Goal: Task Accomplishment & Management: Use online tool/utility

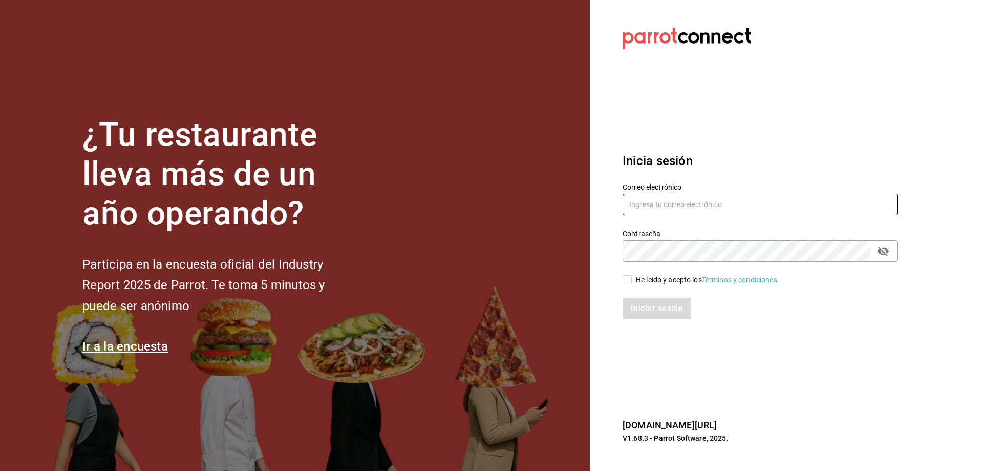
click at [664, 210] on input "text" at bounding box center [761, 205] width 276 height 22
type input "anakarengsr@gmail.com"
click at [882, 251] on icon "passwordField" at bounding box center [883, 251] width 11 height 10
click at [634, 280] on span "He leído y acepto los Términos y condiciones." at bounding box center [705, 279] width 147 height 11
click at [632, 280] on input "He leído y acepto los Términos y condiciones." at bounding box center [627, 279] width 9 height 9
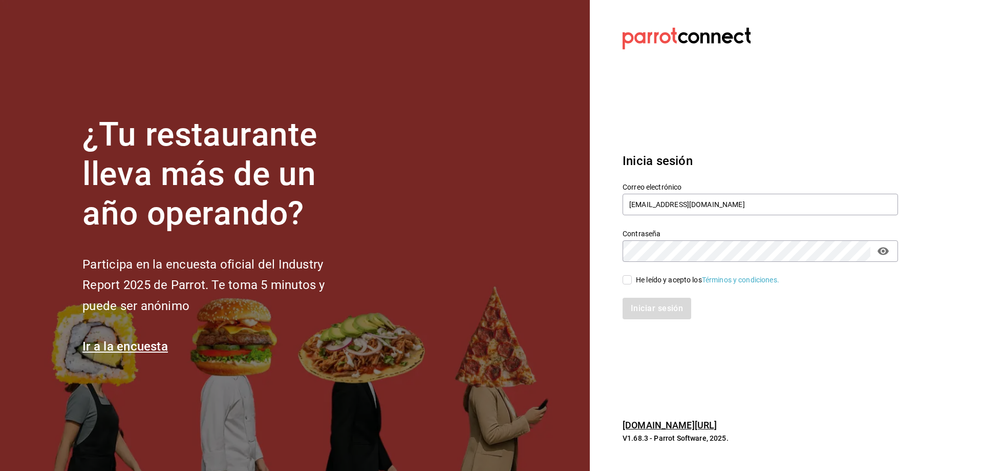
checkbox input "true"
click at [644, 303] on button "Iniciar sesión" at bounding box center [658, 309] width 70 height 22
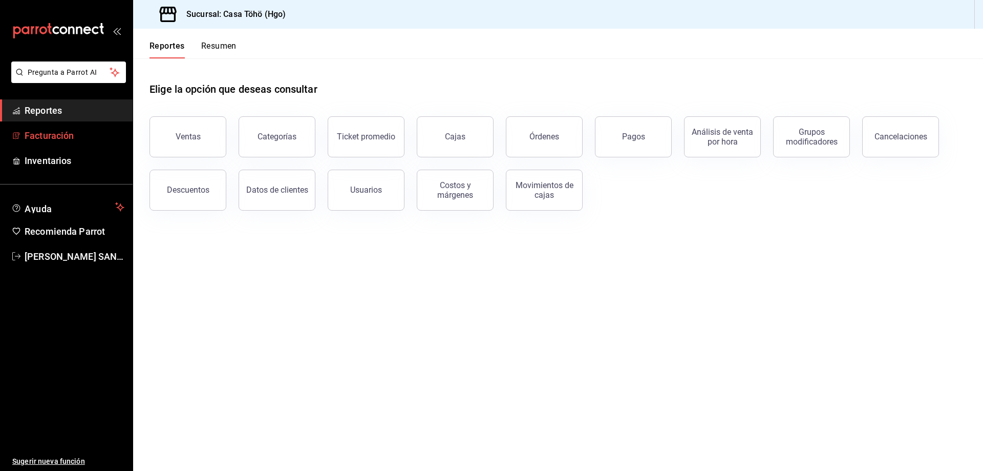
click at [58, 140] on span "Facturación" at bounding box center [75, 136] width 100 height 14
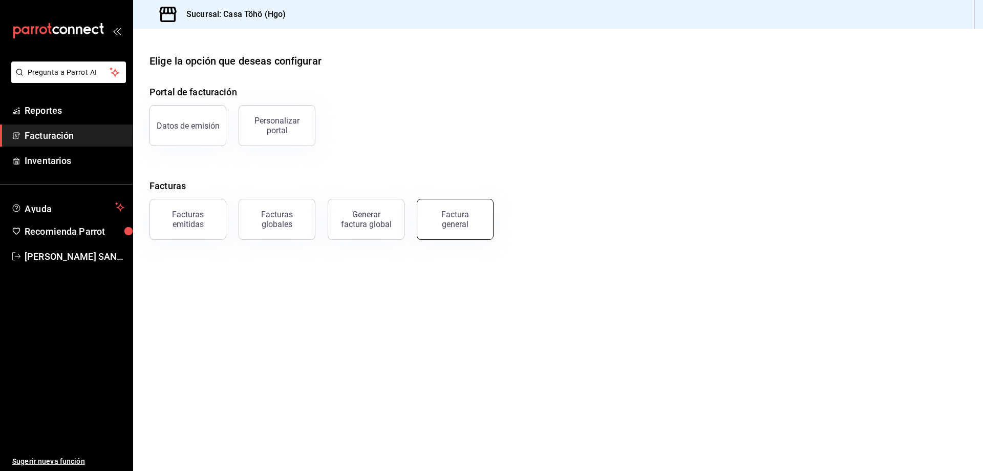
click at [480, 230] on button "Factura general" at bounding box center [455, 219] width 77 height 41
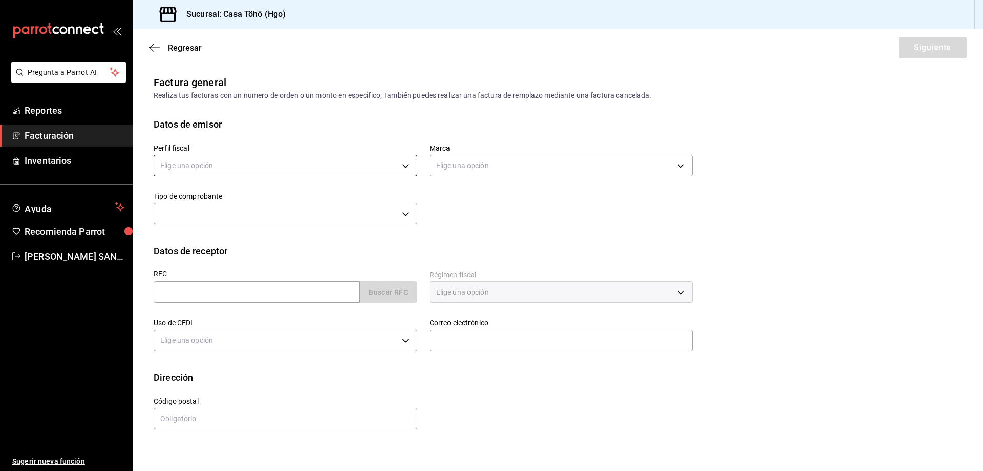
click at [223, 161] on body "Pregunta a Parrot AI Reportes Facturación Inventarios Ayuda Recomienda Parrot […" at bounding box center [491, 235] width 983 height 471
click at [237, 218] on li "[PERSON_NAME]" at bounding box center [285, 217] width 263 height 19
type input "3714fea9-f59b-4145-9474-cc315d4ea63f"
type input "3863094e-80de-4485-9a79-27000a153f73"
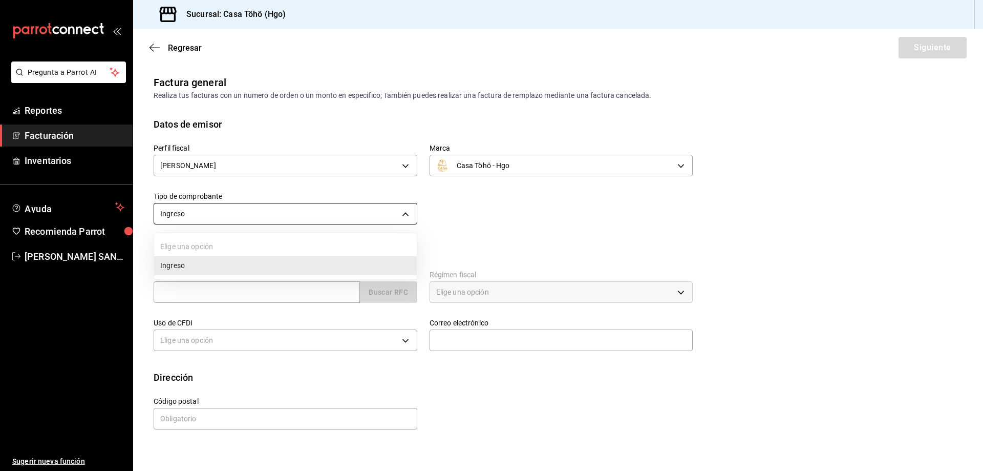
click at [341, 206] on body "Pregunta a Parrot AI Reportes Facturación Inventarios Ayuda Recomienda Parrot […" at bounding box center [491, 235] width 983 height 471
click at [499, 231] on div at bounding box center [491, 235] width 983 height 471
click at [287, 293] on input "text" at bounding box center [257, 292] width 206 height 22
type input "XAXX010101000"
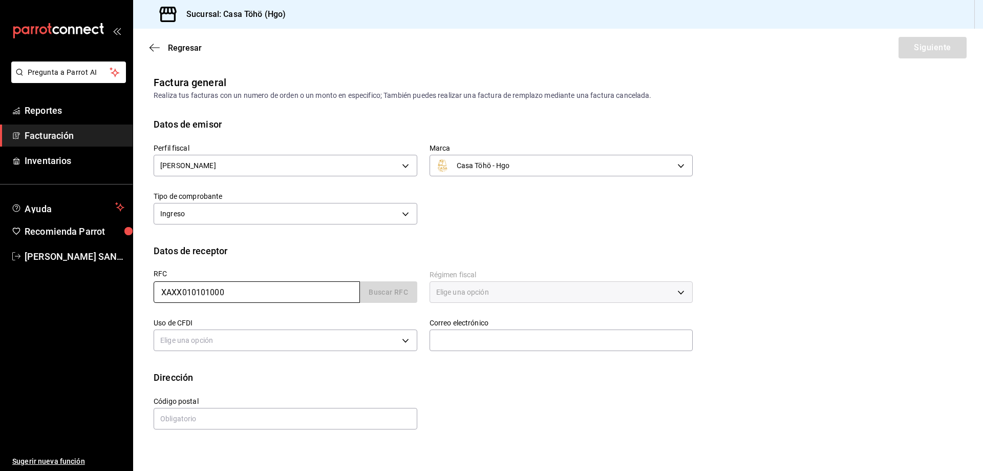
type input "43670"
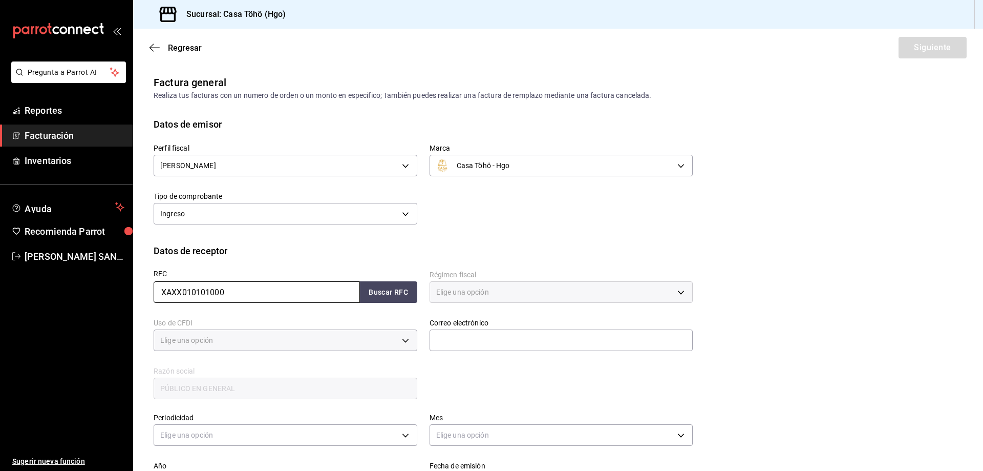
type input "616"
type input "S01"
click at [381, 289] on button "Buscar RFC" at bounding box center [388, 292] width 57 height 22
type input "[EMAIL_ADDRESS][DOMAIN_NAME]"
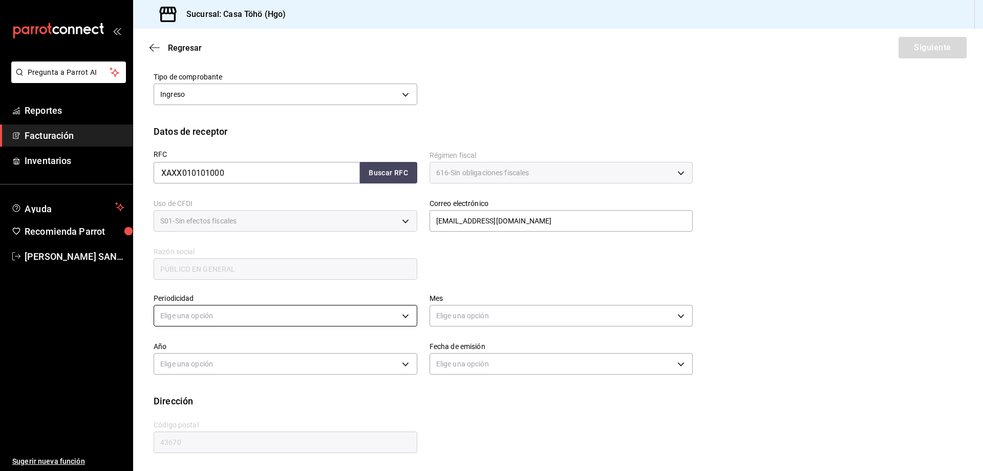
click at [207, 314] on body "Pregunta a Parrot AI Reportes Facturación Inventarios Ayuda Recomienda Parrot […" at bounding box center [491, 235] width 983 height 471
click at [189, 352] on li "Diario" at bounding box center [284, 347] width 260 height 17
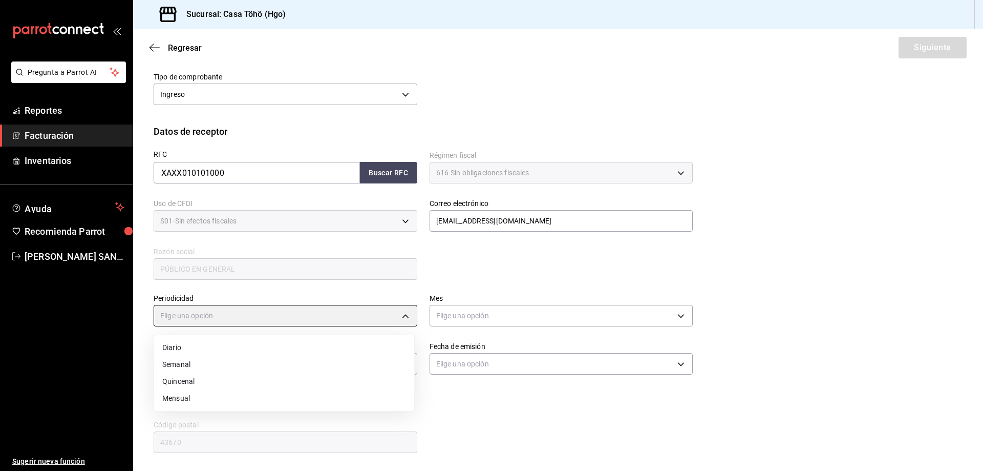
type input "DAILY"
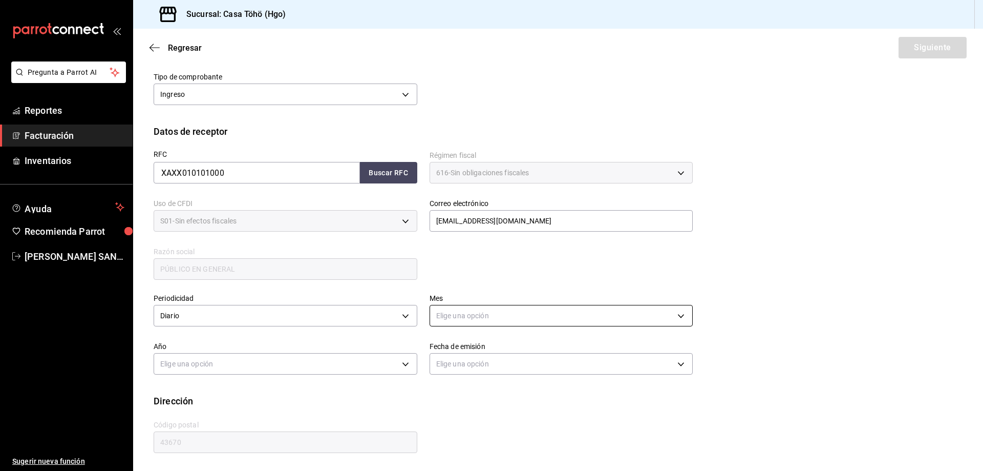
click at [471, 322] on body "Pregunta a Parrot AI Reportes Facturación Inventarios Ayuda Recomienda Parrot […" at bounding box center [491, 235] width 983 height 471
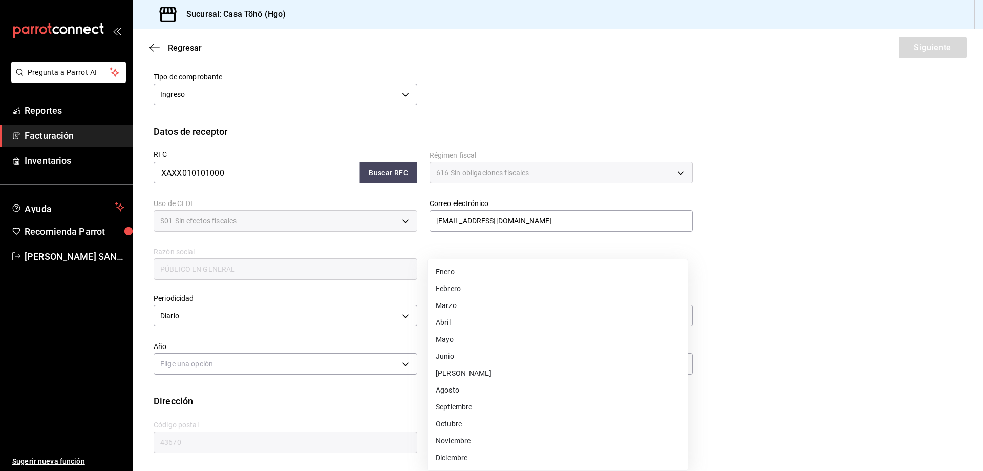
click at [449, 390] on li "Agosto" at bounding box center [558, 390] width 260 height 17
type input "8"
click at [247, 363] on body "Pregunta a Parrot AI Reportes Facturación Inventarios Ayuda Recomienda Parrot […" at bounding box center [491, 235] width 983 height 471
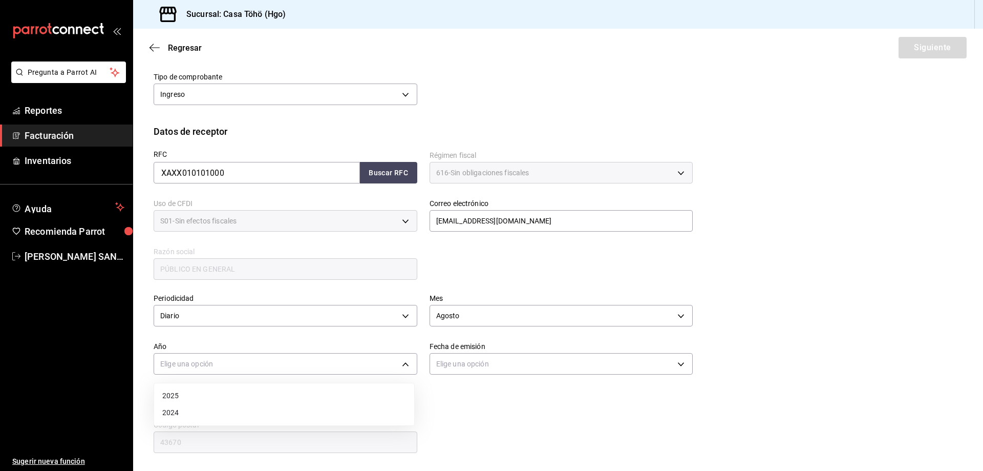
click at [169, 399] on li "2025" at bounding box center [284, 395] width 260 height 17
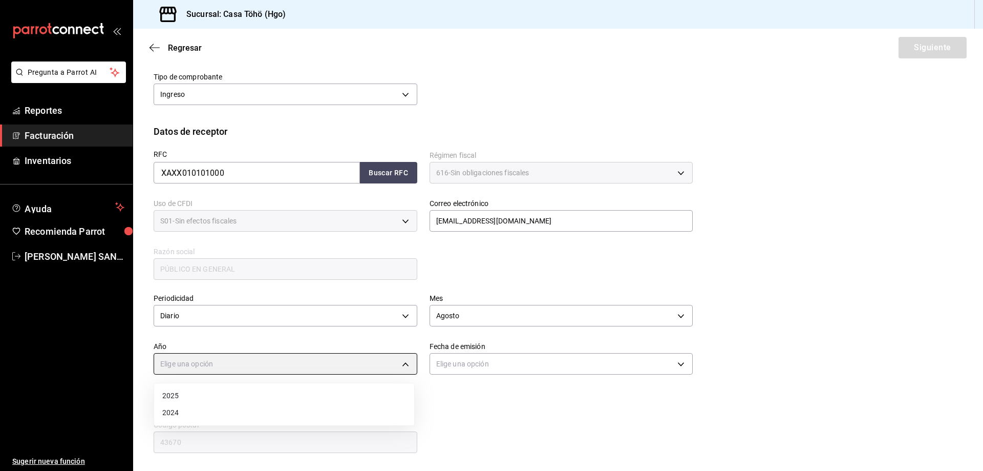
type input "2025"
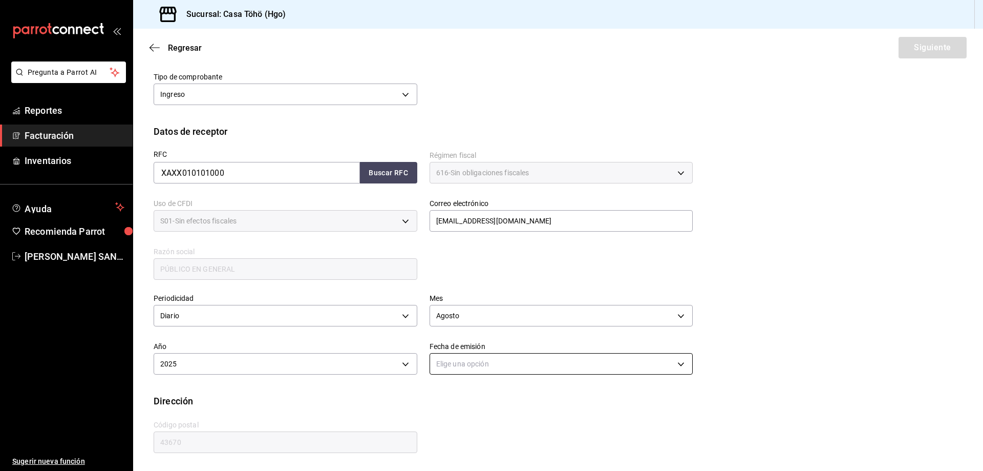
click at [465, 370] on body "Pregunta a Parrot AI Reportes Facturación Inventarios Ayuda Recomienda Parrot […" at bounding box center [491, 235] width 983 height 471
click at [453, 396] on li "Hoy" at bounding box center [558, 395] width 260 height 17
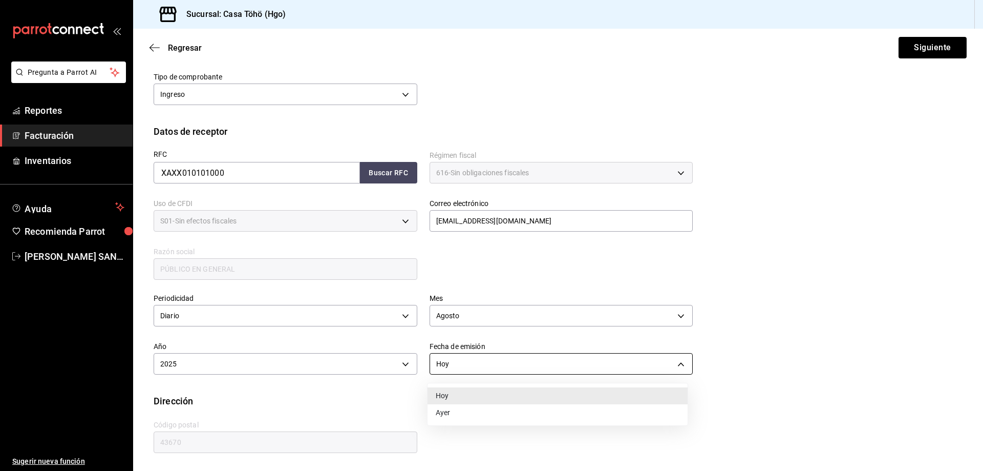
click at [461, 366] on body "Pregunta a Parrot AI Reportes Facturación Inventarios Ayuda Recomienda Parrot […" at bounding box center [491, 235] width 983 height 471
click at [455, 412] on li "Ayer" at bounding box center [558, 412] width 260 height 17
type input "[DATE]"
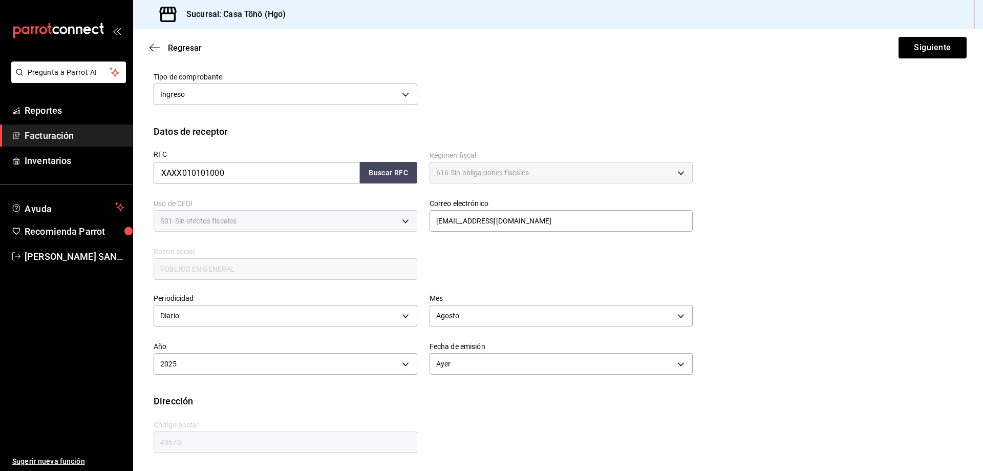
click at [776, 290] on div "Periodicidad Diario DAILY Mes [DATE] Año 2025 2025 Fecha de emisión [DATE] [DAT…" at bounding box center [558, 337] width 809 height 113
click at [915, 48] on button "Siguiente" at bounding box center [933, 48] width 68 height 22
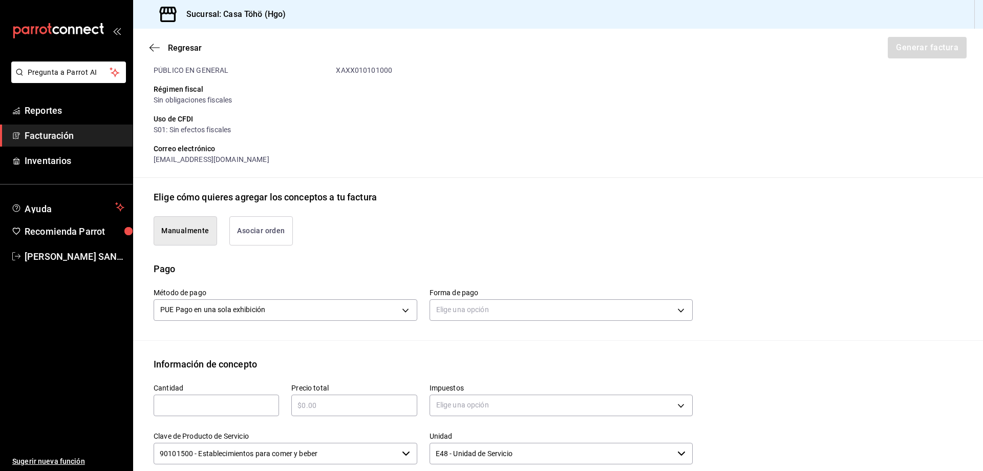
click at [293, 234] on div "Manualmente Asociar orden" at bounding box center [417, 224] width 552 height 41
click at [284, 234] on button "Asociar orden" at bounding box center [260, 230] width 63 height 29
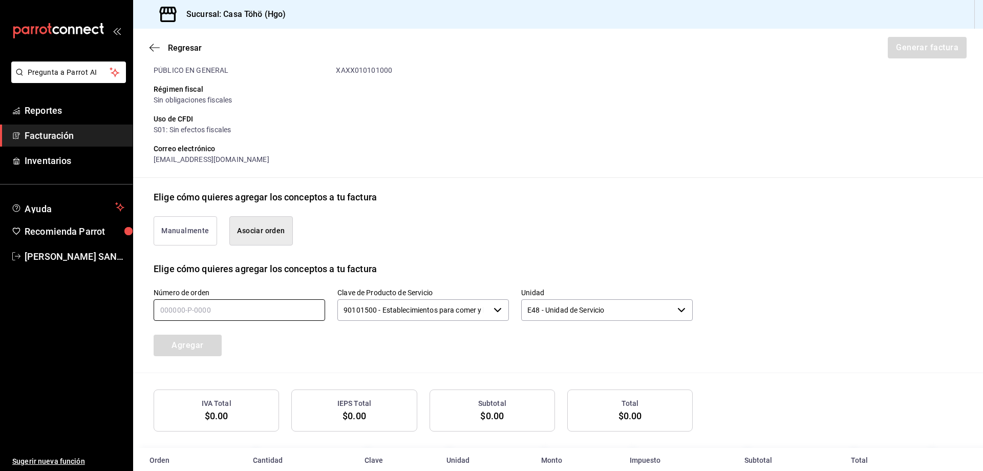
click at [226, 314] on input "text" at bounding box center [240, 310] width 172 height 22
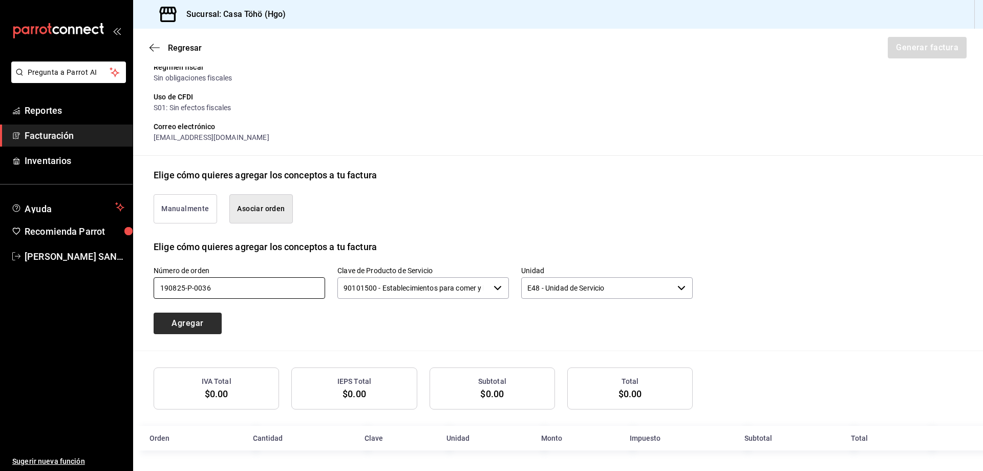
type input "190825-p-0036"
click at [188, 320] on button "Agregar" at bounding box center [188, 323] width 68 height 22
click at [418, 225] on div "Manualmente Asociar orden" at bounding box center [558, 211] width 809 height 58
click at [191, 204] on button "Manualmente" at bounding box center [185, 208] width 63 height 29
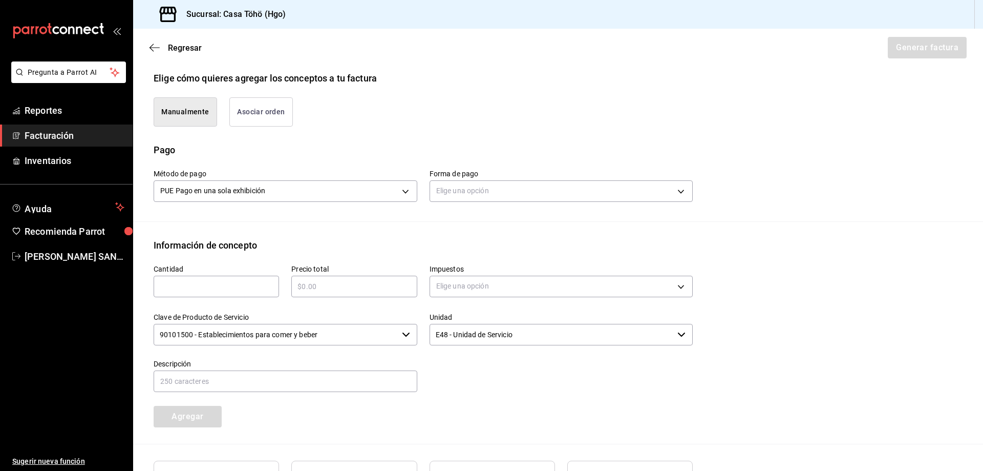
scroll to position [229, 0]
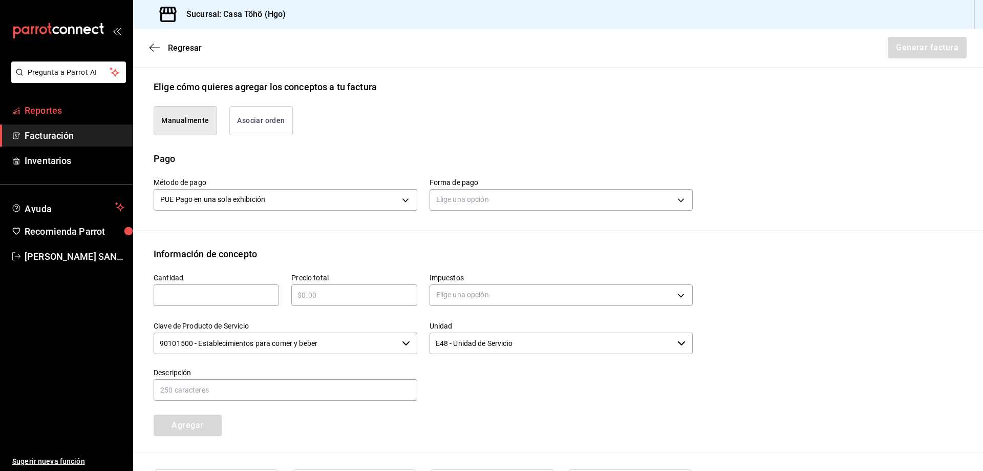
click at [49, 112] on span "Reportes" at bounding box center [75, 110] width 100 height 14
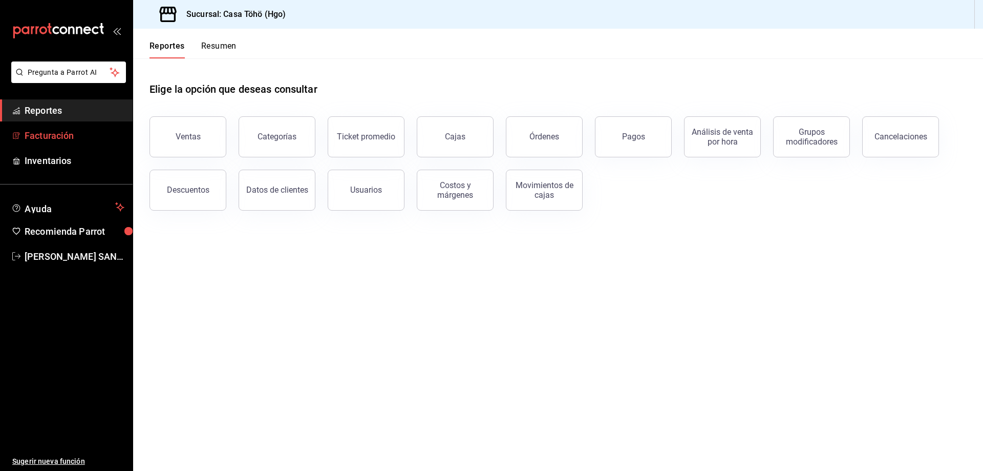
click at [51, 145] on link "Facturación" at bounding box center [66, 135] width 133 height 22
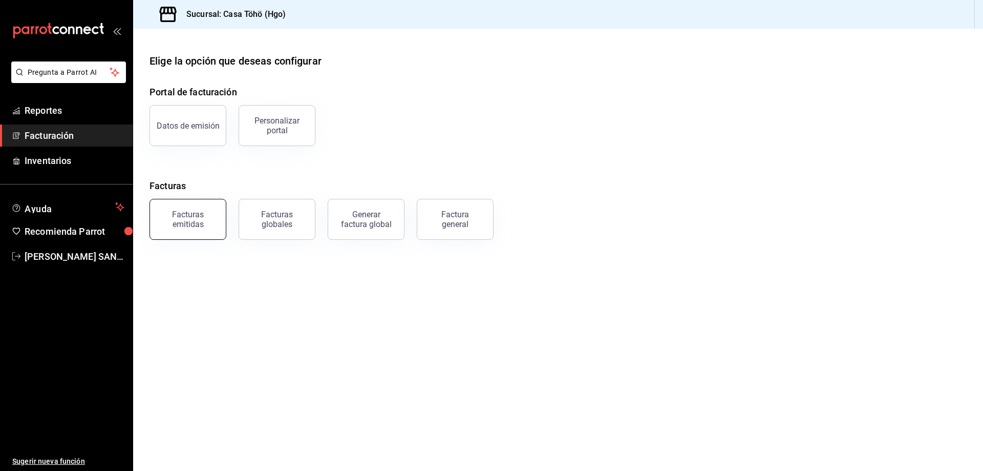
click at [202, 220] on div "Facturas emitidas" at bounding box center [187, 218] width 63 height 19
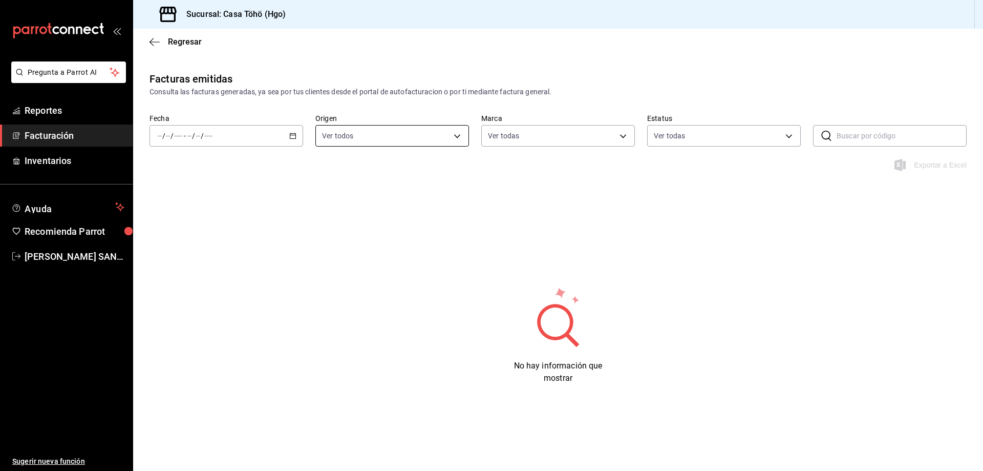
type input "3863094e-80de-4485-9a79-27000a153f73"
click at [292, 137] on icon "button" at bounding box center [292, 135] width 7 height 7
click at [184, 217] on span "Semana actual" at bounding box center [197, 212] width 79 height 11
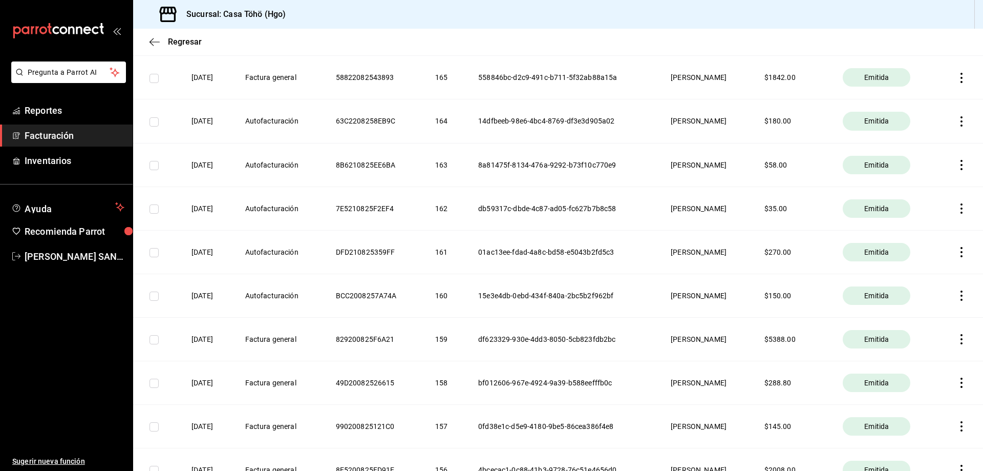
scroll to position [717, 0]
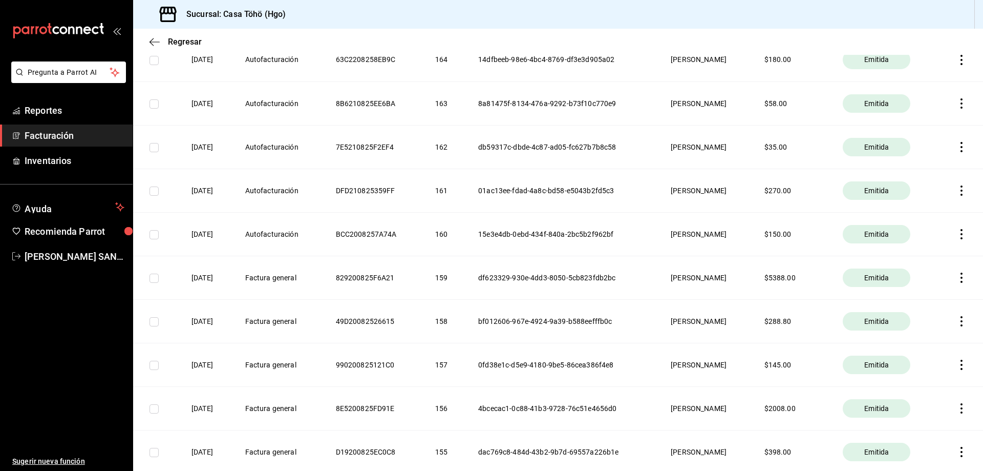
drag, startPoint x: 771, startPoint y: 291, endPoint x: 796, endPoint y: 303, distance: 27.0
click at [771, 291] on th "$ 5388.00" at bounding box center [791, 278] width 79 height 44
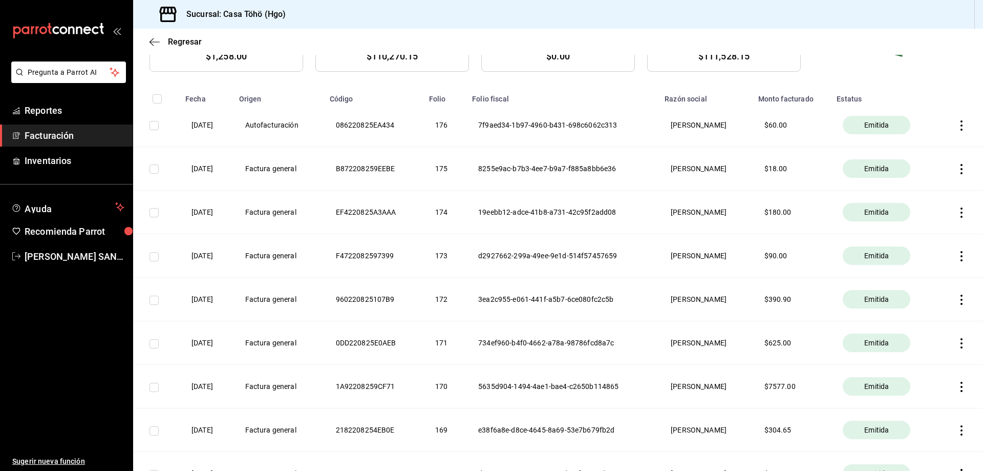
scroll to position [0, 0]
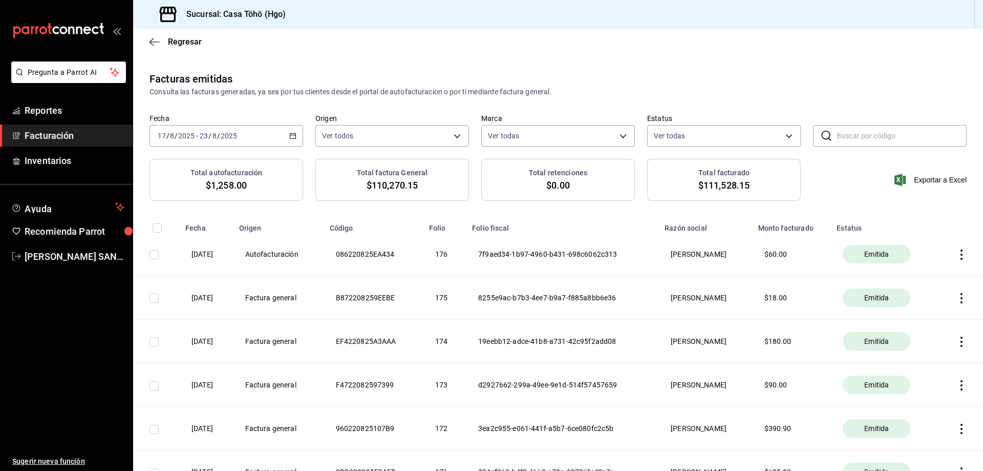
click at [291, 139] on \(Stroke\) "button" at bounding box center [293, 136] width 6 height 6
click at [170, 190] on span "Ayer" at bounding box center [197, 189] width 79 height 11
click at [228, 133] on input "2025" at bounding box center [228, 136] width 17 height 8
click at [291, 139] on div "[DATE] [DATE] - [DATE] [DATE]" at bounding box center [227, 136] width 154 height 22
click at [199, 218] on li "Semana actual" at bounding box center [198, 212] width 96 height 23
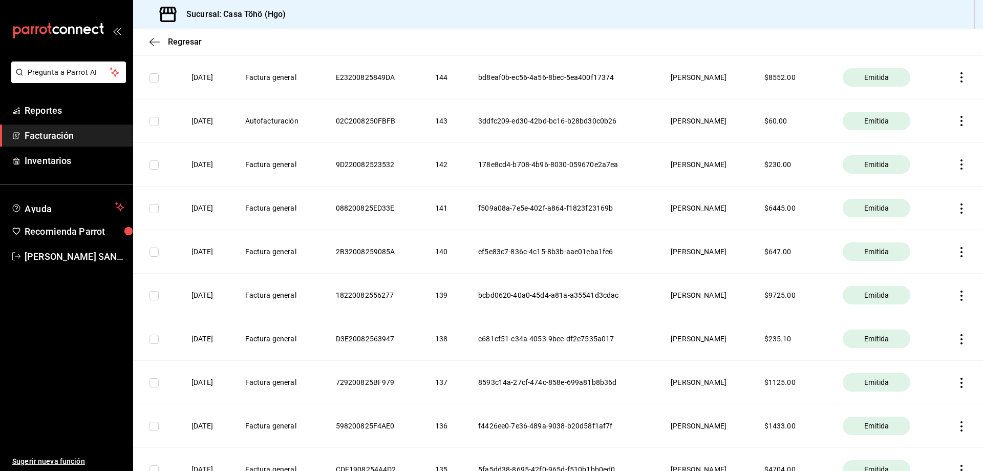
scroll to position [1587, 0]
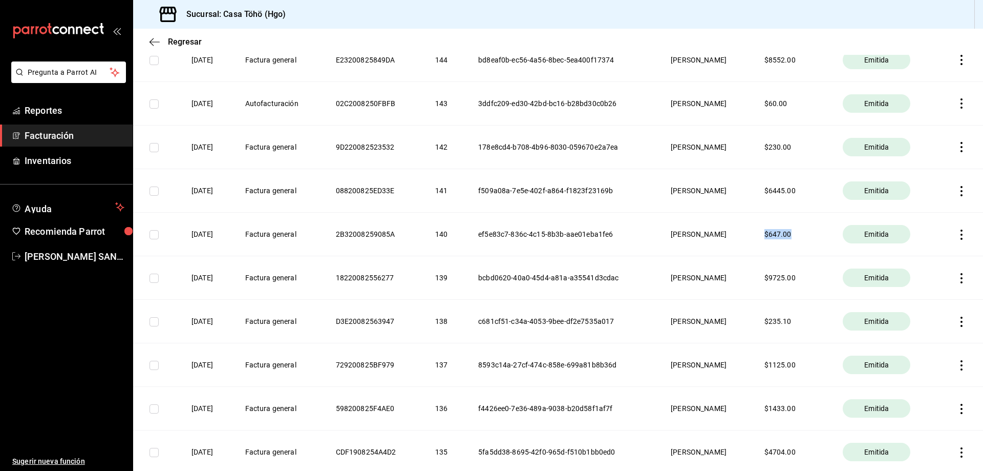
drag, startPoint x: 777, startPoint y: 234, endPoint x: 826, endPoint y: 228, distance: 49.4
click at [826, 228] on th "$ 647.00" at bounding box center [791, 234] width 79 height 44
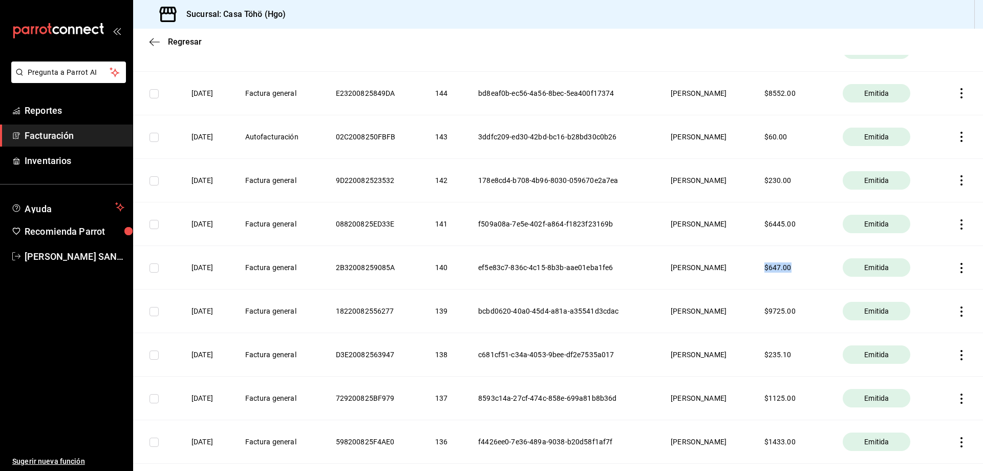
scroll to position [1536, 0]
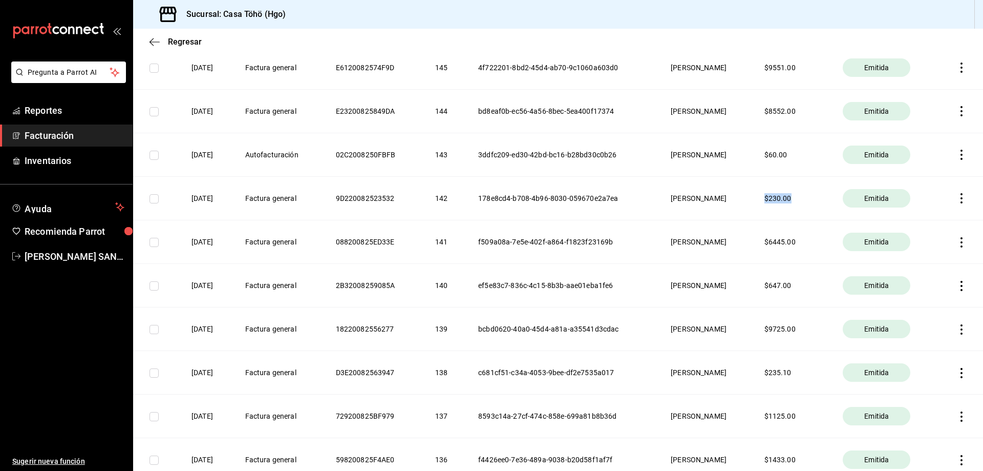
drag, startPoint x: 777, startPoint y: 196, endPoint x: 804, endPoint y: 197, distance: 26.6
click at [804, 197] on th "$ 230.00" at bounding box center [791, 198] width 79 height 44
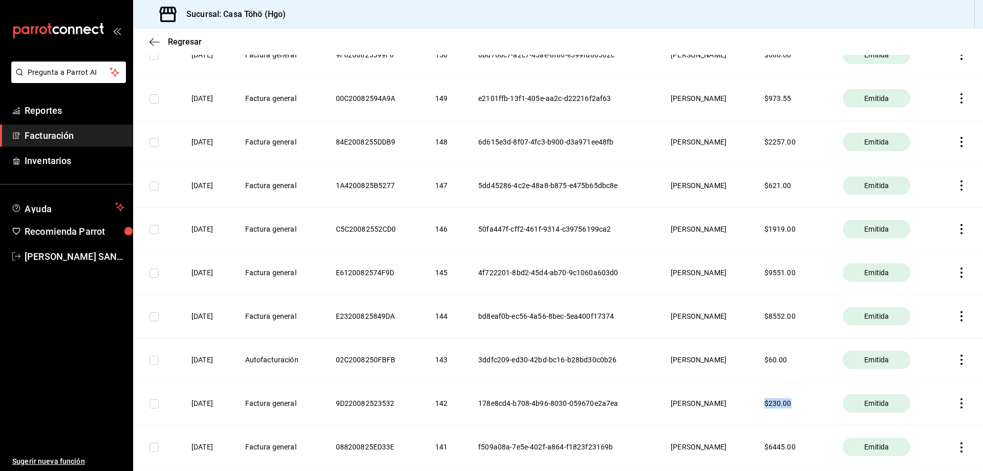
scroll to position [1280, 0]
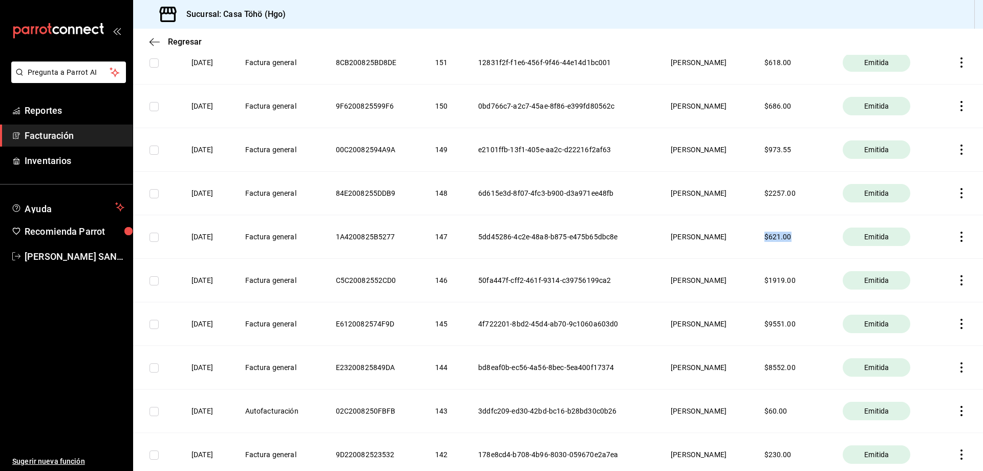
drag, startPoint x: 777, startPoint y: 236, endPoint x: 808, endPoint y: 235, distance: 30.7
click at [808, 235] on th "$ 621.00" at bounding box center [791, 237] width 79 height 44
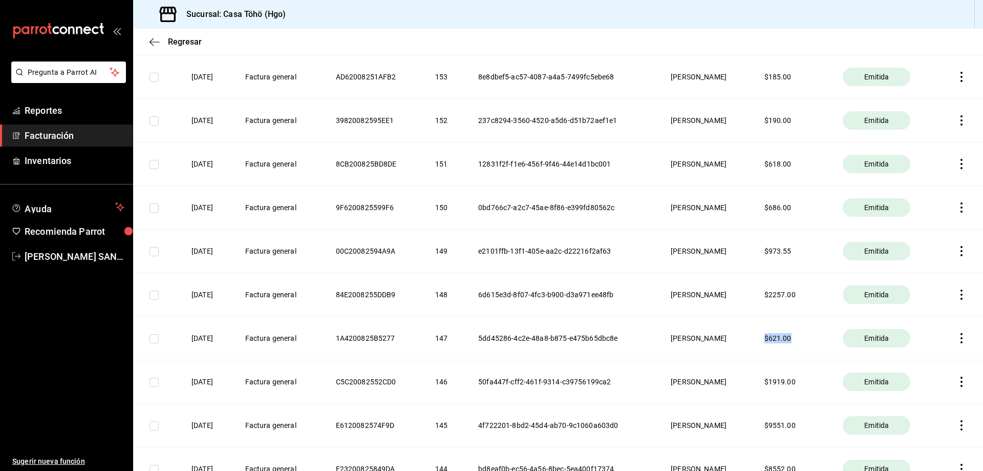
scroll to position [1178, 0]
drag, startPoint x: 777, startPoint y: 252, endPoint x: 819, endPoint y: 250, distance: 42.0
click at [819, 250] on th "$ 973.55" at bounding box center [791, 252] width 79 height 44
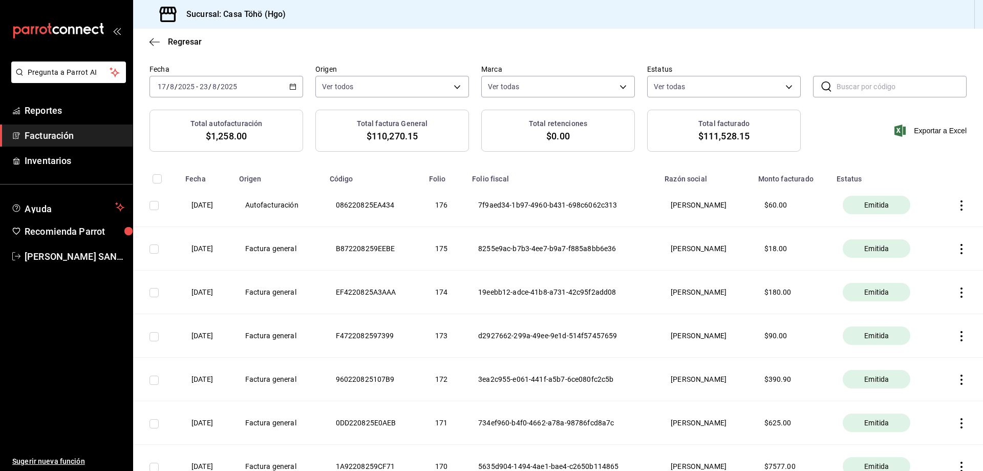
scroll to position [0, 0]
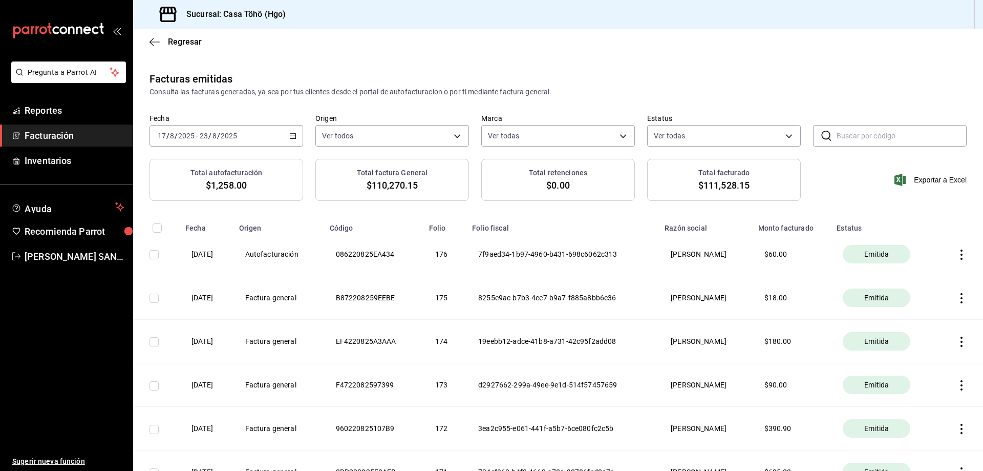
click at [77, 135] on span "Facturación" at bounding box center [75, 136] width 100 height 14
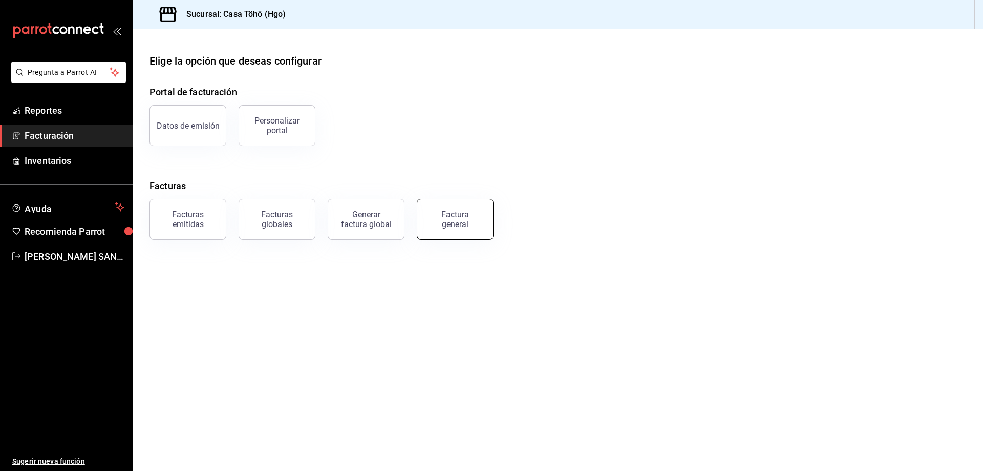
click at [456, 218] on div "Factura general" at bounding box center [455, 218] width 51 height 19
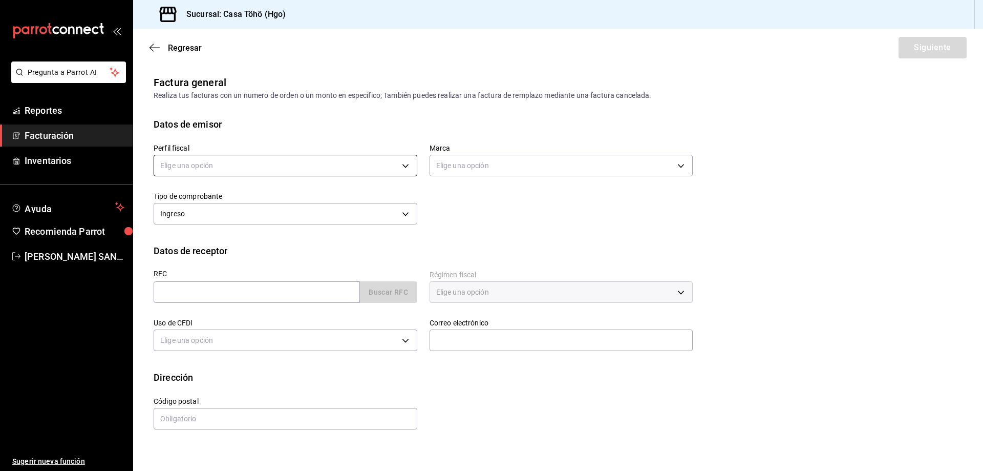
click at [278, 174] on body "Pregunta a Parrot AI Reportes Facturación Inventarios Ayuda Recomienda Parrot […" at bounding box center [491, 235] width 983 height 471
click at [261, 214] on li "[PERSON_NAME]" at bounding box center [285, 217] width 263 height 19
type input "3714fea9-f59b-4145-9474-cc315d4ea63f"
type input "3863094e-80de-4485-9a79-27000a153f73"
click at [327, 297] on input "text" at bounding box center [257, 292] width 206 height 22
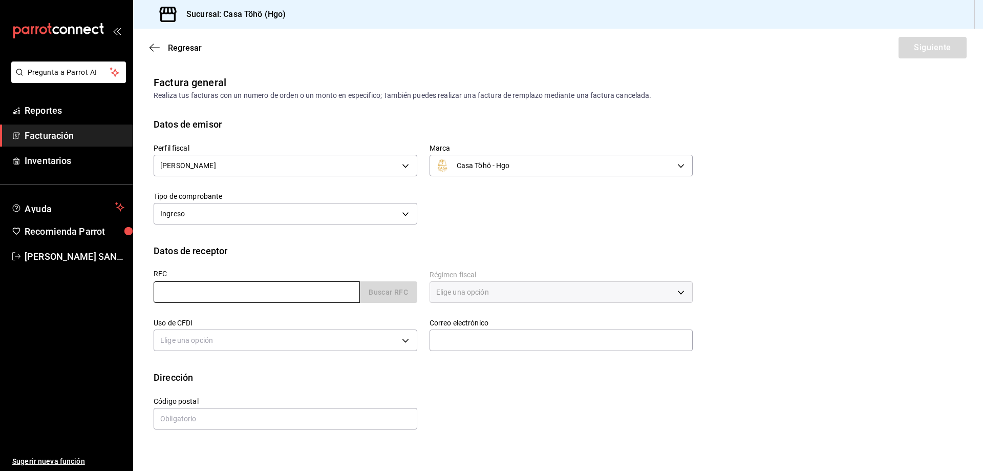
type input "XAXX010101000"
type input "43670"
type input "616"
type input "S01"
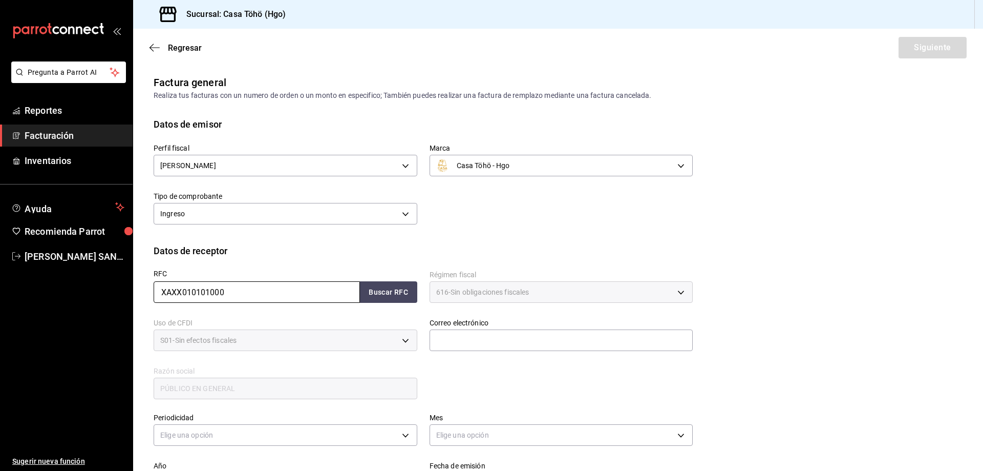
scroll to position [102, 0]
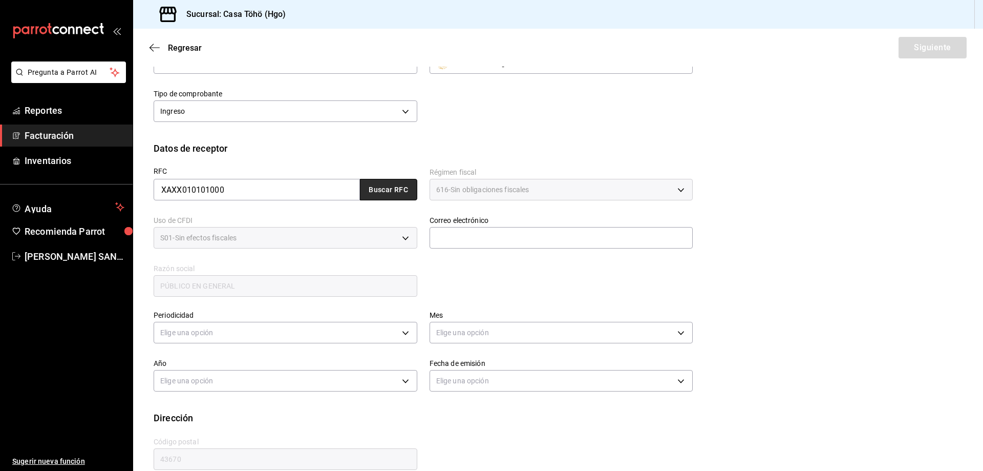
click at [405, 193] on button "Buscar RFC" at bounding box center [388, 190] width 57 height 22
type input "[EMAIL_ADDRESS][DOMAIN_NAME]"
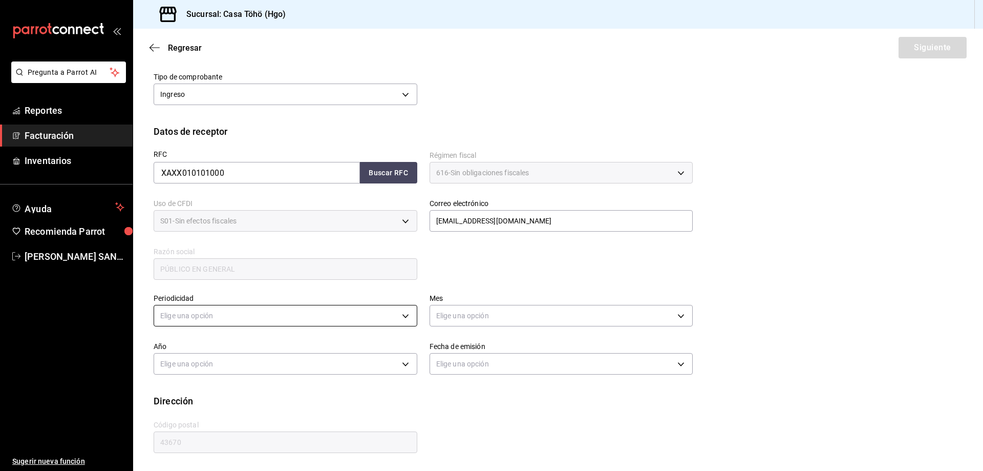
click at [251, 320] on body "Pregunta a Parrot AI Reportes Facturación Inventarios Ayuda Recomienda Parrot […" at bounding box center [491, 235] width 983 height 471
click at [213, 348] on li "Diario" at bounding box center [284, 347] width 260 height 17
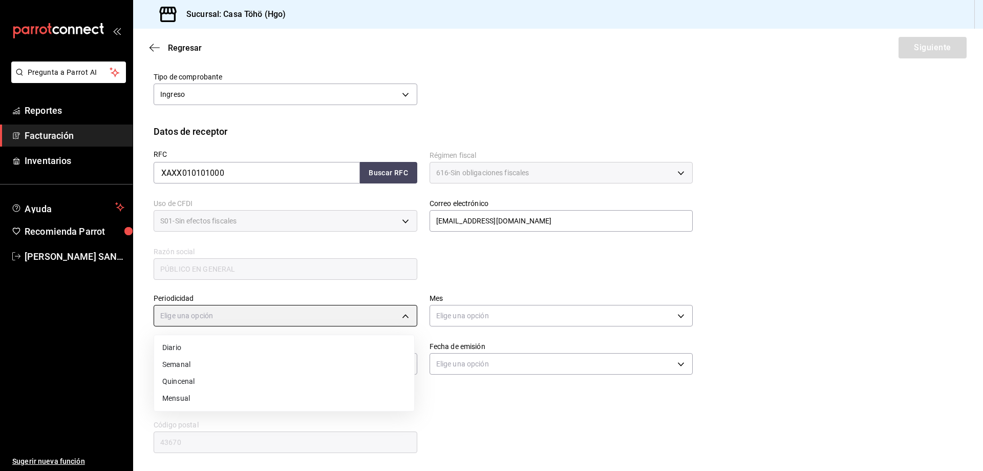
type input "DAILY"
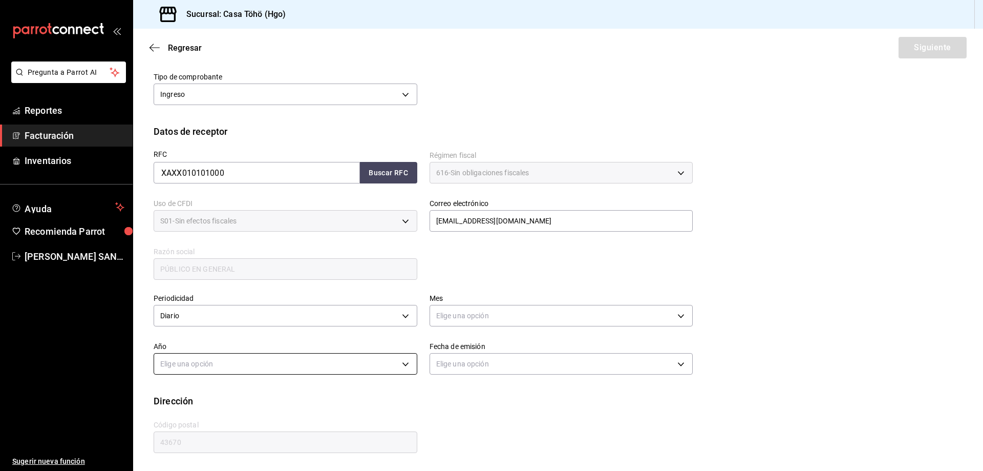
click at [232, 368] on body "Pregunta a Parrot AI Reportes Facturación Inventarios Ayuda Recomienda Parrot […" at bounding box center [491, 235] width 983 height 471
click at [192, 399] on li "2025" at bounding box center [284, 395] width 260 height 17
type input "2025"
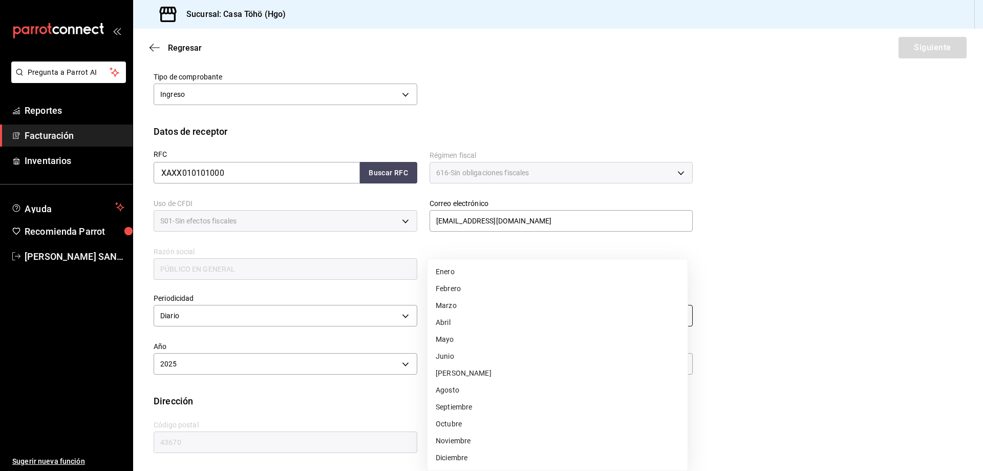
click at [463, 317] on body "Pregunta a Parrot AI Reportes Facturación Inventarios Ayuda Recomienda Parrot […" at bounding box center [491, 235] width 983 height 471
click at [480, 407] on li "Septiembre" at bounding box center [558, 406] width 260 height 17
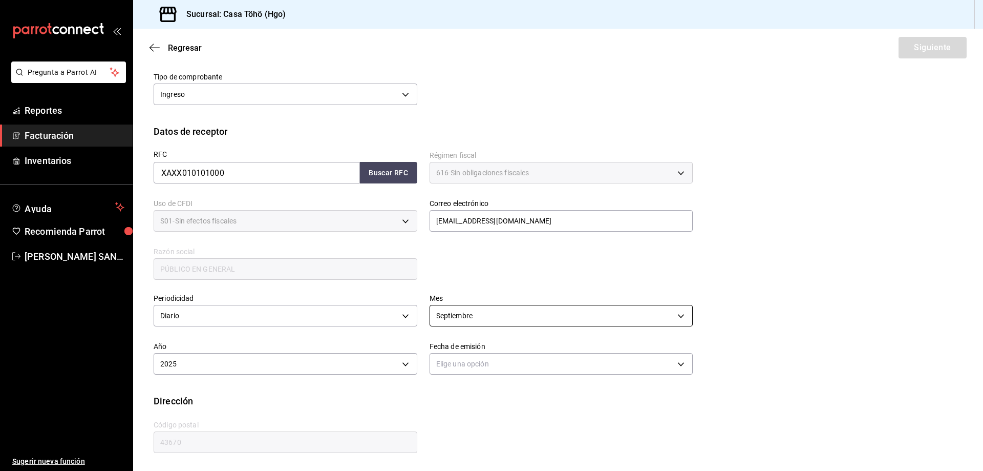
click at [472, 313] on body "Pregunta a Parrot AI Reportes Facturación Inventarios Ayuda Recomienda Parrot […" at bounding box center [491, 235] width 983 height 471
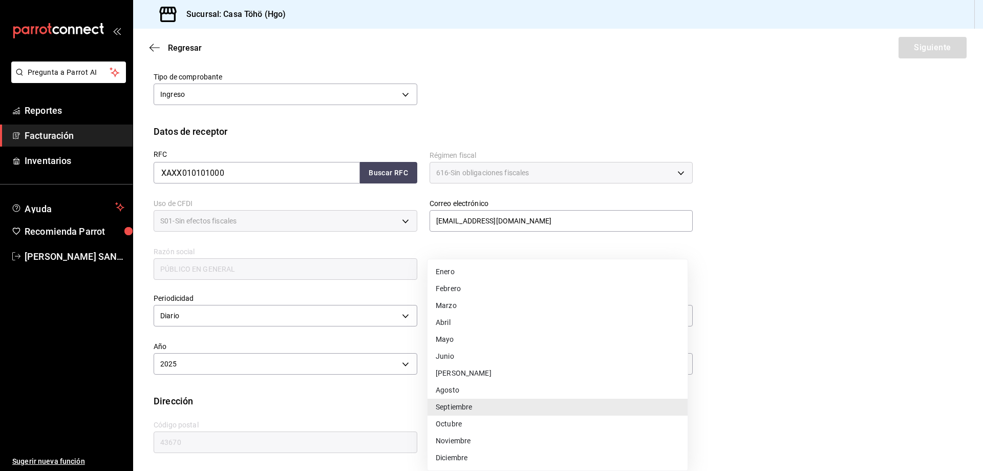
click at [453, 392] on li "Agosto" at bounding box center [558, 390] width 260 height 17
type input "8"
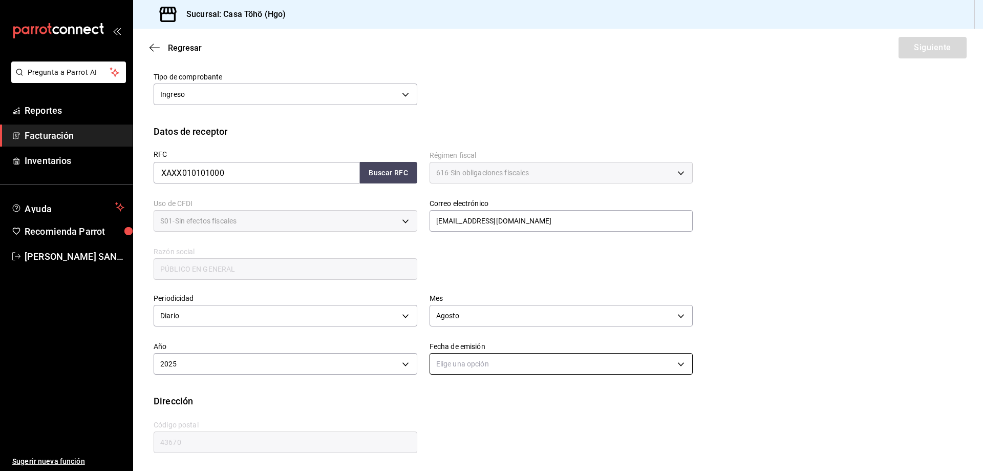
click at [626, 364] on body "Pregunta a Parrot AI Reportes Facturación Inventarios Ayuda Recomienda Parrot […" at bounding box center [491, 235] width 983 height 471
click at [459, 408] on li "Ayer" at bounding box center [558, 412] width 260 height 17
type input "[DATE]"
click at [796, 303] on div "Periodicidad Diario DAILY Mes [DATE] Año 2025 2025 Fecha de emisión [DATE] [DAT…" at bounding box center [558, 337] width 809 height 113
click at [919, 42] on button "Siguiente" at bounding box center [933, 48] width 68 height 22
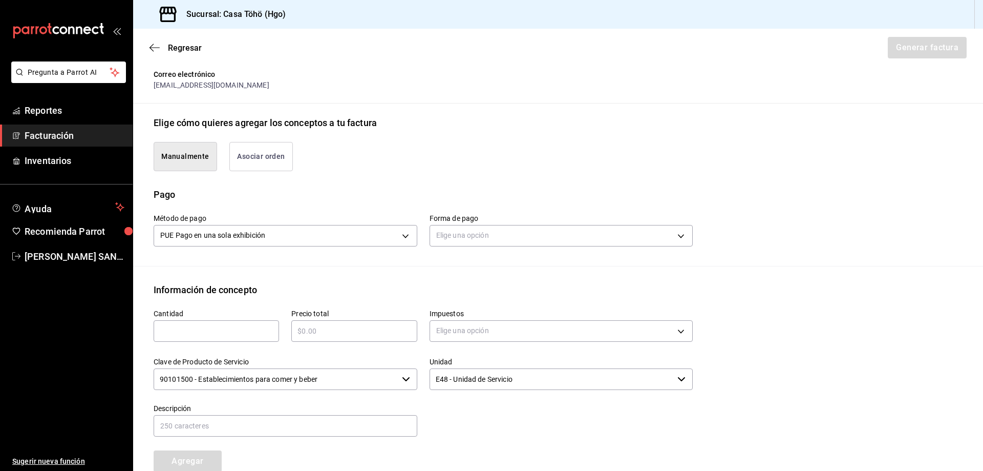
scroll to position [256, 0]
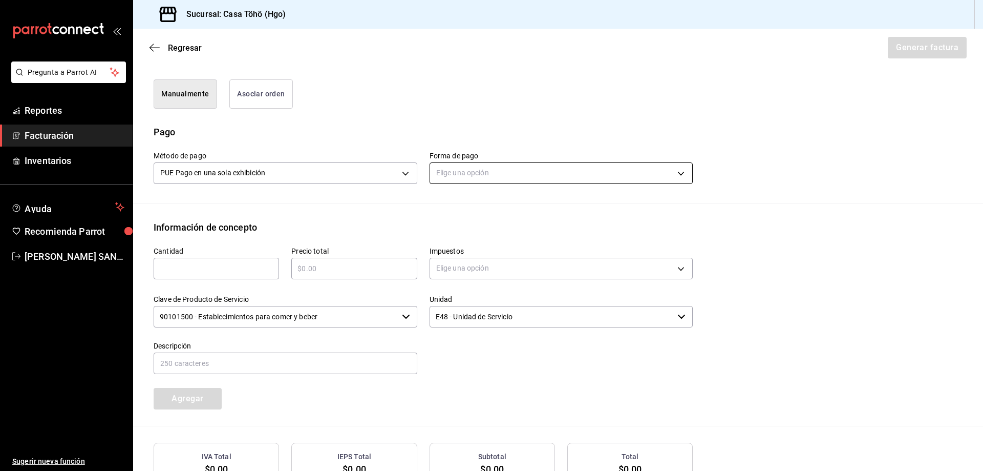
click at [465, 170] on body "Pregunta a Parrot AI Reportes Facturación Inventarios Ayuda Recomienda Parrot […" at bounding box center [491, 235] width 983 height 471
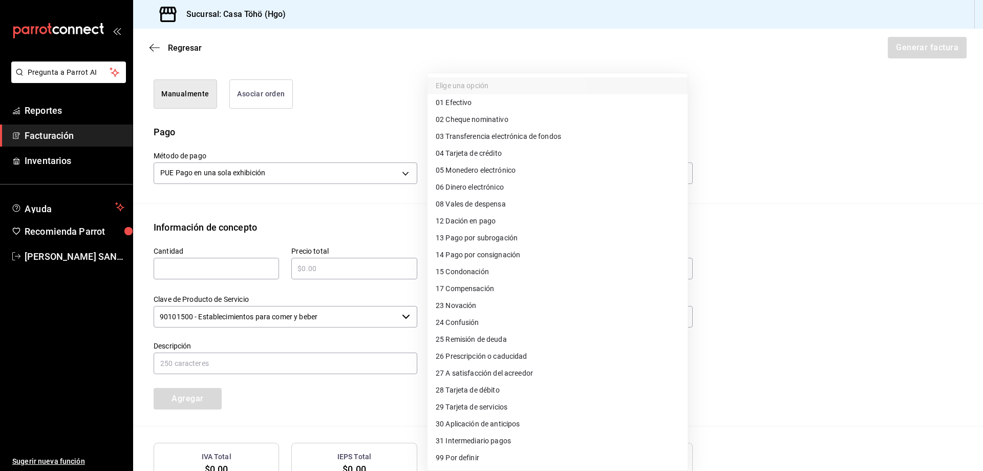
click at [471, 105] on span "01 Efectivo" at bounding box center [454, 102] width 36 height 11
type input "01"
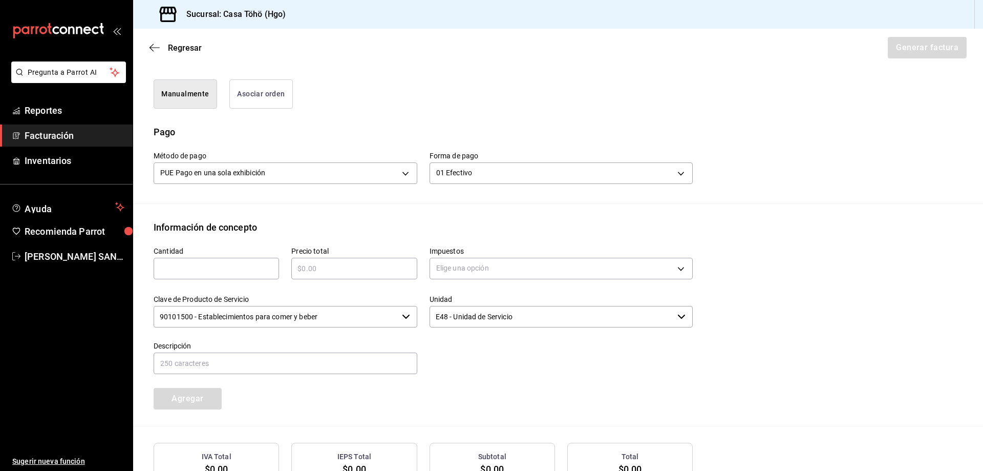
click at [207, 276] on div "​" at bounding box center [216, 269] width 125 height 22
type input "1"
click at [331, 271] on input "text" at bounding box center [353, 268] width 125 height 12
type input "$233.15"
click at [490, 268] on body "Pregunta a Parrot AI Reportes Facturación Inventarios Ayuda Recomienda Parrot […" at bounding box center [491, 235] width 983 height 471
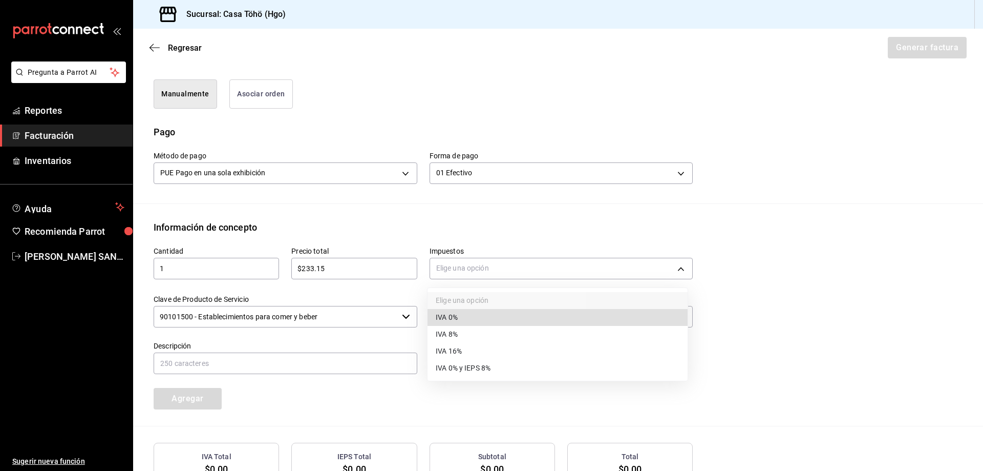
click at [461, 354] on span "IVA 16%" at bounding box center [449, 351] width 26 height 11
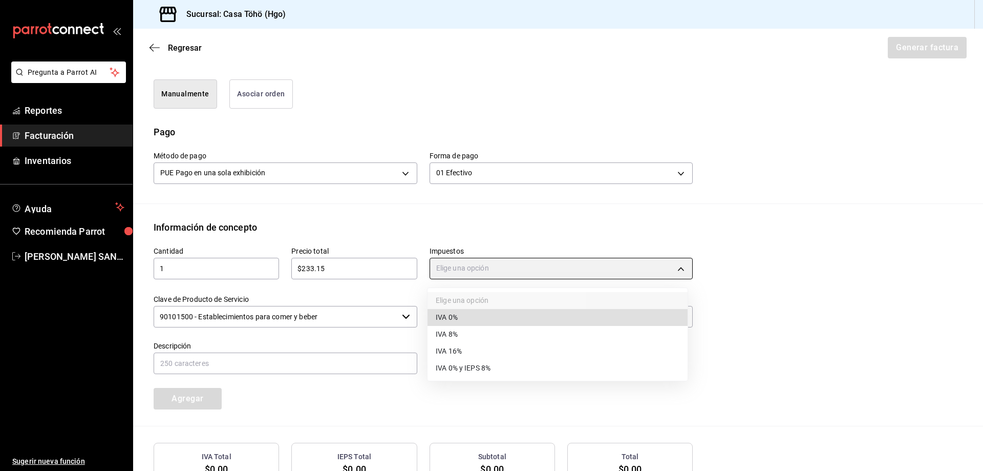
type input "IVA_16"
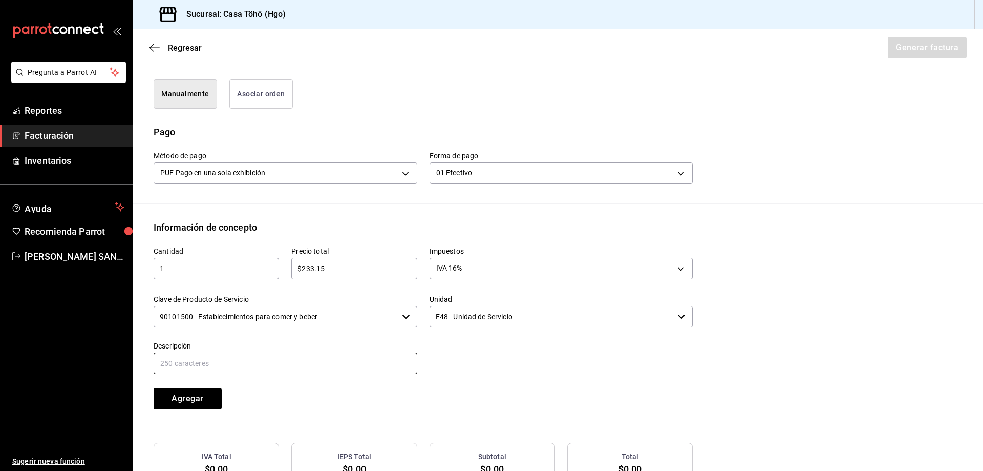
drag, startPoint x: 312, startPoint y: 374, endPoint x: 314, endPoint y: 364, distance: 10.6
click at [312, 368] on div "Descripción" at bounding box center [286, 358] width 264 height 34
click at [286, 371] on input "text" at bounding box center [286, 363] width 264 height 22
click at [262, 361] on input "VENTA PUBLICO EN GENERAL [DATE][PERSON_NAME] TARJETA CREDITO" at bounding box center [286, 363] width 264 height 22
type input "VENTA PUBLICO EN GENERAL [DATE][PERSON_NAME]"
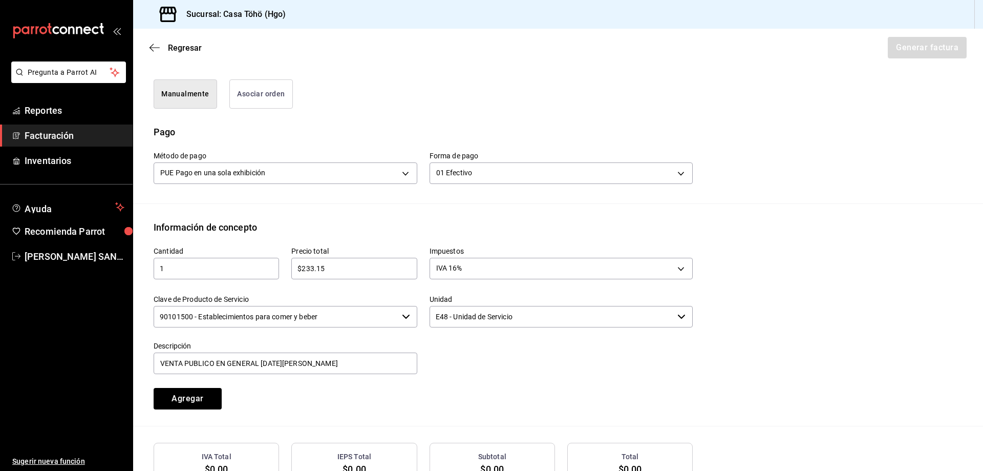
click at [507, 373] on div at bounding box center [555, 352] width 276 height 47
click at [203, 399] on button "Agregar" at bounding box center [188, 399] width 68 height 22
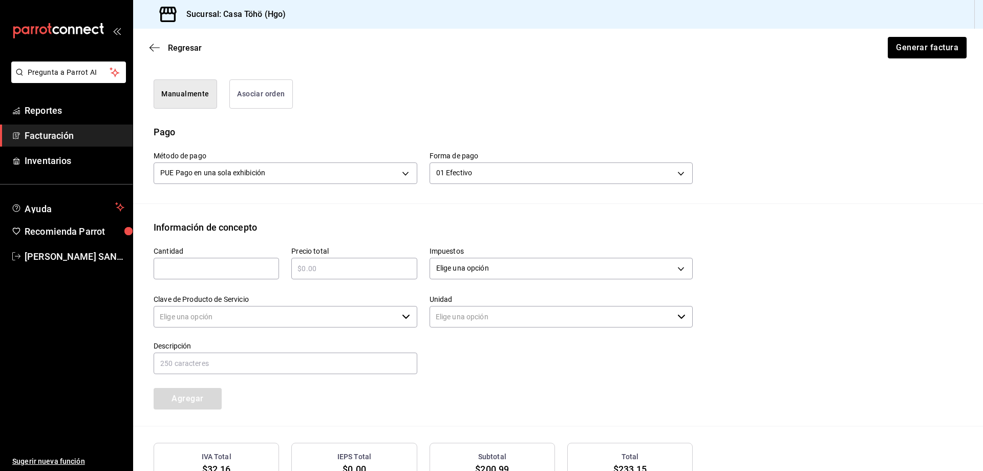
type input "90101500 - Establecimientos para comer y beber"
type input "E48 - Unidad de Servicio"
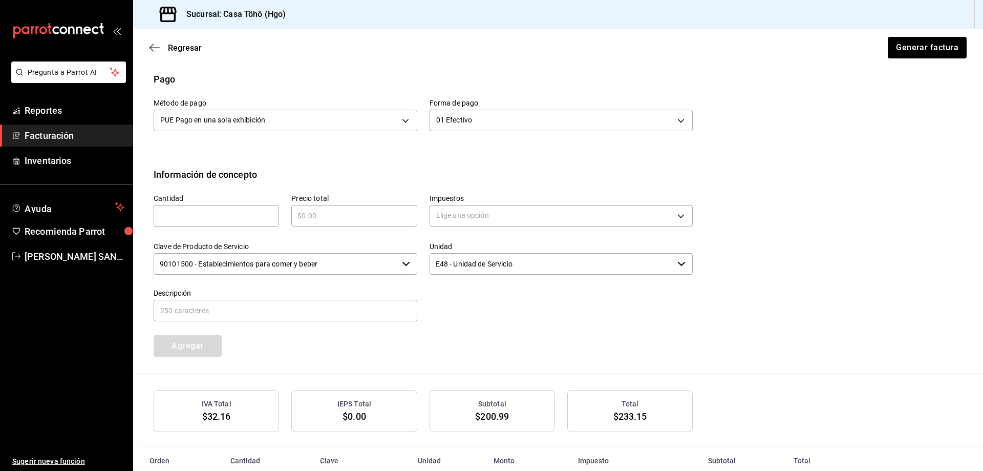
scroll to position [357, 0]
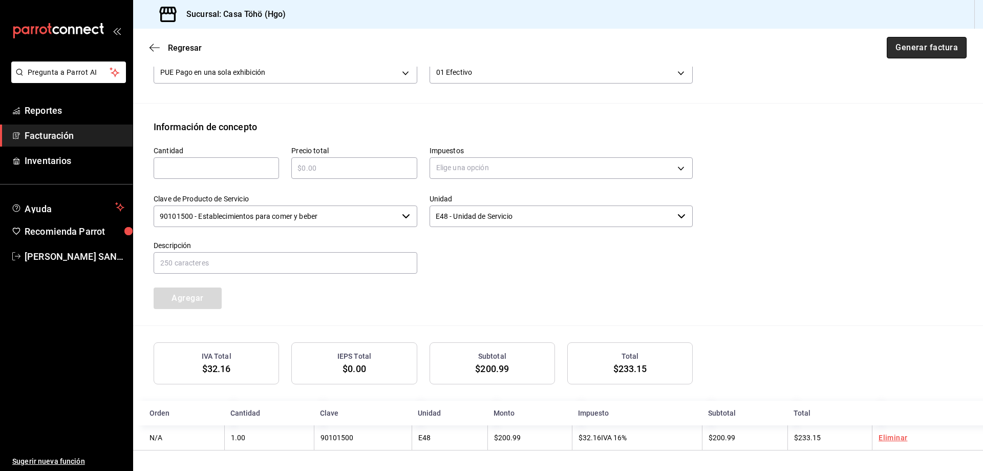
click at [923, 52] on button "Generar factura" at bounding box center [927, 48] width 80 height 22
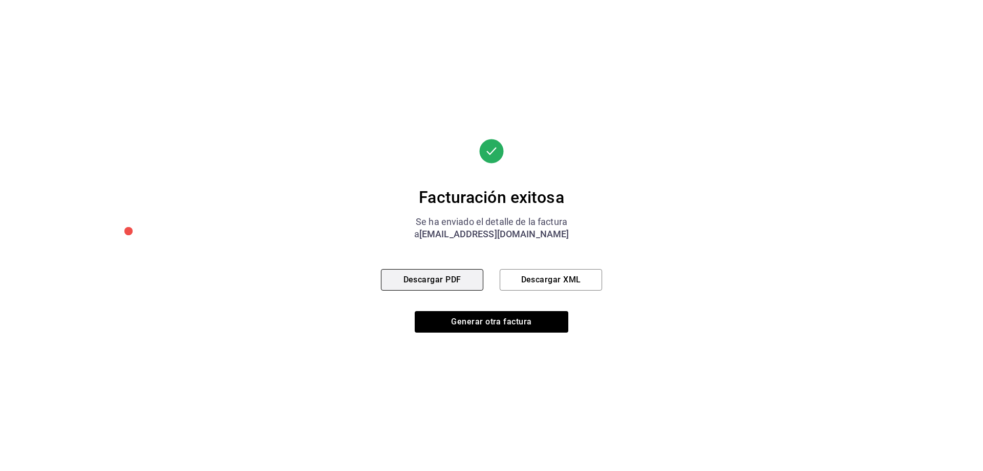
click at [449, 284] on button "Descargar PDF" at bounding box center [432, 280] width 102 height 22
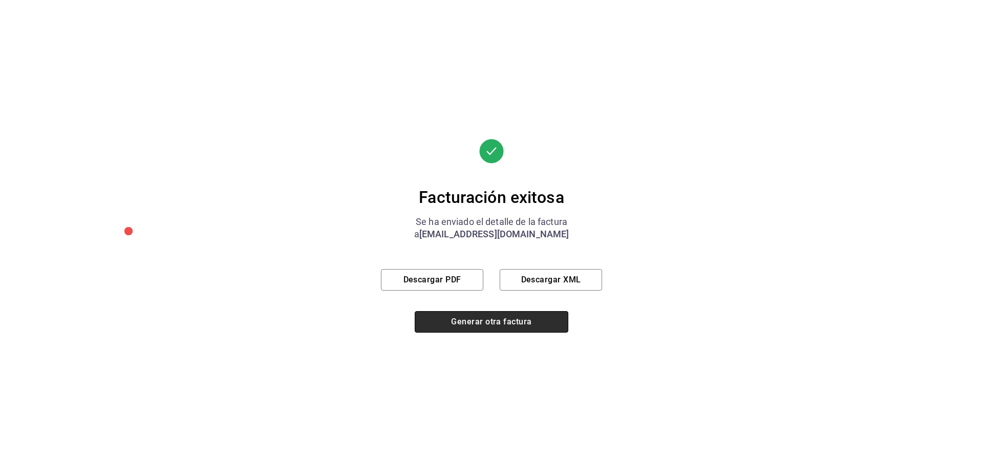
click at [477, 324] on button "Generar otra factura" at bounding box center [492, 322] width 154 height 22
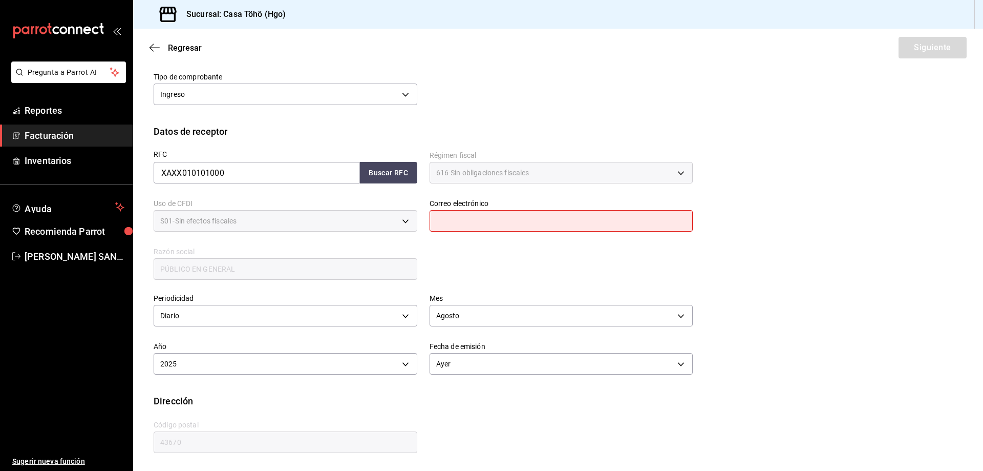
scroll to position [73, 0]
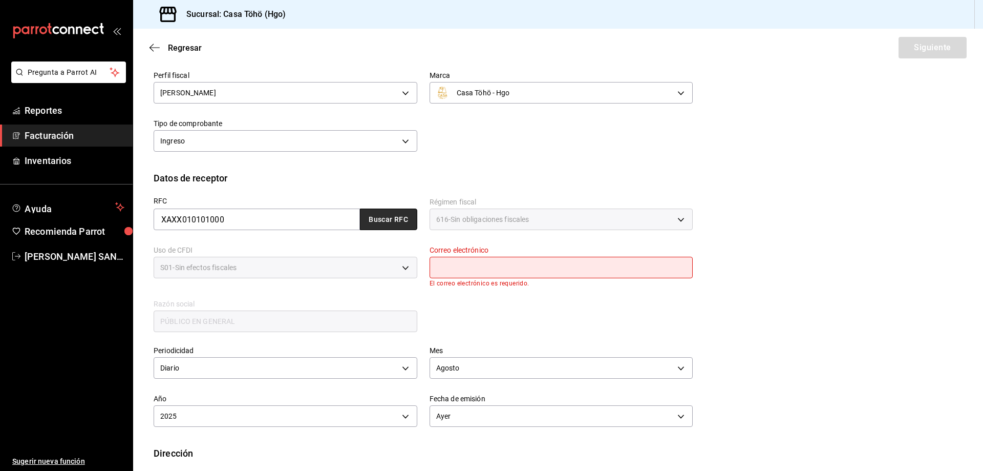
click at [377, 219] on button "Buscar RFC" at bounding box center [388, 219] width 57 height 22
type input "[EMAIL_ADDRESS][DOMAIN_NAME]"
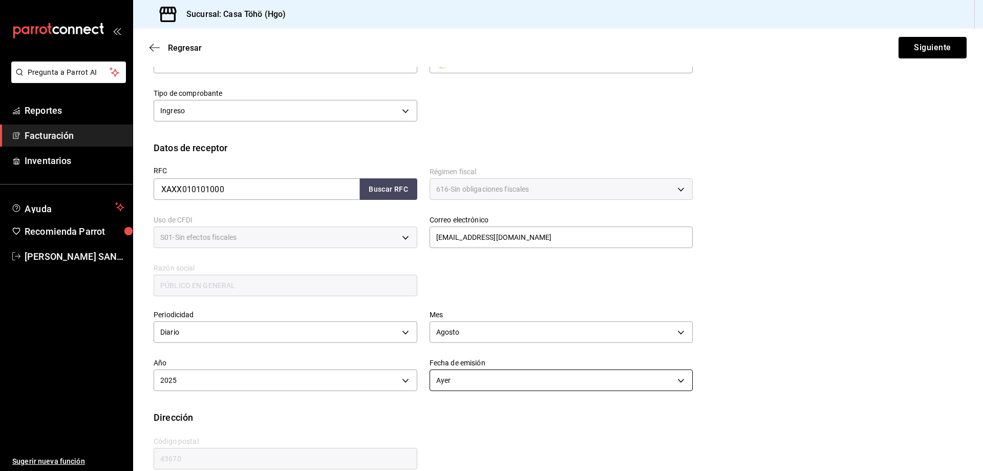
scroll to position [119, 0]
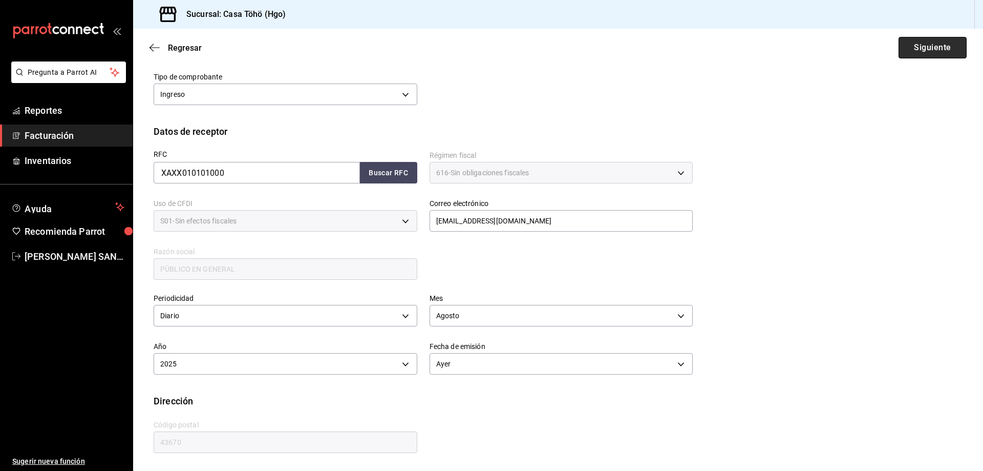
click at [919, 44] on button "Siguiente" at bounding box center [933, 48] width 68 height 22
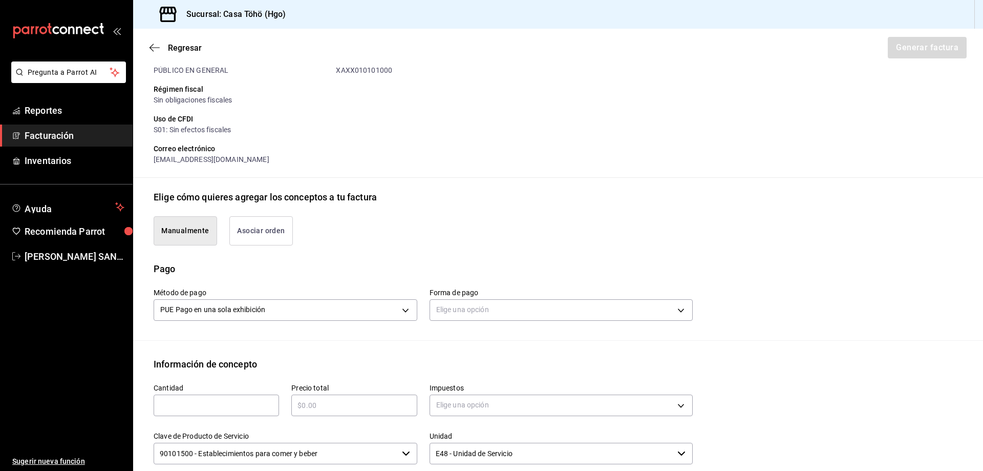
click at [253, 231] on button "Asociar orden" at bounding box center [260, 230] width 63 height 29
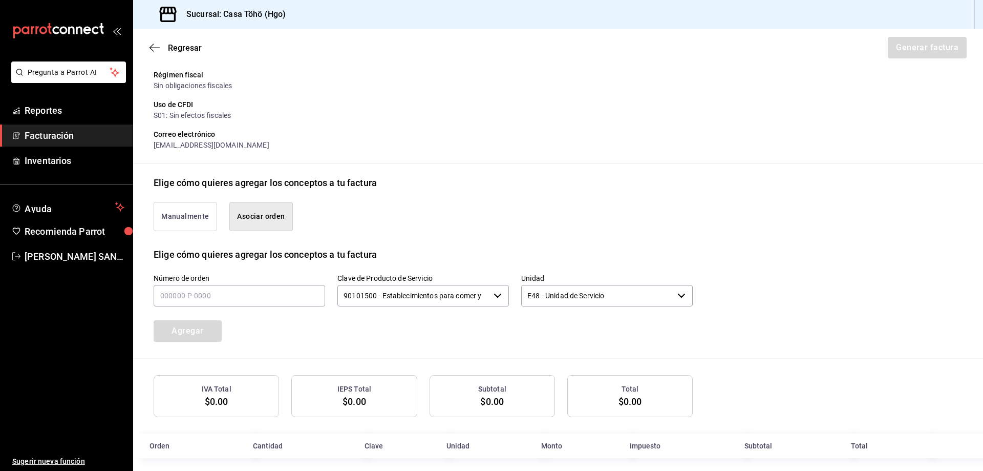
scroll to position [142, 0]
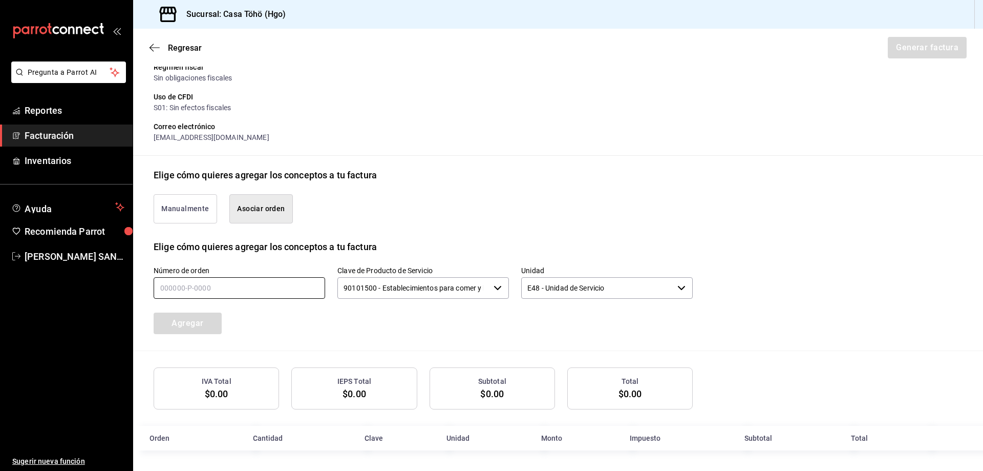
drag, startPoint x: 230, startPoint y: 288, endPoint x: 248, endPoint y: 282, distance: 19.6
click at [230, 288] on input "text" at bounding box center [240, 288] width 172 height 22
type input "200825-P-0087"
click at [195, 326] on button "Agregar" at bounding box center [188, 323] width 68 height 22
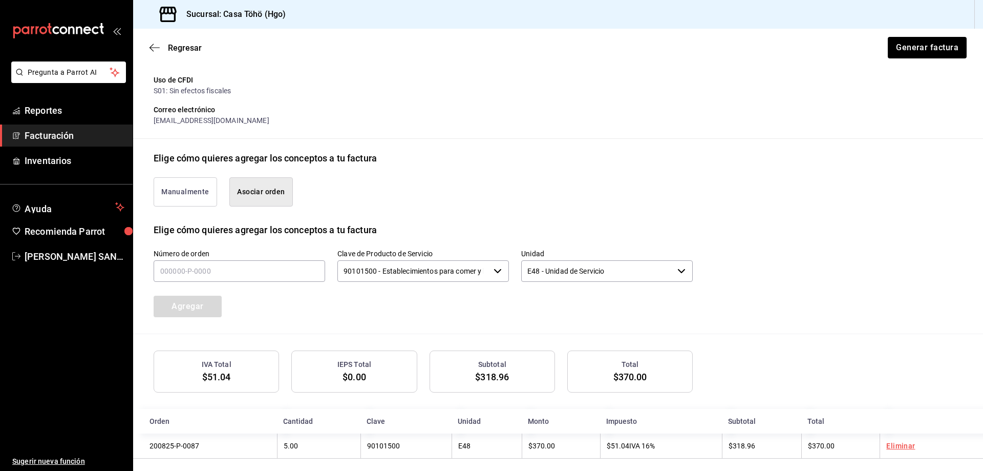
scroll to position [167, 0]
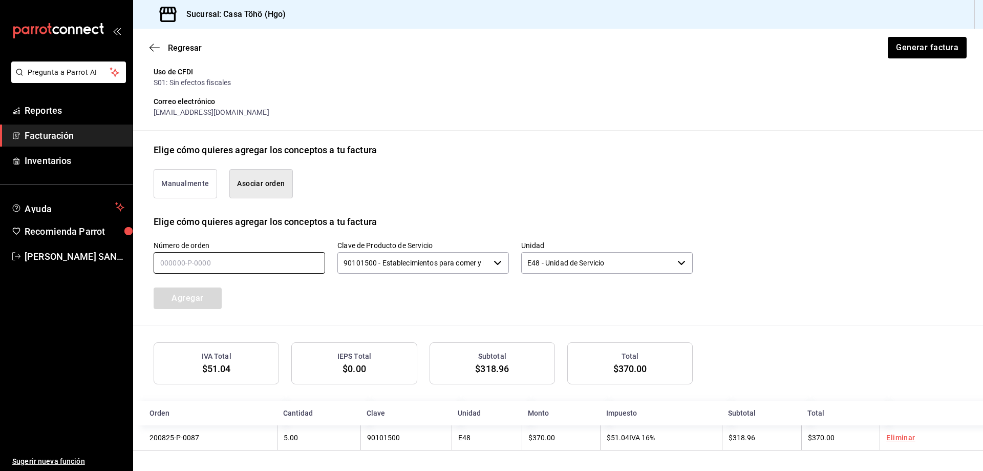
click at [202, 265] on input "text" at bounding box center [240, 263] width 172 height 22
type input "200825-P-0078"
click at [196, 293] on button "Agregar" at bounding box center [188, 298] width 68 height 22
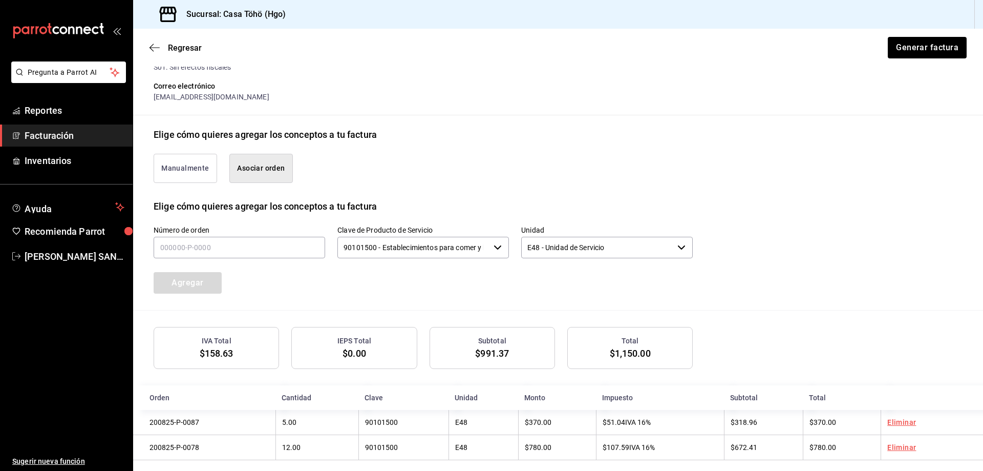
scroll to position [193, 0]
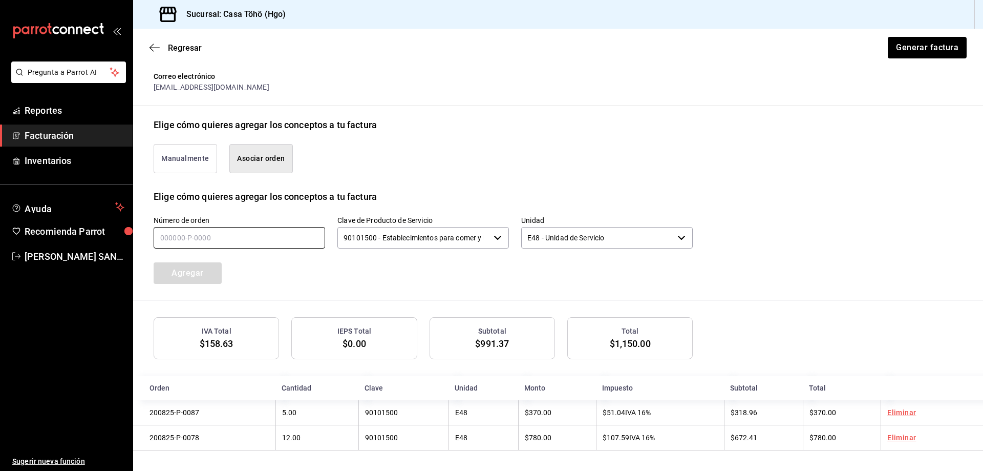
drag, startPoint x: 216, startPoint y: 232, endPoint x: 250, endPoint y: 215, distance: 38.7
click at [216, 232] on input "text" at bounding box center [240, 238] width 172 height 22
type input "200825-P-0048"
click at [204, 279] on button "Agregar" at bounding box center [188, 273] width 68 height 22
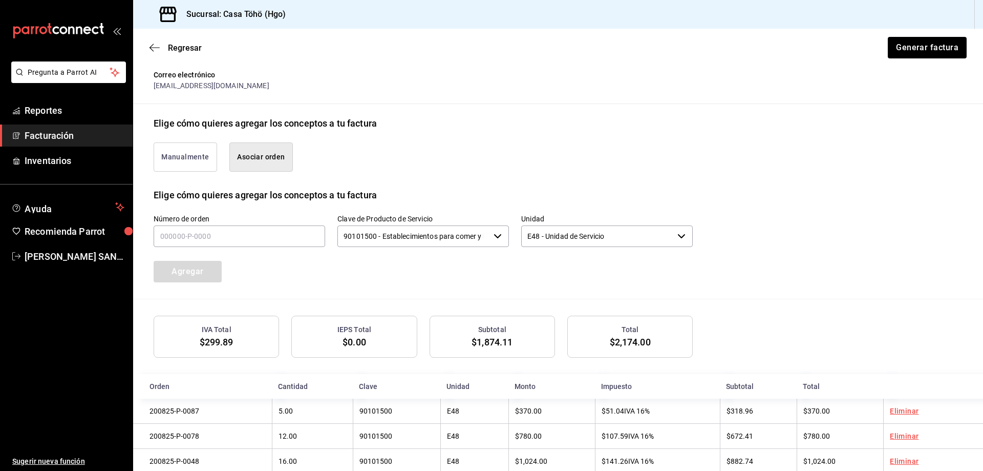
scroll to position [219, 0]
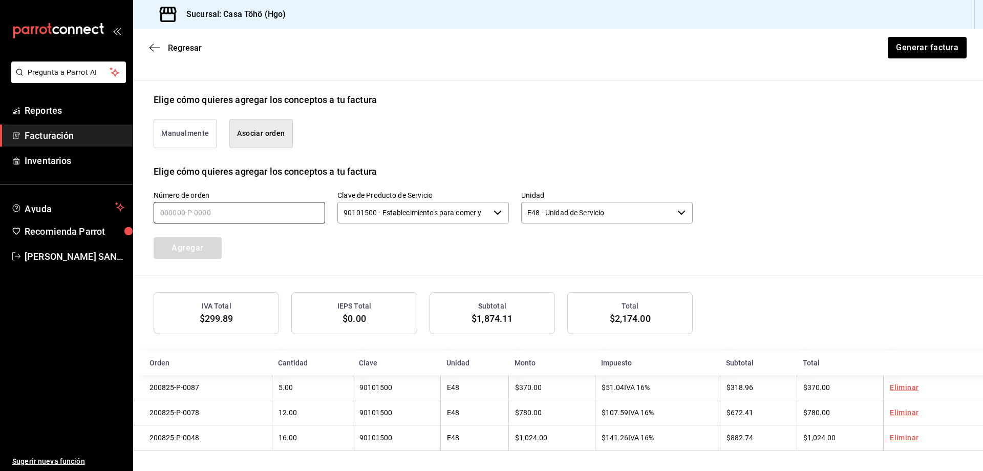
click at [313, 212] on input "text" at bounding box center [240, 213] width 172 height 22
type input "200825-P-0114"
click at [207, 243] on button "Agregar" at bounding box center [188, 248] width 68 height 22
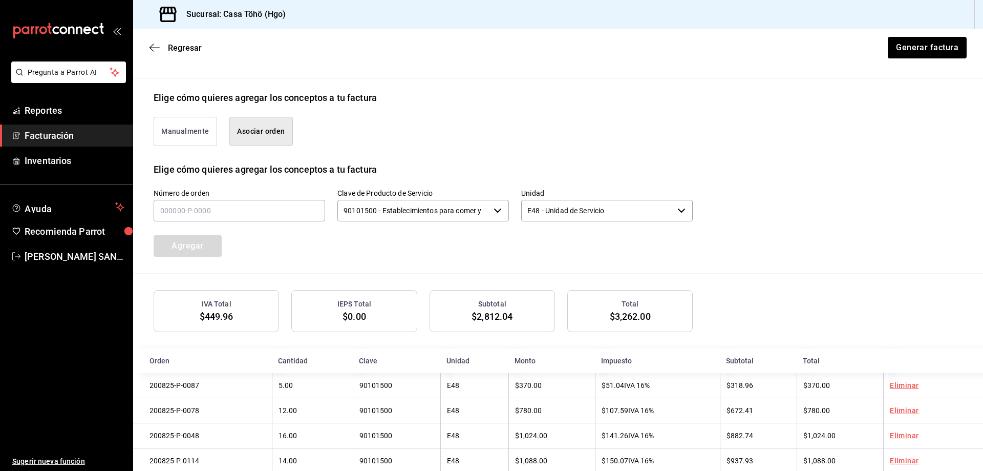
scroll to position [244, 0]
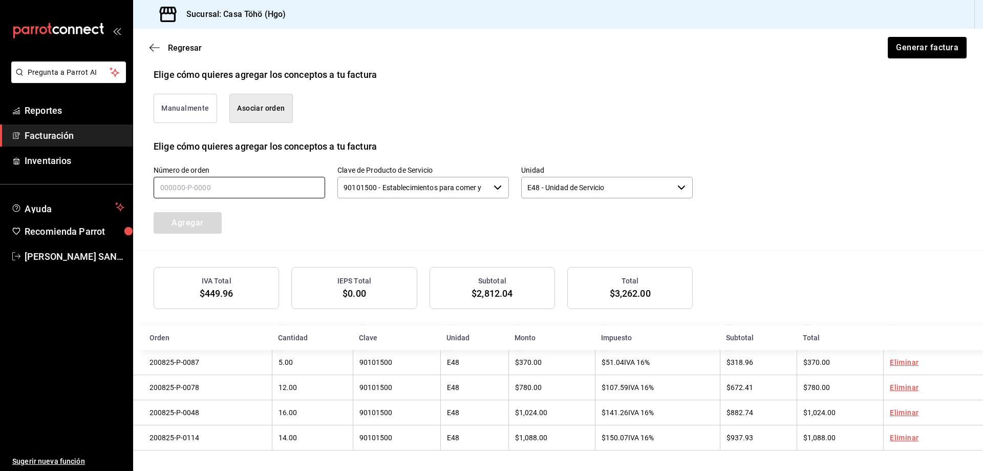
click at [238, 187] on input "text" at bounding box center [240, 188] width 172 height 22
type input "200825-P-0013"
click at [211, 212] on button "Agregar" at bounding box center [188, 223] width 68 height 22
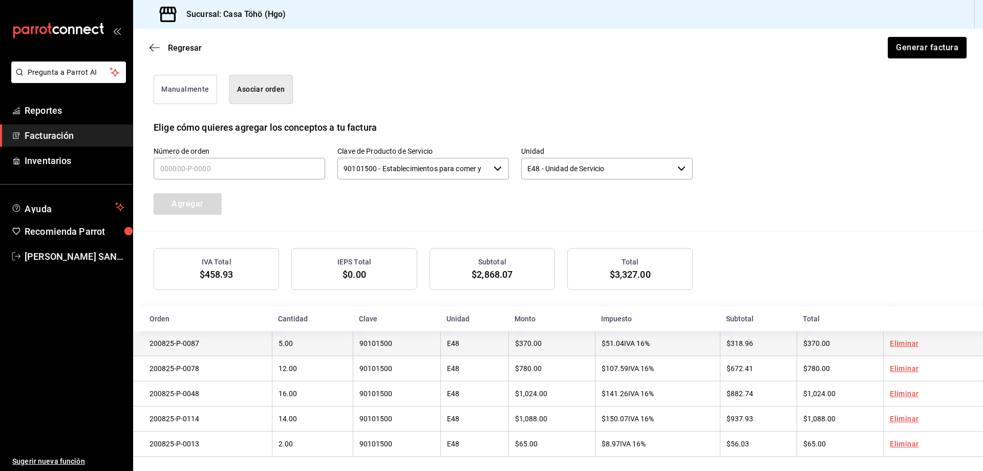
scroll to position [270, 0]
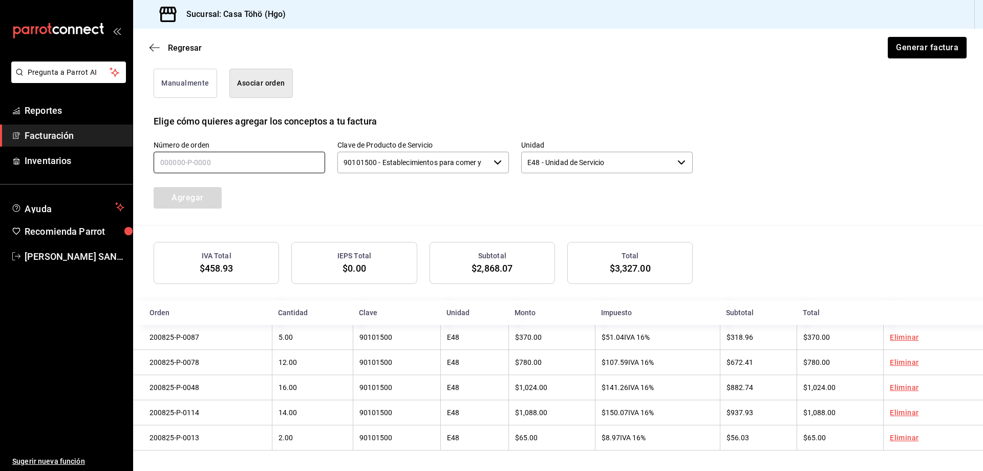
click at [253, 166] on input "text" at bounding box center [240, 163] width 172 height 22
type input "200825-P-0109"
click at [209, 193] on button "Agregar" at bounding box center [188, 198] width 68 height 22
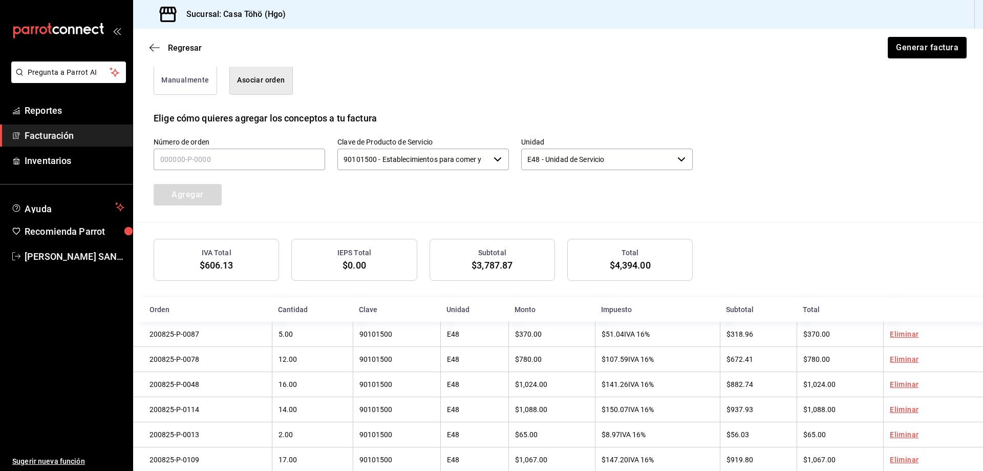
scroll to position [295, 0]
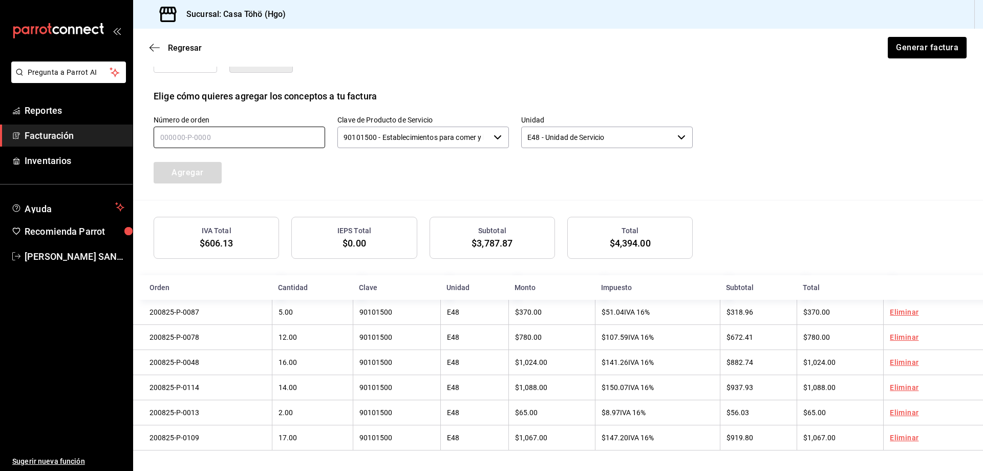
click at [233, 136] on input "text" at bounding box center [240, 137] width 172 height 22
type input "200825-P-0104"
click at [181, 171] on button "Agregar" at bounding box center [188, 173] width 68 height 22
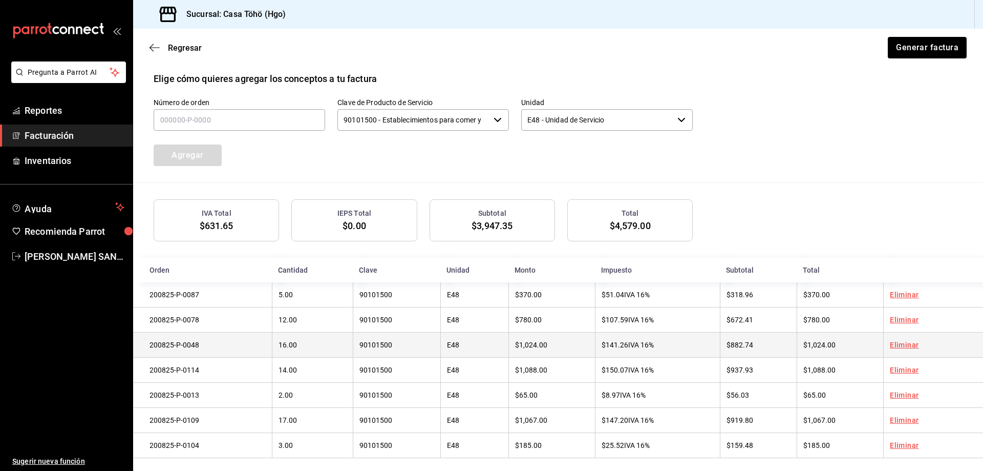
scroll to position [321, 0]
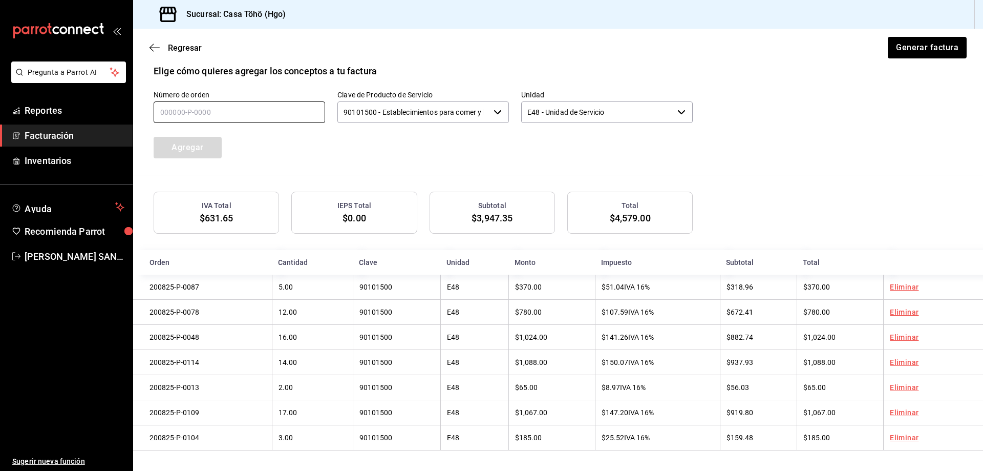
click at [182, 101] on input "text" at bounding box center [240, 112] width 172 height 22
type input "2_____-_-____"
type input "200825-P-0019"
click at [217, 140] on button "Agregar" at bounding box center [188, 148] width 68 height 22
click at [261, 110] on input "text" at bounding box center [240, 112] width 172 height 22
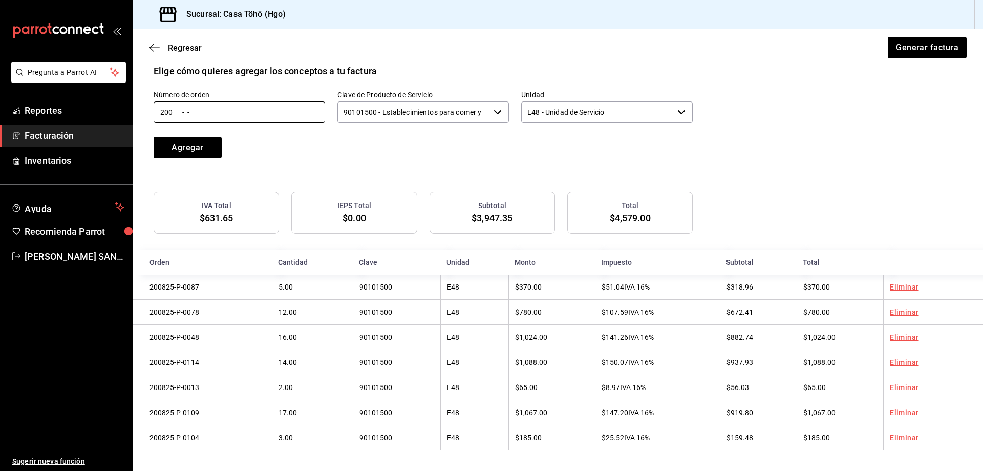
type input "2008__-_-____"
drag, startPoint x: 183, startPoint y: 106, endPoint x: 139, endPoint y: 102, distance: 44.2
click at [139, 102] on div "Número de orden 2008__-_-____ Clave de Producto de Servicio 90101500 - Establec…" at bounding box center [411, 112] width 564 height 93
type input "200825-P-0006"
click at [181, 147] on button "Agregar" at bounding box center [188, 148] width 68 height 22
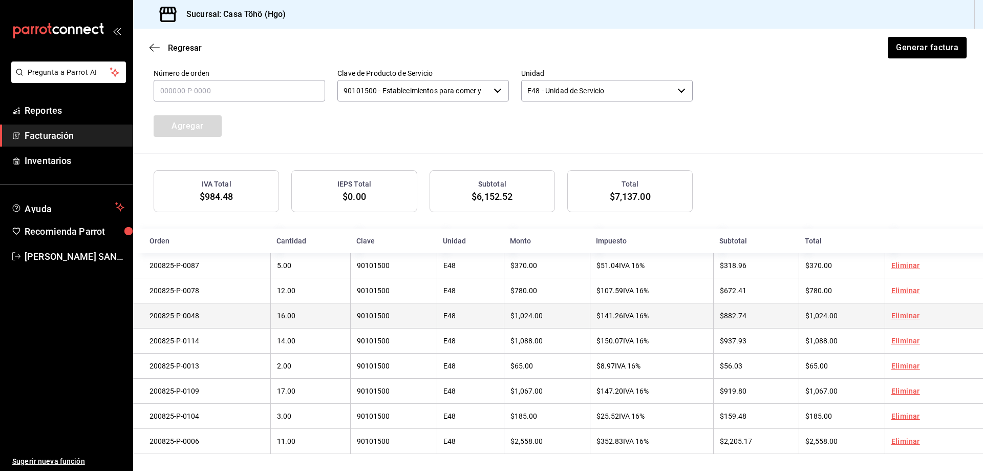
scroll to position [347, 0]
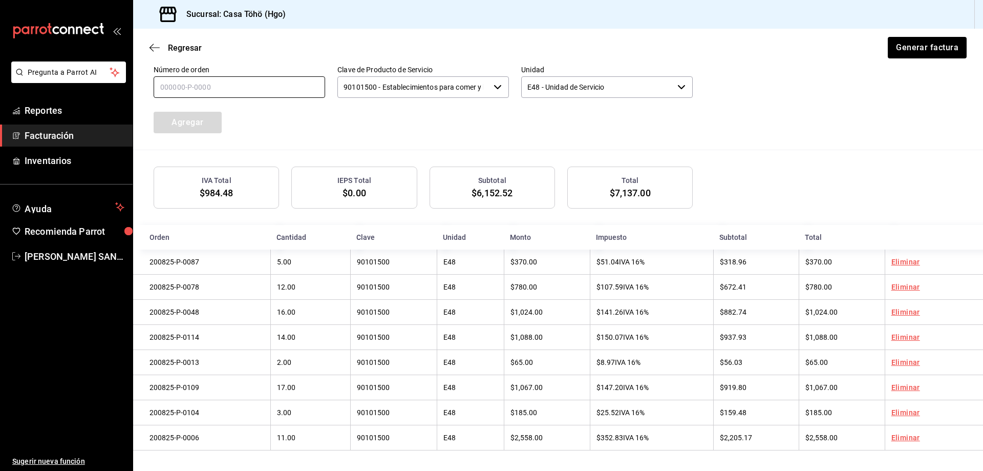
click at [224, 77] on input "text" at bounding box center [240, 87] width 172 height 22
type input "200825-P-0011"
click at [210, 112] on button "Agregar" at bounding box center [188, 123] width 68 height 22
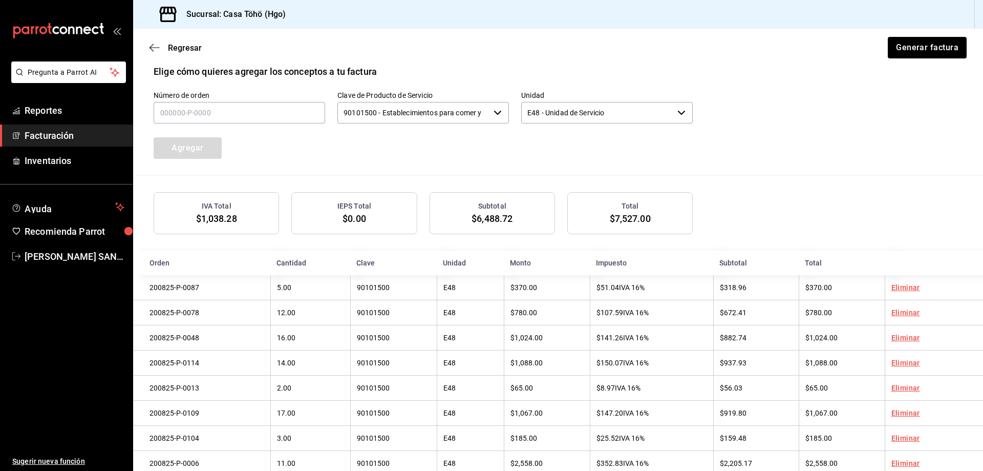
scroll to position [219, 0]
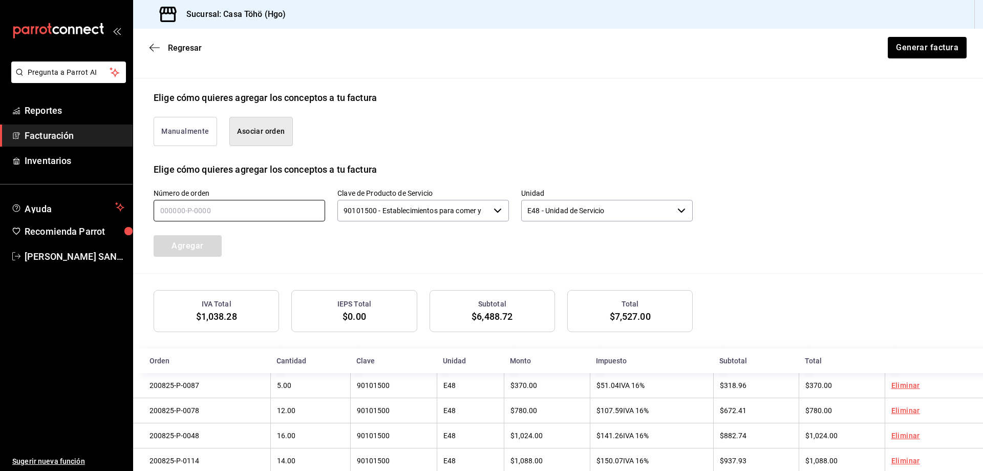
click at [206, 218] on input "text" at bounding box center [240, 211] width 172 height 22
type input "200825-P-0042"
click at [214, 244] on button "Agregar" at bounding box center [188, 246] width 68 height 22
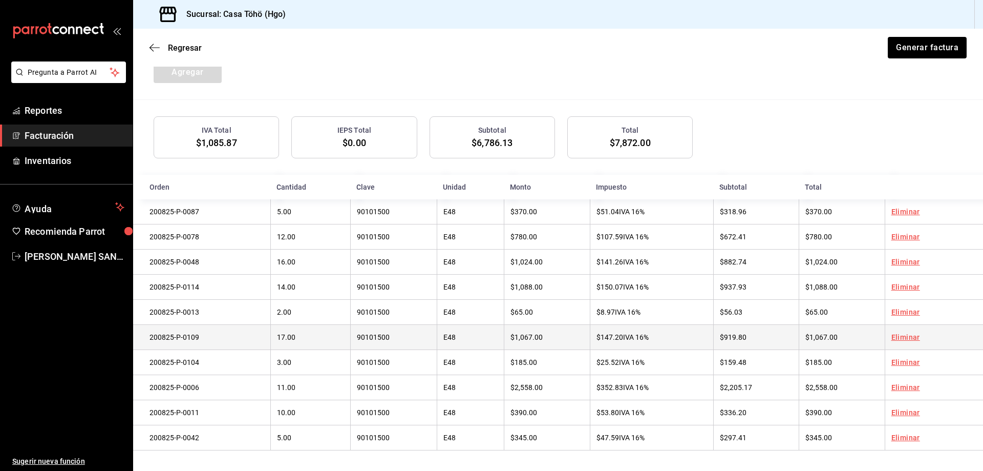
scroll to position [398, 0]
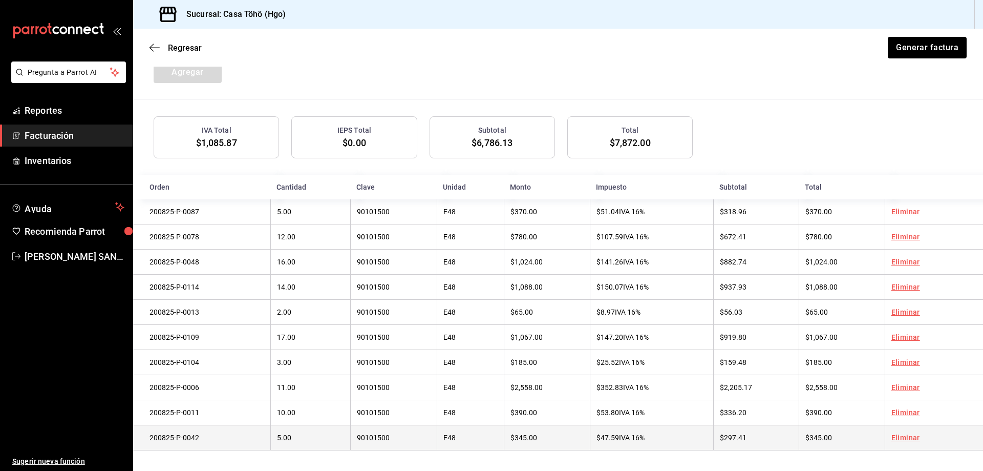
click at [901, 438] on link "Eliminar" at bounding box center [906, 437] width 29 height 8
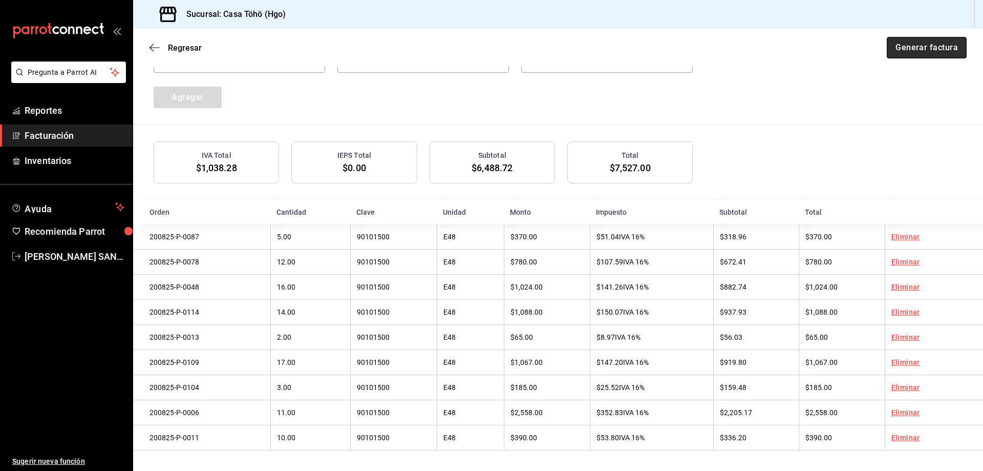
click at [908, 46] on button "Generar factura" at bounding box center [927, 48] width 80 height 22
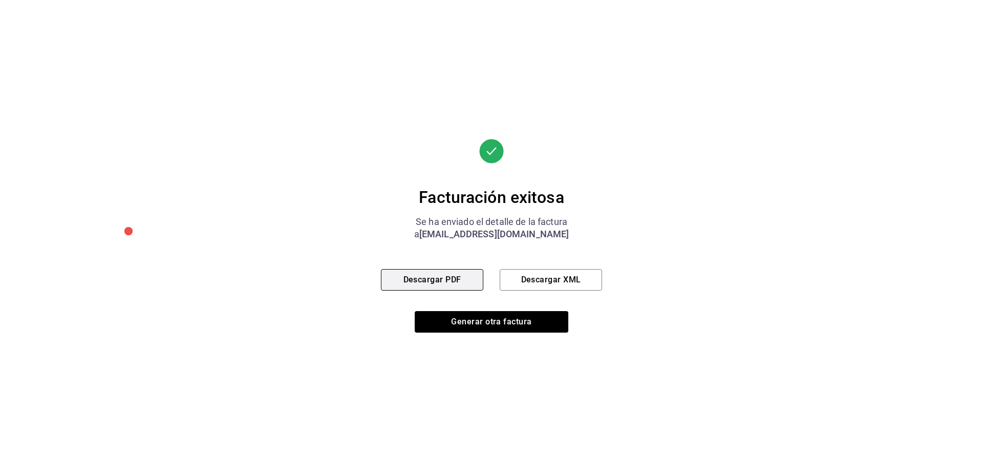
click at [452, 281] on button "Descargar PDF" at bounding box center [432, 280] width 102 height 22
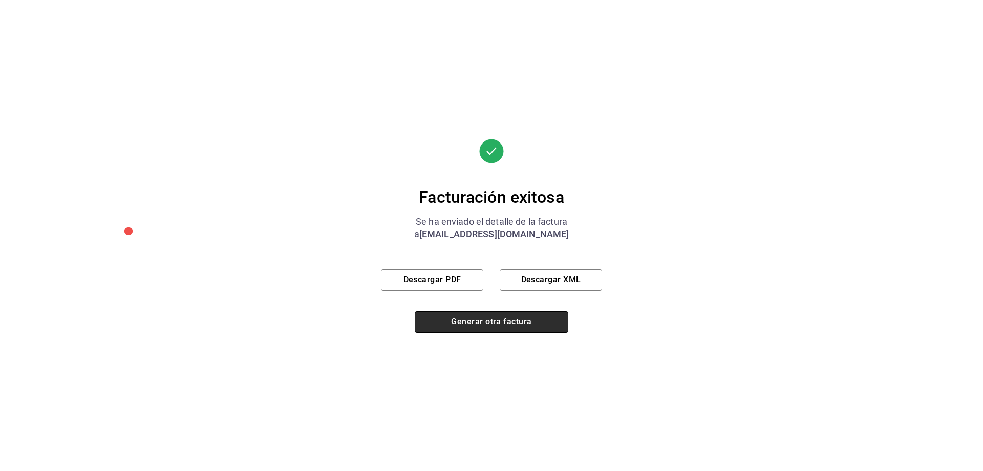
click at [494, 324] on button "Generar otra factura" at bounding box center [492, 322] width 154 height 22
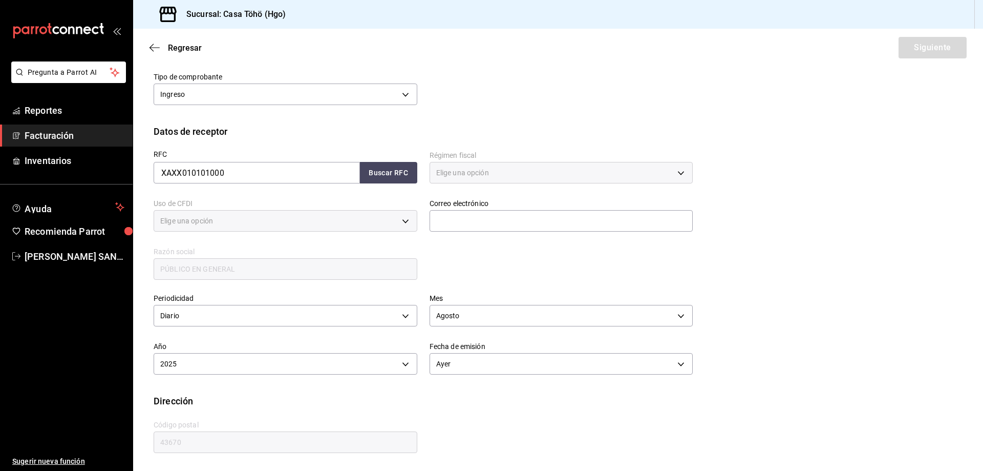
type input "616"
type input "S01"
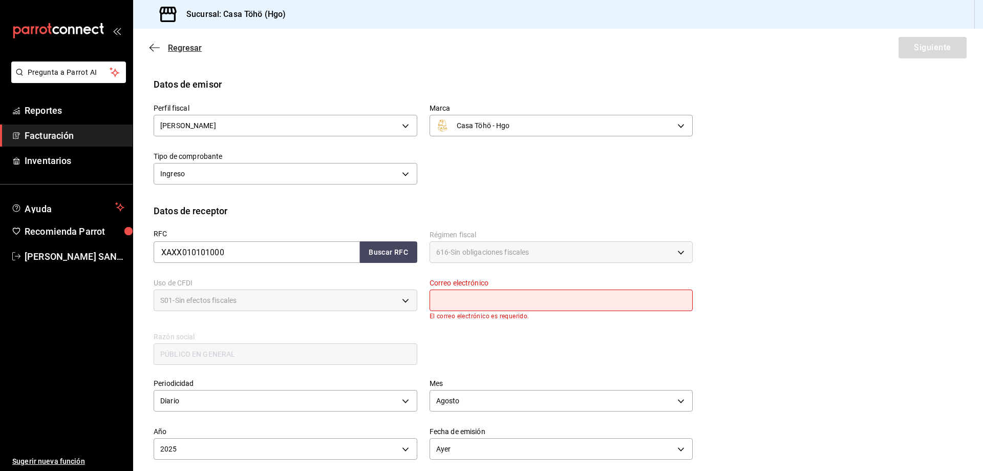
scroll to position [22, 0]
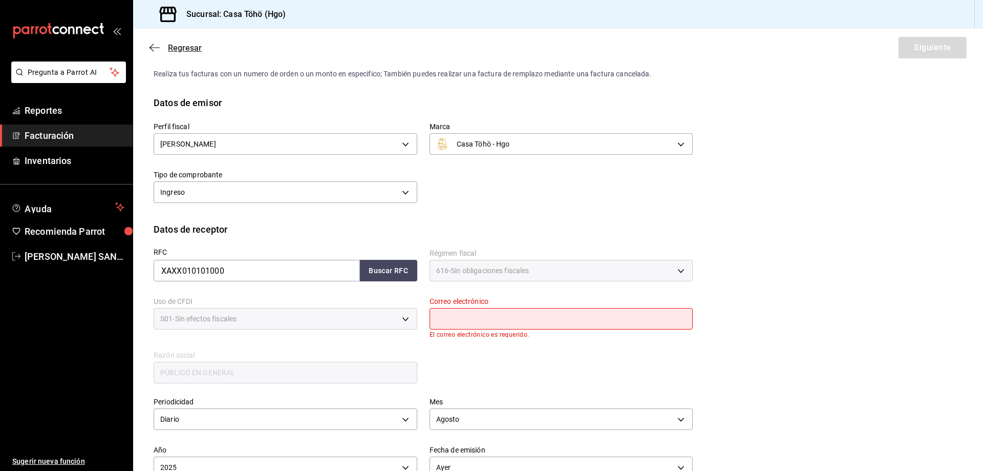
click at [157, 48] on icon "button" at bounding box center [155, 47] width 10 height 1
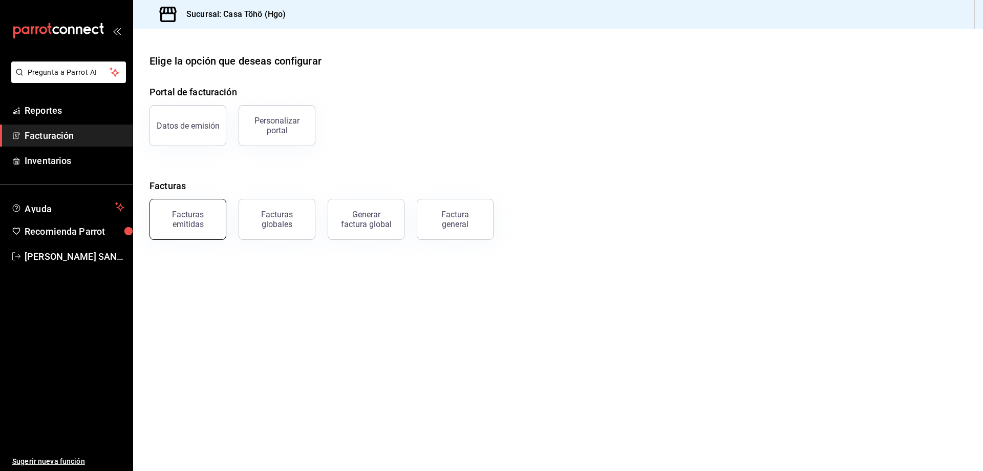
click at [199, 217] on div "Facturas emitidas" at bounding box center [187, 218] width 63 height 19
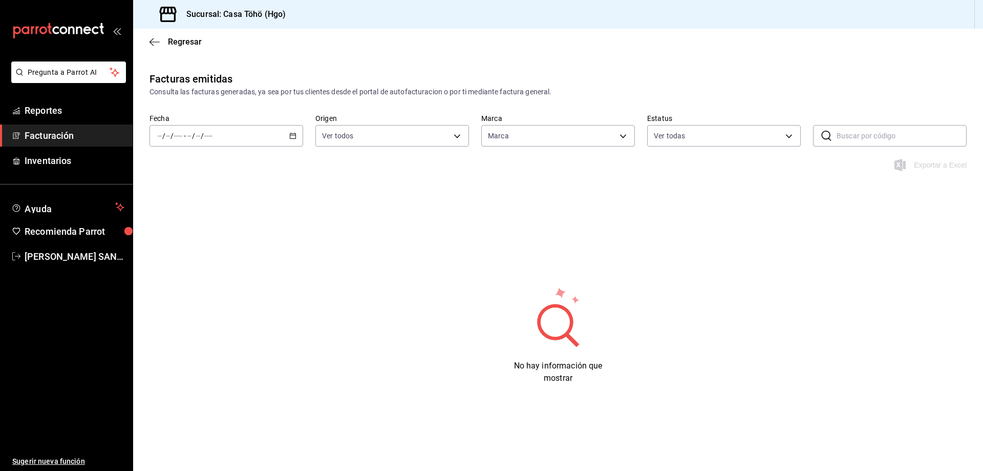
type input "3863094e-80de-4485-9a79-27000a153f73"
click at [249, 134] on div "/ / - / /" at bounding box center [227, 136] width 154 height 22
click at [188, 214] on span "Semana actual" at bounding box center [197, 212] width 79 height 11
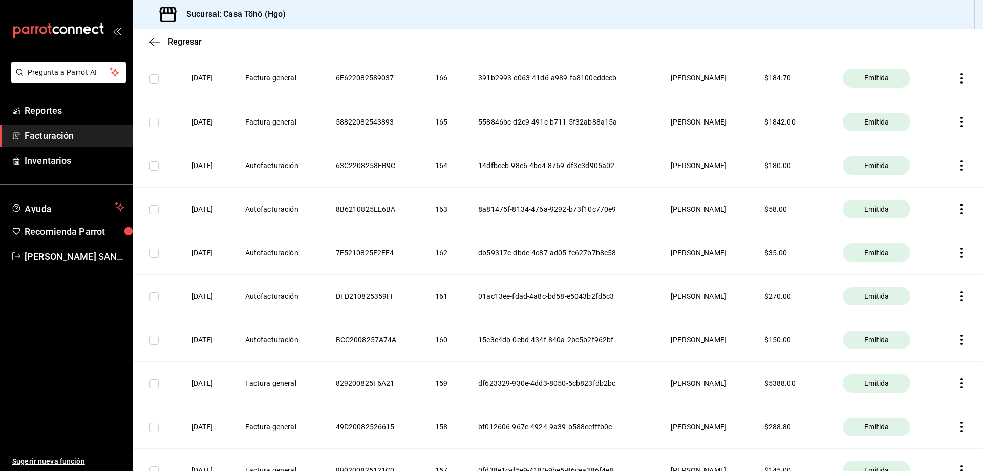
scroll to position [717, 0]
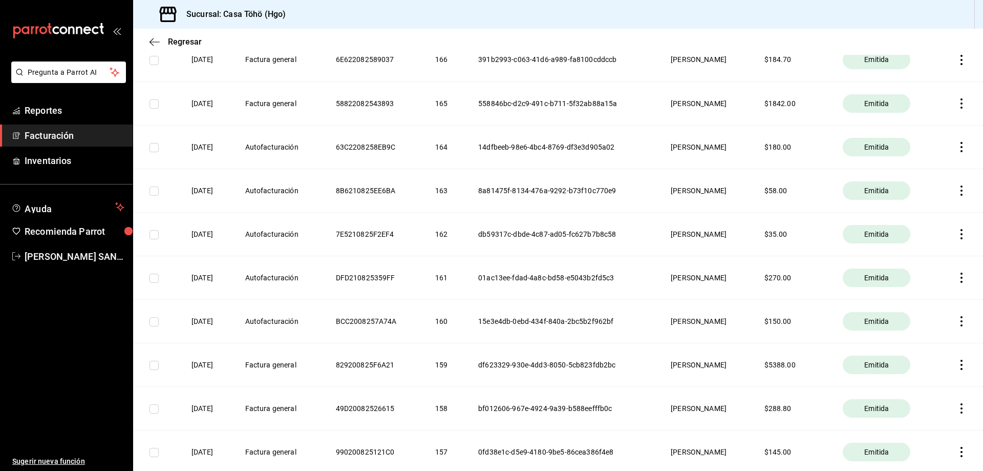
click at [961, 278] on icon "button" at bounding box center [962, 277] width 2 height 10
click at [917, 248] on span "Descargar PDF" at bounding box center [913, 252] width 65 height 10
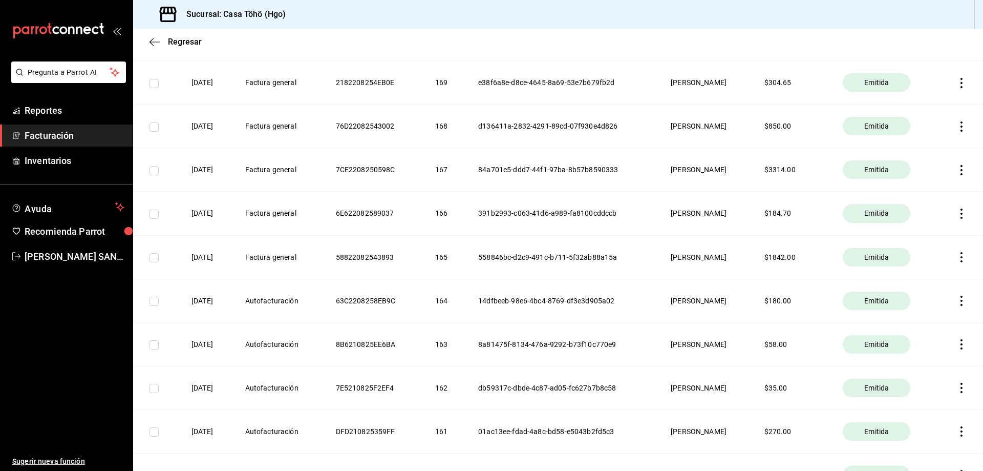
scroll to position [512, 0]
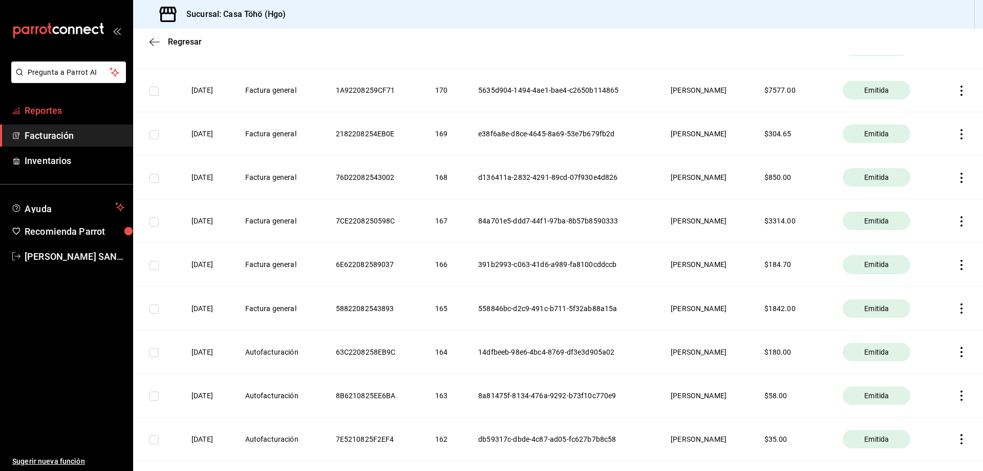
click at [66, 115] on span "Reportes" at bounding box center [75, 110] width 100 height 14
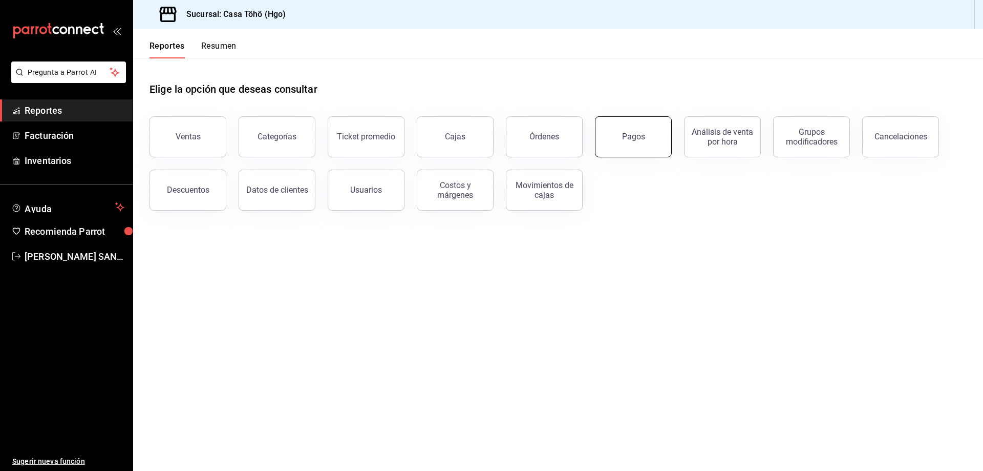
click at [648, 145] on button "Pagos" at bounding box center [633, 136] width 77 height 41
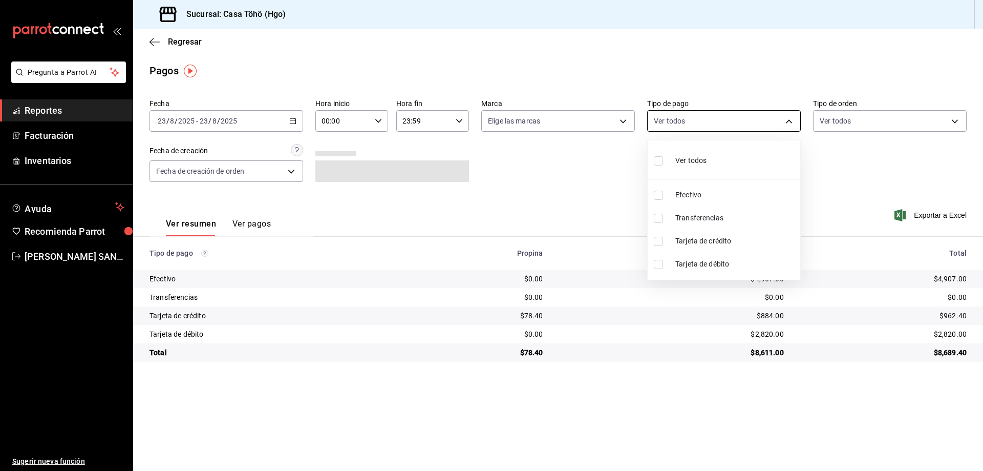
click at [670, 124] on body "Pregunta a Parrot AI Reportes Facturación Inventarios Ayuda Recomienda Parrot […" at bounding box center [491, 235] width 983 height 471
click at [256, 229] on div at bounding box center [491, 235] width 983 height 471
click at [257, 229] on button "Ver pagos" at bounding box center [251, 227] width 38 height 17
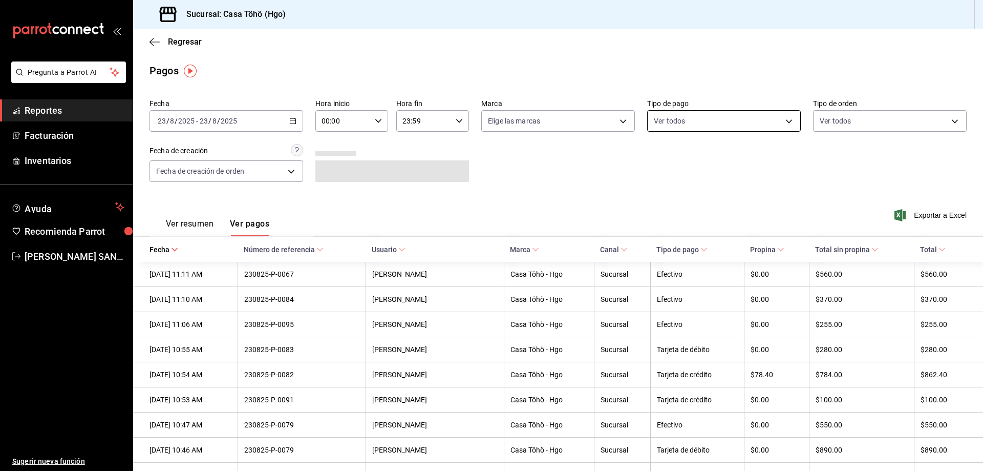
click at [695, 124] on body "Pregunta a Parrot AI Reportes Facturación Inventarios Ayuda Recomienda Parrot […" at bounding box center [491, 235] width 983 height 471
click at [722, 244] on span "Tarjeta de crédito" at bounding box center [730, 241] width 119 height 11
type input "992af095-5d3f-4100-8070-652a234c504f"
checkbox input "true"
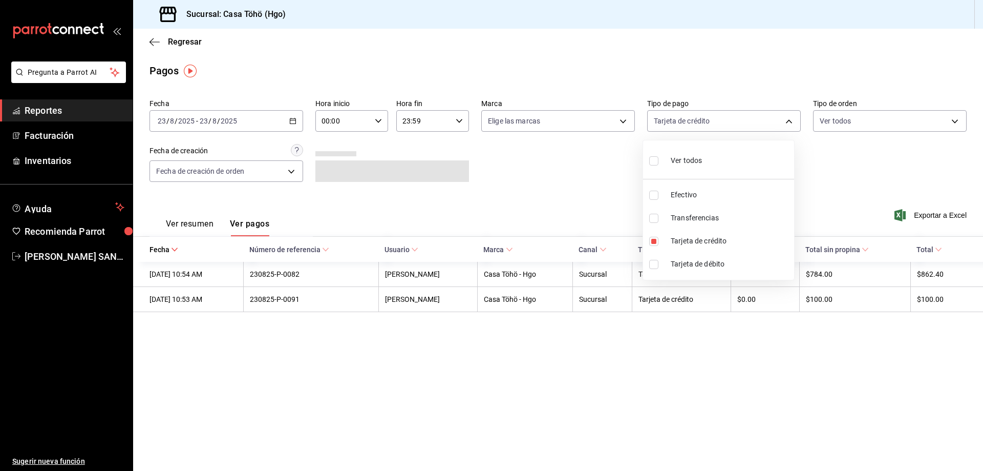
click at [747, 332] on div at bounding box center [491, 235] width 983 height 471
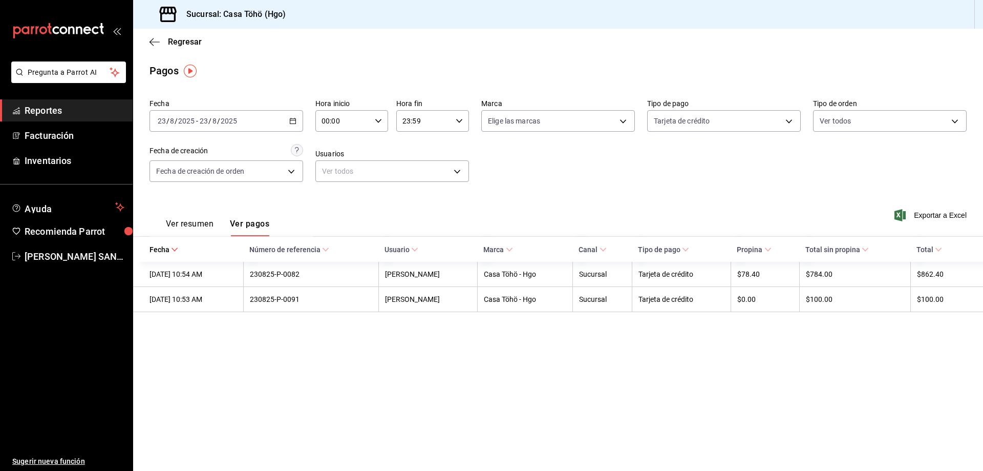
click at [292, 122] on icon "button" at bounding box center [292, 120] width 7 height 7
click at [192, 196] on span "Semana actual" at bounding box center [197, 198] width 79 height 11
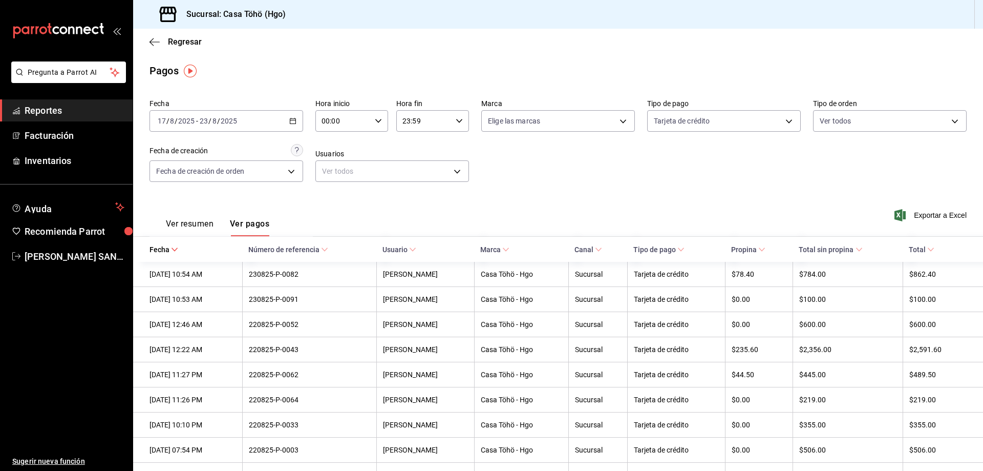
click at [69, 111] on span "Reportes" at bounding box center [75, 110] width 100 height 14
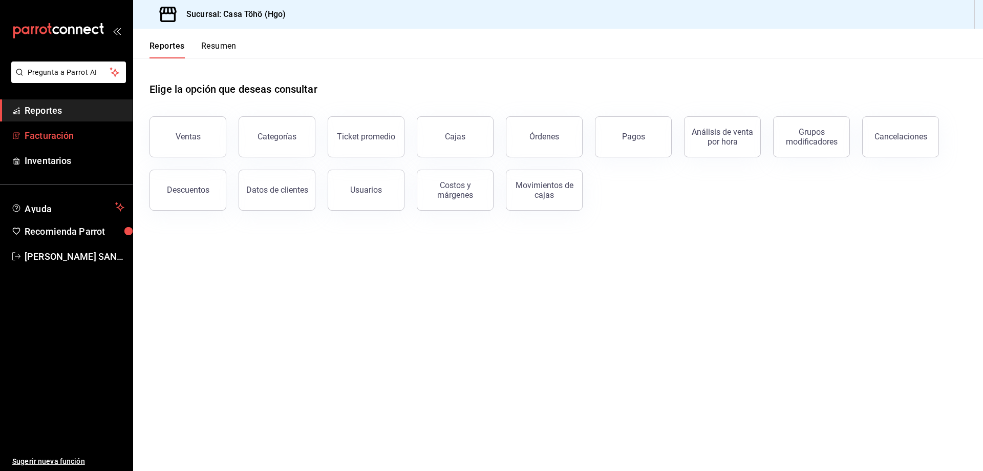
click at [65, 136] on span "Facturación" at bounding box center [75, 136] width 100 height 14
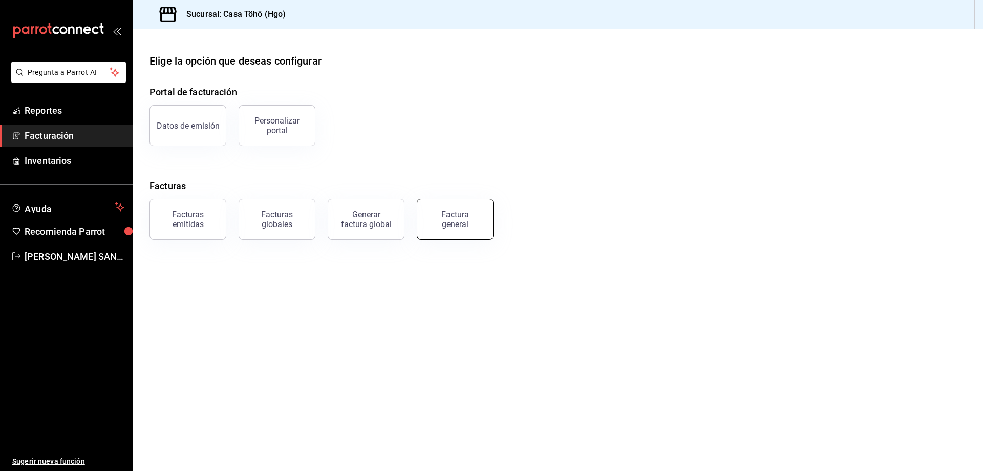
click at [468, 221] on div "Factura general" at bounding box center [455, 218] width 51 height 19
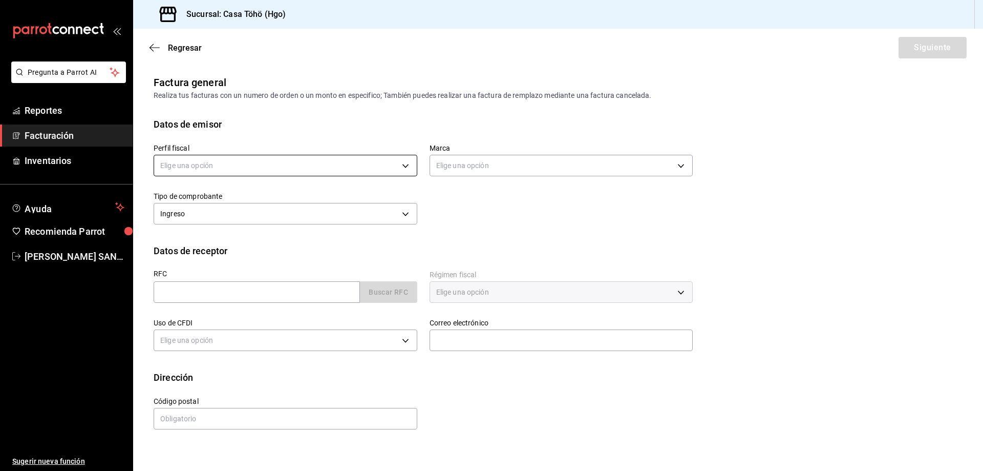
click at [304, 162] on body "Pregunta a Parrot AI Reportes Facturación Inventarios Ayuda Recomienda Parrot […" at bounding box center [491, 235] width 983 height 471
click at [249, 216] on li "[PERSON_NAME]" at bounding box center [285, 217] width 263 height 19
type input "3714fea9-f59b-4145-9474-cc315d4ea63f"
type input "3863094e-80de-4485-9a79-27000a153f73"
click at [307, 299] on input "text" at bounding box center [257, 292] width 206 height 22
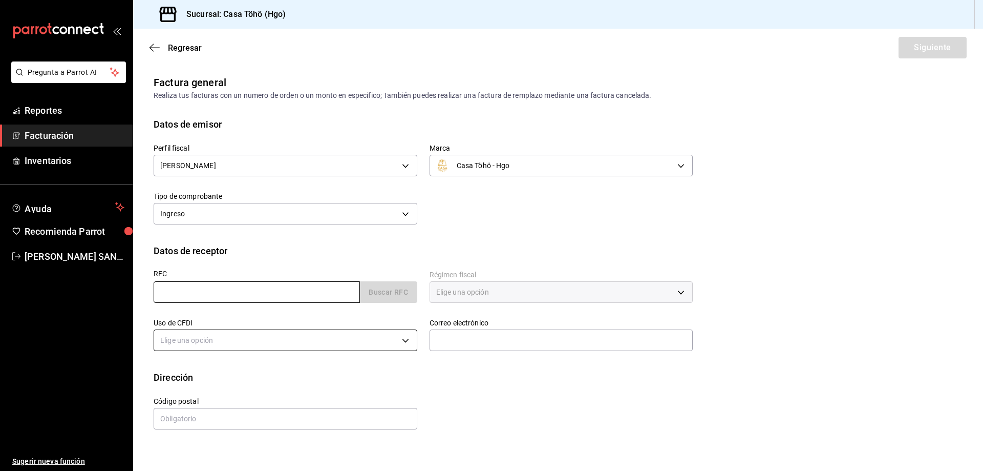
type input "XAXX010101000"
type input "43670"
type input "616"
type input "S01"
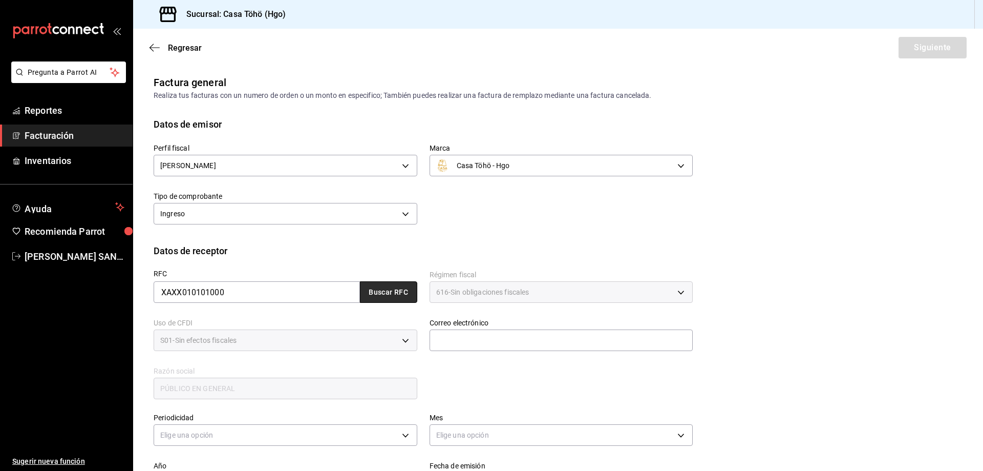
click at [381, 295] on button "Buscar RFC" at bounding box center [388, 292] width 57 height 22
type input "[EMAIL_ADDRESS][DOMAIN_NAME]"
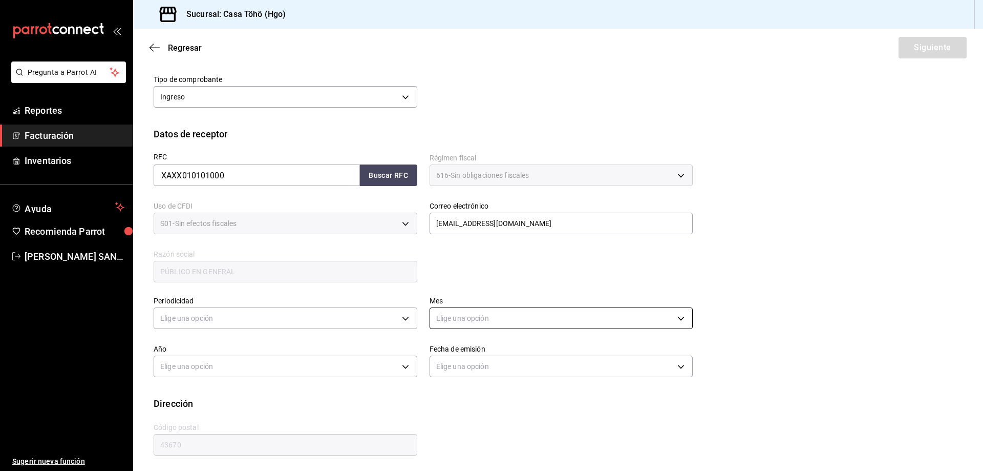
scroll to position [119, 0]
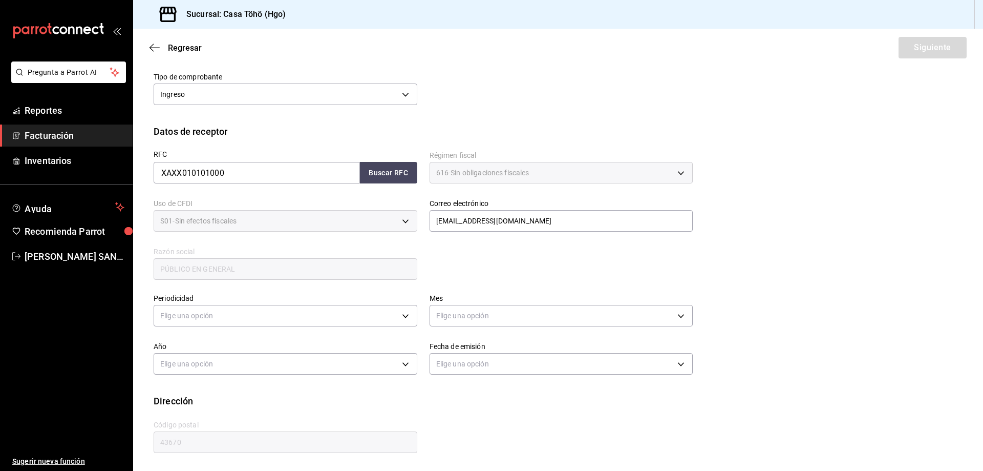
click at [347, 331] on div "Año Elige una opción" at bounding box center [279, 353] width 276 height 48
click at [345, 319] on body "Pregunta a Parrot AI Reportes Facturación Inventarios Ayuda Recomienda Parrot […" at bounding box center [491, 235] width 983 height 471
click at [180, 346] on li "Diario" at bounding box center [284, 347] width 260 height 17
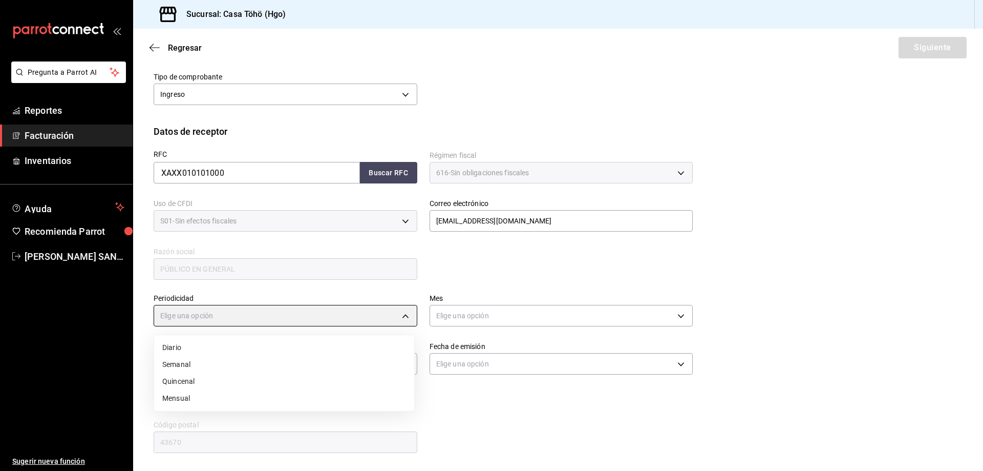
type input "DAILY"
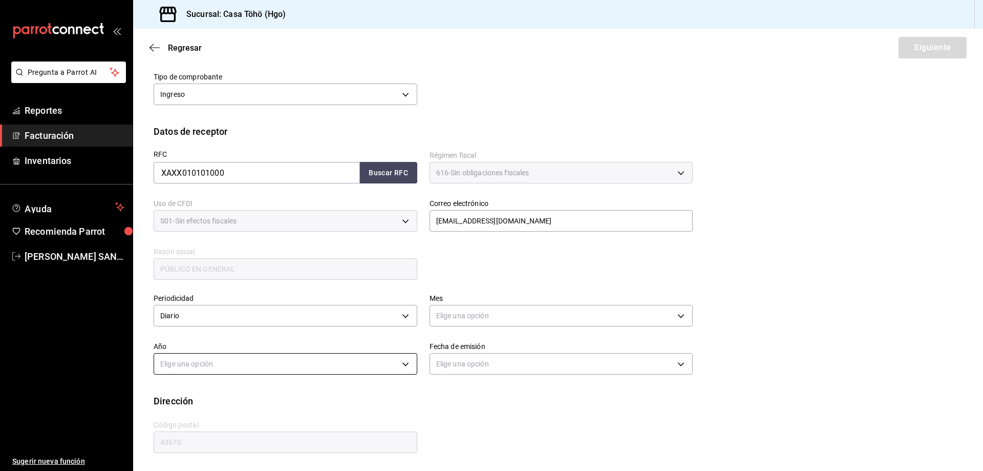
click at [211, 363] on body "Pregunta a Parrot AI Reportes Facturación Inventarios Ayuda Recomienda Parrot […" at bounding box center [491, 235] width 983 height 471
click at [194, 399] on li "2025" at bounding box center [284, 395] width 260 height 17
type input "2025"
click at [508, 321] on body "Pregunta a Parrot AI Reportes Facturación Inventarios Ayuda Recomienda Parrot […" at bounding box center [491, 235] width 983 height 471
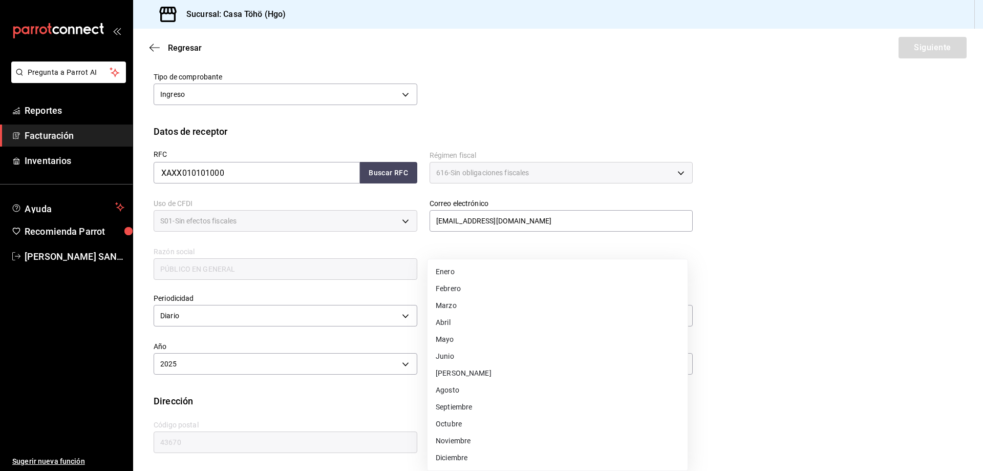
click at [463, 391] on li "Agosto" at bounding box center [558, 390] width 260 height 17
type input "8"
click at [546, 404] on div "Dirección" at bounding box center [558, 401] width 809 height 14
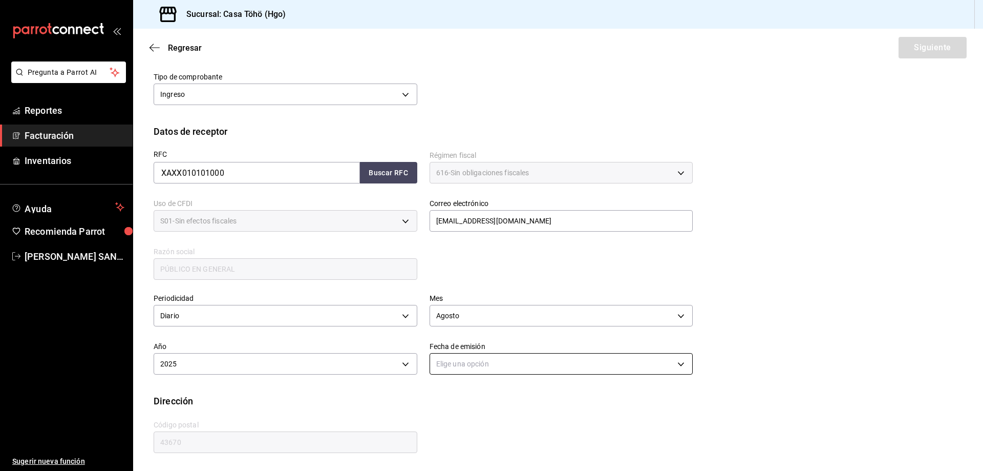
click at [497, 369] on body "Pregunta a Parrot AI Reportes Facturación Inventarios Ayuda Recomienda Parrot […" at bounding box center [491, 235] width 983 height 471
click at [459, 407] on li "Ayer" at bounding box center [558, 412] width 260 height 17
type input "[DATE]"
click at [917, 46] on button "Siguiente" at bounding box center [933, 48] width 68 height 22
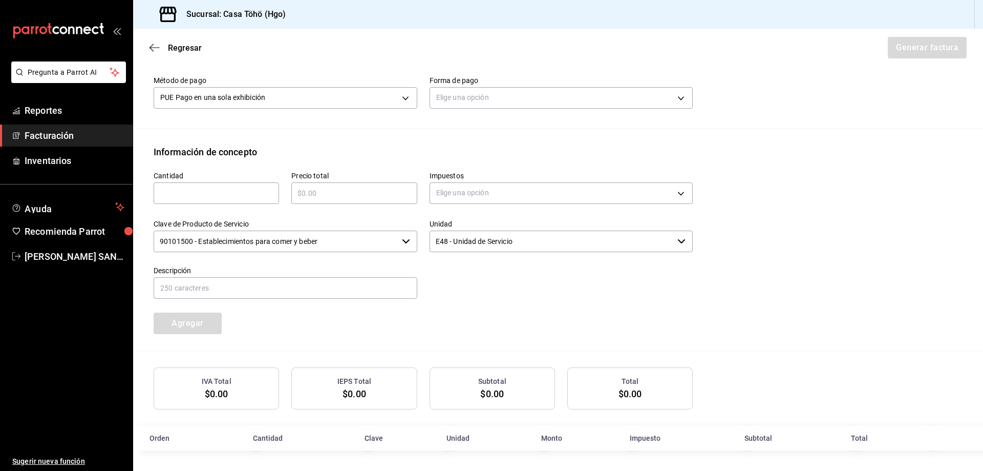
scroll to position [332, 0]
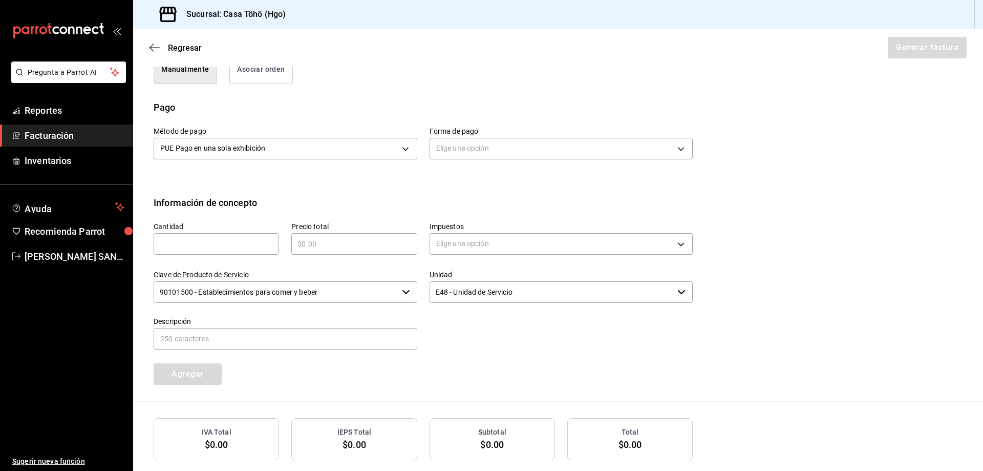
click at [272, 72] on button "Asociar orden" at bounding box center [260, 69] width 63 height 29
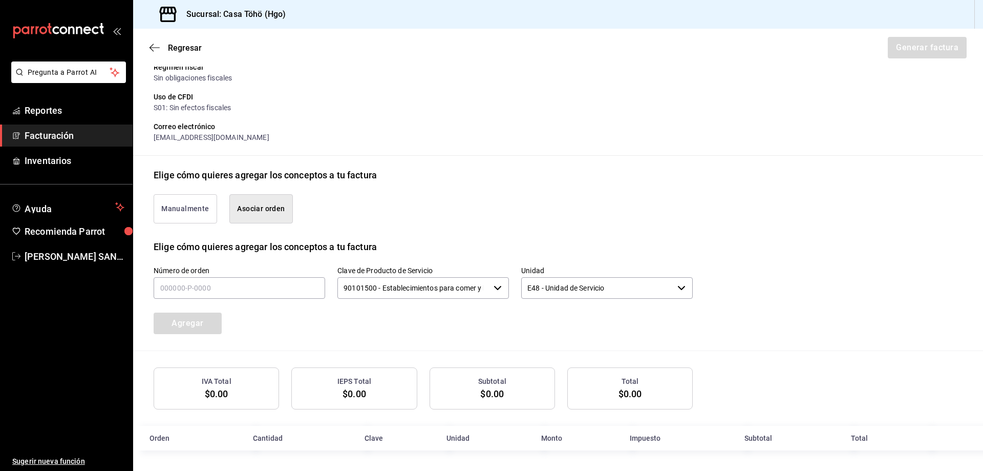
scroll to position [142, 0]
click at [186, 293] on input "text" at bounding box center [240, 288] width 172 height 22
type input "200825-P-0047"
click at [201, 318] on button "Agregar" at bounding box center [188, 323] width 68 height 22
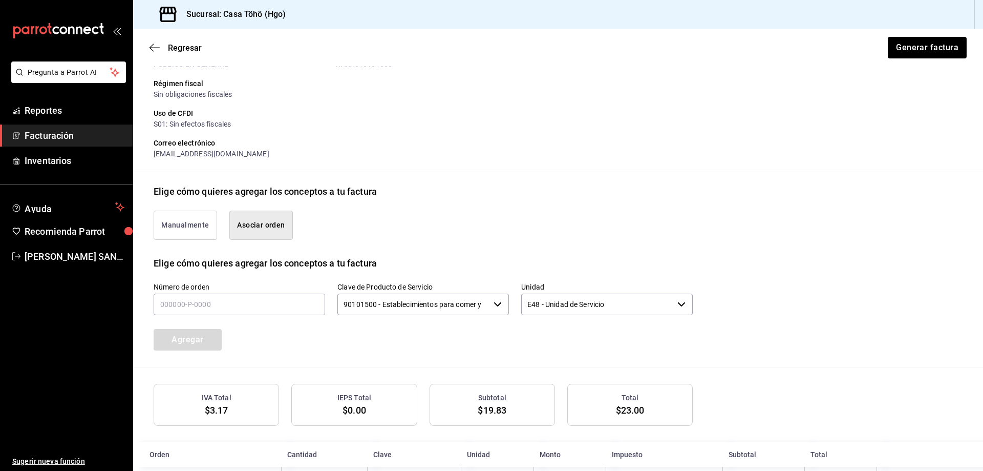
scroll to position [167, 0]
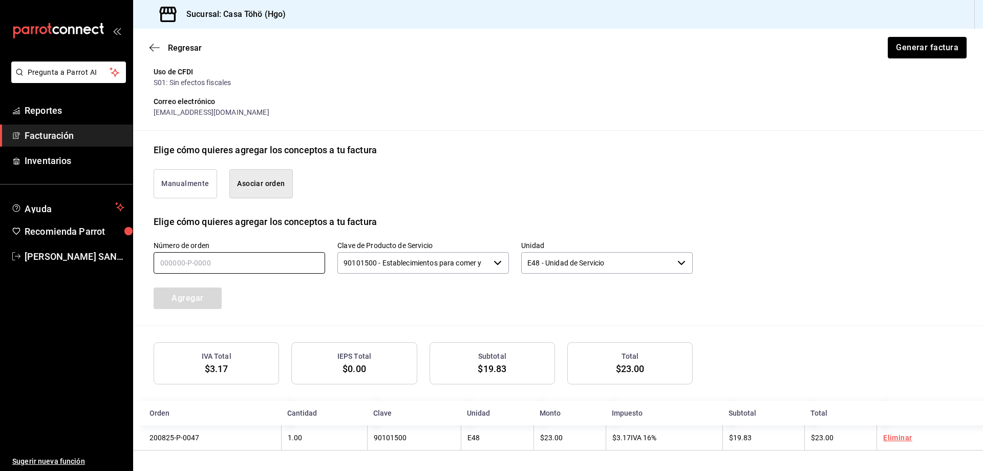
drag, startPoint x: 259, startPoint y: 257, endPoint x: 280, endPoint y: 246, distance: 23.8
click at [259, 257] on input "text" at bounding box center [240, 263] width 172 height 22
type input "200825-P-0046"
click at [198, 299] on button "Agregar" at bounding box center [188, 298] width 68 height 22
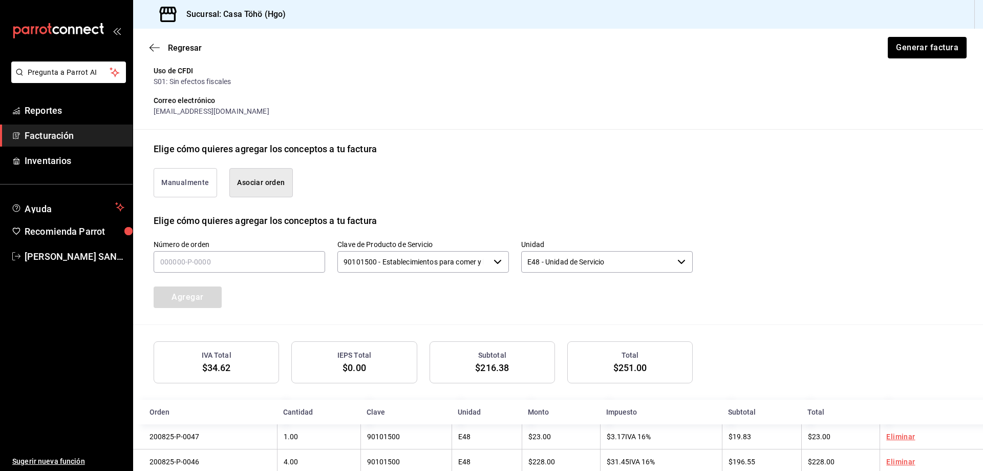
scroll to position [193, 0]
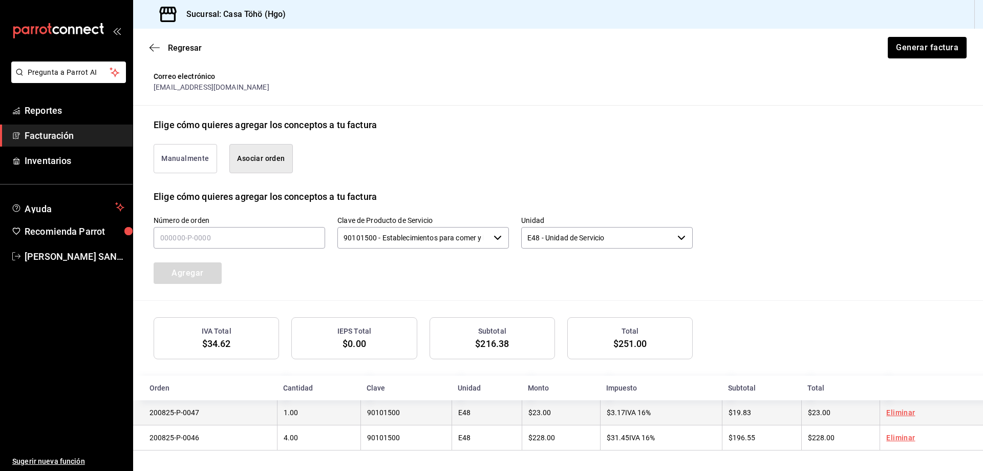
click at [893, 413] on link "Eliminar" at bounding box center [900, 412] width 29 height 8
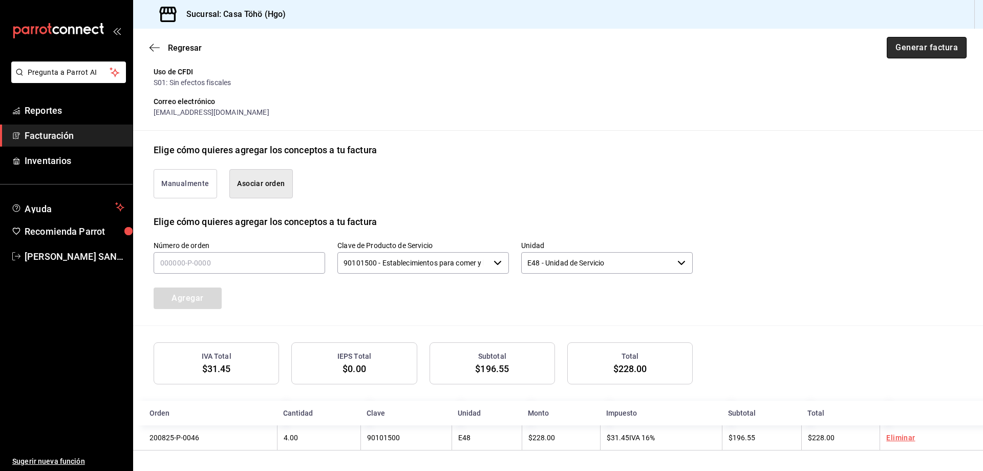
click at [914, 50] on button "Generar factura" at bounding box center [927, 48] width 80 height 22
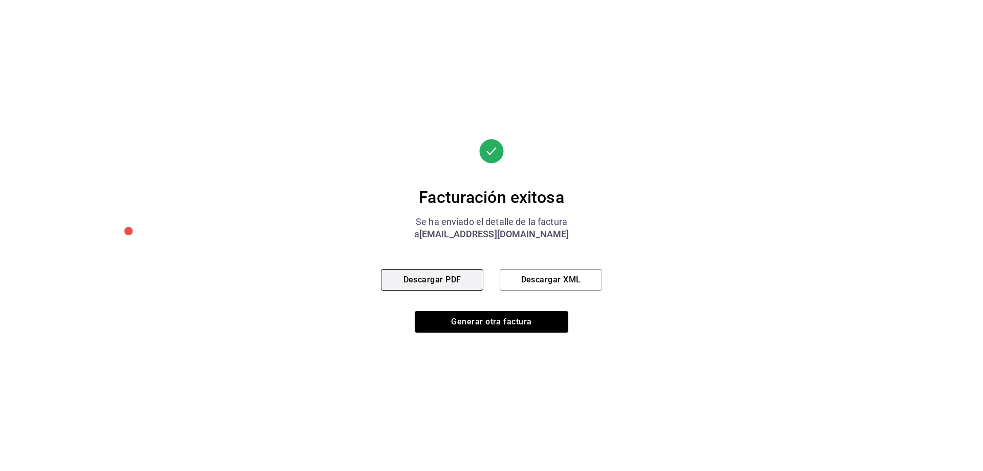
click at [458, 275] on button "Descargar PDF" at bounding box center [432, 280] width 102 height 22
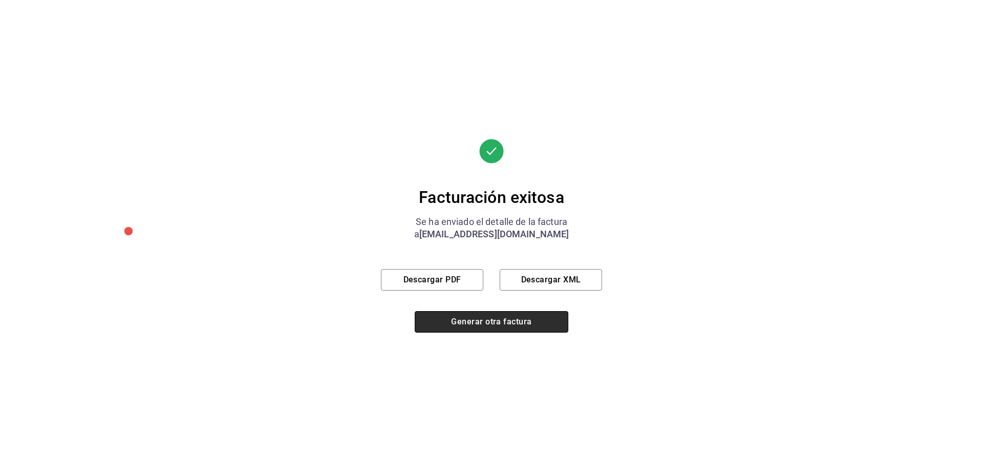
click at [465, 312] on button "Generar otra factura" at bounding box center [492, 322] width 154 height 22
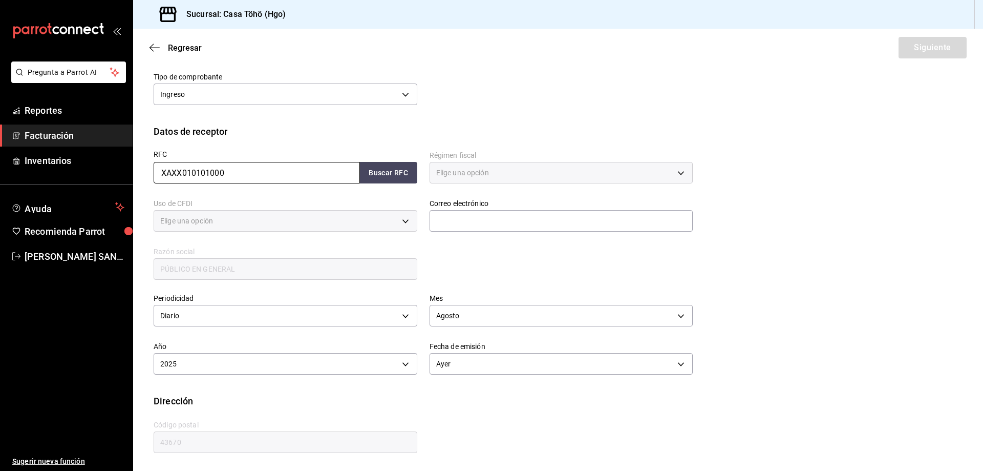
type input "616"
type input "S01"
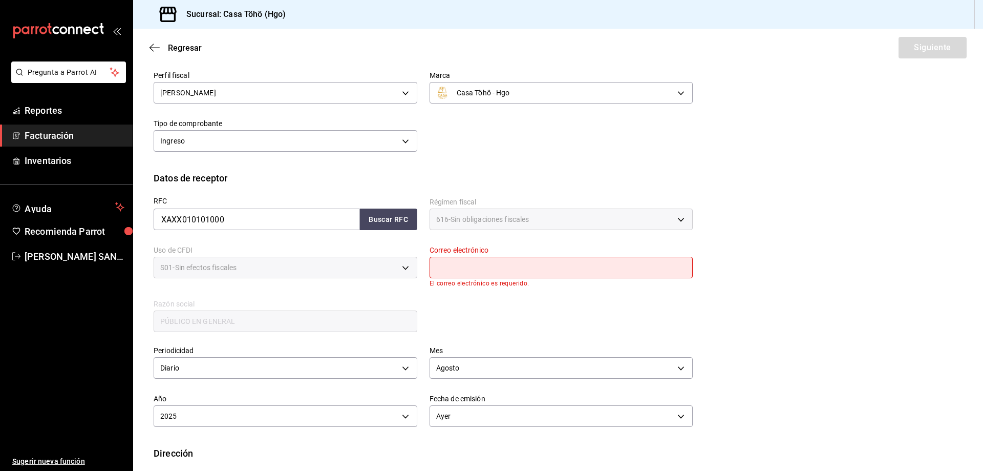
click at [60, 135] on span "Facturación" at bounding box center [75, 136] width 100 height 14
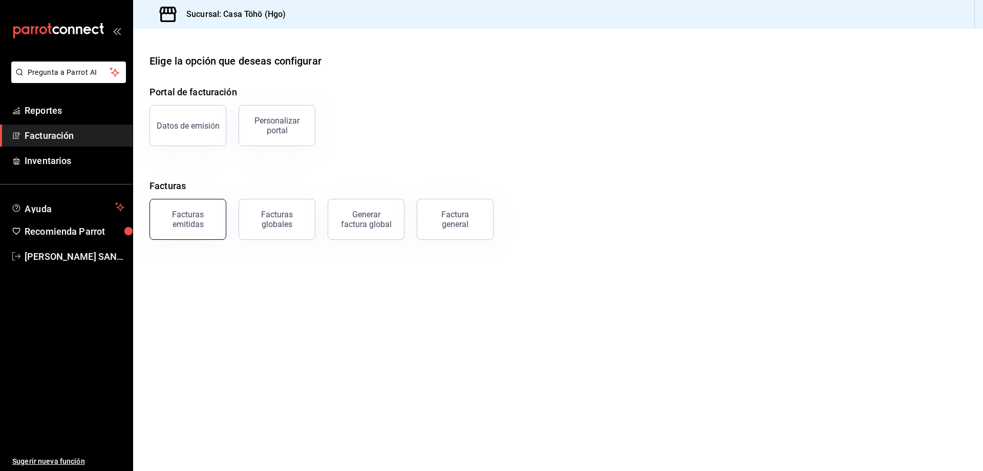
click at [180, 223] on div "Facturas emitidas" at bounding box center [187, 218] width 63 height 19
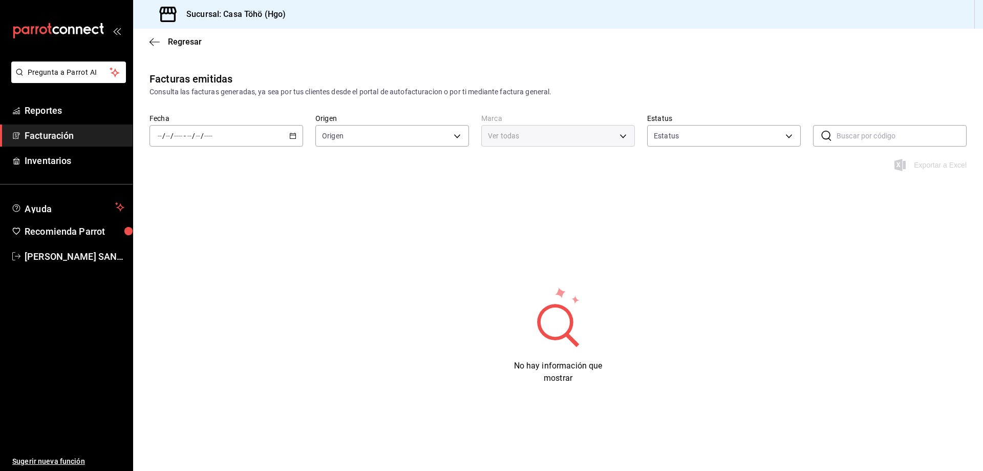
type input "ORDER_INVOICE,GENERAL_INVOICE"
type input "ACTIVE,PENDING_CANCELLATION,CANCELLED,PRE_CANCELLED"
type input "3863094e-80de-4485-9a79-27000a153f73"
click at [42, 118] on link "Reportes" at bounding box center [66, 110] width 133 height 22
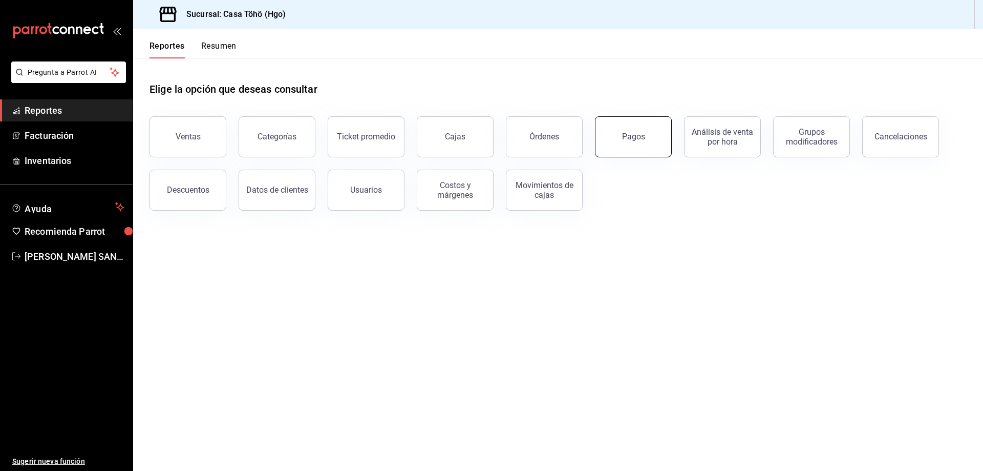
click at [634, 139] on div "Pagos" at bounding box center [633, 137] width 23 height 10
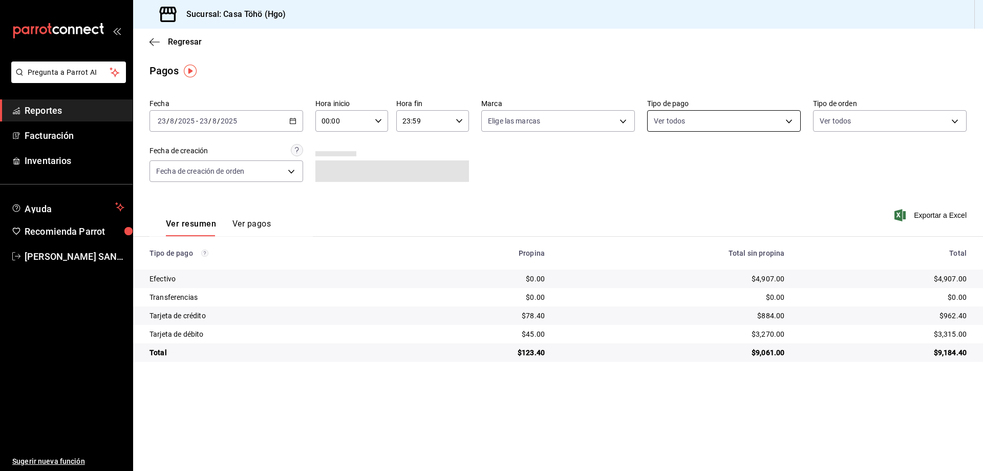
click at [682, 120] on body "Pregunta a Parrot AI Reportes Facturación Inventarios Ayuda Recomienda Parrot […" at bounding box center [491, 235] width 983 height 471
click at [257, 226] on div at bounding box center [491, 235] width 983 height 471
click at [699, 122] on body "Pregunta a Parrot AI Reportes Facturación Inventarios Ayuda Recomienda Parrot […" at bounding box center [491, 235] width 983 height 471
click at [718, 244] on span "Tarjeta de crédito" at bounding box center [735, 241] width 121 height 11
type input "992af095-5d3f-4100-8070-652a234c504f"
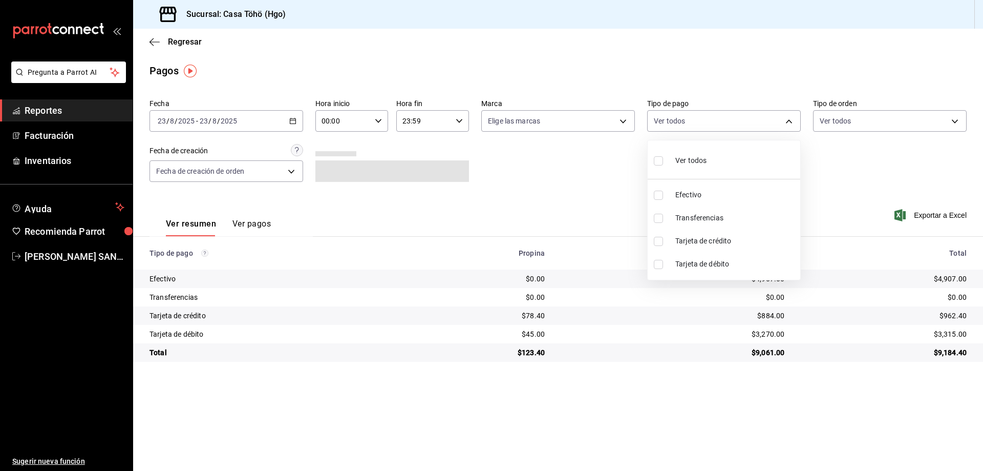
checkbox input "true"
click at [252, 124] on div at bounding box center [491, 235] width 983 height 471
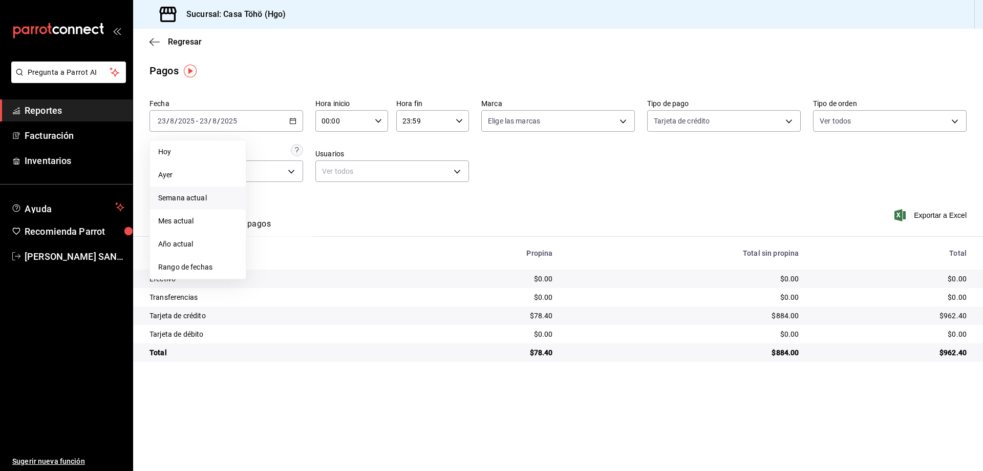
click at [178, 199] on span "Semana actual" at bounding box center [197, 198] width 79 height 11
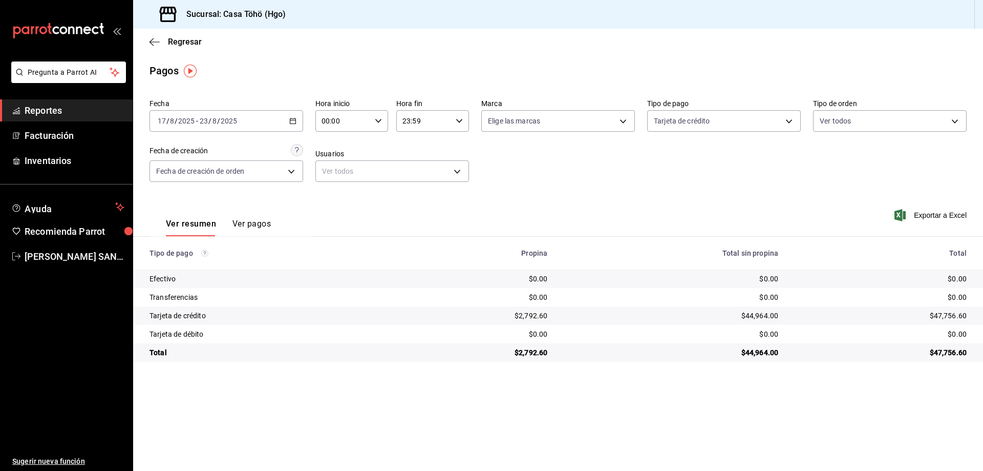
click at [241, 223] on button "Ver pagos" at bounding box center [251, 227] width 38 height 17
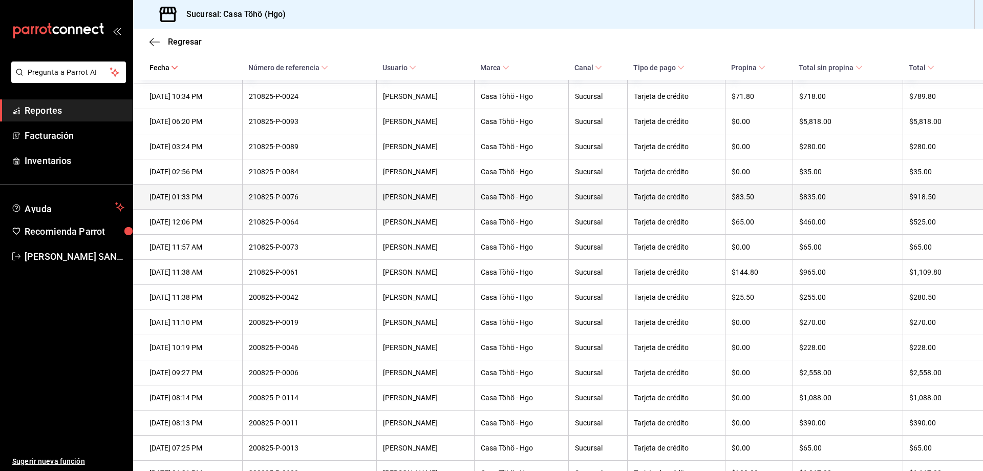
scroll to position [563, 0]
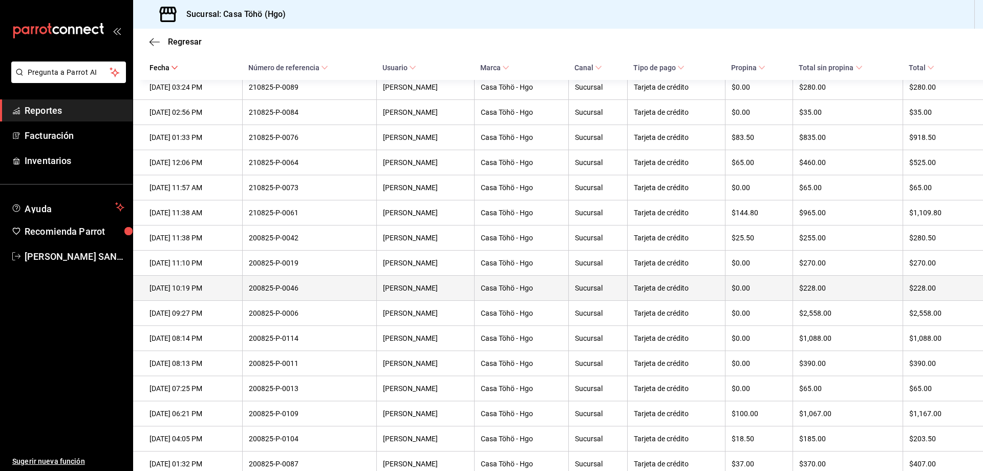
click at [838, 292] on div "$228.00" at bounding box center [847, 288] width 97 height 8
click at [823, 292] on div "$228.00" at bounding box center [847, 288] width 97 height 8
click at [207, 292] on div "[DATE] 10:19 PM" at bounding box center [193, 288] width 87 height 8
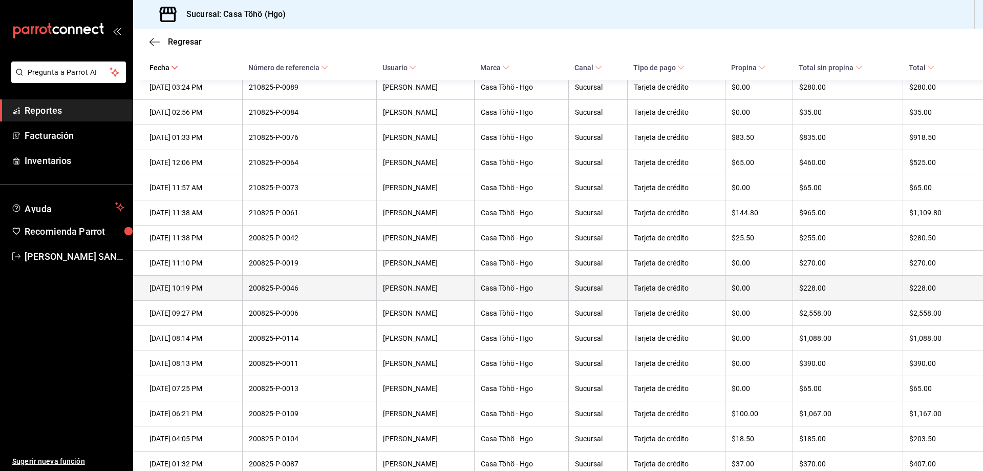
click at [207, 292] on div "[DATE] 10:19 PM" at bounding box center [193, 288] width 87 height 8
click at [300, 292] on div "200825-P-0046" at bounding box center [309, 288] width 121 height 8
click at [468, 292] on div "[PERSON_NAME]" at bounding box center [425, 288] width 85 height 8
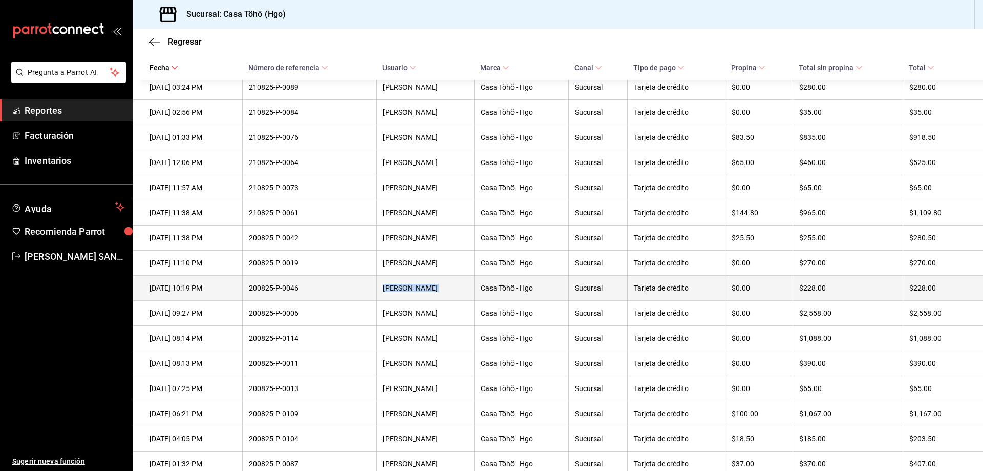
click at [468, 292] on div "[PERSON_NAME]" at bounding box center [425, 288] width 85 height 8
click at [927, 295] on th "$228.00" at bounding box center [943, 288] width 80 height 25
click at [927, 292] on div "$228.00" at bounding box center [937, 288] width 57 height 8
drag, startPoint x: 927, startPoint y: 299, endPoint x: 684, endPoint y: 298, distance: 243.8
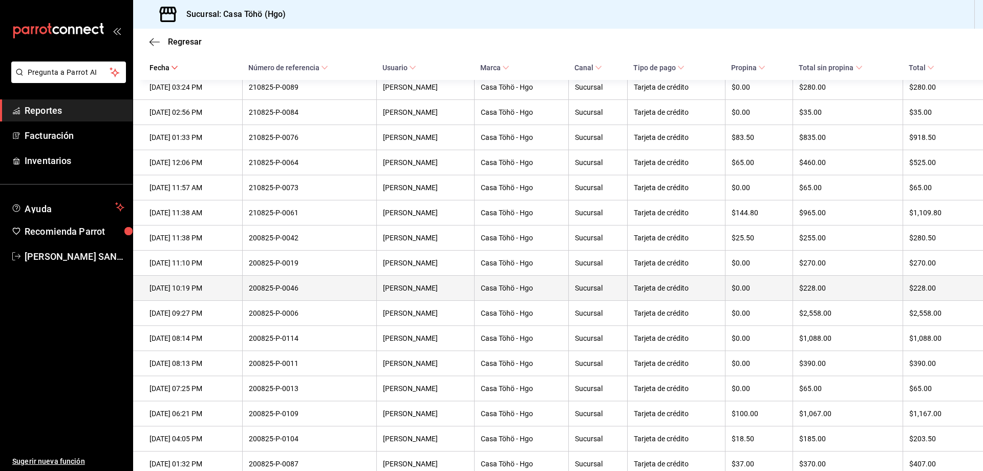
click at [684, 292] on div "Tarjeta de crédito" at bounding box center [676, 288] width 85 height 8
click at [299, 292] on div "200825-P-0046" at bounding box center [309, 288] width 121 height 8
drag, startPoint x: 266, startPoint y: 299, endPoint x: 327, endPoint y: 301, distance: 61.0
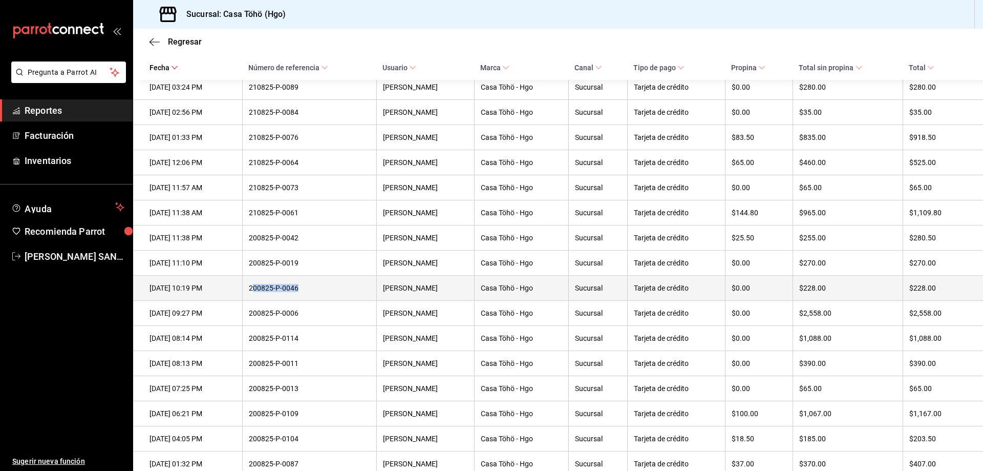
click at [327, 292] on div "200825-P-0046" at bounding box center [309, 288] width 121 height 8
drag, startPoint x: 261, startPoint y: 302, endPoint x: 309, endPoint y: 301, distance: 48.1
click at [309, 292] on div "200825-P-0046" at bounding box center [309, 288] width 121 height 8
copy div "200825-P-0046"
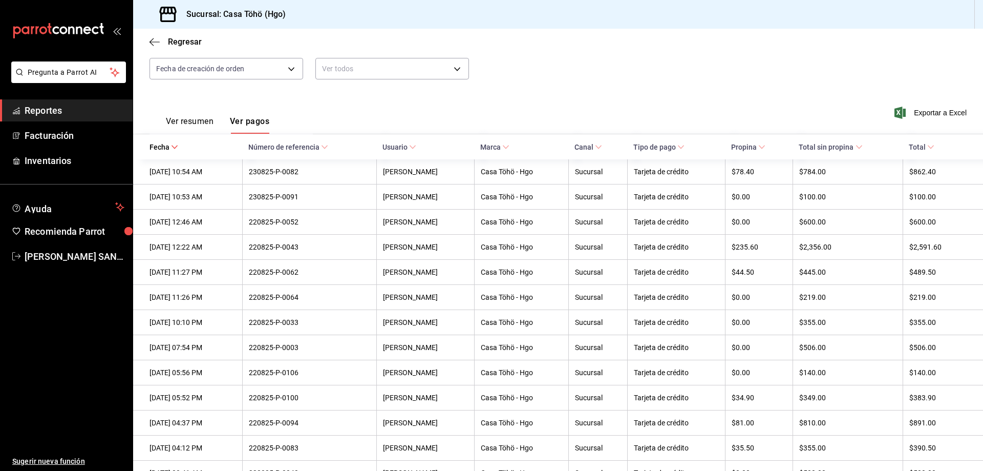
scroll to position [0, 0]
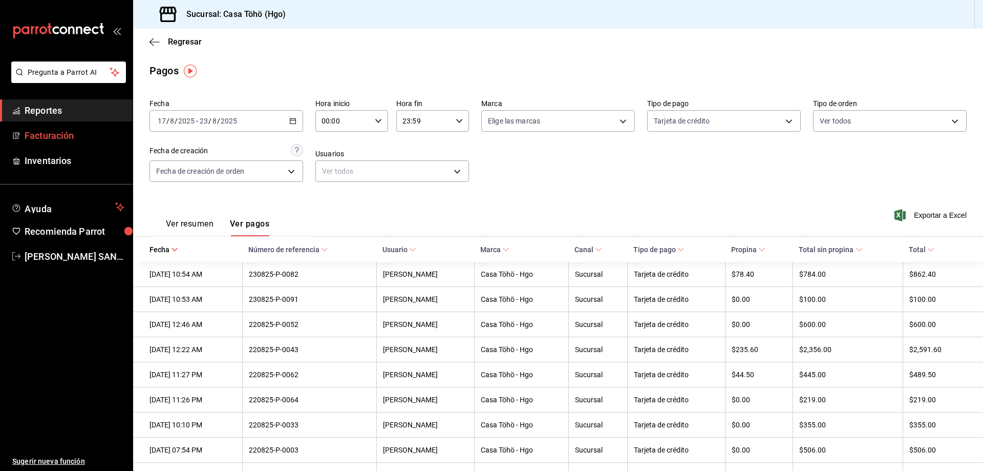
click at [29, 110] on span "Reportes" at bounding box center [75, 110] width 100 height 14
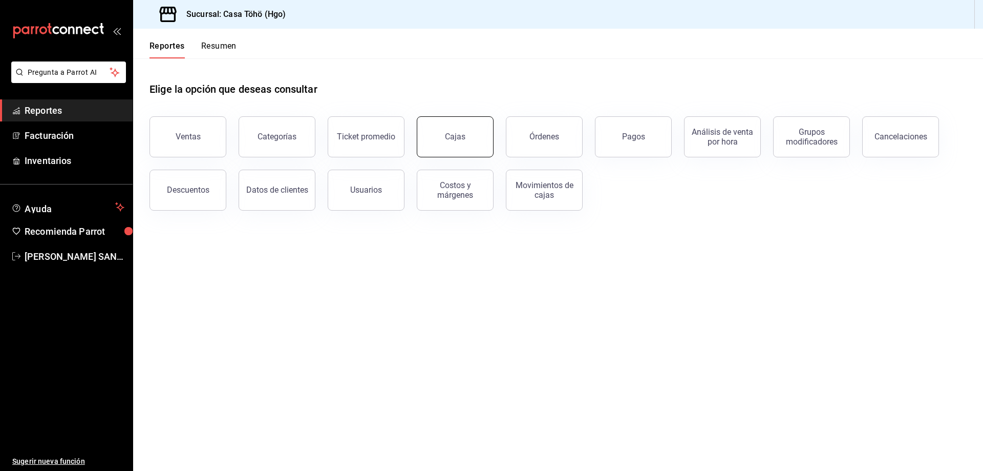
click at [458, 136] on div "Cajas" at bounding box center [455, 137] width 20 height 10
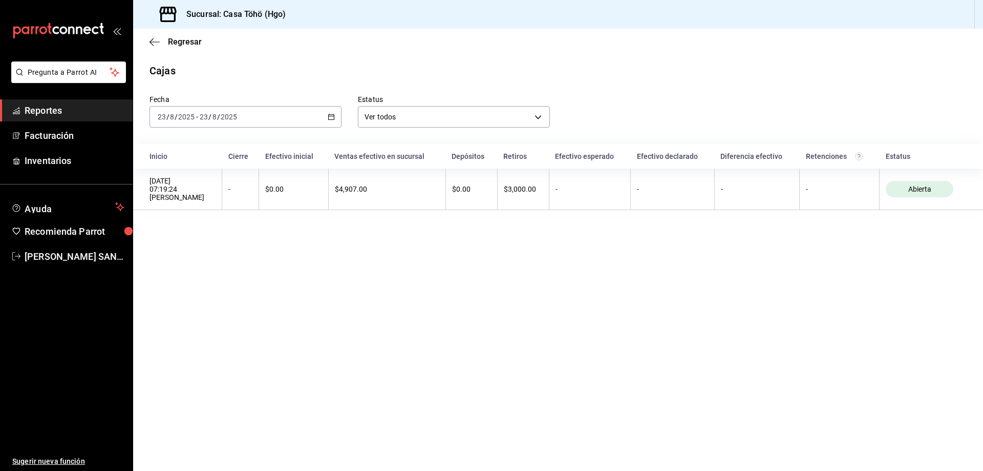
click at [66, 112] on span "Reportes" at bounding box center [75, 110] width 100 height 14
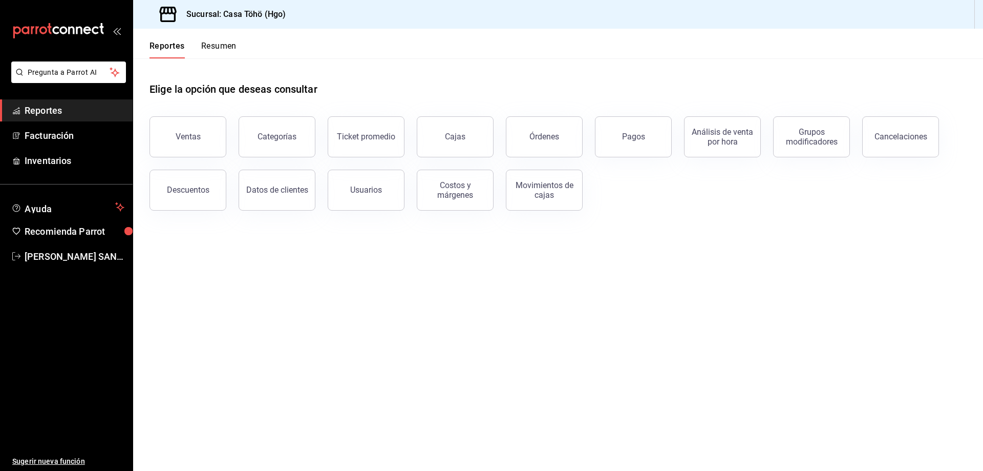
click at [528, 141] on button "Órdenes" at bounding box center [544, 136] width 77 height 41
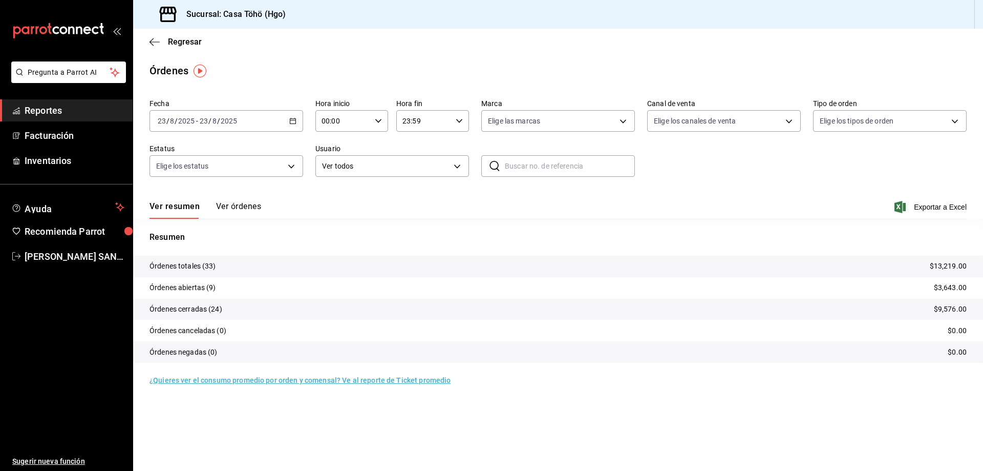
click at [510, 176] on input "text" at bounding box center [570, 166] width 130 height 20
paste input "200825-P-0046"
type input "200825-P-0046"
click at [241, 205] on button "Ver órdenes" at bounding box center [238, 209] width 45 height 17
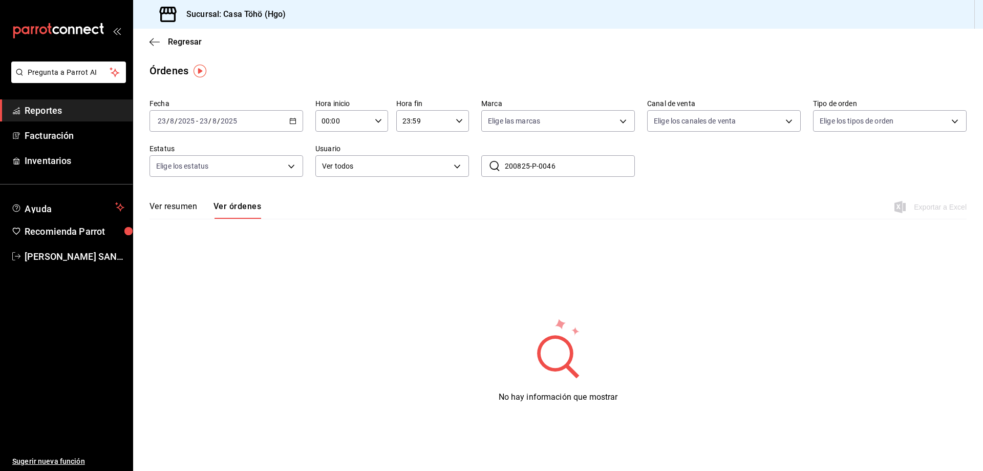
click at [294, 118] on icon "button" at bounding box center [292, 120] width 7 height 7
click at [205, 193] on span "Semana actual" at bounding box center [197, 198] width 79 height 11
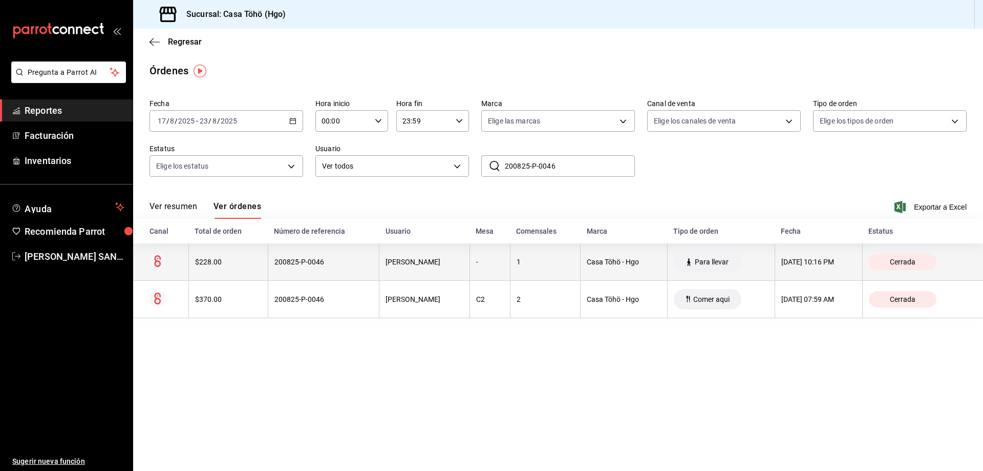
click at [815, 262] on div "[DATE] 10:16 PM" at bounding box center [818, 262] width 75 height 8
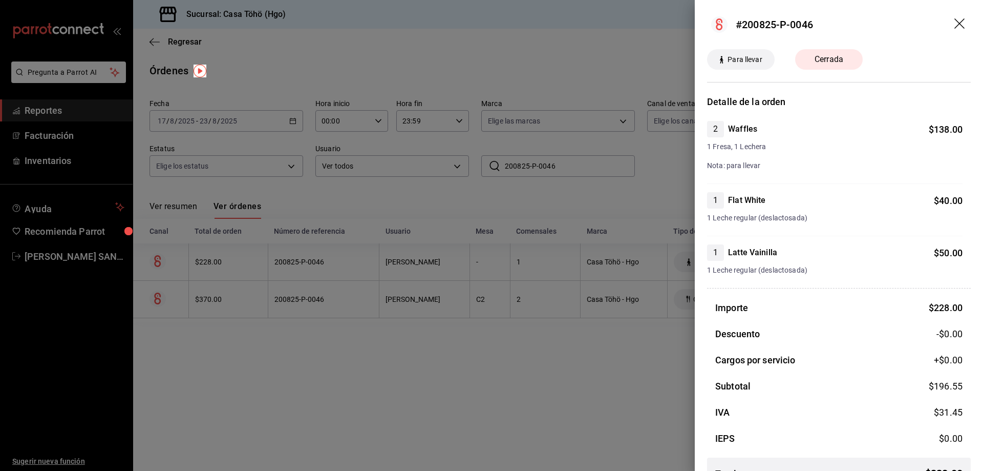
click at [604, 330] on div at bounding box center [491, 235] width 983 height 471
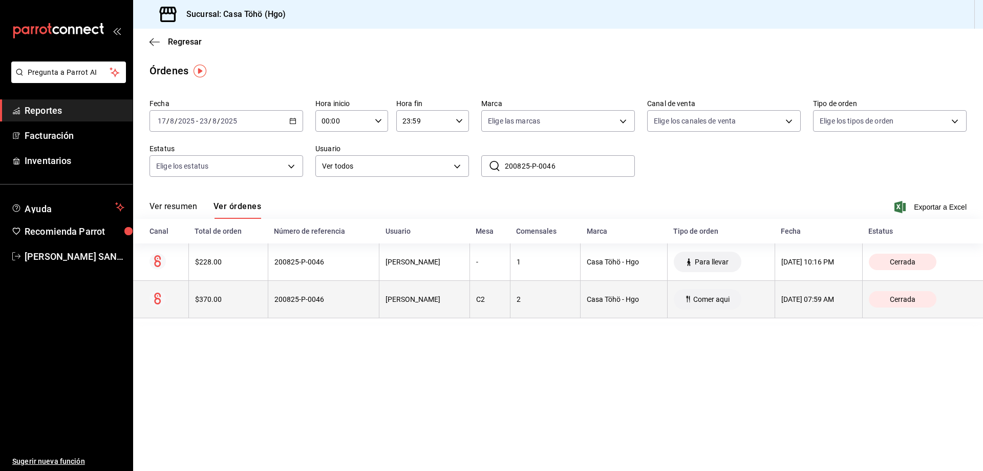
click at [822, 293] on th "[DATE] 07:59 AM" at bounding box center [819, 299] width 88 height 37
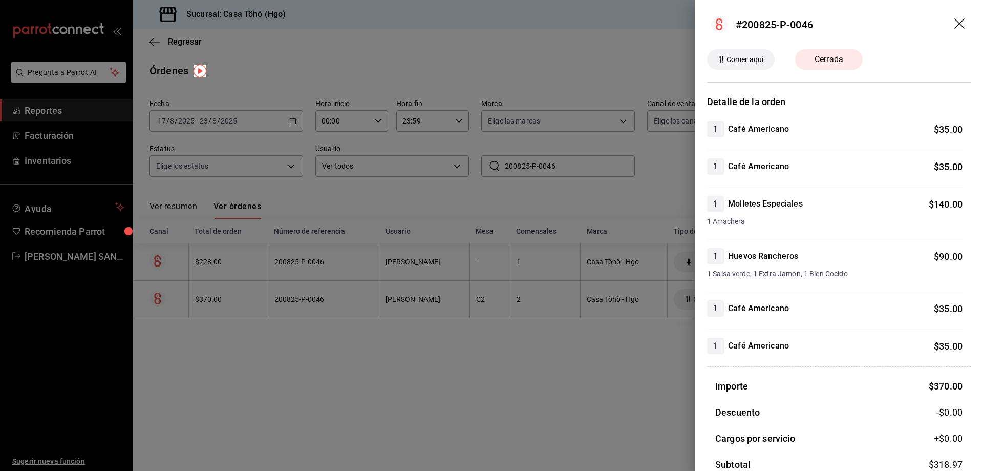
click at [548, 378] on div at bounding box center [491, 235] width 983 height 471
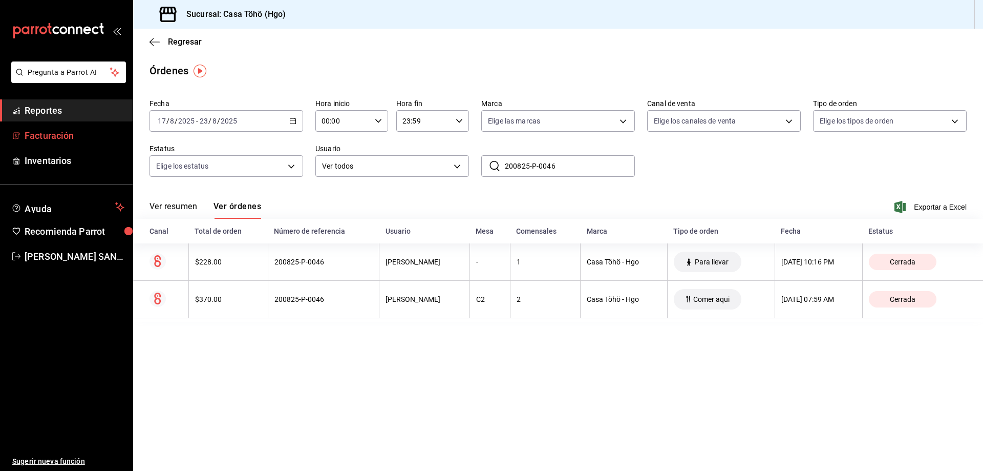
click at [30, 138] on span "Facturación" at bounding box center [75, 136] width 100 height 14
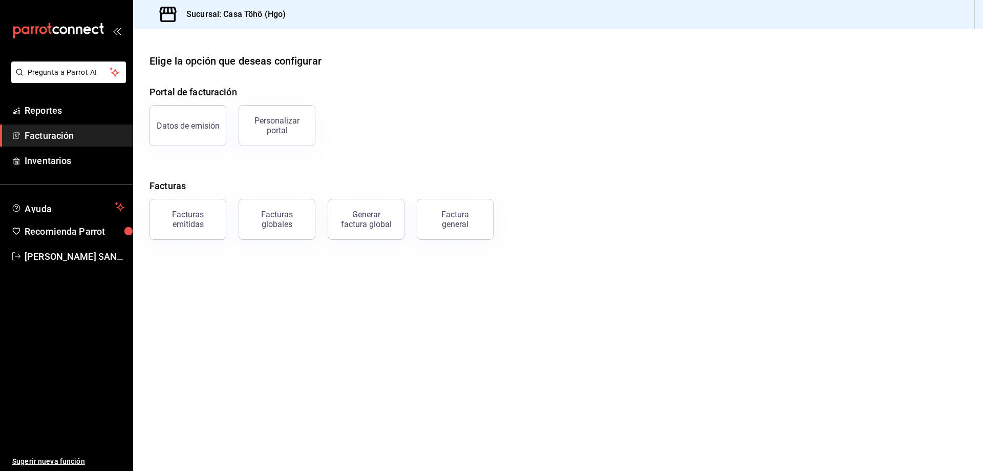
click at [313, 298] on main "Elige la opción que deseas configurar Portal de facturación Datos de emisión Pe…" at bounding box center [558, 250] width 850 height 442
click at [170, 214] on div "Facturas emitidas" at bounding box center [187, 218] width 63 height 19
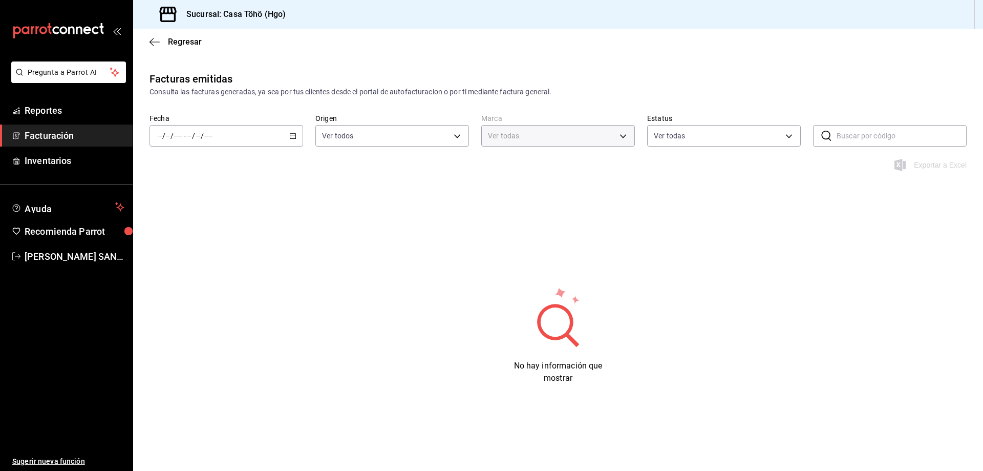
type input "3863094e-80de-4485-9a79-27000a153f73"
click at [60, 112] on span "Reportes" at bounding box center [75, 110] width 100 height 14
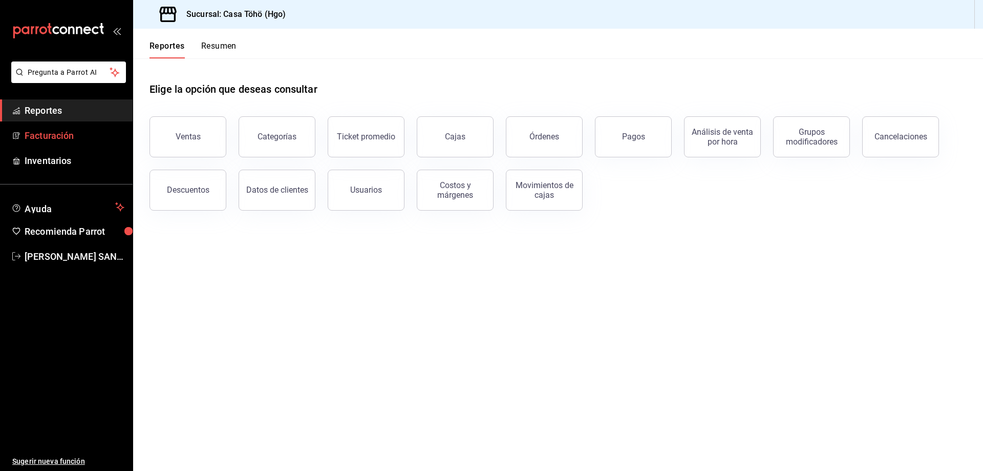
click at [59, 136] on span "Facturación" at bounding box center [75, 136] width 100 height 14
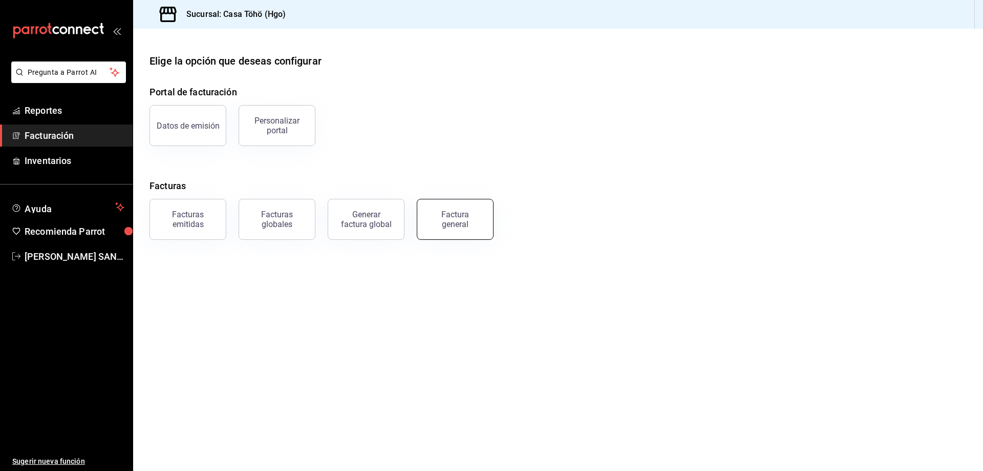
click at [491, 227] on div "Factura general" at bounding box center [449, 212] width 89 height 53
click at [477, 220] on div "Factura general" at bounding box center [455, 218] width 51 height 19
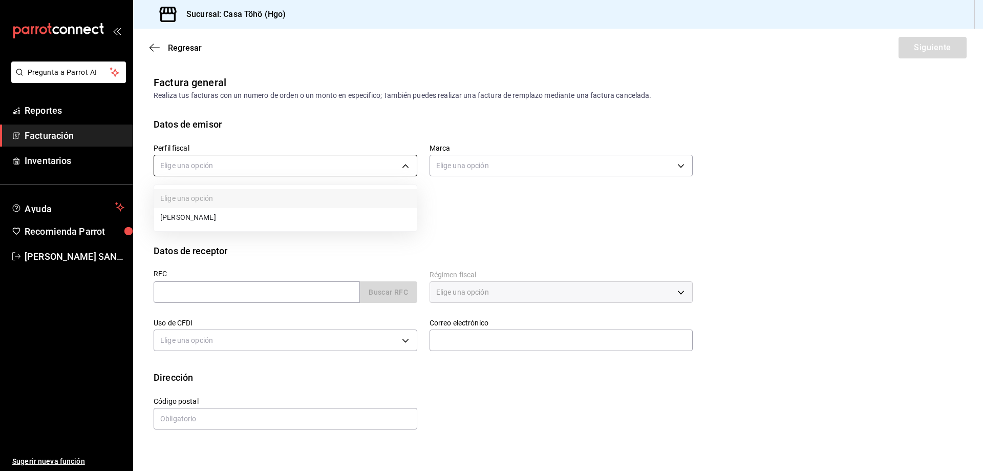
click at [264, 167] on body "Pregunta a Parrot AI Reportes Facturación Inventarios Ayuda Recomienda Parrot […" at bounding box center [491, 235] width 983 height 471
click at [224, 210] on li "[PERSON_NAME]" at bounding box center [285, 217] width 263 height 19
type input "3714fea9-f59b-4145-9474-cc315d4ea63f"
type input "3863094e-80de-4485-9a79-27000a153f73"
click at [491, 232] on div "Perfil fiscal [PERSON_NAME] 3714fea9-f59b-4145-9474-cc315d4ea63f Marca Casa Töh…" at bounding box center [558, 187] width 809 height 113
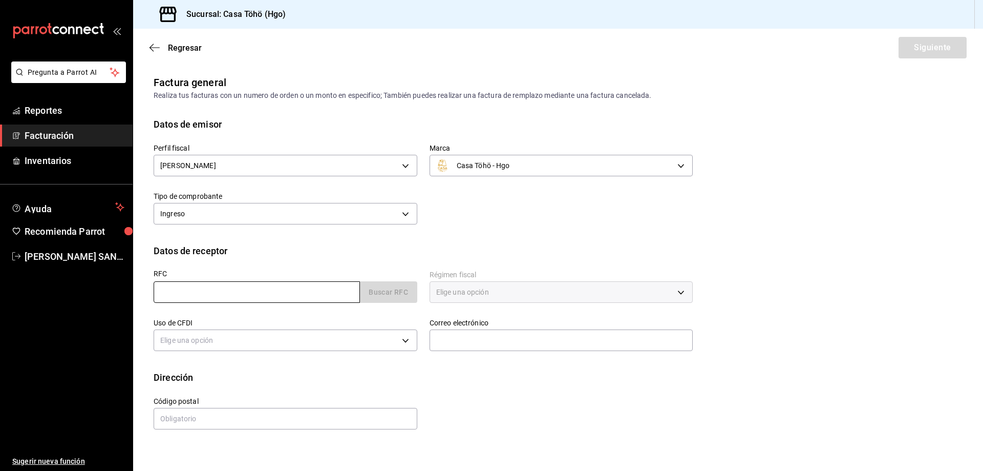
drag, startPoint x: 284, startPoint y: 294, endPoint x: 292, endPoint y: 315, distance: 22.8
click at [284, 294] on input "text" at bounding box center [257, 292] width 206 height 22
type input "XAXX010101000"
type input "43670"
type input "616"
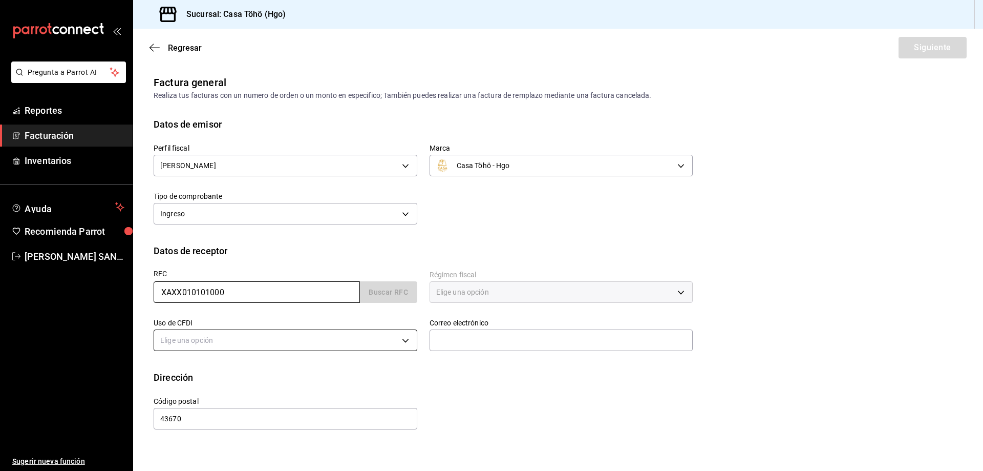
type input "S01"
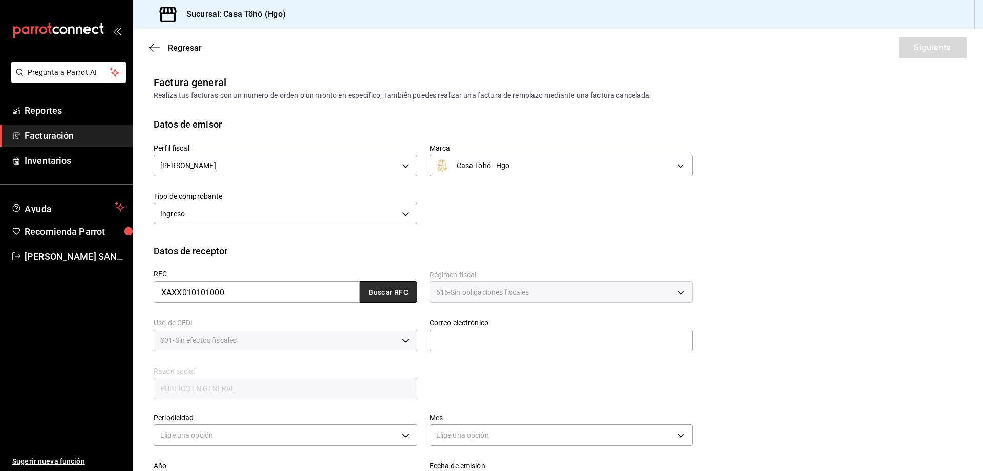
click at [386, 299] on button "Buscar RFC" at bounding box center [388, 292] width 57 height 22
type input "[EMAIL_ADDRESS][DOMAIN_NAME]"
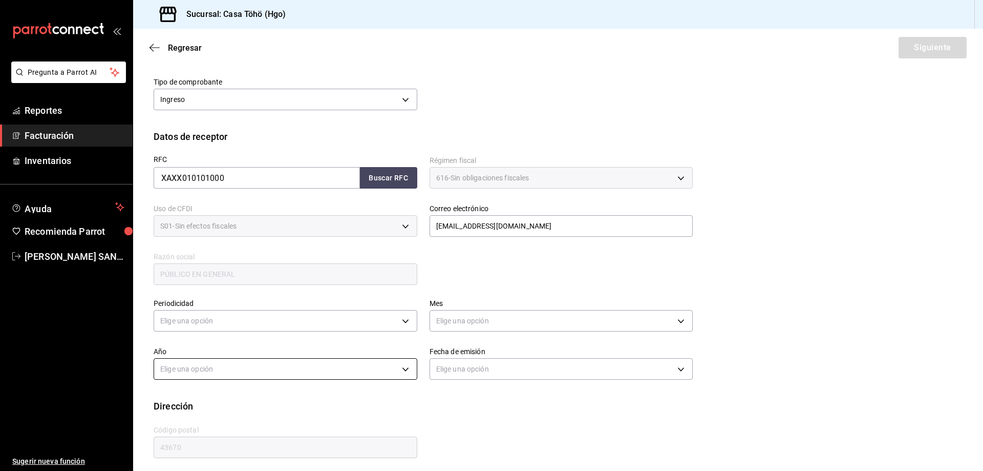
scroll to position [119, 0]
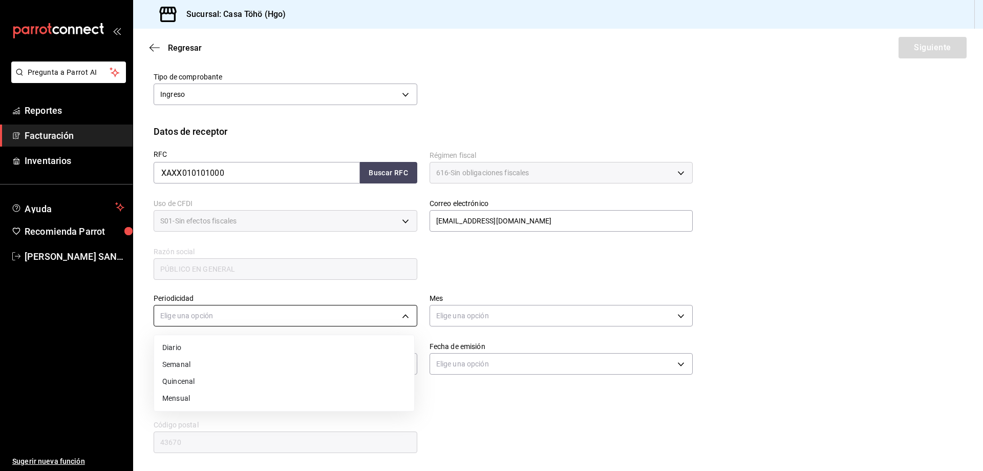
click at [249, 325] on body "Pregunta a Parrot AI Reportes Facturación Inventarios Ayuda Recomienda Parrot […" at bounding box center [491, 235] width 983 height 471
click at [209, 348] on li "Diario" at bounding box center [284, 347] width 260 height 17
type input "DAILY"
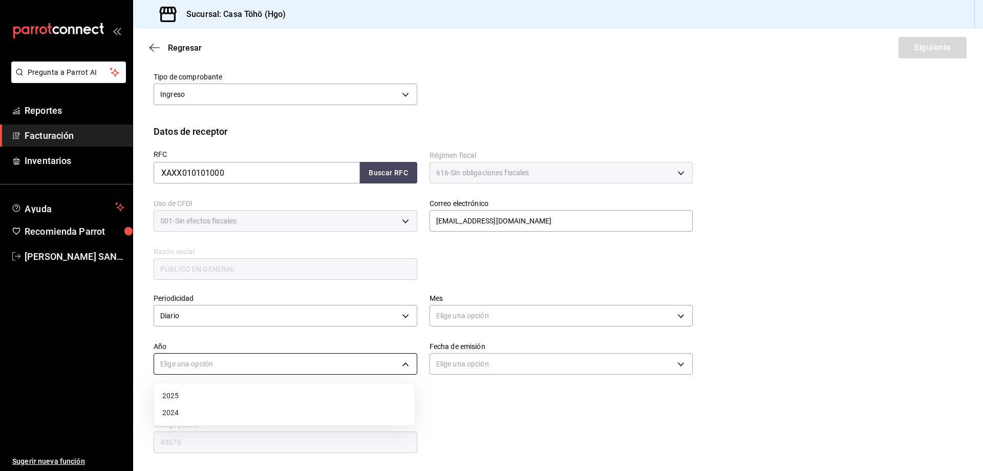
click at [217, 361] on body "Pregunta a Parrot AI Reportes Facturación Inventarios Ayuda Recomienda Parrot […" at bounding box center [491, 235] width 983 height 471
click at [213, 395] on li "2025" at bounding box center [284, 395] width 260 height 17
type input "2025"
click at [498, 320] on body "Pregunta a Parrot AI Reportes Facturación Inventarios Ayuda Recomienda Parrot […" at bounding box center [491, 235] width 983 height 471
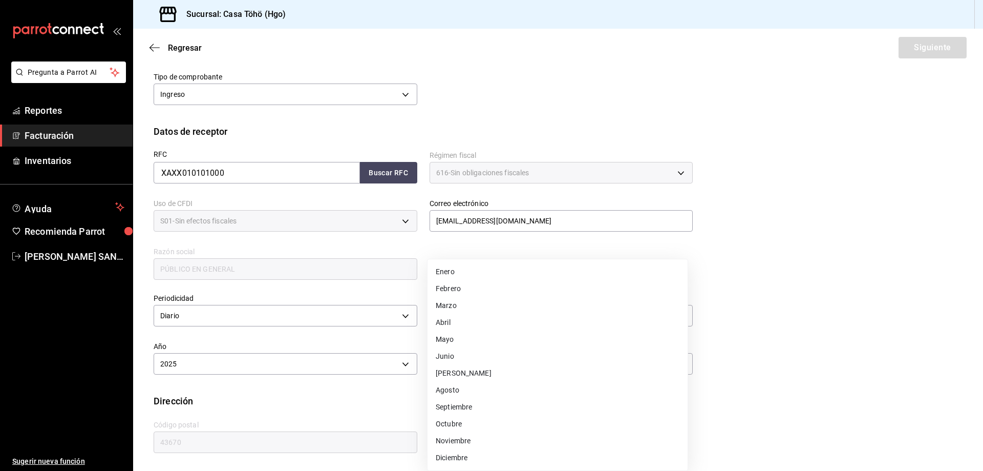
click at [464, 391] on li "Agosto" at bounding box center [558, 390] width 260 height 17
type input "8"
click at [525, 410] on div "Calle # exterior # interior Código postal 43670 Estado ​ Municipio ​ [GEOGRAPHI…" at bounding box center [417, 431] width 552 height 47
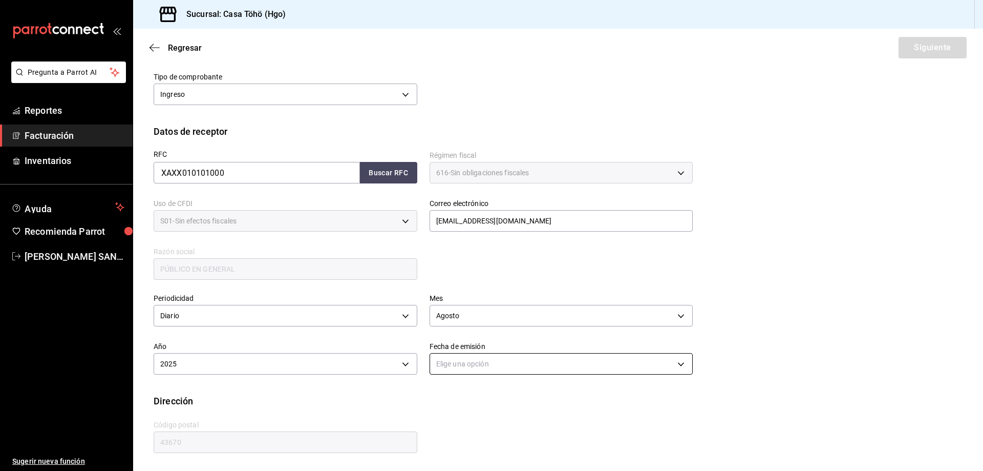
click at [475, 366] on body "Pregunta a Parrot AI Reportes Facturación Inventarios Ayuda Recomienda Parrot […" at bounding box center [491, 235] width 983 height 471
click at [466, 410] on li "Ayer" at bounding box center [558, 412] width 260 height 17
type input "[DATE]"
click at [505, 420] on div "Calle # exterior # interior Código postal 43670 Estado ​ Municipio ​ [GEOGRAPHI…" at bounding box center [417, 431] width 552 height 47
click at [925, 55] on button "Siguiente" at bounding box center [933, 48] width 68 height 22
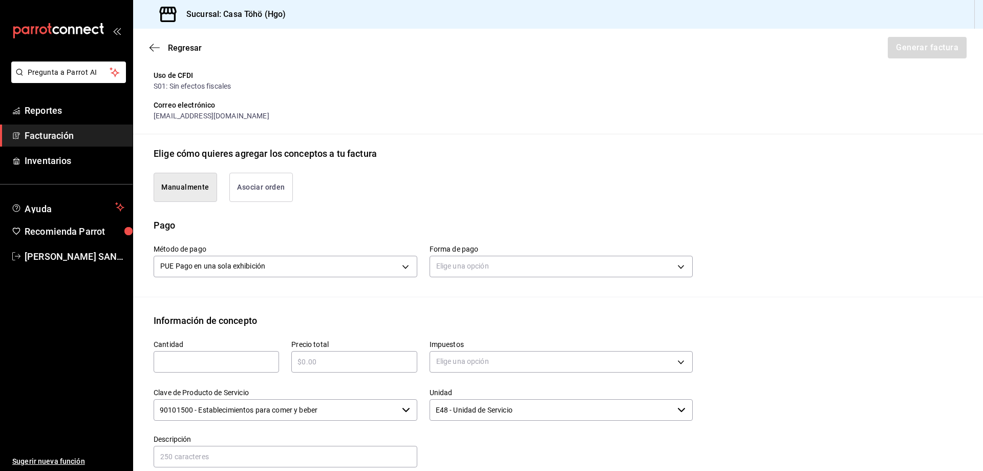
scroll to position [222, 0]
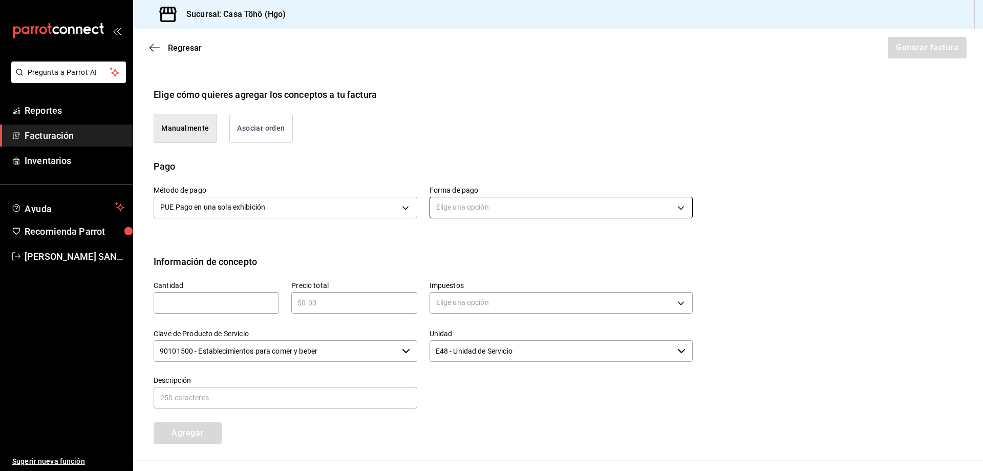
click at [452, 214] on body "Pregunta a Parrot AI Reportes Facturación Inventarios Ayuda Recomienda Parrot […" at bounding box center [491, 235] width 983 height 471
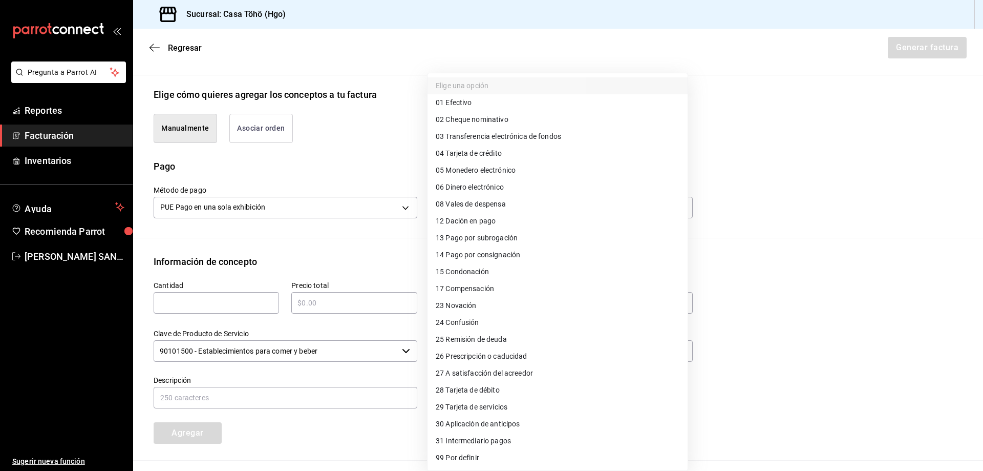
click at [510, 153] on li "04 Tarjeta de crédito" at bounding box center [558, 153] width 260 height 17
type input "04"
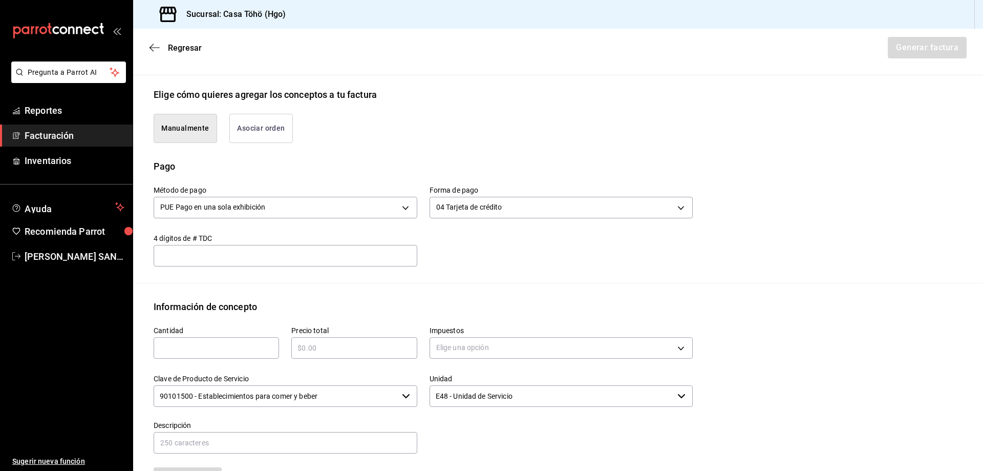
click at [280, 294] on div "Emisor Perfil fiscal [PERSON_NAME] Tipo de comprobante Ingreso Receptor Nombre …" at bounding box center [558, 229] width 850 height 752
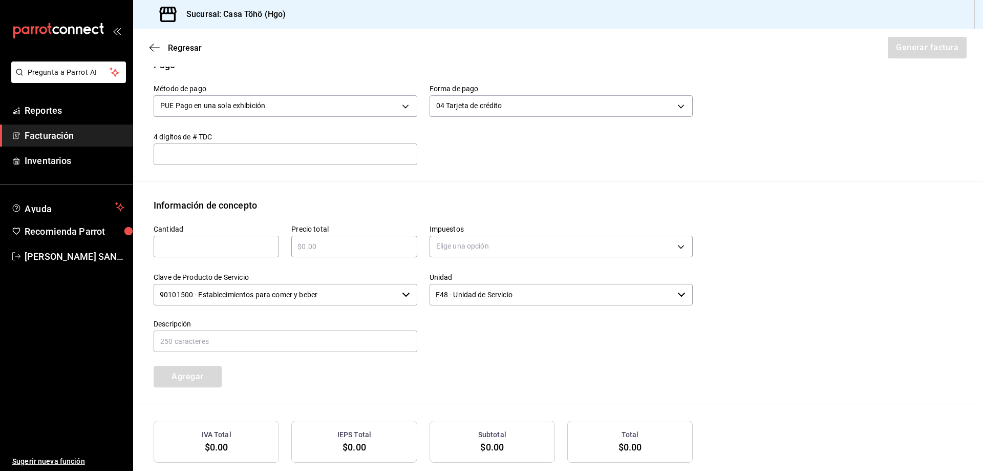
scroll to position [324, 0]
click at [220, 251] on div "​" at bounding box center [216, 246] width 125 height 22
type input "1"
click at [338, 250] on input "text" at bounding box center [353, 245] width 125 height 12
type input "$255"
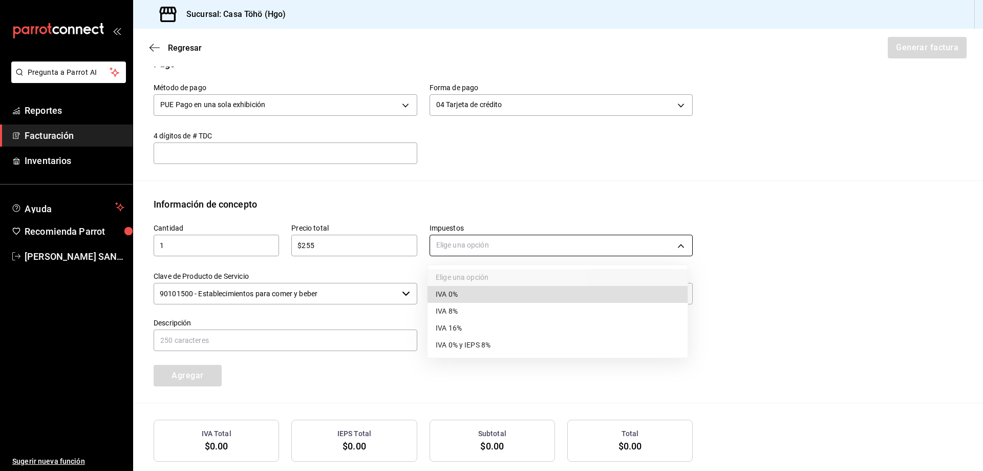
click at [470, 252] on body "Pregunta a Parrot AI Reportes Facturación Inventarios Ayuda Recomienda Parrot […" at bounding box center [491, 235] width 983 height 471
click at [470, 330] on li "IVA 16%" at bounding box center [558, 328] width 260 height 17
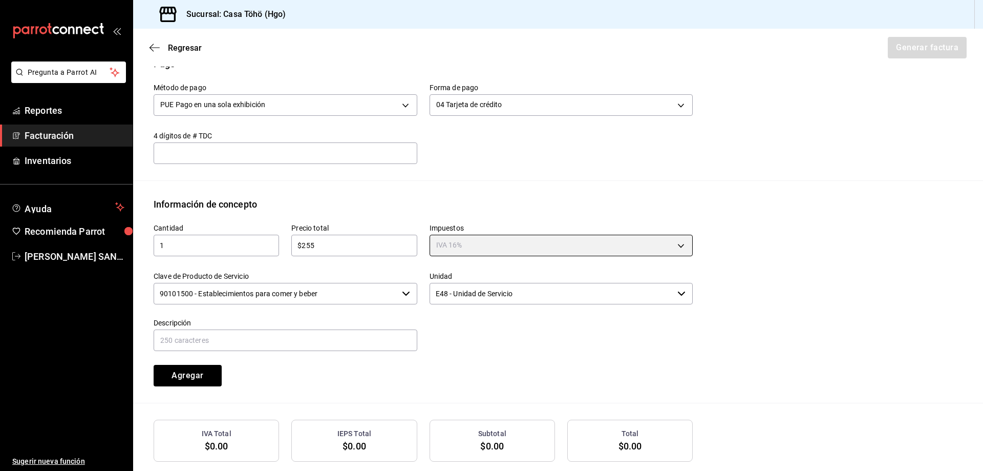
type input "IVA_16"
click at [340, 336] on input "text" at bounding box center [286, 340] width 264 height 22
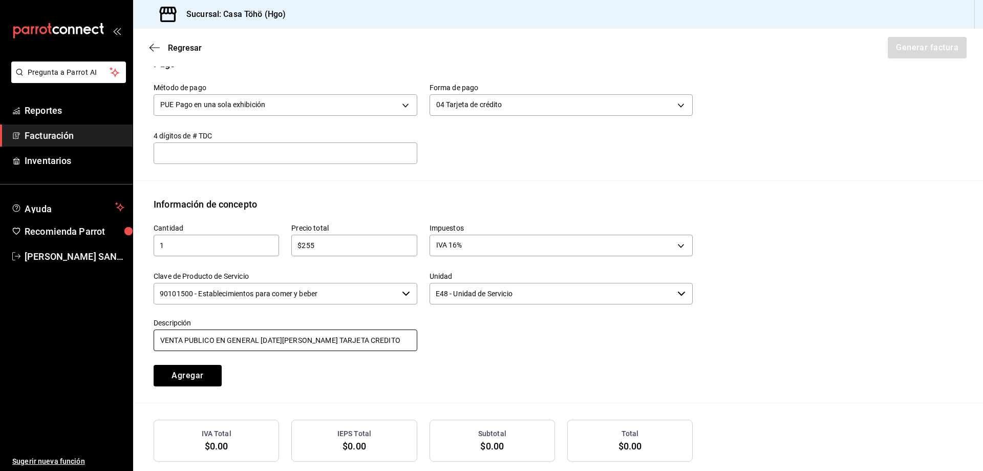
click at [265, 339] on input "VENTA PUBLICO EN GENERAL [DATE][PERSON_NAME] TARJETA CREDITO" at bounding box center [286, 340] width 264 height 22
type input "VENTA PUBLICO EN GENERAL [DATE][PERSON_NAME] TARJETA CREDITO"
click at [399, 390] on div "Cantidad 1 ​ Precio total $255 ​ Impuestos IVA 16% IVA_16 Clave de Producto de …" at bounding box center [558, 307] width 809 height 192
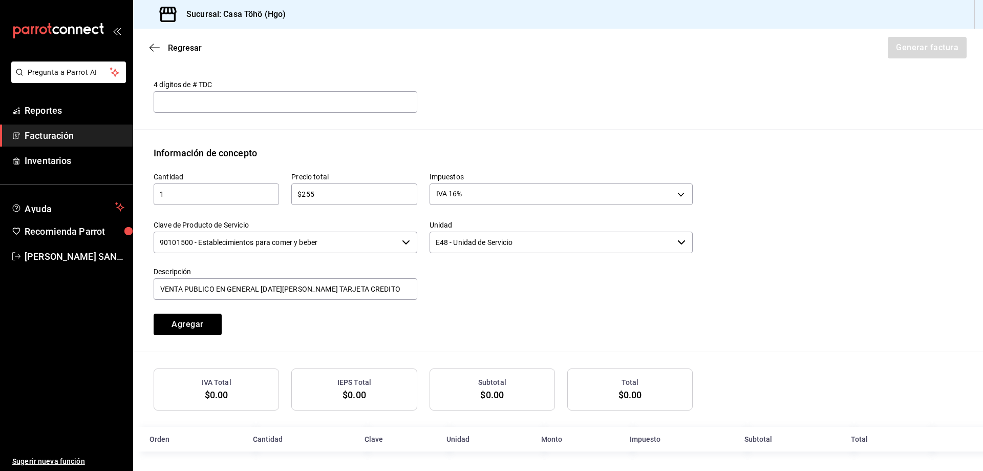
scroll to position [377, 0]
click at [213, 323] on button "Agregar" at bounding box center [188, 323] width 68 height 22
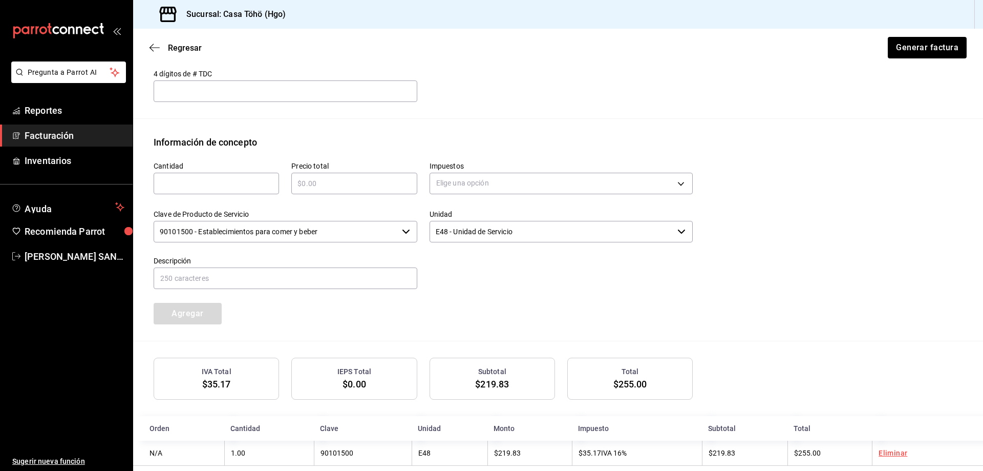
scroll to position [403, 0]
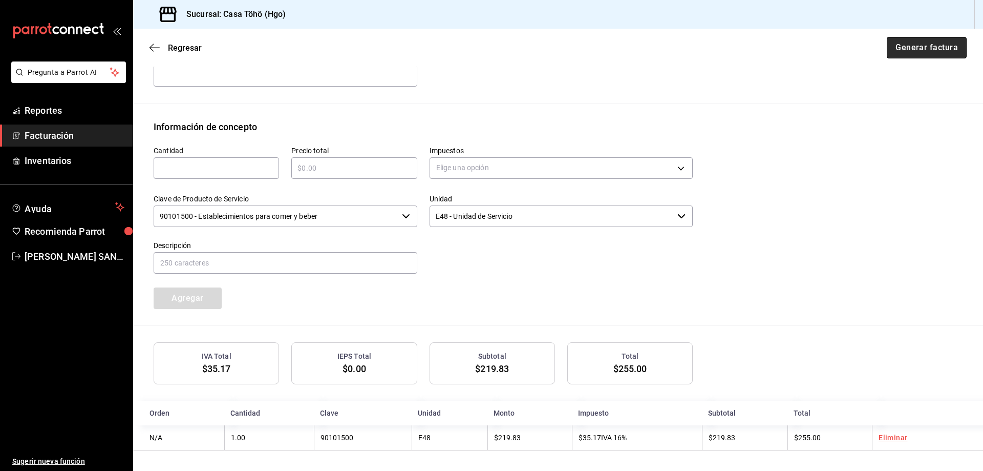
click at [920, 48] on button "Generar factura" at bounding box center [927, 48] width 80 height 22
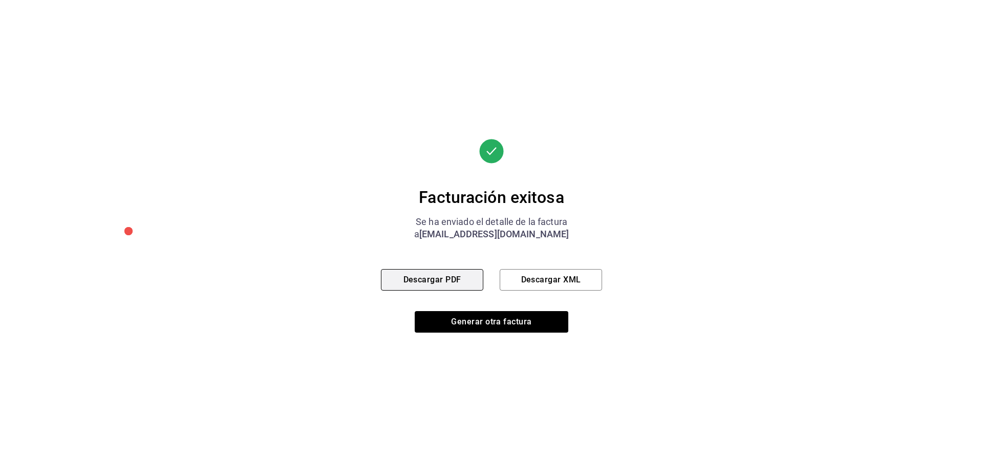
click at [465, 278] on button "Descargar PDF" at bounding box center [432, 280] width 102 height 22
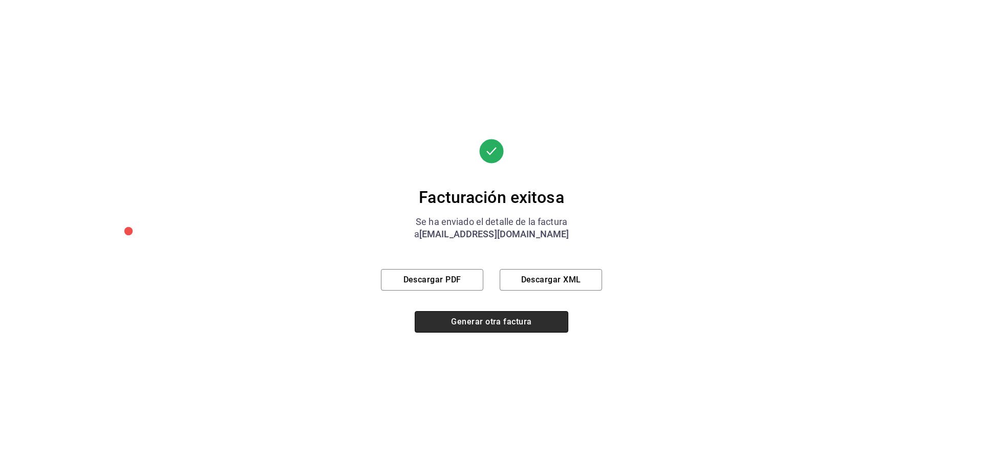
click at [496, 325] on button "Generar otra factura" at bounding box center [492, 322] width 154 height 22
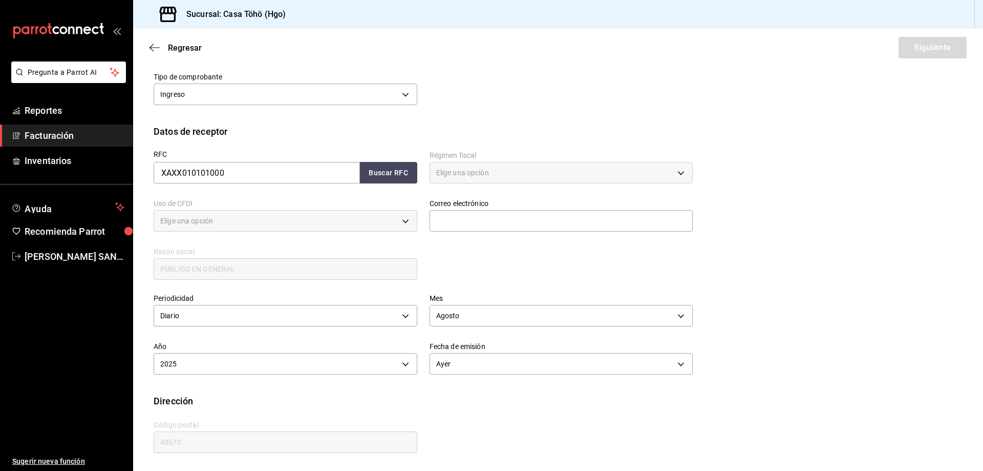
type input "616"
type input "S01"
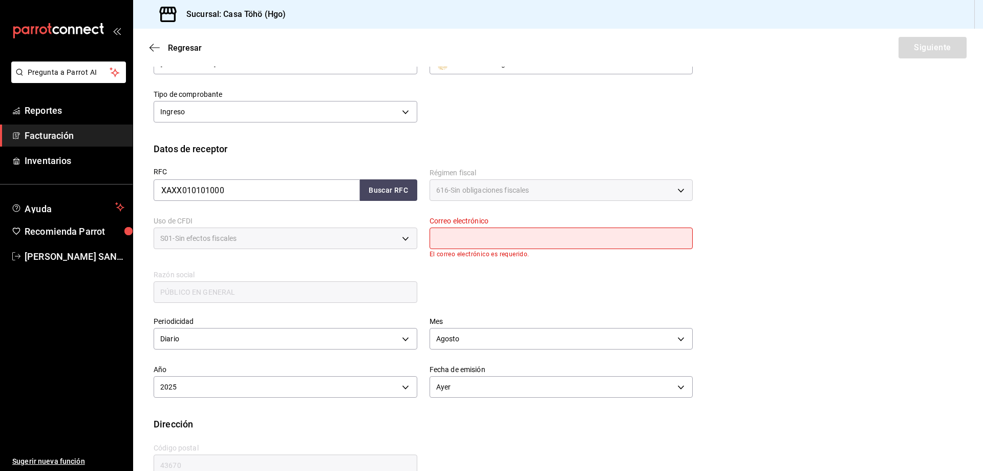
scroll to position [102, 0]
click at [405, 188] on button "Buscar RFC" at bounding box center [388, 190] width 57 height 22
type input "[EMAIL_ADDRESS][DOMAIN_NAME]"
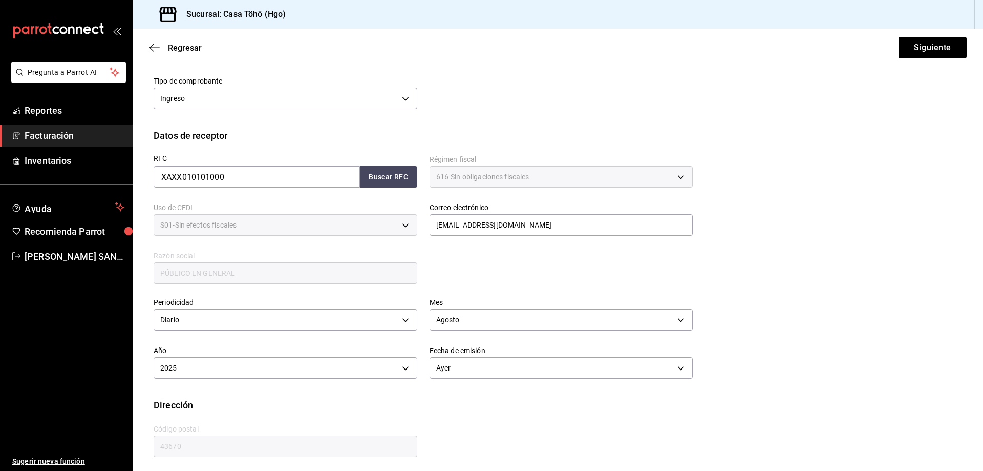
scroll to position [119, 0]
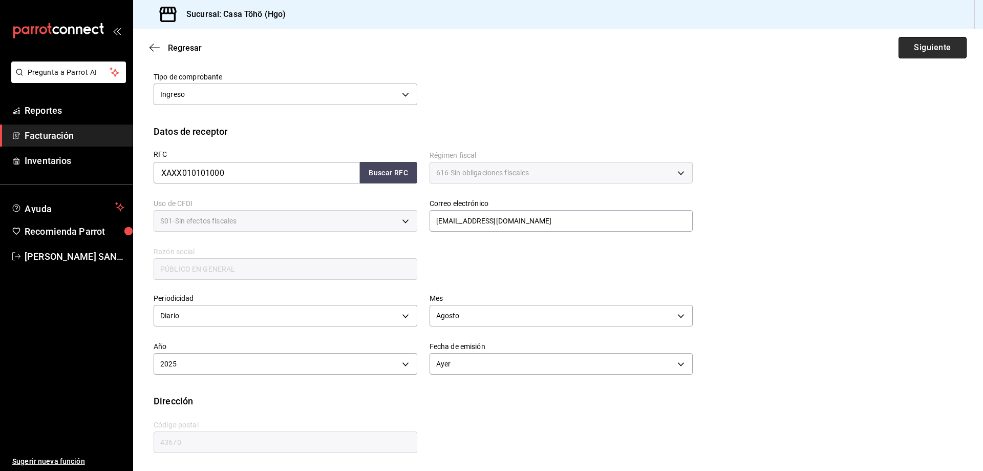
click at [937, 45] on button "Siguiente" at bounding box center [933, 48] width 68 height 22
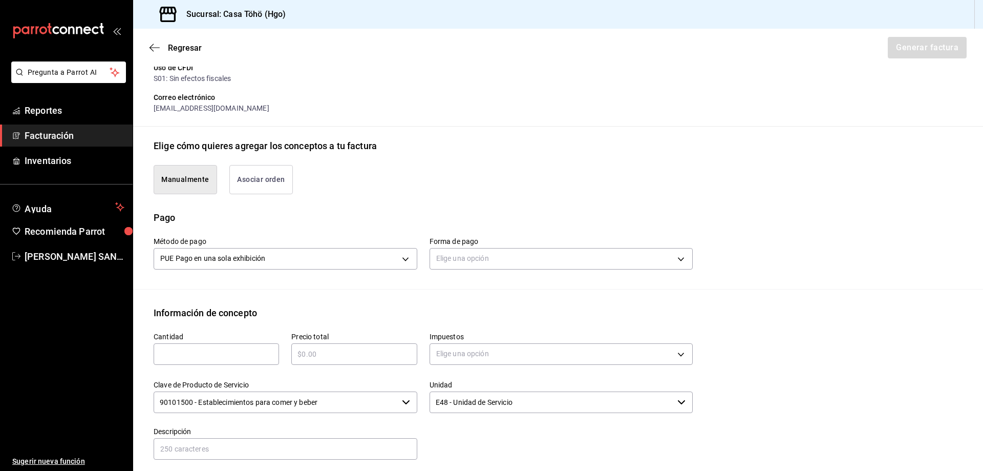
scroll to position [222, 0]
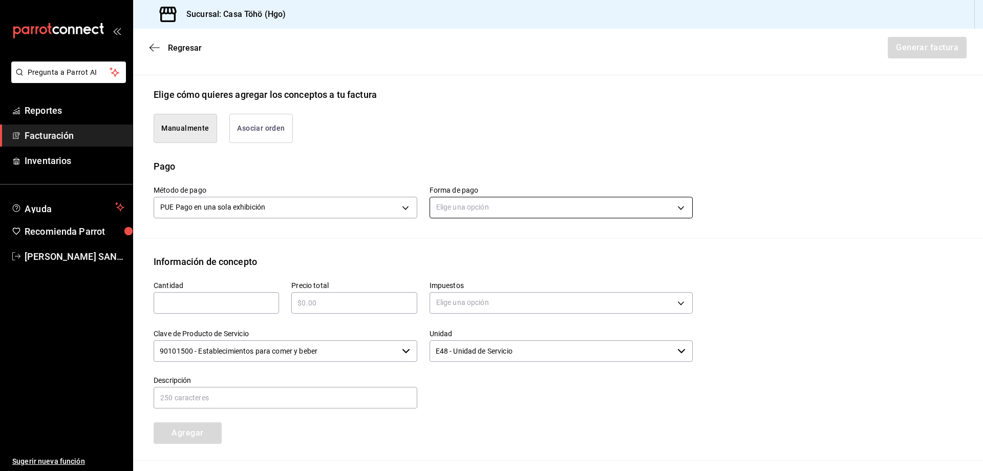
click at [447, 209] on body "Pregunta a Parrot AI Reportes Facturación Inventarios Ayuda Recomienda Parrot […" at bounding box center [491, 235] width 983 height 471
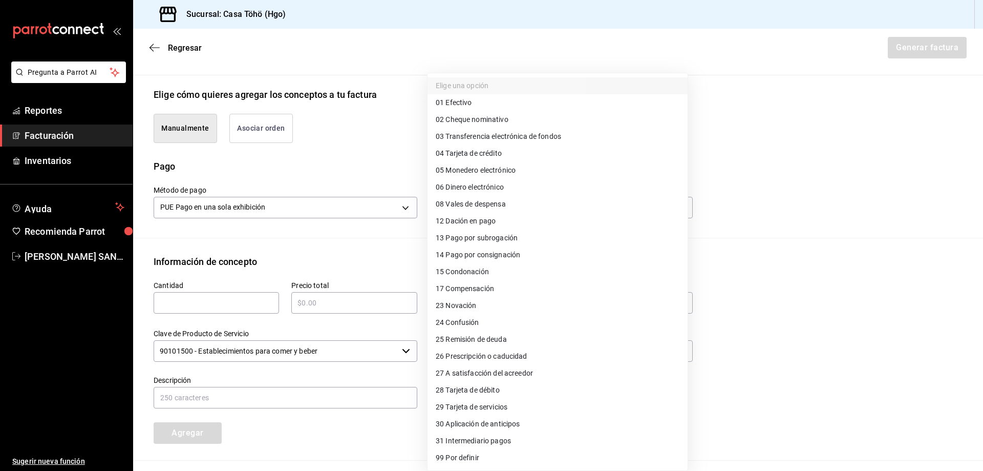
click at [519, 135] on span "03 Transferencia electrónica de fondos" at bounding box center [498, 136] width 125 height 11
type input "03"
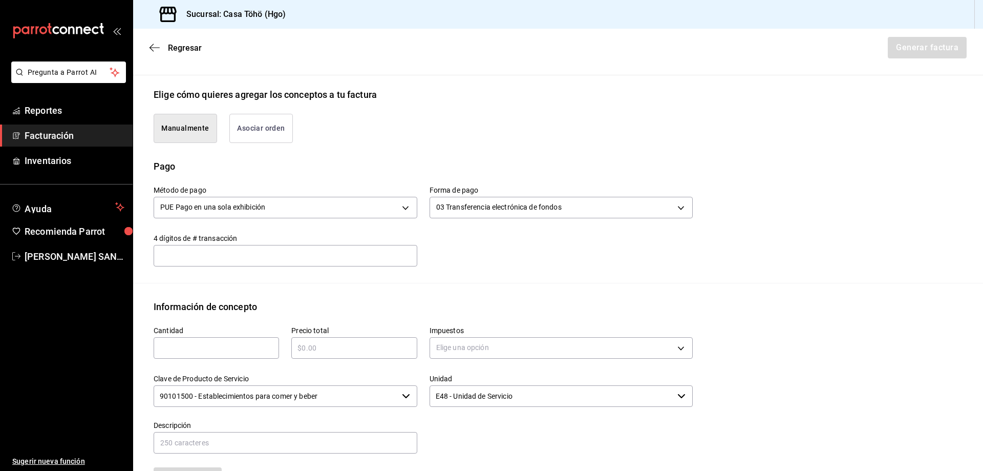
click at [354, 290] on div "Emisor Perfil fiscal [PERSON_NAME] Tipo de comprobante Ingreso Receptor Nombre …" at bounding box center [558, 229] width 850 height 752
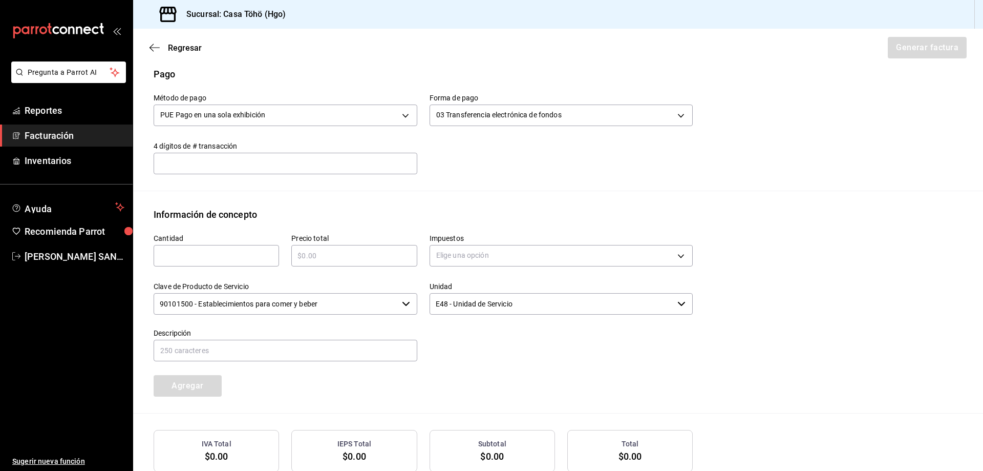
scroll to position [324, 0]
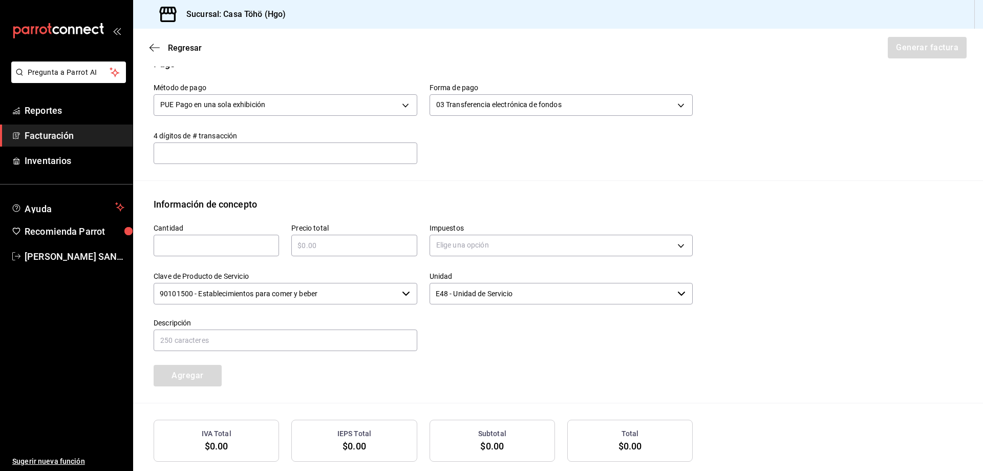
click at [194, 246] on input "text" at bounding box center [216, 245] width 125 height 12
type input "1"
click at [333, 237] on div "​" at bounding box center [353, 246] width 125 height 22
type input "$140"
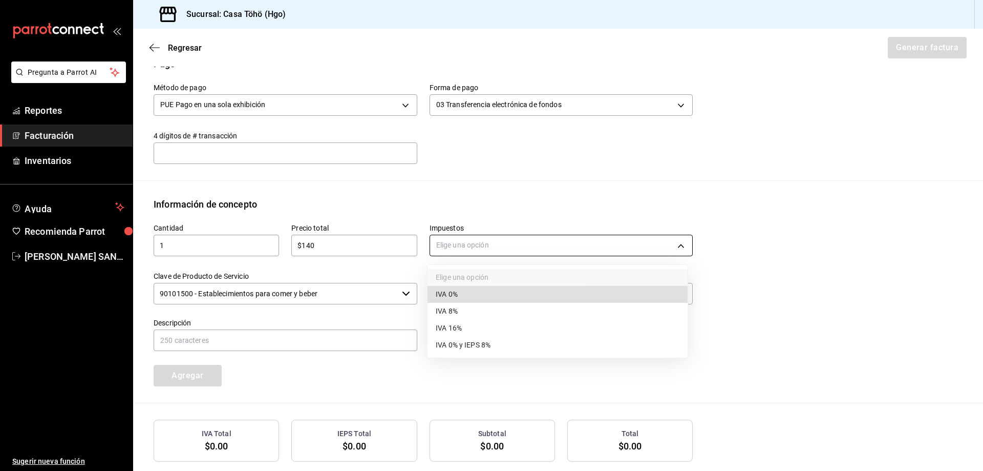
click at [468, 247] on body "Pregunta a Parrot AI Reportes Facturación Inventarios Ayuda Recomienda Parrot […" at bounding box center [491, 235] width 983 height 471
click at [472, 328] on li "IVA 16%" at bounding box center [558, 328] width 260 height 17
type input "IVA_16"
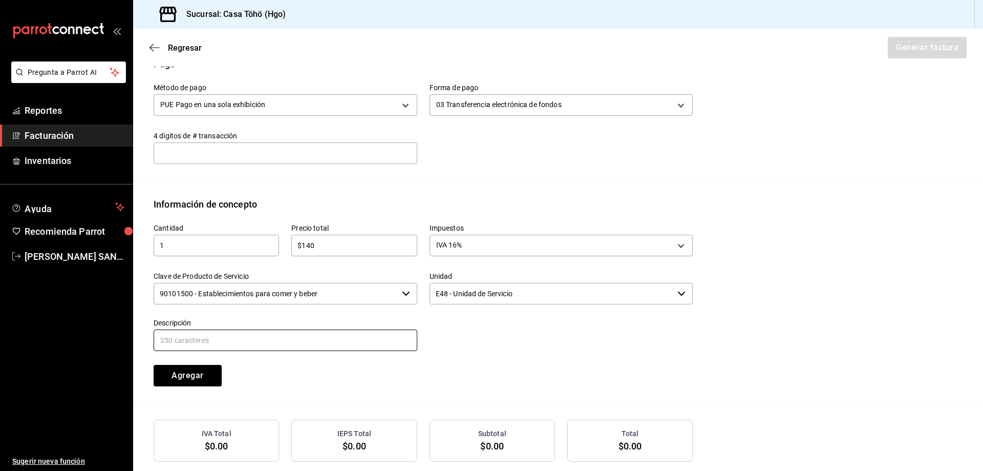
click at [346, 338] on input "text" at bounding box center [286, 340] width 264 height 22
click at [265, 340] on input "VENTA PUBLICO EN GENERAL [DATE][PERSON_NAME] TARJETA CREDITO" at bounding box center [286, 340] width 264 height 22
drag, startPoint x: 378, startPoint y: 337, endPoint x: 314, endPoint y: 339, distance: 64.0
click at [314, 339] on input "VENTA PUBLICO EN GENERAL [DATE][PERSON_NAME] TARJETA CREDITO" at bounding box center [286, 340] width 264 height 22
click at [319, 341] on input "VENTA PUBLICO EN GENERAL [DATE][PERSON_NAME]" at bounding box center [286, 340] width 264 height 22
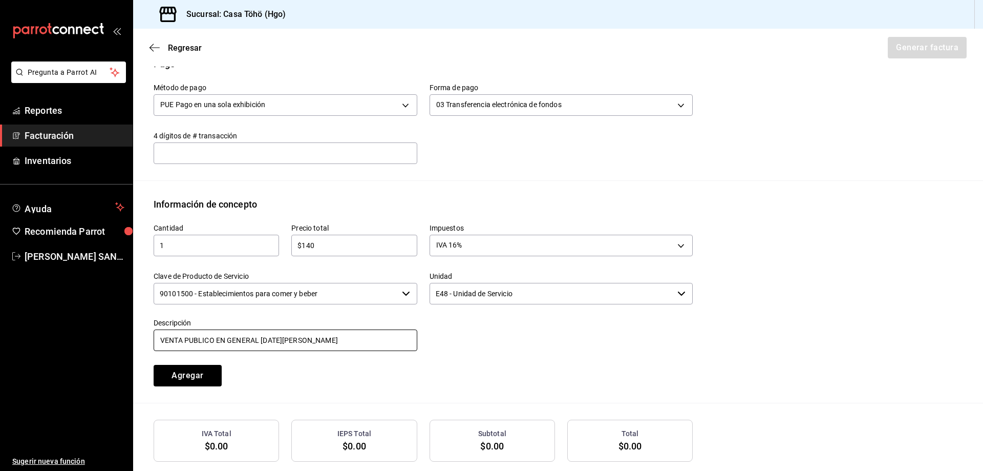
type input "VENTA PUBLICO EN GENERAL [DATE][PERSON_NAME]"
click at [290, 392] on div "Cantidad 1 ​ Precio total $140 ​ Impuestos IVA 16% IVA_16 Clave de Producto de …" at bounding box center [558, 307] width 809 height 192
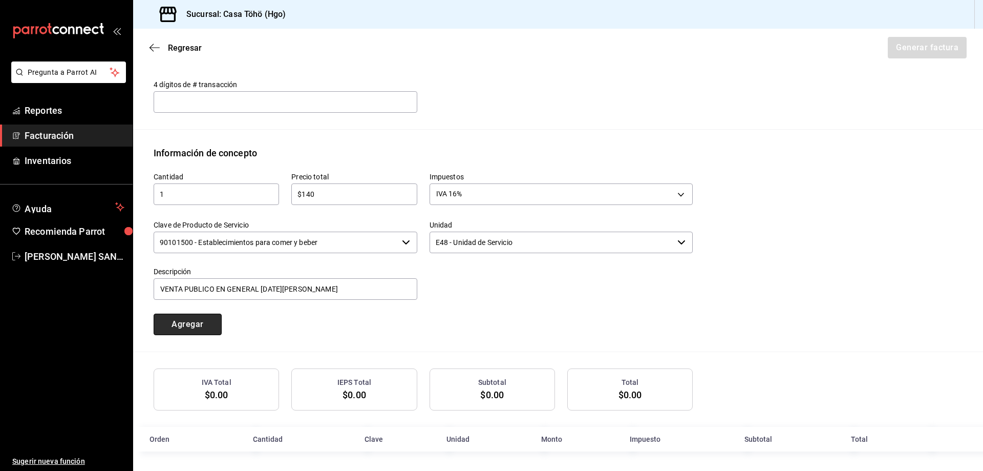
click at [197, 326] on button "Agregar" at bounding box center [188, 324] width 68 height 22
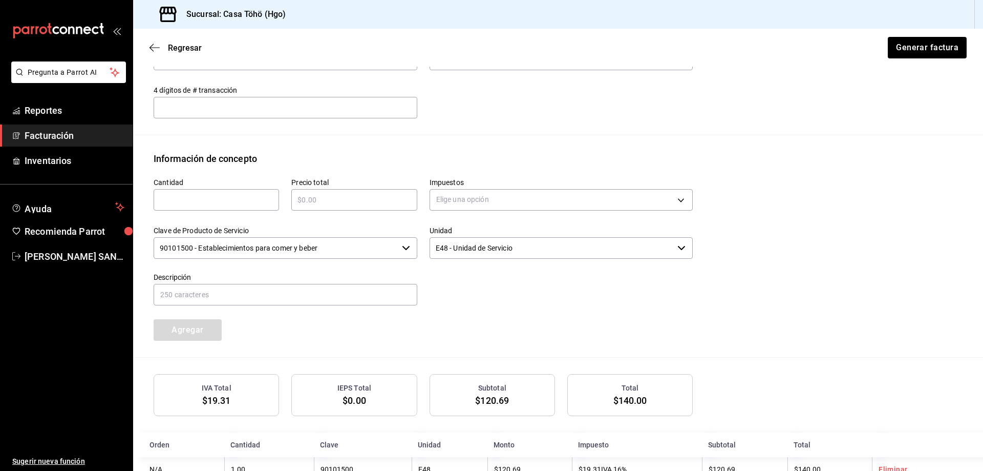
scroll to position [351, 0]
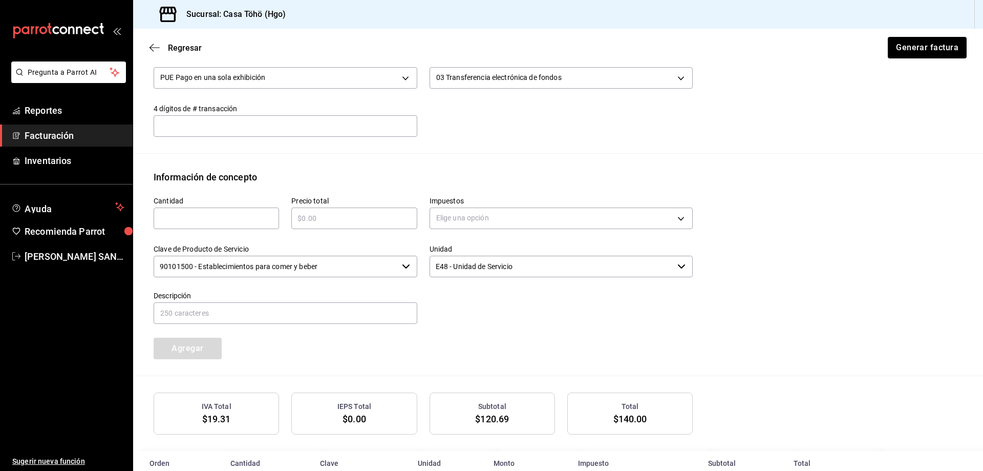
click at [242, 226] on div "​" at bounding box center [216, 218] width 125 height 22
type input "1"
click at [312, 223] on input "text" at bounding box center [353, 218] width 125 height 12
type input "$65"
click at [467, 217] on body "Pregunta a Parrot AI Reportes Facturación Inventarios Ayuda Recomienda Parrot […" at bounding box center [491, 235] width 983 height 471
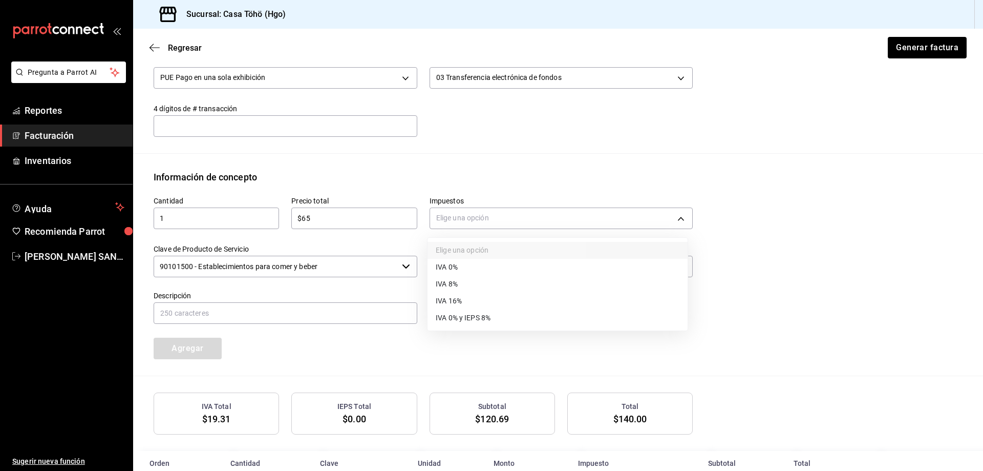
click at [452, 298] on span "IVA 16%" at bounding box center [449, 300] width 26 height 11
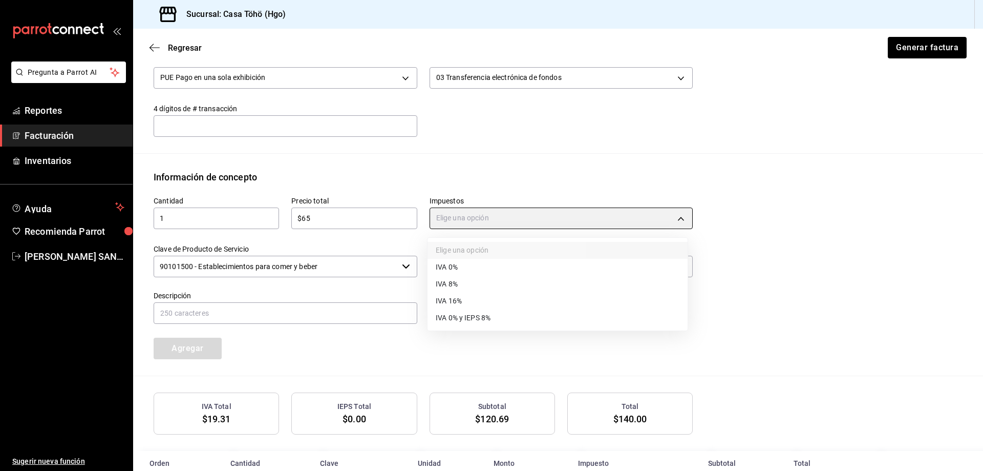
type input "IVA_16"
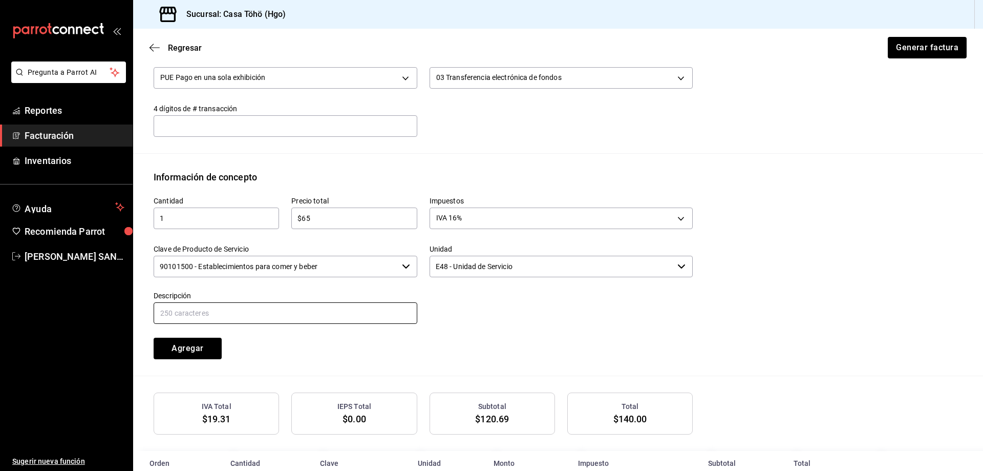
click at [306, 319] on input "text" at bounding box center [286, 313] width 264 height 22
click at [265, 312] on input "VENTA PUBLICO EN GENERAL [DATE][PERSON_NAME] TARJETA CREDITO" at bounding box center [286, 313] width 264 height 22
drag, startPoint x: 391, startPoint y: 311, endPoint x: 314, endPoint y: 318, distance: 77.1
click at [314, 318] on input "VENTA PUBLICO EN GENERAL [DATE][PERSON_NAME] TARJETA CREDITO" at bounding box center [286, 313] width 264 height 22
type input "VENTA PUBLICO EN GENERAL [DATE][PERSON_NAME]"
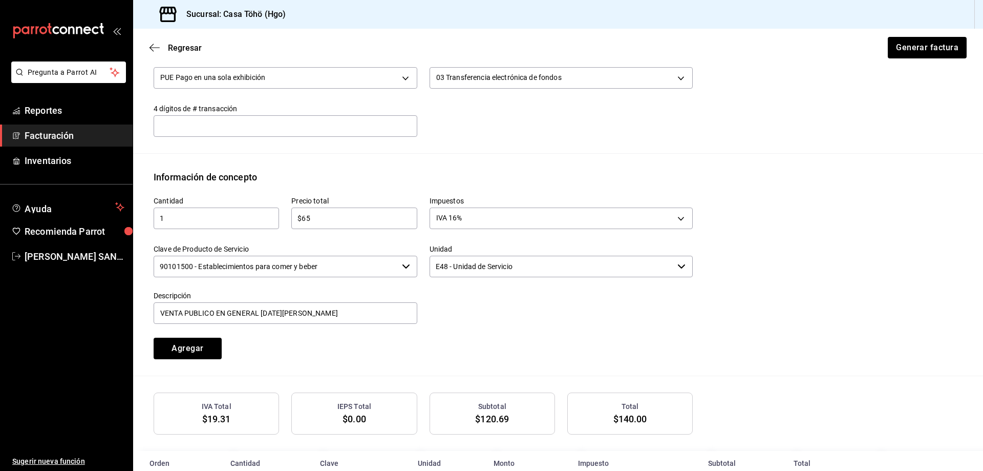
click at [422, 329] on div "Cantidad 1 ​ Precio total $65 ​ Impuestos IVA 16% IVA_16 Clave de Producto de S…" at bounding box center [417, 271] width 552 height 175
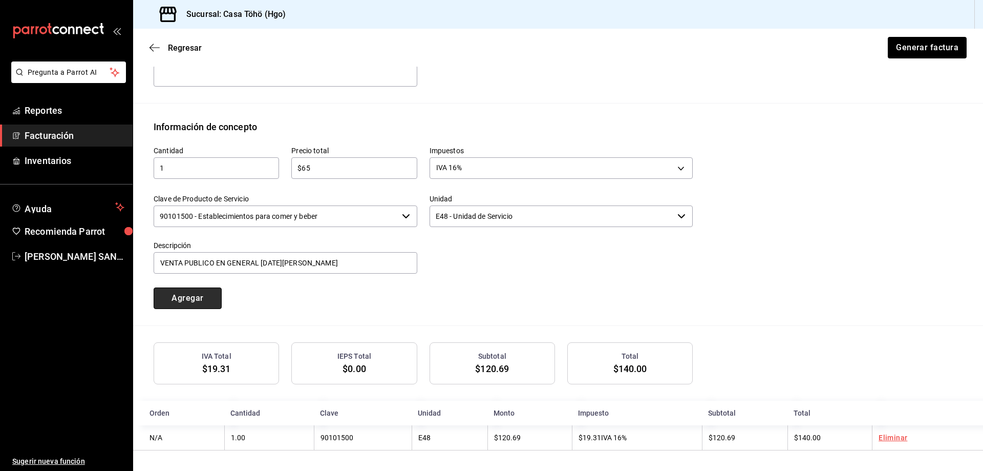
click at [215, 299] on button "Agregar" at bounding box center [188, 298] width 68 height 22
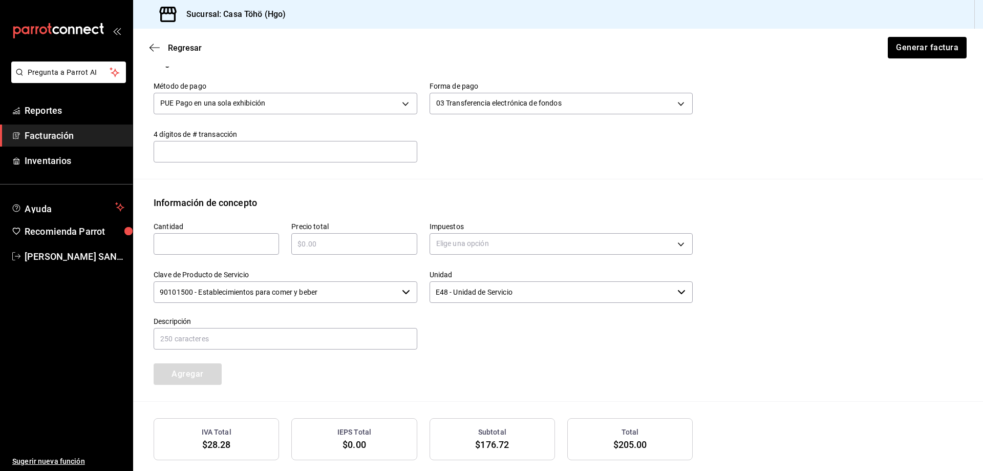
scroll to position [428, 0]
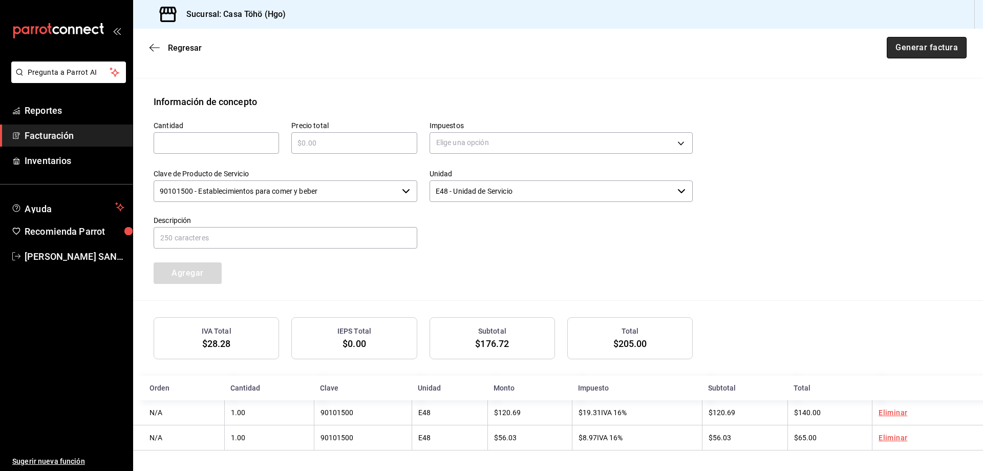
click at [906, 49] on button "Generar factura" at bounding box center [927, 48] width 80 height 22
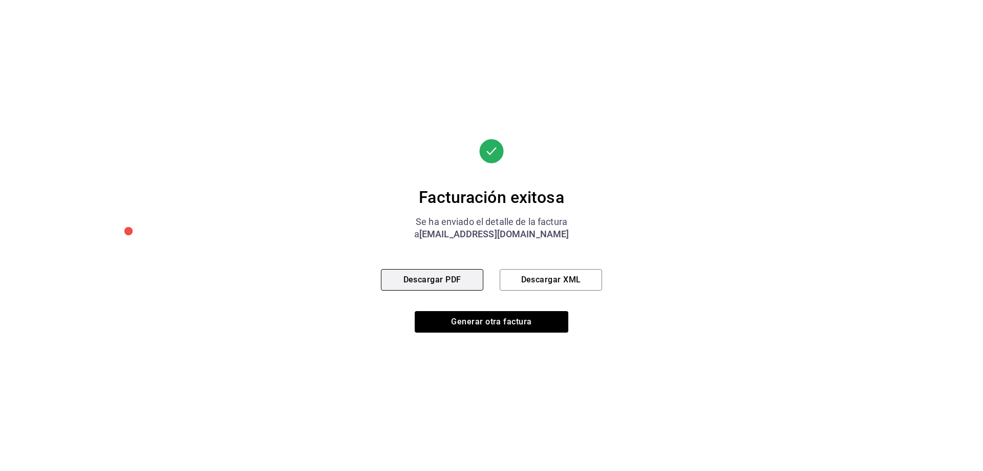
click at [429, 277] on button "Descargar PDF" at bounding box center [432, 280] width 102 height 22
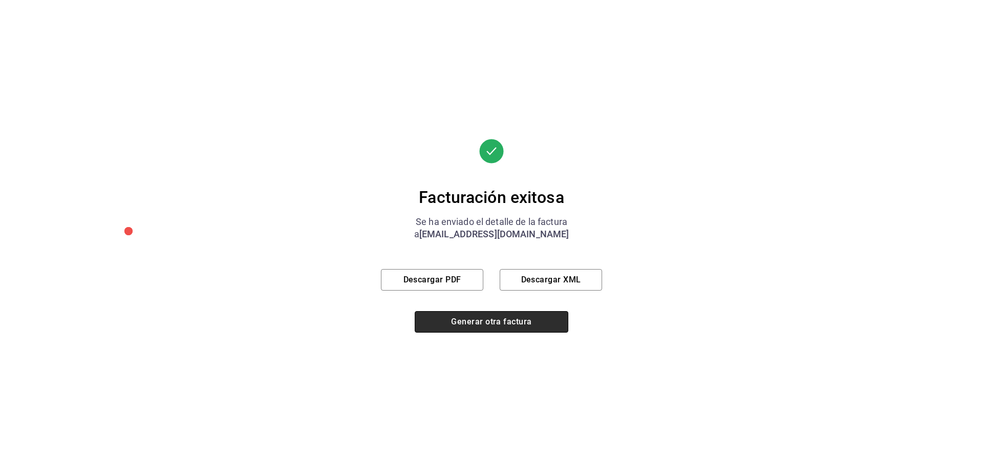
click at [462, 330] on button "Generar otra factura" at bounding box center [492, 322] width 154 height 22
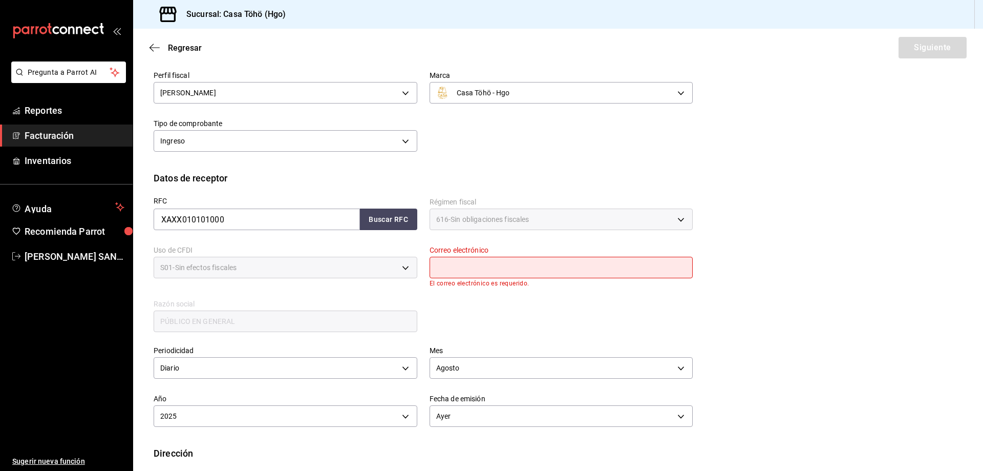
click at [66, 130] on span "Facturación" at bounding box center [75, 136] width 100 height 14
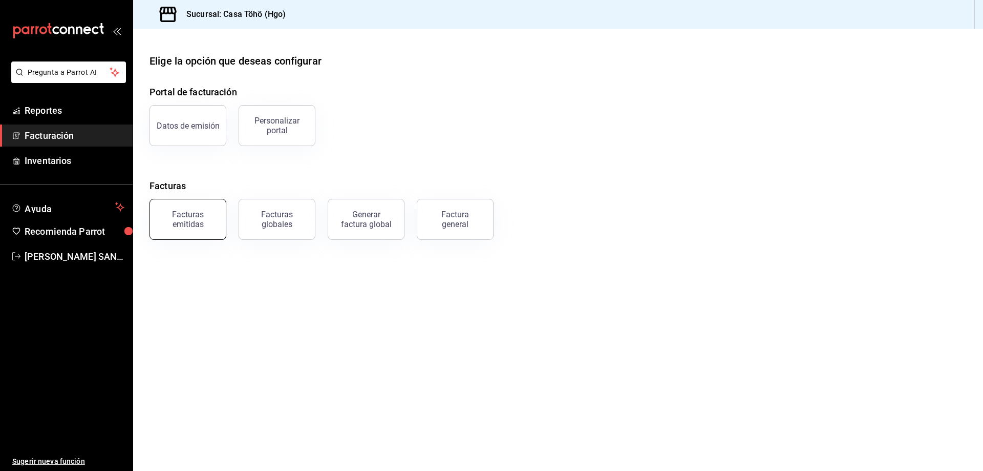
click at [219, 213] on button "Facturas emitidas" at bounding box center [188, 219] width 77 height 41
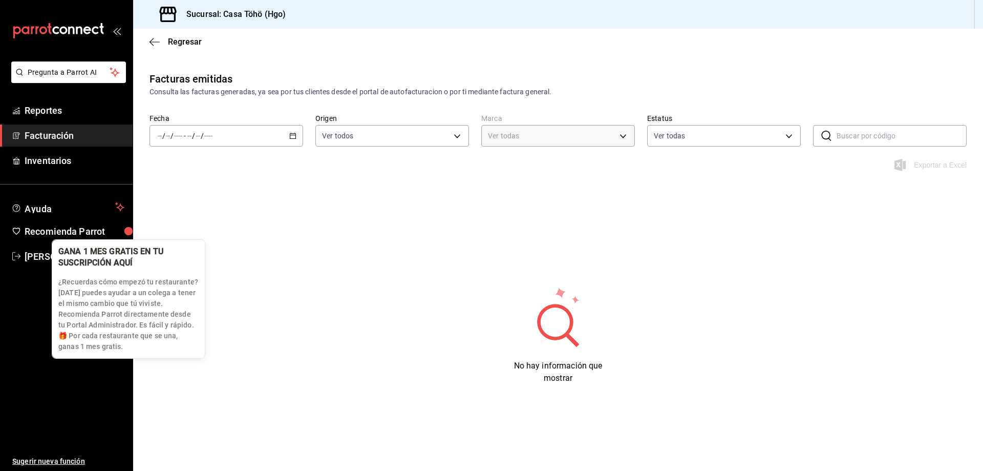
type input "3863094e-80de-4485-9a79-27000a153f73"
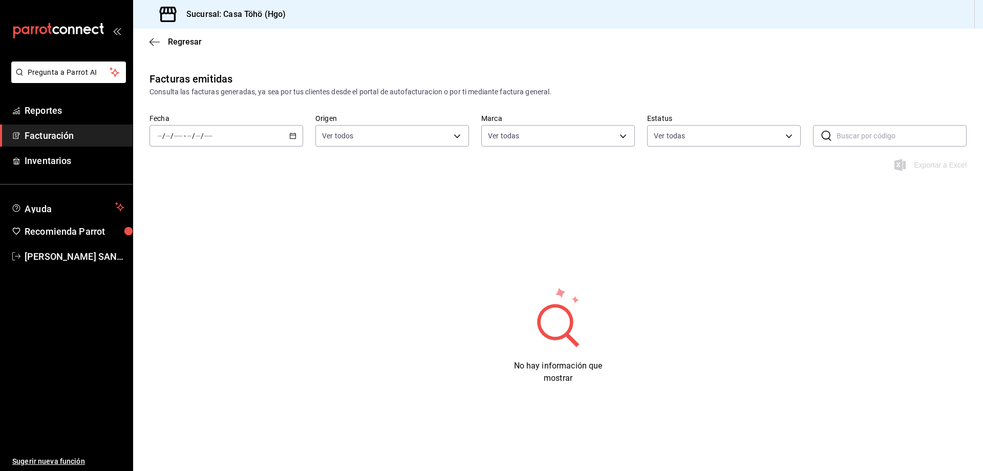
click at [292, 138] on \(Stroke\) "button" at bounding box center [293, 136] width 6 height 6
click at [201, 212] on span "Semana actual" at bounding box center [197, 212] width 79 height 11
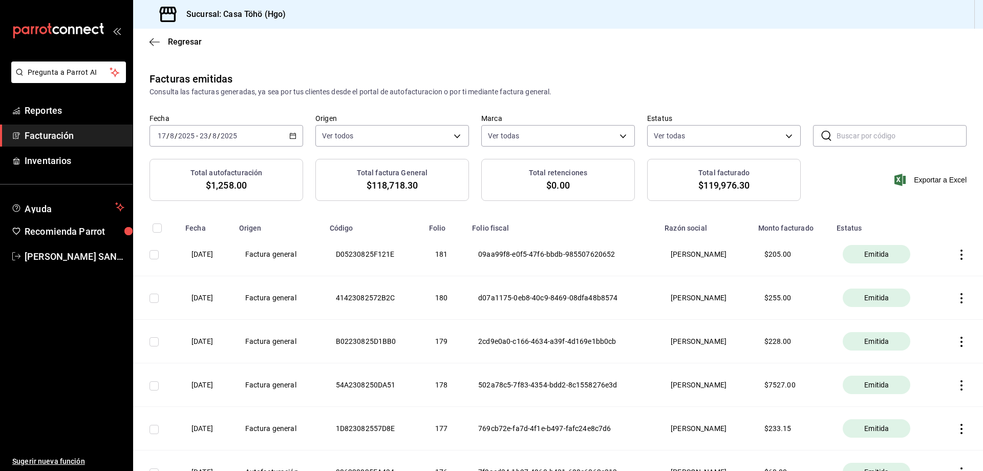
click at [35, 137] on span "Facturación" at bounding box center [75, 136] width 100 height 14
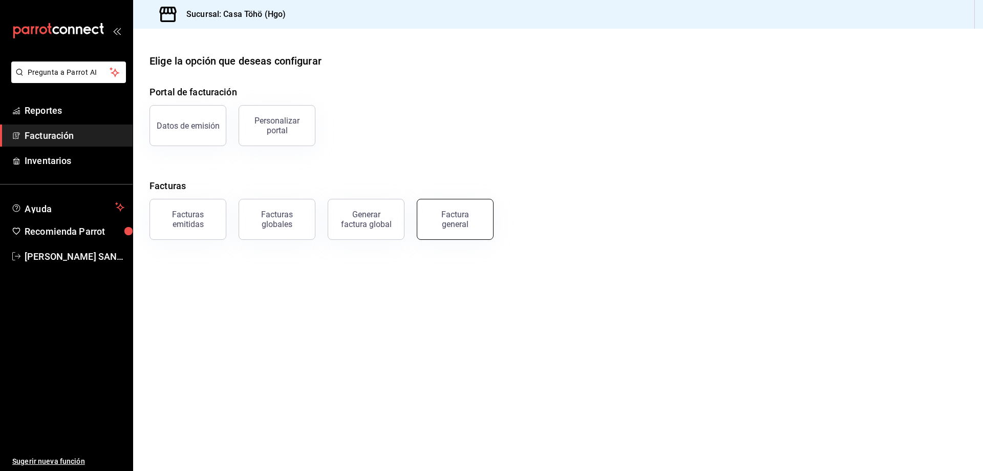
click at [472, 232] on button "Factura general" at bounding box center [455, 219] width 77 height 41
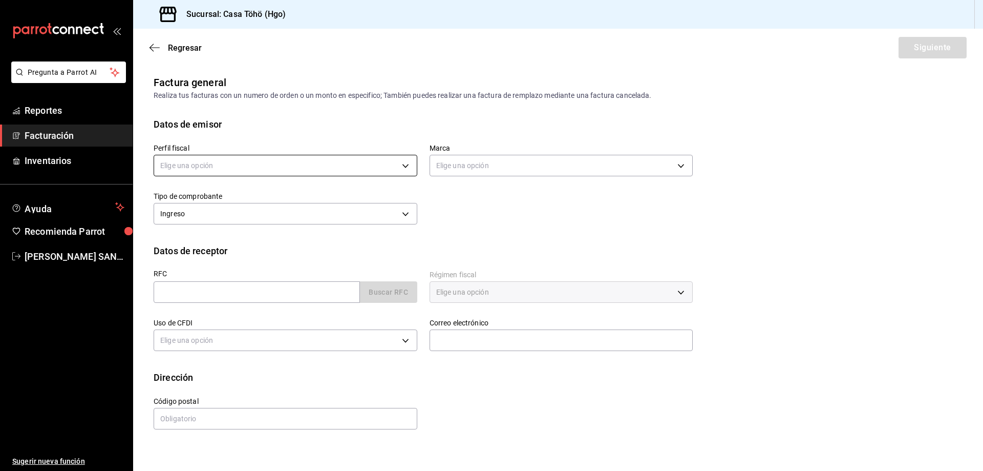
click at [267, 162] on body "Pregunta a Parrot AI Reportes Facturación Inventarios Ayuda Recomienda Parrot […" at bounding box center [491, 235] width 983 height 471
click at [229, 216] on li "[PERSON_NAME]" at bounding box center [285, 217] width 263 height 19
type input "3714fea9-f59b-4145-9474-cc315d4ea63f"
type input "3863094e-80de-4485-9a79-27000a153f73"
click at [477, 218] on div "Perfil fiscal [PERSON_NAME] 3714fea9-f59b-4145-9474-cc315d4ea63f Marca Casa Töh…" at bounding box center [417, 179] width 552 height 96
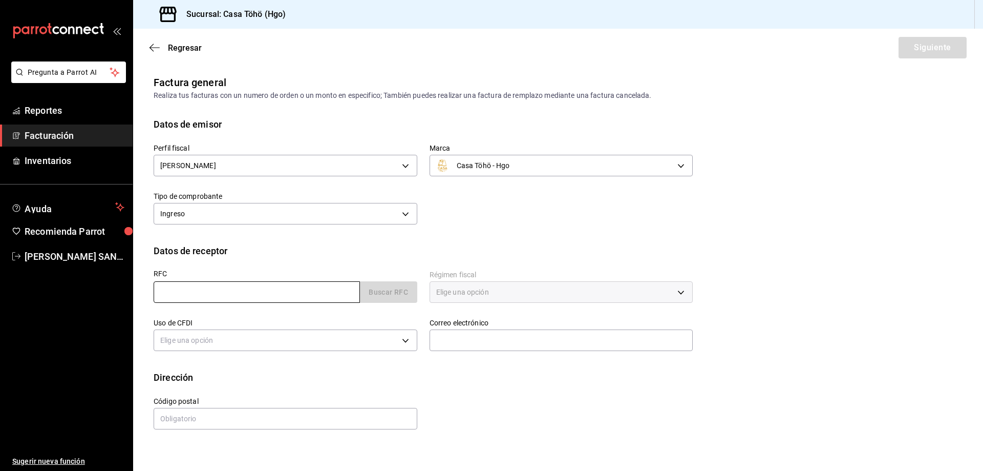
click at [291, 299] on input "text" at bounding box center [257, 292] width 206 height 22
type input "XAXX010101000"
type input "43670"
type input "616"
type input "S01"
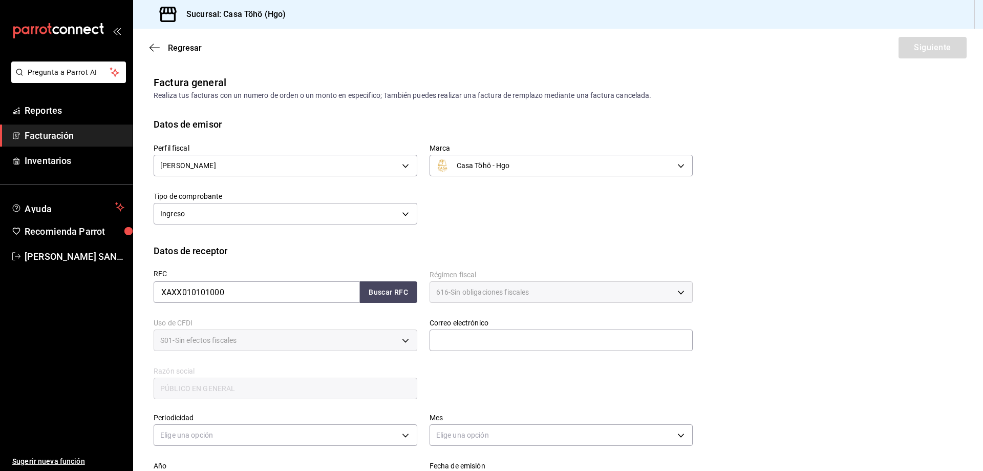
click at [497, 256] on div "Datos de receptor" at bounding box center [558, 251] width 809 height 14
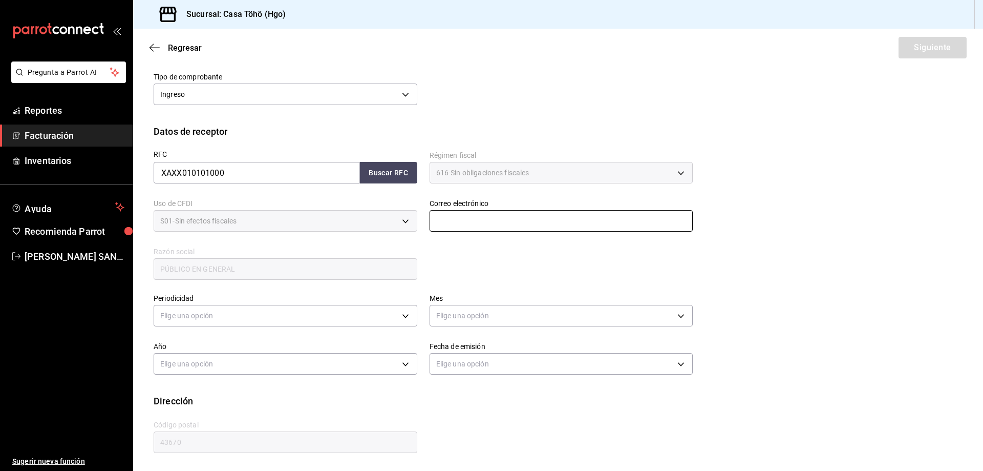
click at [475, 218] on input "text" at bounding box center [562, 221] width 264 height 22
click at [389, 175] on button "Buscar RFC" at bounding box center [388, 173] width 57 height 22
type input "[EMAIL_ADDRESS][DOMAIN_NAME]"
click at [454, 267] on div "RFC XAXX010101000 Buscar RFC Régimen fiscal 616 - Sin obligaciones fiscales 616…" at bounding box center [417, 209] width 552 height 143
click at [288, 313] on body "Pregunta a Parrot AI Reportes Facturación Inventarios Ayuda Recomienda Parrot […" at bounding box center [491, 235] width 983 height 471
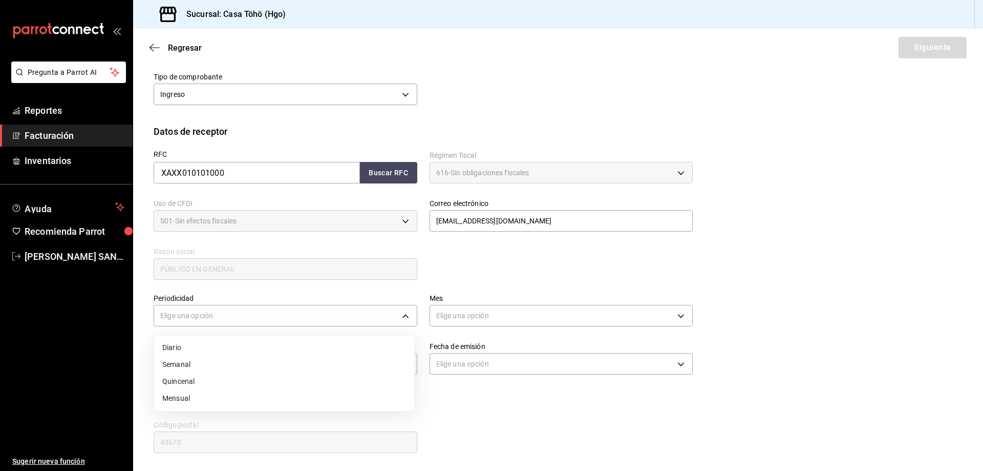
click at [224, 344] on li "Diario" at bounding box center [284, 347] width 260 height 17
type input "DAILY"
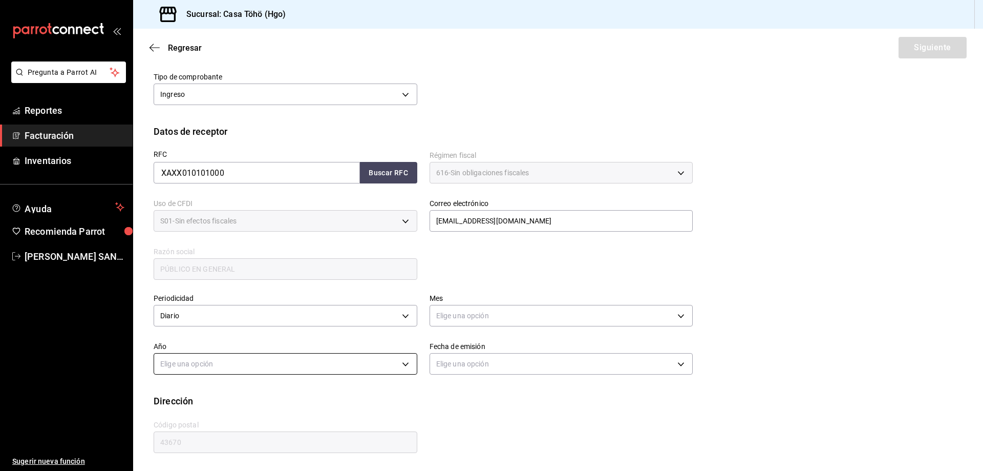
click at [300, 367] on body "Pregunta a Parrot AI Reportes Facturación Inventarios Ayuda Recomienda Parrot […" at bounding box center [491, 235] width 983 height 471
click at [286, 360] on div at bounding box center [491, 235] width 983 height 471
click at [261, 368] on body "Pregunta a Parrot AI Reportes Facturación Inventarios Ayuda Recomienda Parrot […" at bounding box center [491, 235] width 983 height 471
click at [216, 395] on li "2025" at bounding box center [284, 395] width 260 height 17
type input "2025"
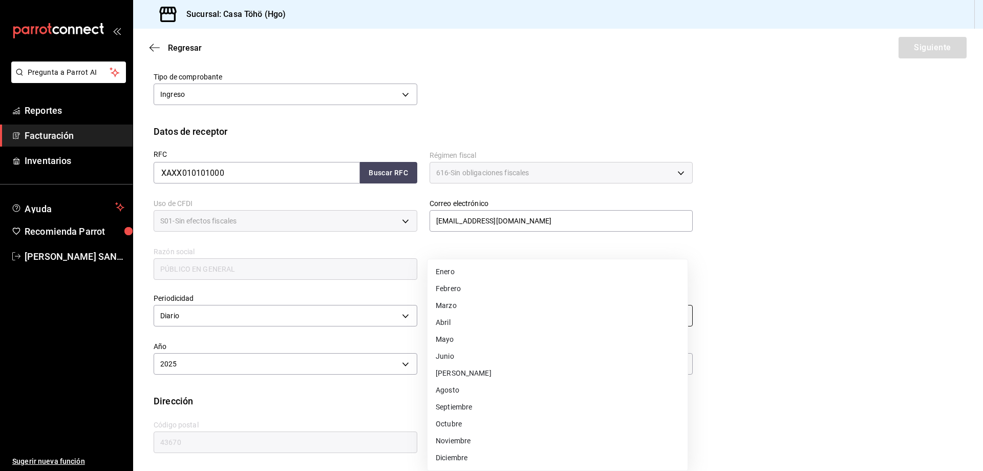
click at [502, 320] on body "Pregunta a Parrot AI Reportes Facturación Inventarios Ayuda Recomienda Parrot […" at bounding box center [491, 235] width 983 height 471
click at [487, 393] on li "Agosto" at bounding box center [558, 390] width 260 height 17
type input "8"
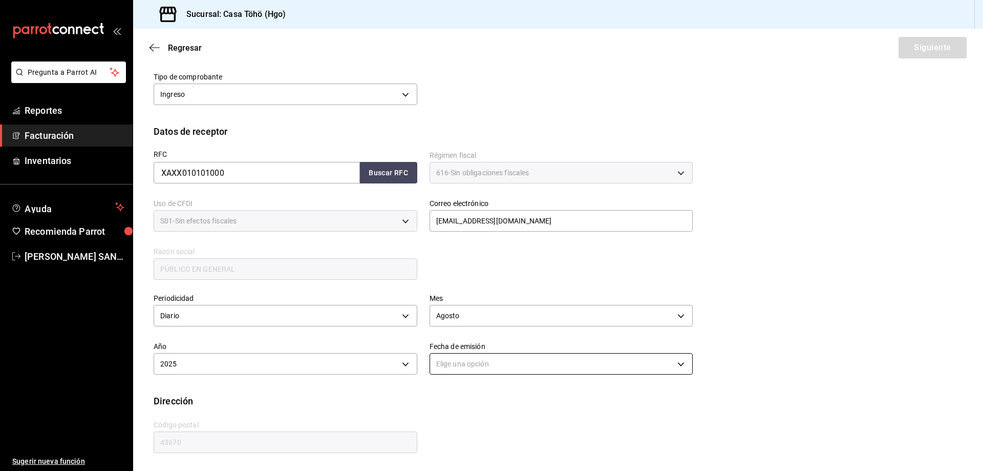
click at [486, 367] on body "Pregunta a Parrot AI Reportes Facturación Inventarios Ayuda Recomienda Parrot […" at bounding box center [491, 235] width 983 height 471
click at [459, 413] on li "Ayer" at bounding box center [558, 412] width 260 height 17
type input "[DATE]"
click at [815, 345] on div "Periodicidad Diario DAILY Mes [DATE] Año 2025 2025 Fecha de emisión [DATE] [DAT…" at bounding box center [558, 337] width 809 height 113
click at [924, 49] on button "Siguiente" at bounding box center [933, 48] width 68 height 22
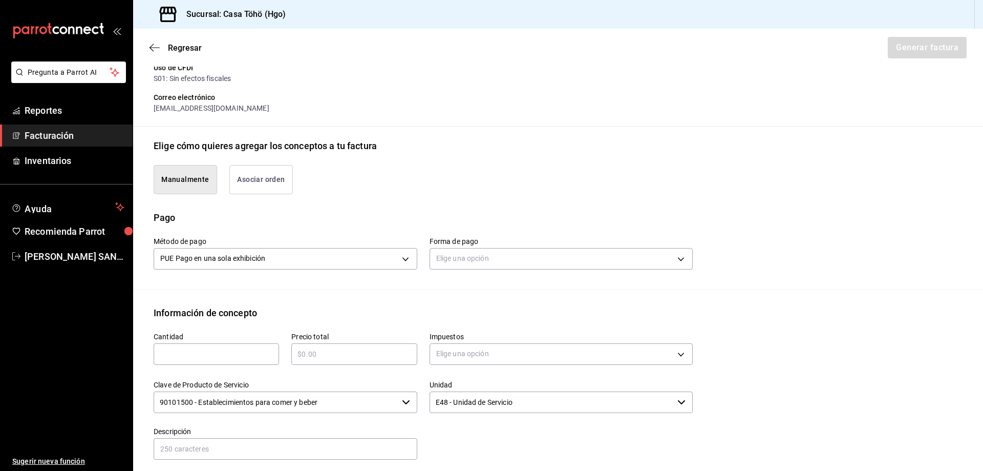
click at [274, 176] on button "Asociar orden" at bounding box center [260, 179] width 63 height 29
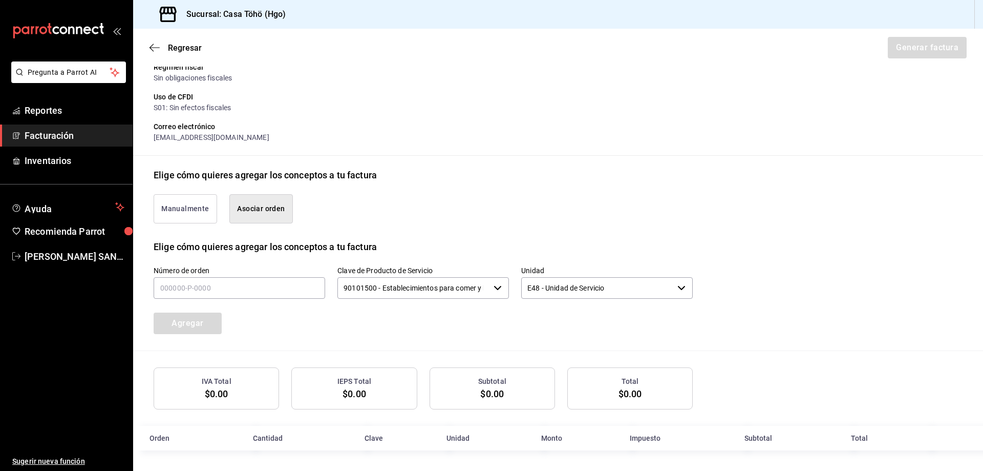
click at [192, 208] on button "Manualmente" at bounding box center [185, 208] width 63 height 29
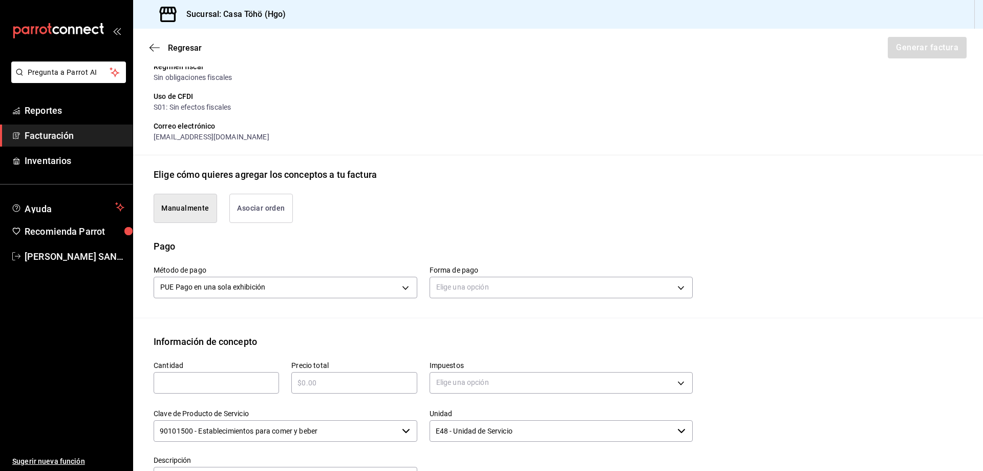
scroll to position [193, 0]
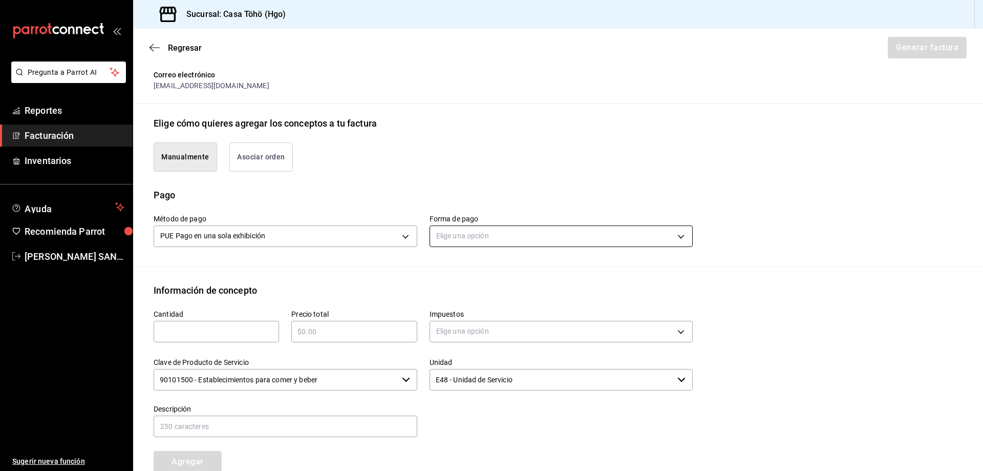
click at [476, 245] on body "Pregunta a Parrot AI Reportes Facturación Inventarios Ayuda Recomienda Parrot […" at bounding box center [491, 235] width 983 height 471
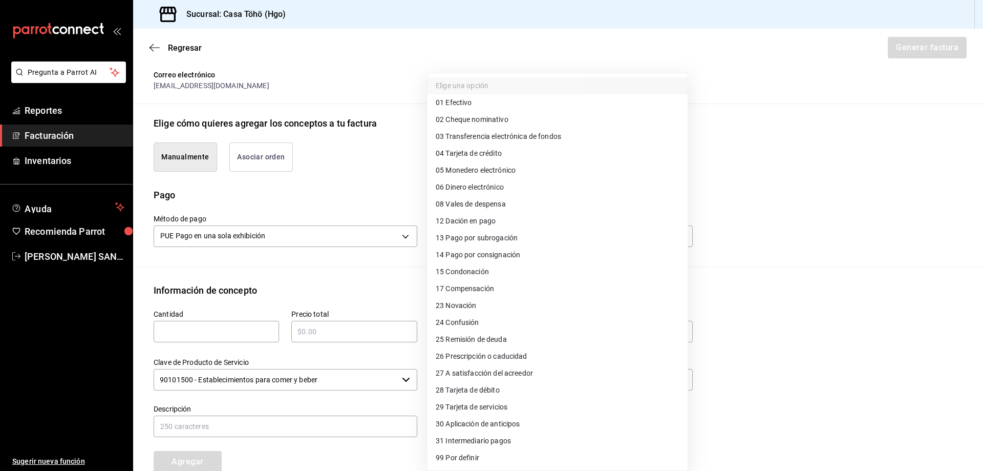
click at [462, 108] on span "01 Efectivo" at bounding box center [454, 102] width 36 height 11
type input "01"
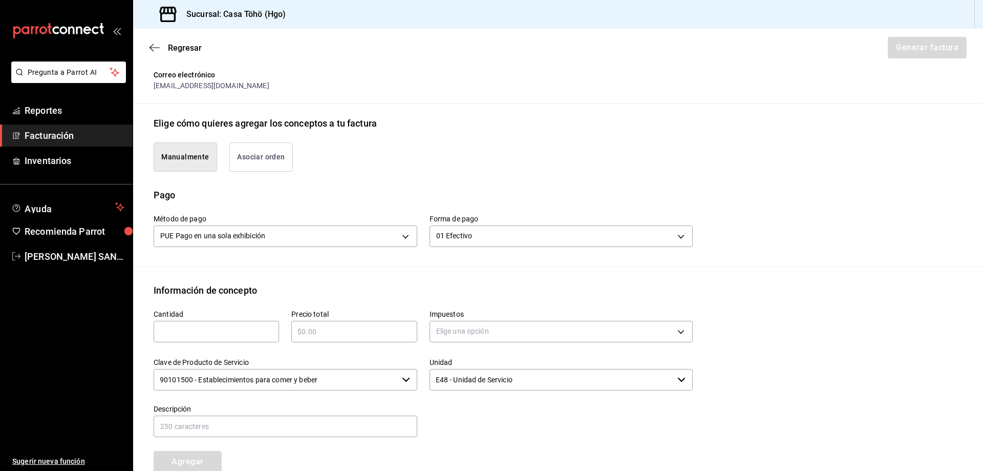
click at [422, 292] on div "Información de concepto" at bounding box center [558, 290] width 809 height 14
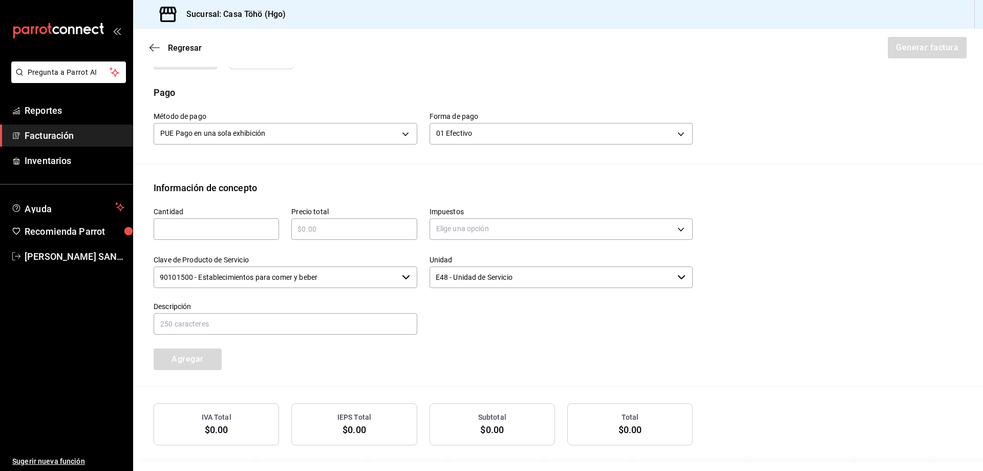
click at [227, 228] on input "text" at bounding box center [216, 229] width 125 height 12
type input "1"
drag, startPoint x: 343, startPoint y: 225, endPoint x: 337, endPoint y: 227, distance: 6.0
click at [343, 225] on input "text" at bounding box center [353, 229] width 125 height 12
type input "$361.40"
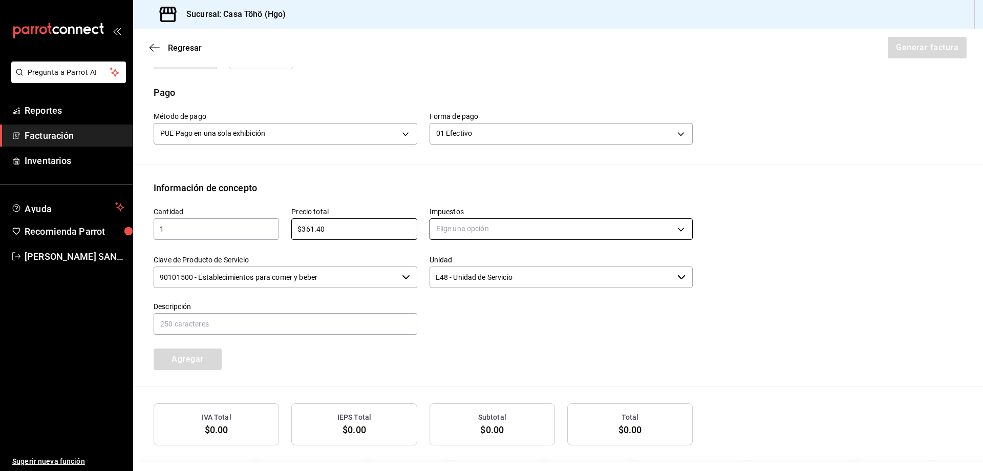
click at [536, 227] on body "Pregunta a Parrot AI Reportes Facturación Inventarios Ayuda Recomienda Parrot […" at bounding box center [491, 235] width 983 height 471
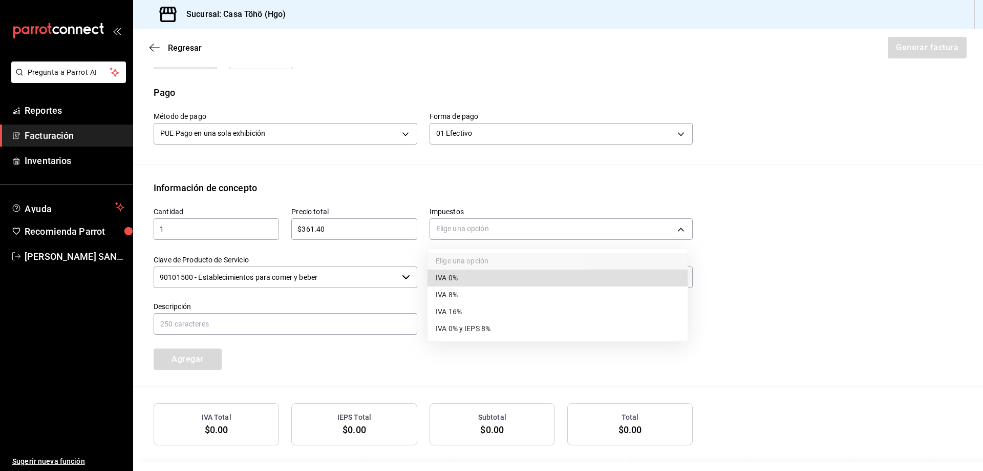
click at [482, 314] on li "IVA 16%" at bounding box center [558, 311] width 260 height 17
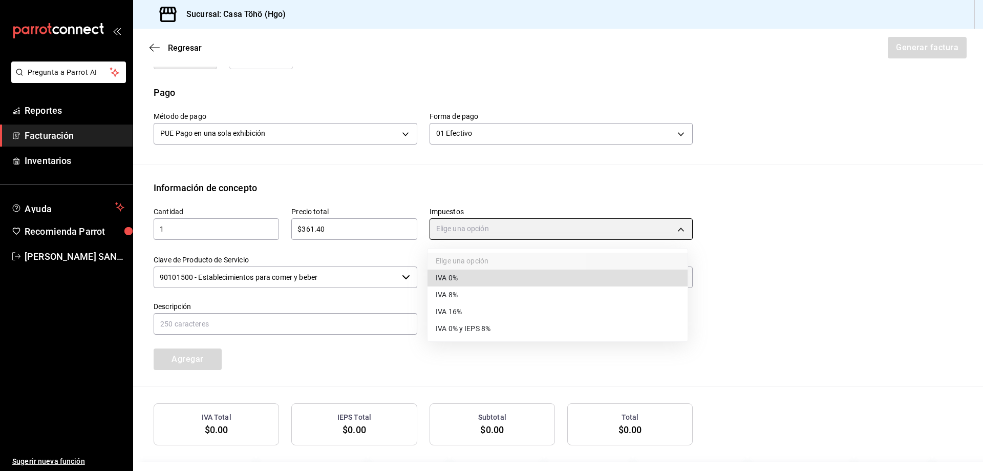
type input "IVA_16"
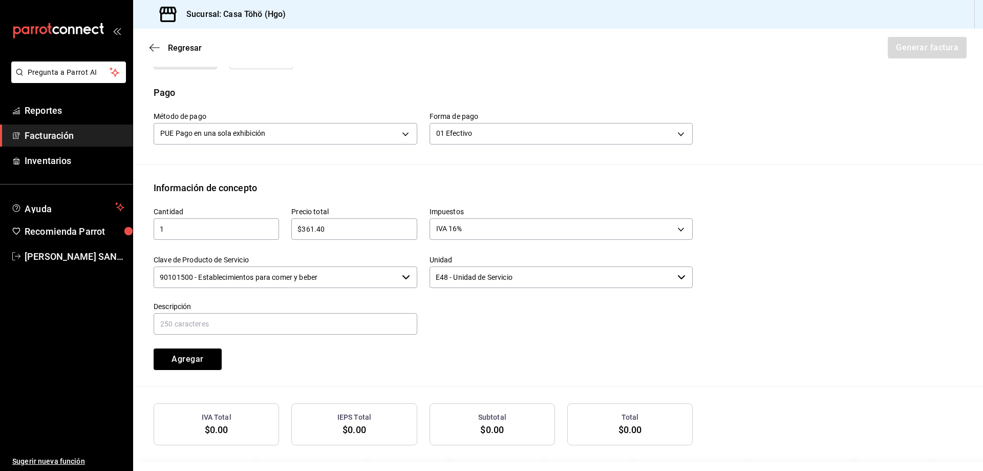
click at [570, 166] on div "Emisor Perfil fiscal [PERSON_NAME] Tipo de comprobante Ingreso Receptor Nombre …" at bounding box center [558, 132] width 850 height 707
click at [254, 333] on input "text" at bounding box center [286, 324] width 264 height 22
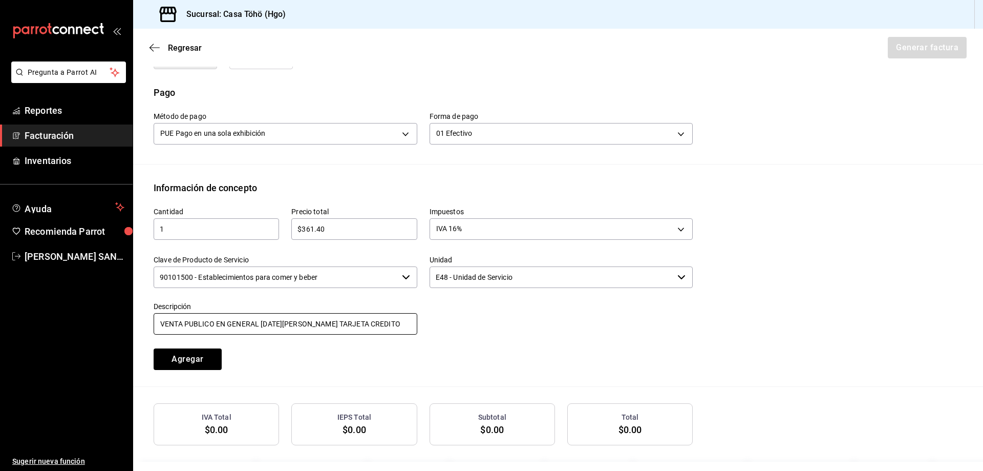
click at [264, 323] on input "VENTA PUBLICO EN GENERAL [DATE][PERSON_NAME] TARJETA CREDITO" at bounding box center [286, 324] width 264 height 22
drag, startPoint x: 378, startPoint y: 323, endPoint x: 313, endPoint y: 324, distance: 65.0
click at [313, 324] on input "VENTA PUBLICO EN GENERAL [DATE][PERSON_NAME] TARJETA CREDITO" at bounding box center [286, 324] width 264 height 22
type input "VENTA PUBLICO EN GENERAL [DATE][PERSON_NAME]"
click at [456, 320] on div at bounding box center [555, 312] width 276 height 47
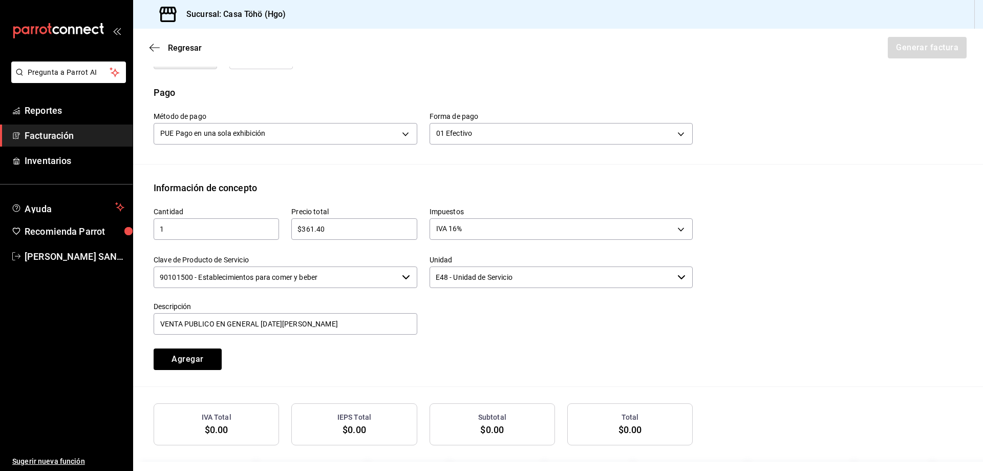
click at [533, 326] on div at bounding box center [555, 312] width 276 height 47
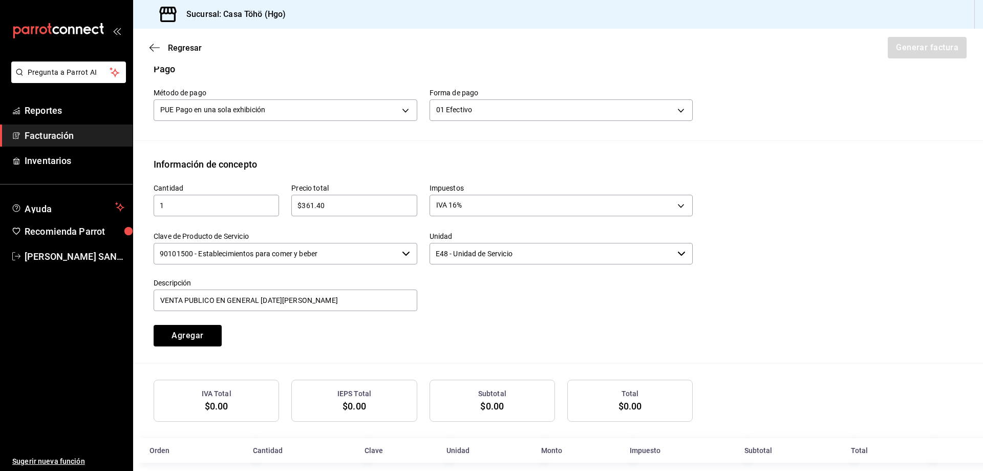
scroll to position [332, 0]
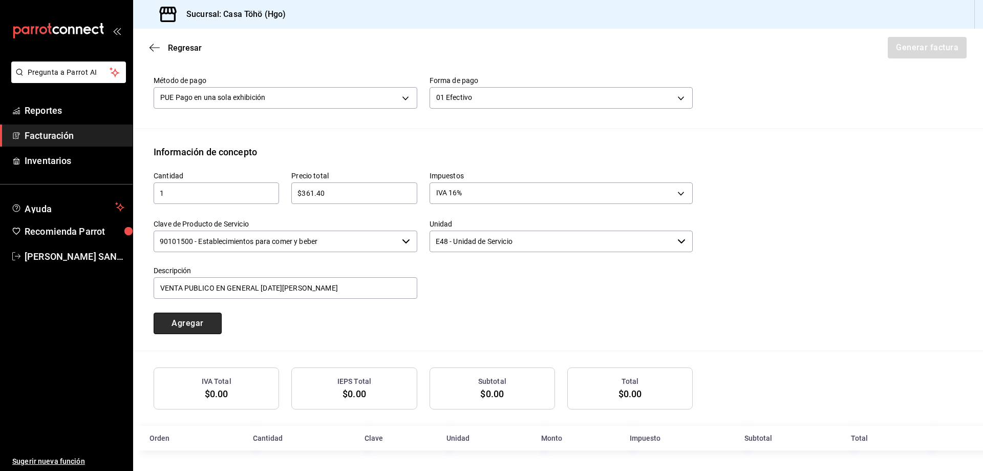
click at [195, 327] on button "Agregar" at bounding box center [188, 323] width 68 height 22
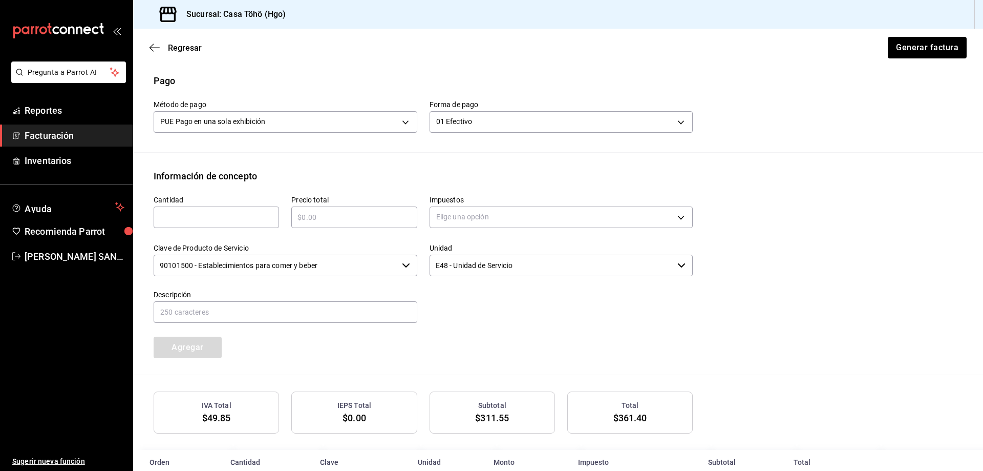
scroll to position [357, 0]
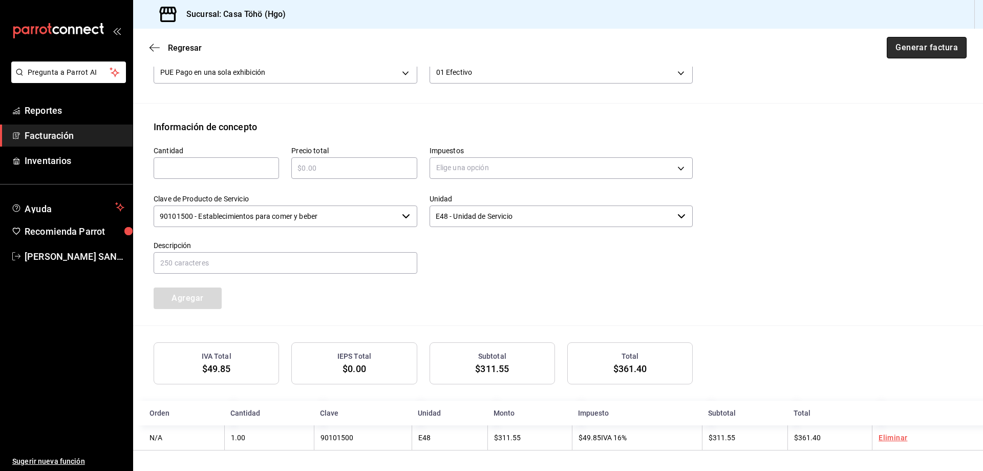
click at [921, 50] on button "Generar factura" at bounding box center [927, 48] width 80 height 22
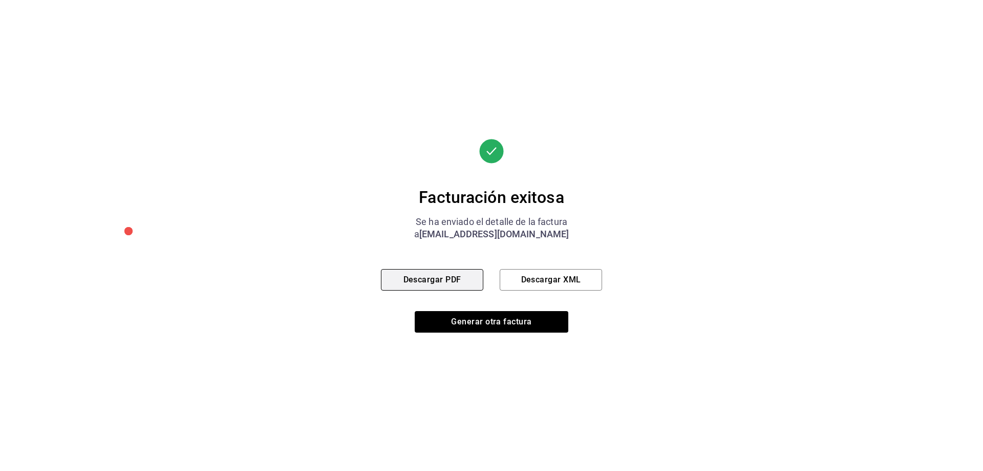
click at [455, 278] on button "Descargar PDF" at bounding box center [432, 280] width 102 height 22
click at [468, 347] on div "Facturación exitosa Se ha enviado el detalle de la factura a [EMAIL_ADDRESS][DO…" at bounding box center [491, 235] width 221 height 471
click at [475, 350] on div "Facturación exitosa Se ha enviado el detalle de la factura a [EMAIL_ADDRESS][DO…" at bounding box center [491, 235] width 221 height 471
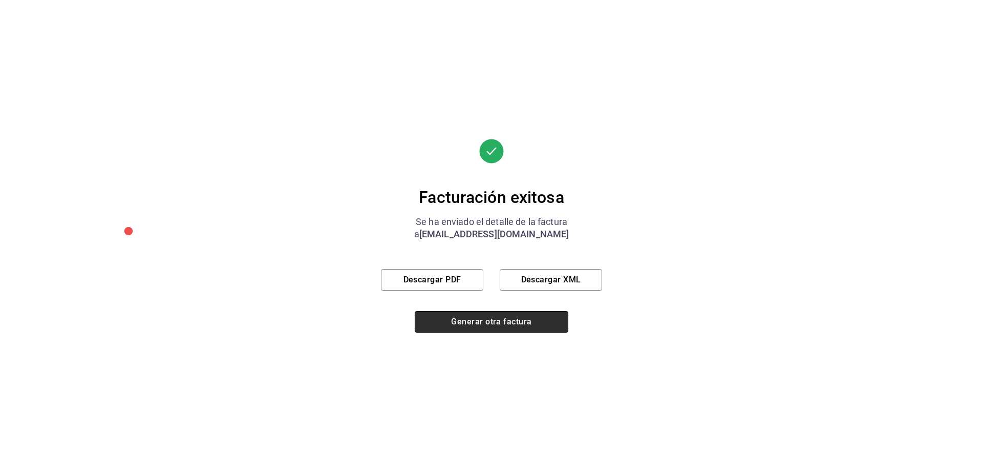
click at [488, 327] on button "Generar otra factura" at bounding box center [492, 322] width 154 height 22
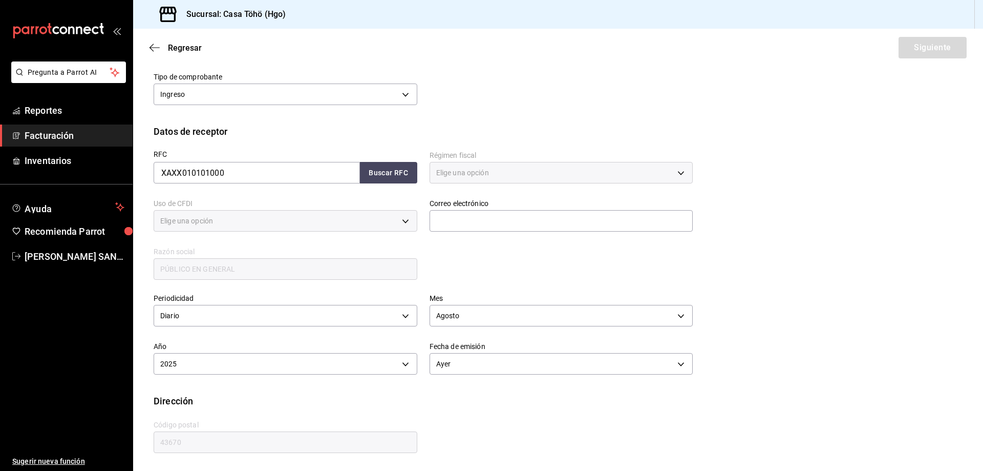
type input "616"
type input "S01"
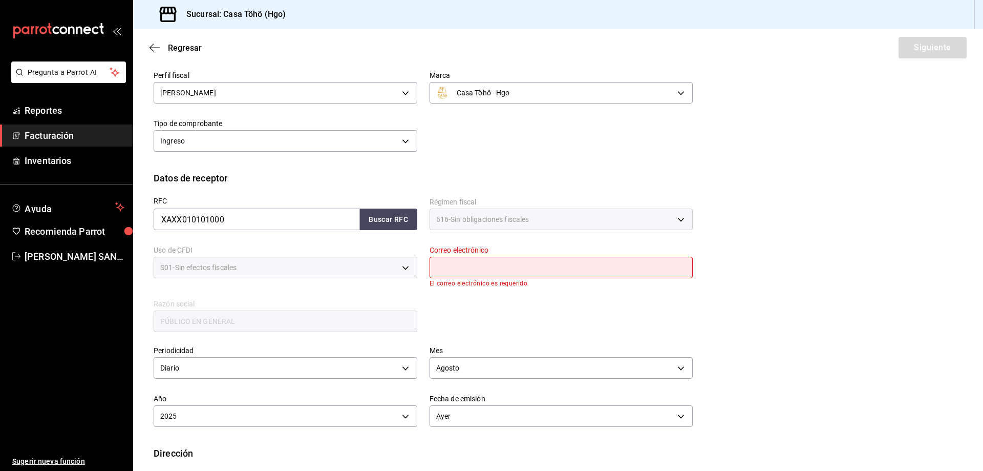
click at [86, 136] on span "Facturación" at bounding box center [75, 136] width 100 height 14
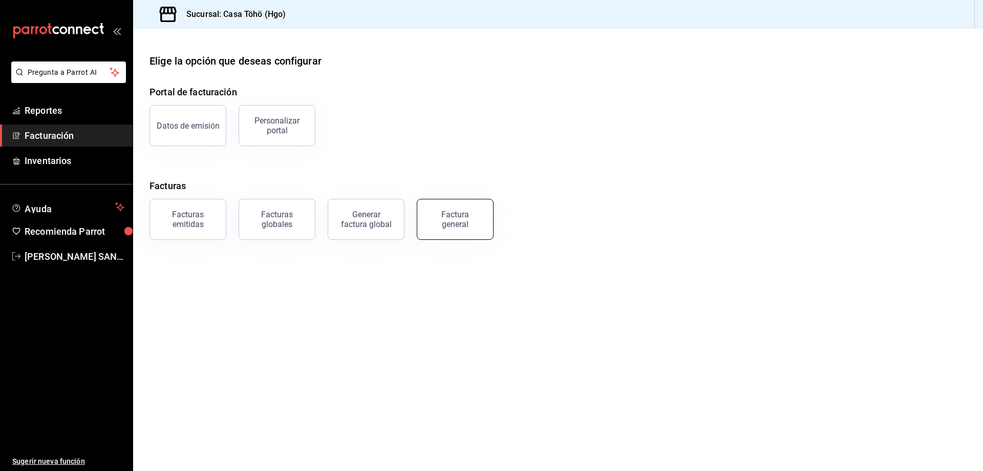
click at [452, 219] on div "Factura general" at bounding box center [455, 218] width 51 height 19
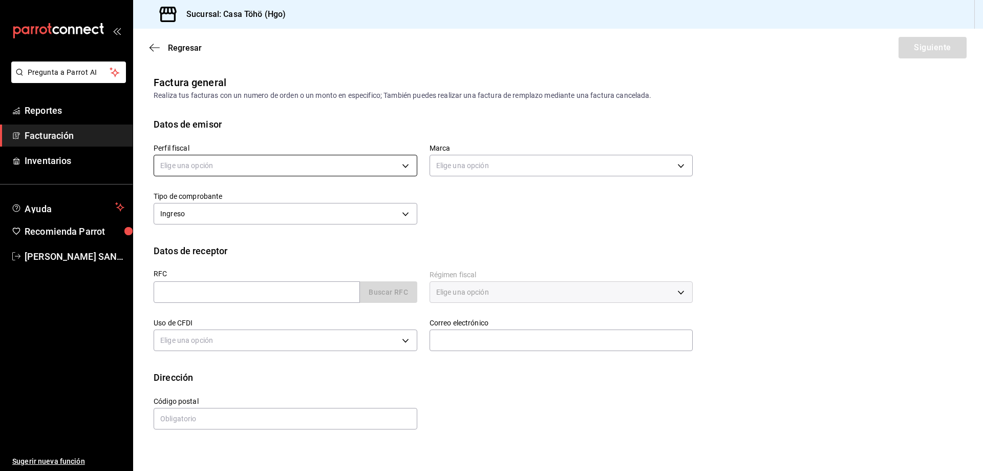
click at [252, 167] on body "Pregunta a Parrot AI Reportes Facturación Inventarios Ayuda Recomienda Parrot […" at bounding box center [491, 235] width 983 height 471
click at [253, 214] on li "[PERSON_NAME]" at bounding box center [285, 217] width 263 height 19
type input "3714fea9-f59b-4145-9474-cc315d4ea63f"
type input "3863094e-80de-4485-9a79-27000a153f73"
click at [304, 293] on input "text" at bounding box center [257, 292] width 206 height 22
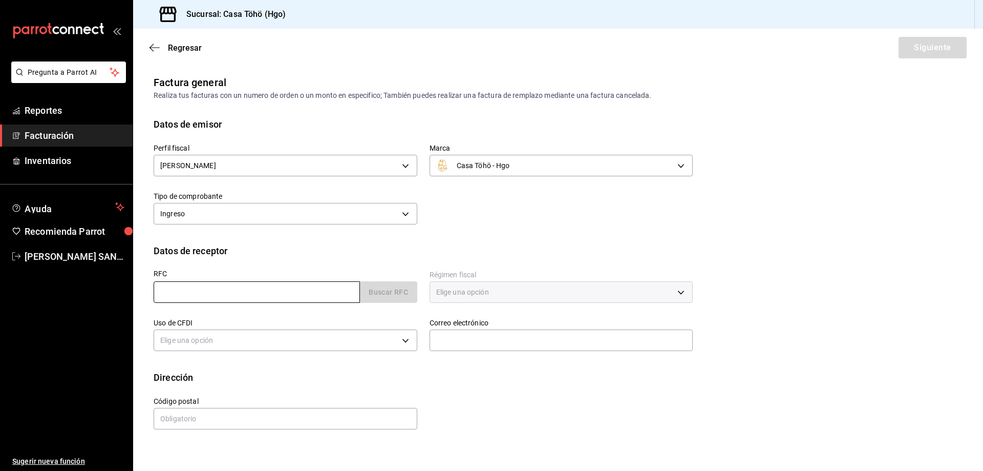
type input "XAXX010101000"
type input "43670"
type input "616"
type input "S01"
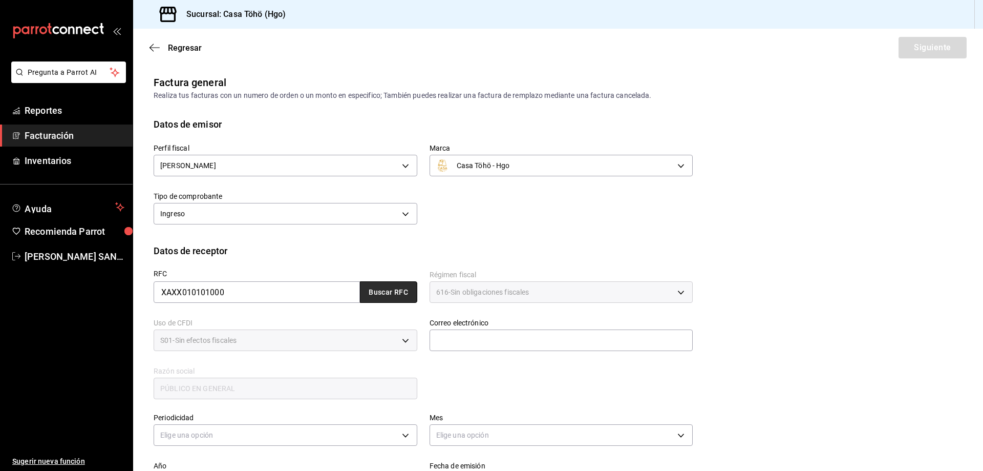
click at [378, 294] on button "Buscar RFC" at bounding box center [388, 292] width 57 height 22
type input "[EMAIL_ADDRESS][DOMAIN_NAME]"
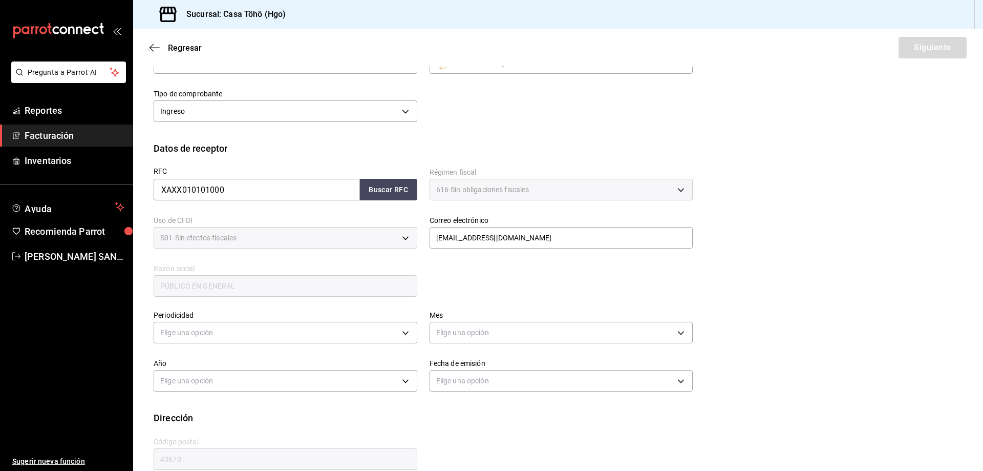
scroll to position [119, 0]
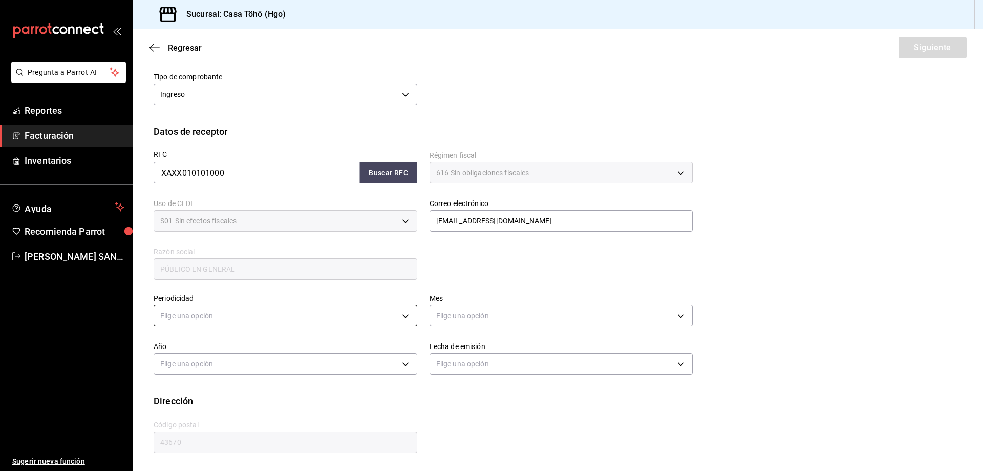
click at [274, 321] on body "Pregunta a Parrot AI Reportes Facturación Inventarios Ayuda Recomienda Parrot […" at bounding box center [491, 235] width 983 height 471
click at [256, 345] on li "Diario" at bounding box center [284, 347] width 260 height 17
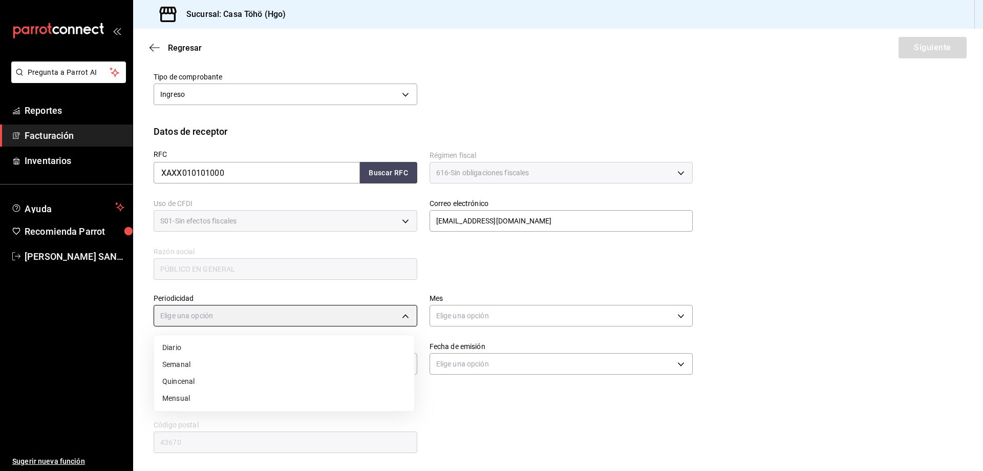
type input "DAILY"
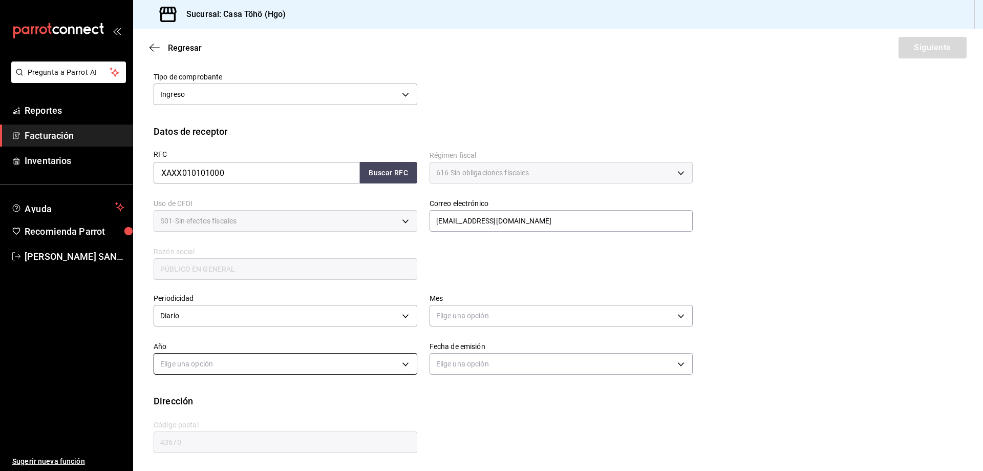
click at [274, 361] on body "Pregunta a Parrot AI Reportes Facturación Inventarios Ayuda Recomienda Parrot […" at bounding box center [491, 235] width 983 height 471
click at [219, 393] on li "2025" at bounding box center [284, 395] width 260 height 17
type input "2025"
click at [478, 315] on body "Pregunta a Parrot AI Reportes Facturación Inventarios Ayuda Recomienda Parrot […" at bounding box center [491, 235] width 983 height 471
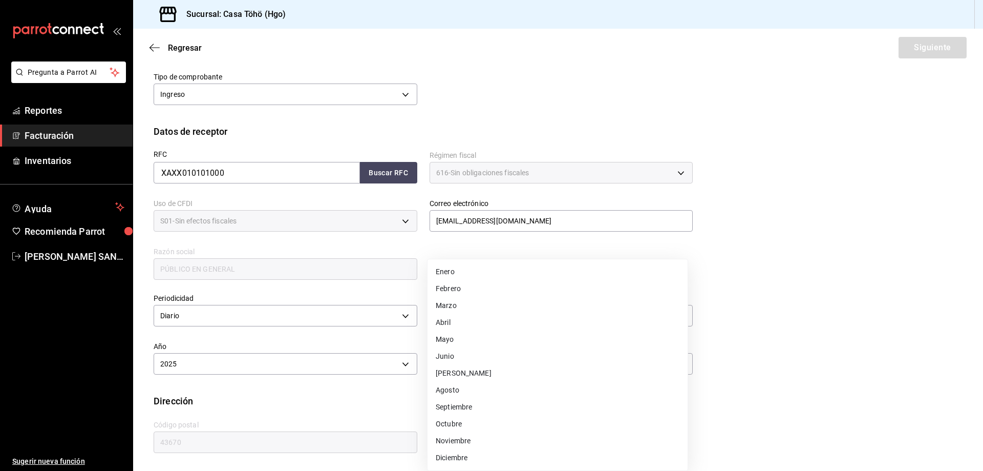
click at [457, 388] on li "Agosto" at bounding box center [558, 390] width 260 height 17
type input "8"
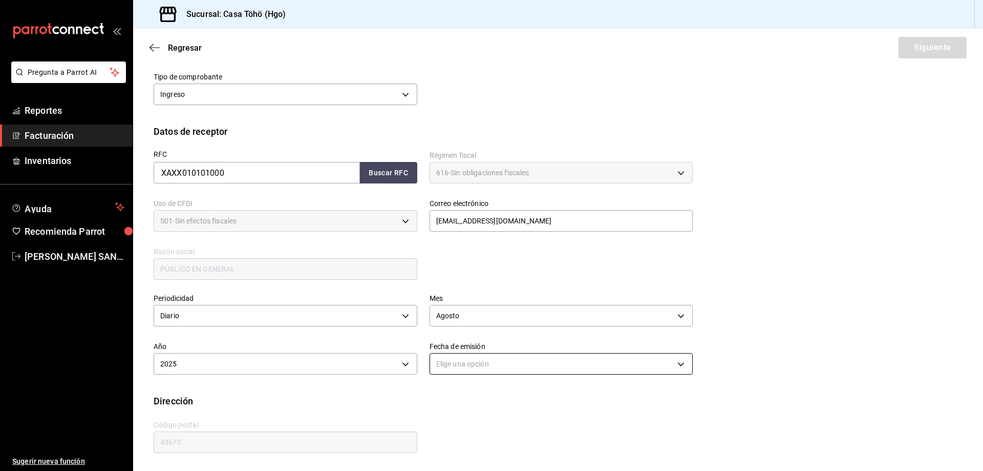
click at [483, 372] on body "Pregunta a Parrot AI Reportes Facturación Inventarios Ayuda Recomienda Parrot […" at bounding box center [491, 235] width 983 height 471
click at [454, 418] on li "Ayer" at bounding box center [558, 412] width 260 height 17
type input "[DATE]"
click at [935, 49] on button "Siguiente" at bounding box center [933, 48] width 68 height 22
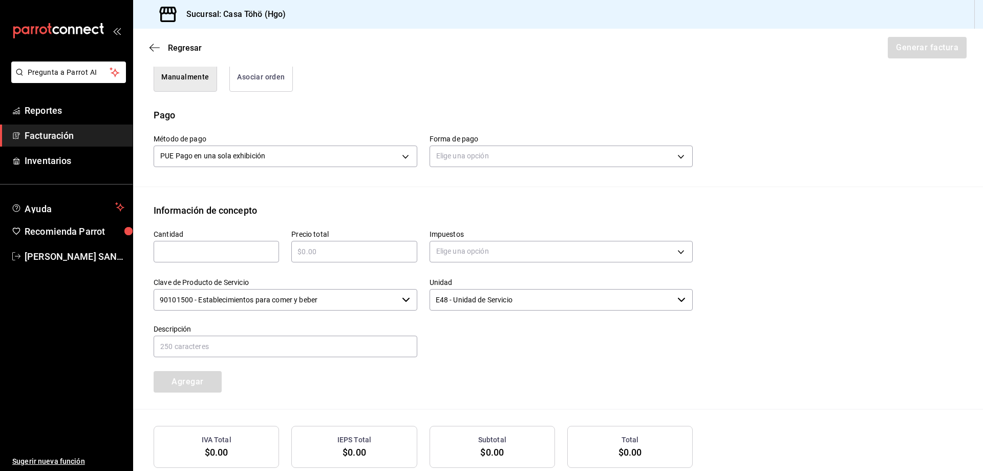
scroll to position [332, 0]
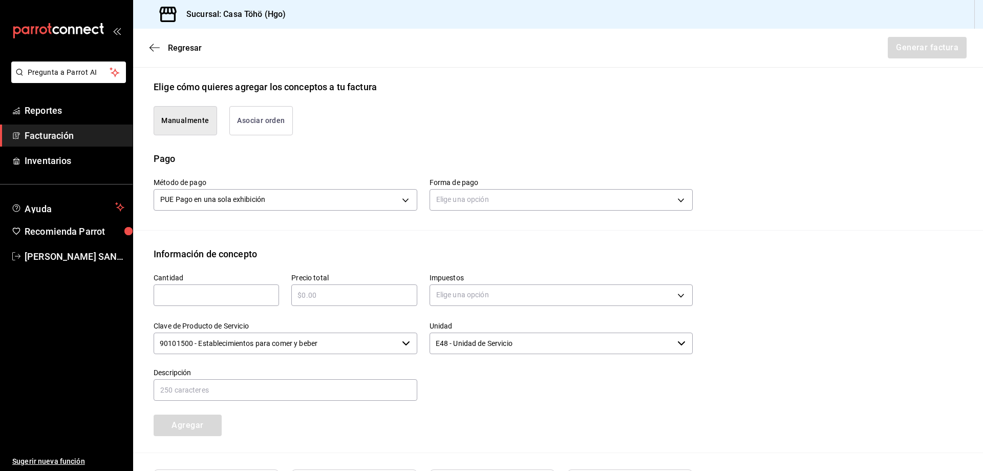
click at [242, 119] on button "Asociar orden" at bounding box center [260, 120] width 63 height 29
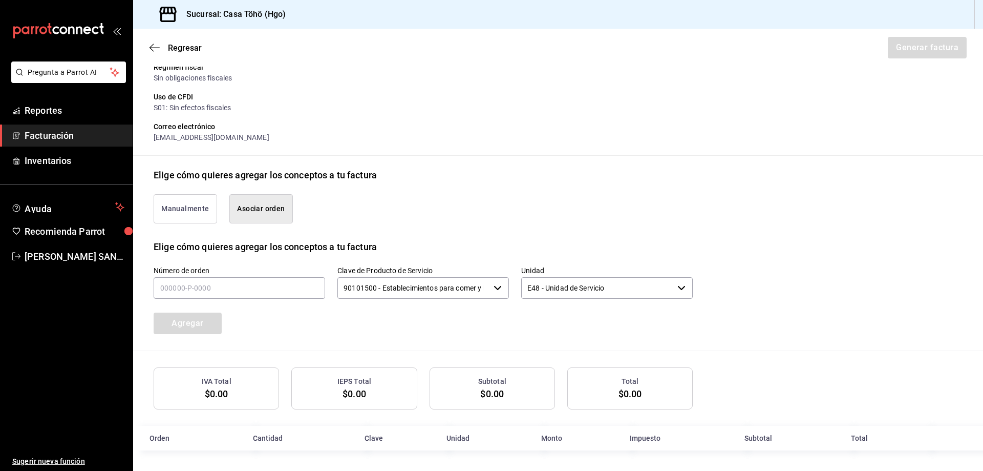
scroll to position [142, 0]
click at [210, 288] on input "text" at bounding box center [240, 288] width 172 height 22
type input "210825-P-0038"
click at [211, 321] on button "Agregar" at bounding box center [188, 323] width 68 height 22
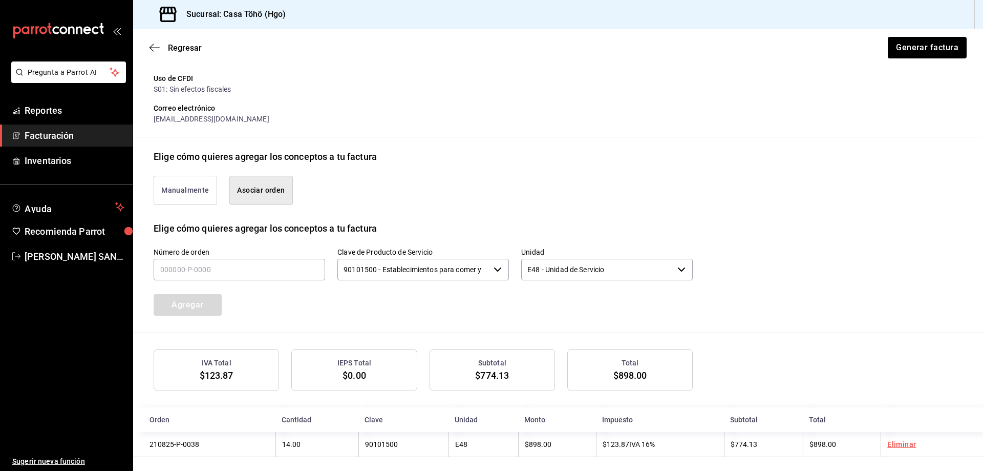
scroll to position [167, 0]
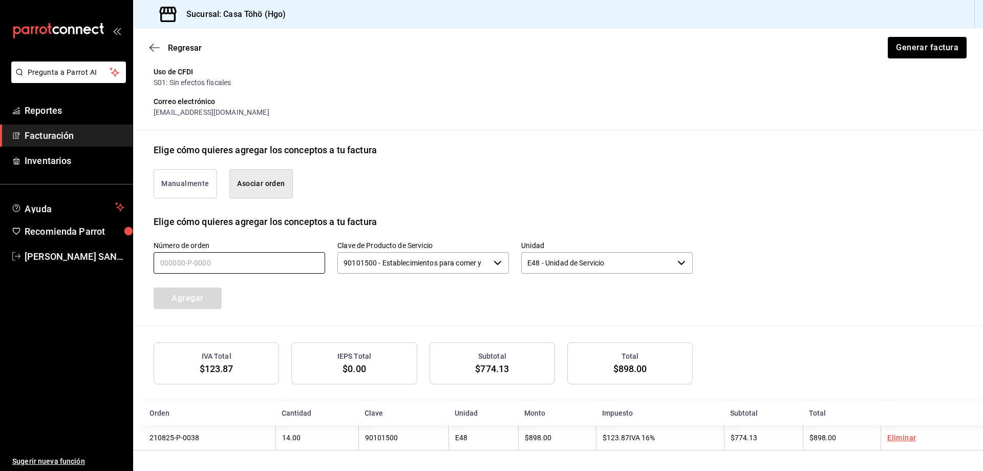
click at [247, 269] on input "text" at bounding box center [240, 263] width 172 height 22
type input "210825-P-0031"
click at [209, 303] on button "Agregar" at bounding box center [188, 298] width 68 height 22
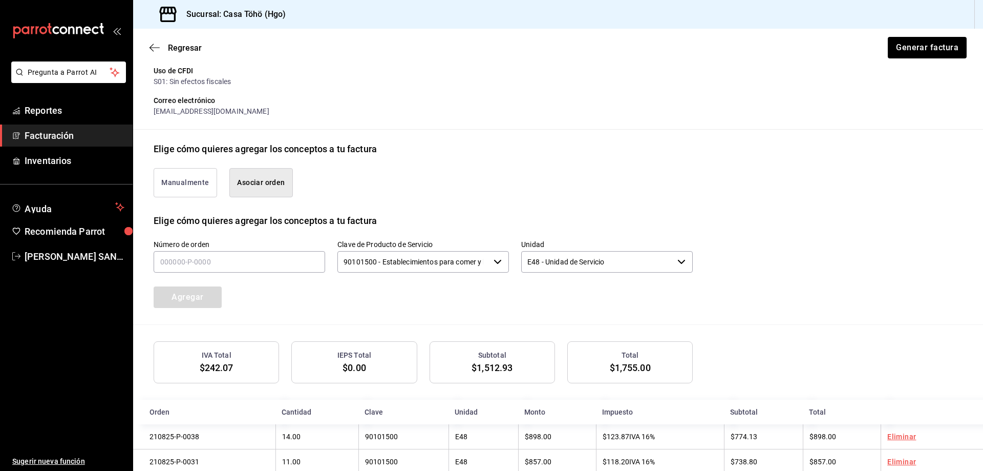
scroll to position [193, 0]
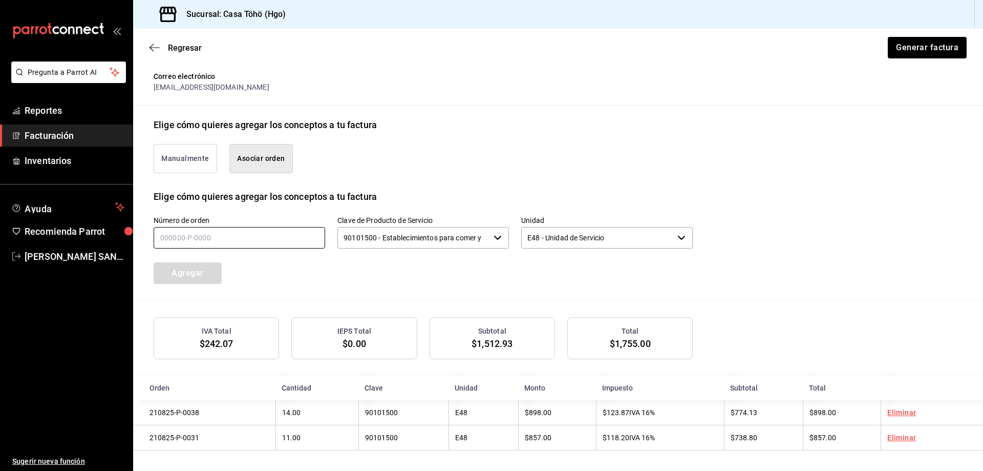
click at [312, 230] on input "text" at bounding box center [240, 238] width 172 height 22
type input "210825-P-0098"
click at [179, 277] on button "Agregar" at bounding box center [188, 273] width 68 height 22
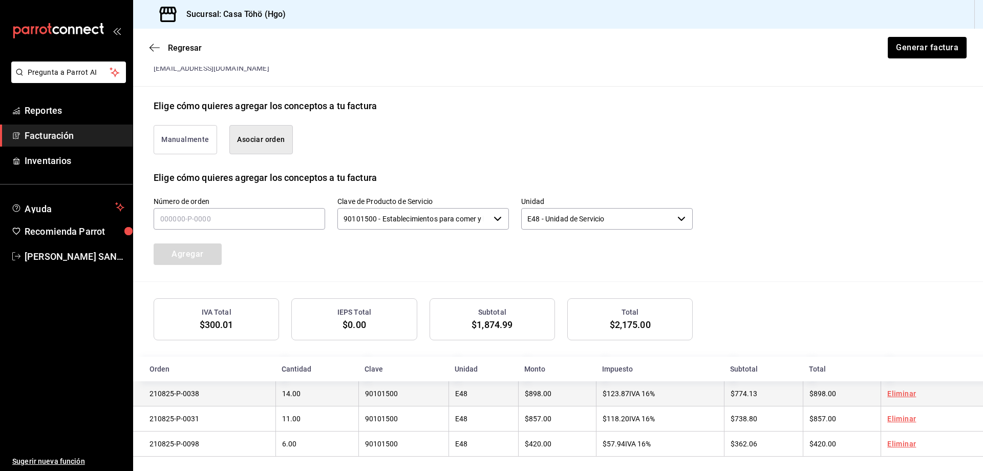
scroll to position [219, 0]
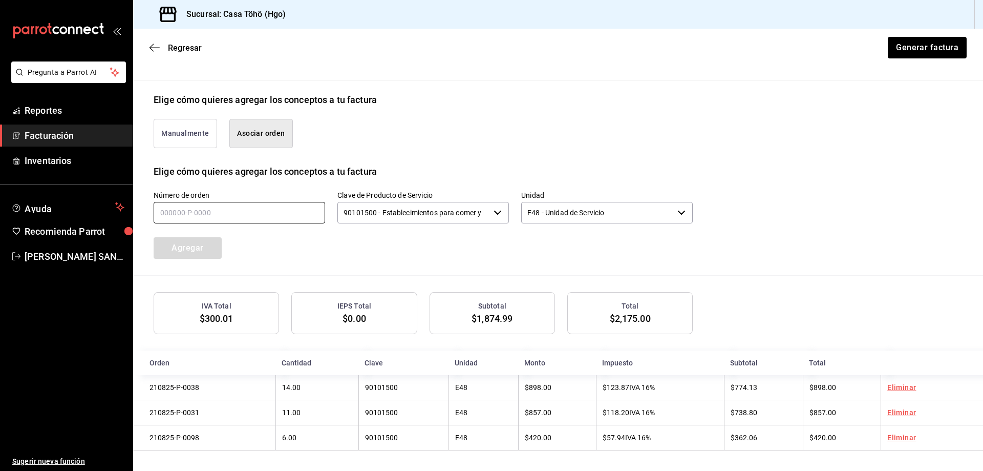
click at [249, 204] on input "text" at bounding box center [240, 213] width 172 height 22
type input "210825-P-0086"
click at [209, 253] on button "Agregar" at bounding box center [188, 248] width 68 height 22
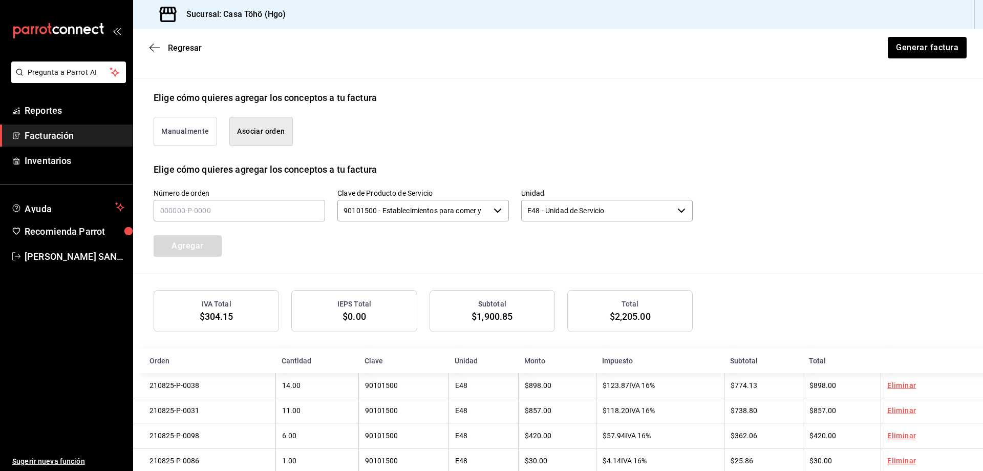
scroll to position [244, 0]
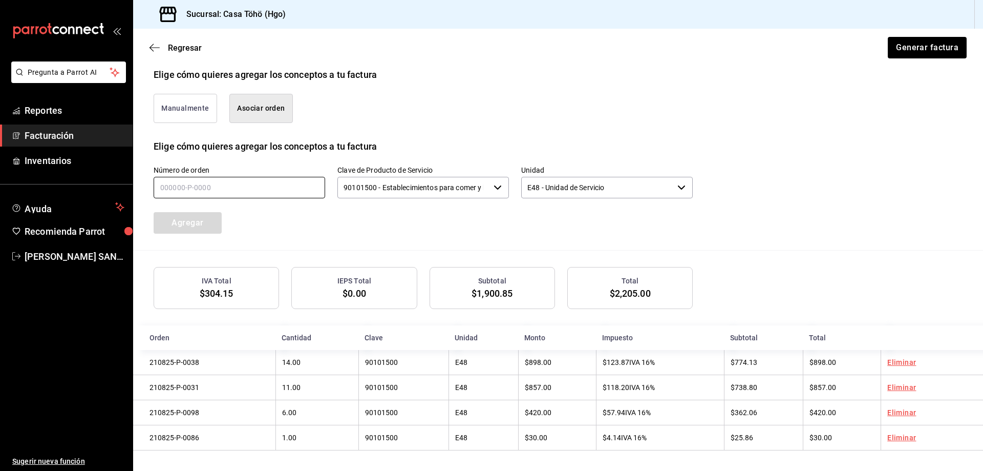
click at [289, 191] on input "text" at bounding box center [240, 188] width 172 height 22
type input "210825-P-0062"
click at [200, 221] on button "Agregar" at bounding box center [188, 223] width 68 height 22
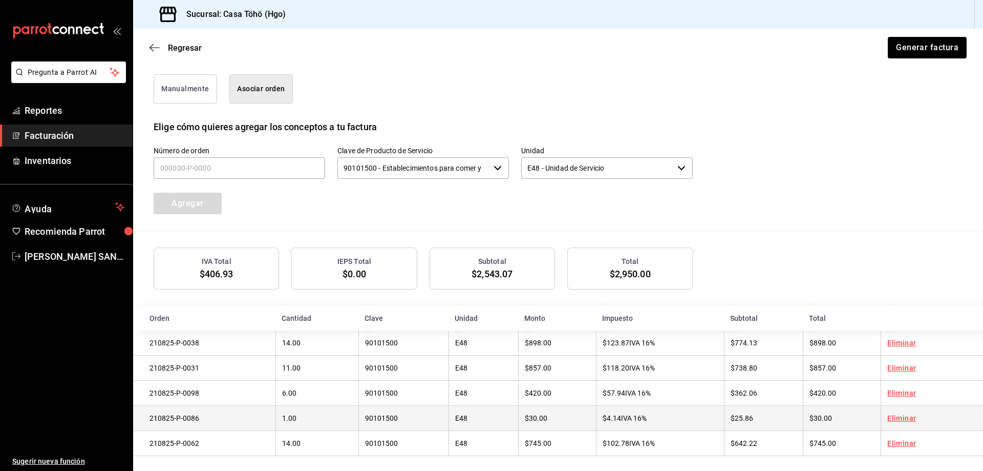
scroll to position [270, 0]
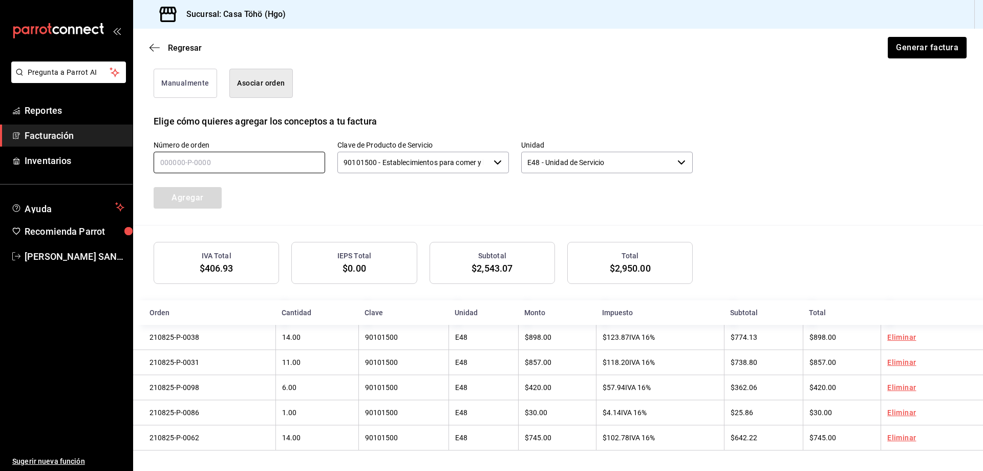
click at [294, 155] on input "text" at bounding box center [240, 163] width 172 height 22
type input "210825-P-0071"
click at [198, 197] on button "Agregar" at bounding box center [188, 198] width 68 height 22
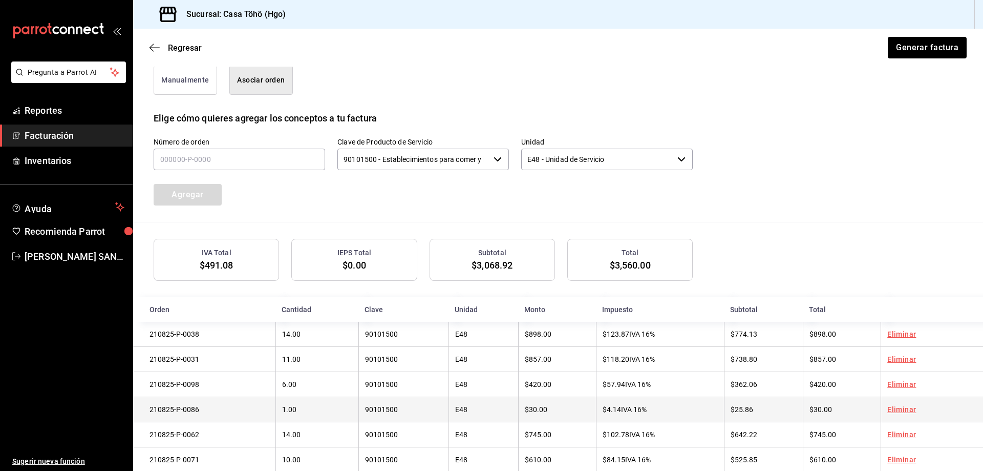
scroll to position [295, 0]
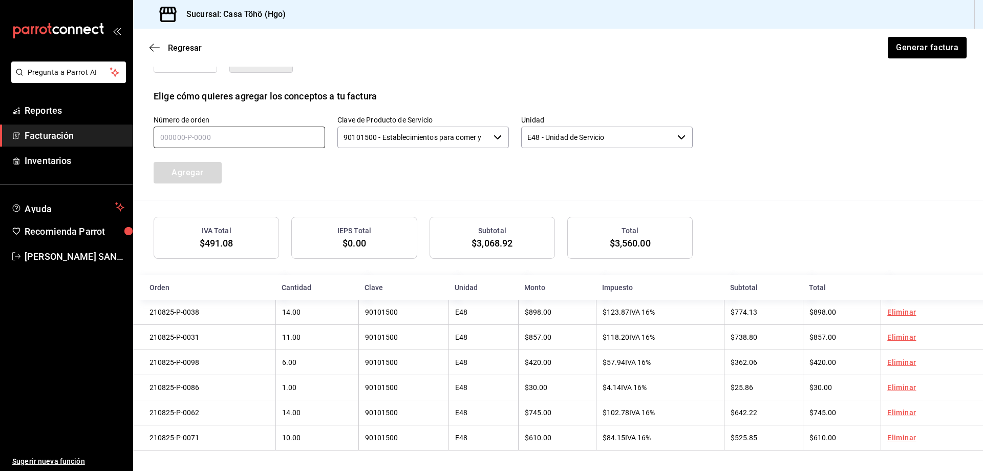
click at [202, 138] on input "text" at bounding box center [240, 137] width 172 height 22
type input "210825-P-0060"
click at [217, 168] on button "Agregar" at bounding box center [188, 173] width 68 height 22
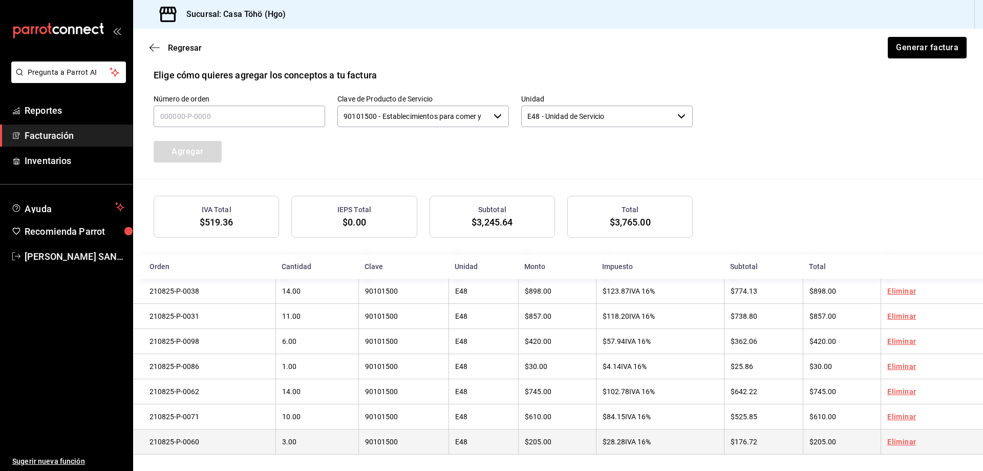
scroll to position [321, 0]
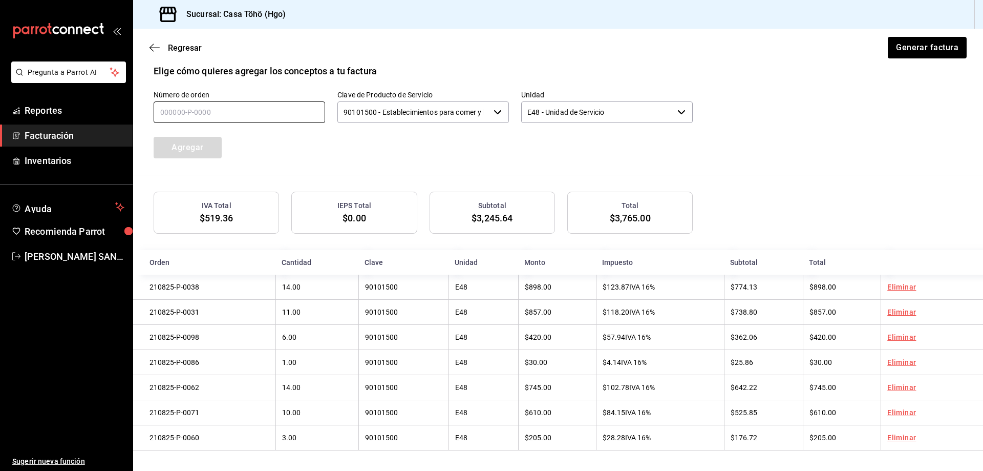
click at [288, 104] on input "text" at bounding box center [240, 112] width 172 height 22
type input "210825-P-0077"
click at [216, 144] on button "Agregar" at bounding box center [188, 148] width 68 height 22
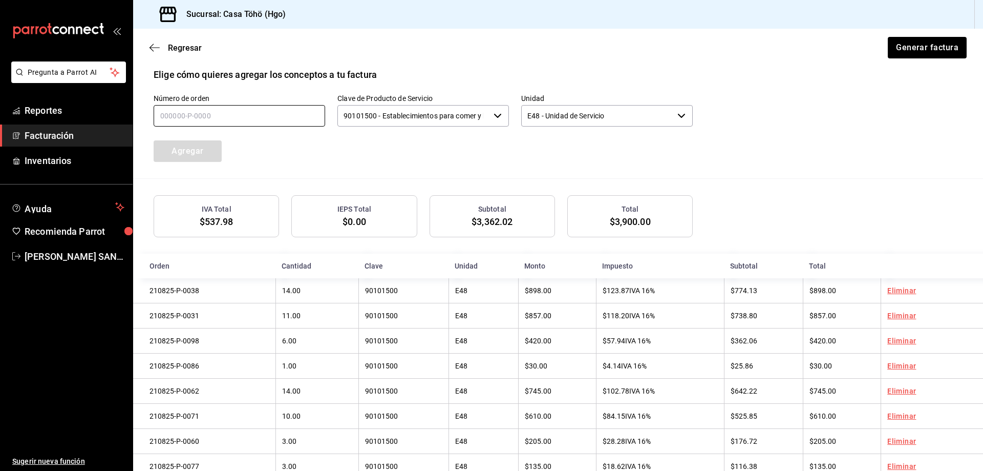
scroll to position [295, 0]
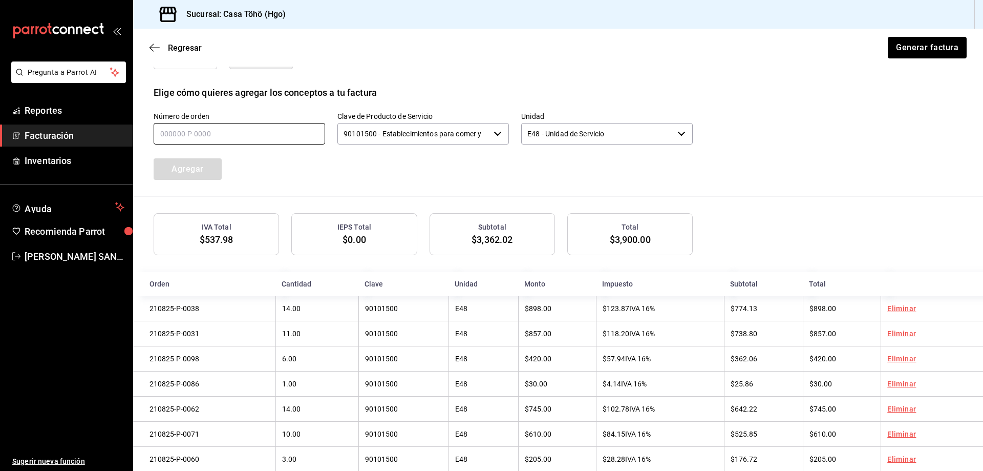
click at [181, 131] on input "text" at bounding box center [240, 134] width 172 height 22
type input "210825-P-0080"
click at [202, 173] on button "Agregar" at bounding box center [188, 169] width 68 height 22
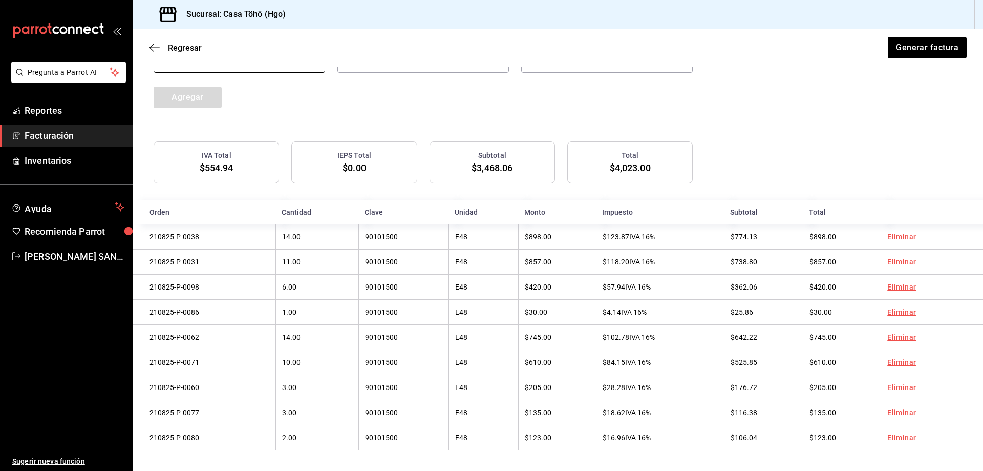
scroll to position [270, 0]
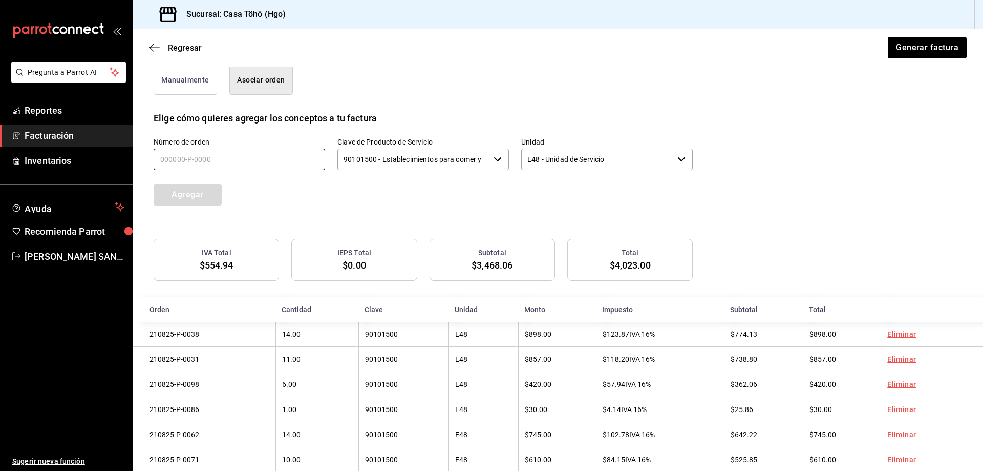
click at [239, 154] on input "text" at bounding box center [240, 160] width 172 height 22
type input "210825-P-0083"
click at [177, 195] on button "Agregar" at bounding box center [188, 195] width 68 height 22
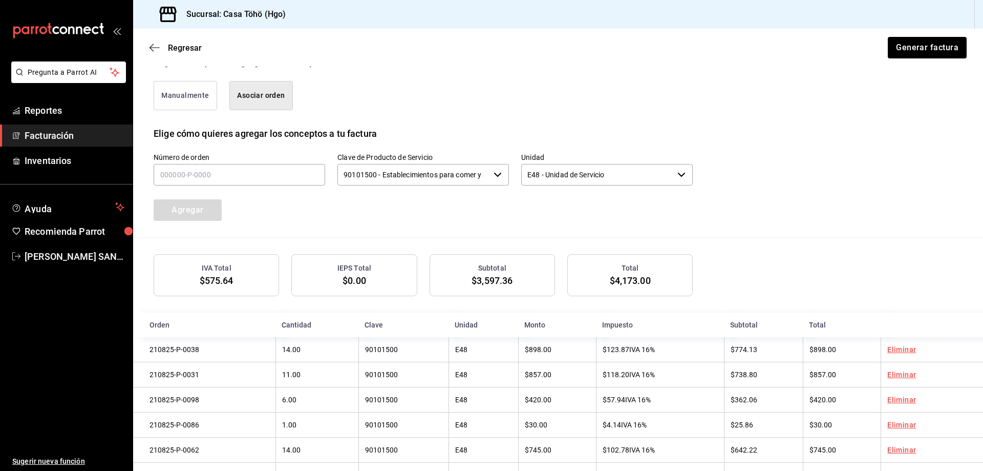
scroll to position [244, 0]
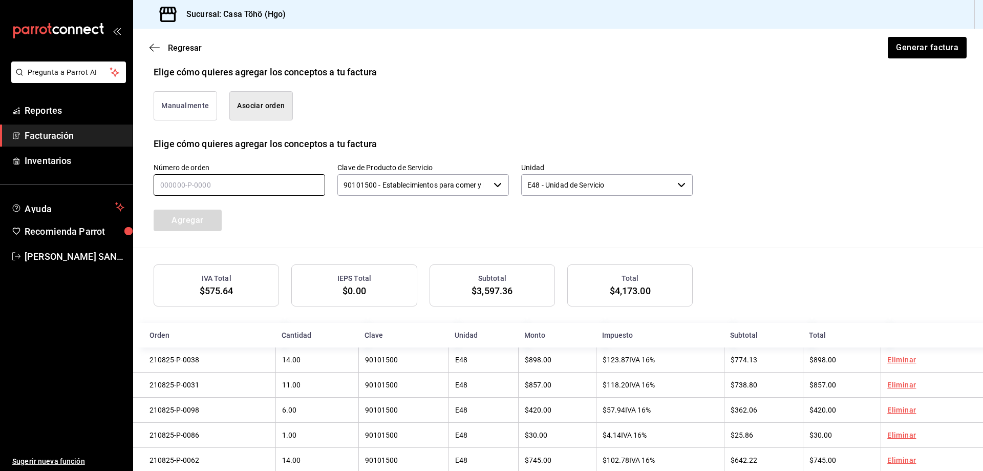
click at [220, 184] on input "text" at bounding box center [240, 185] width 172 height 22
type input "210825-P-0023"
click at [200, 223] on button "Agregar" at bounding box center [188, 220] width 68 height 22
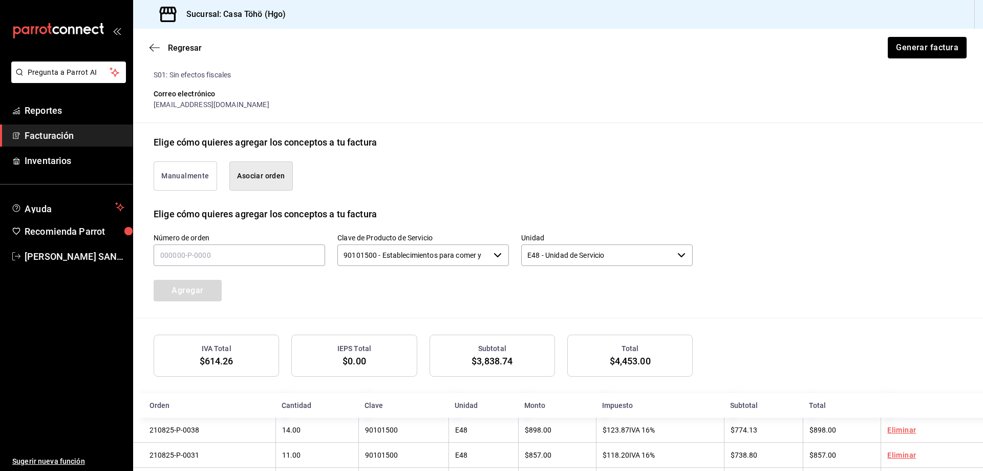
scroll to position [167, 0]
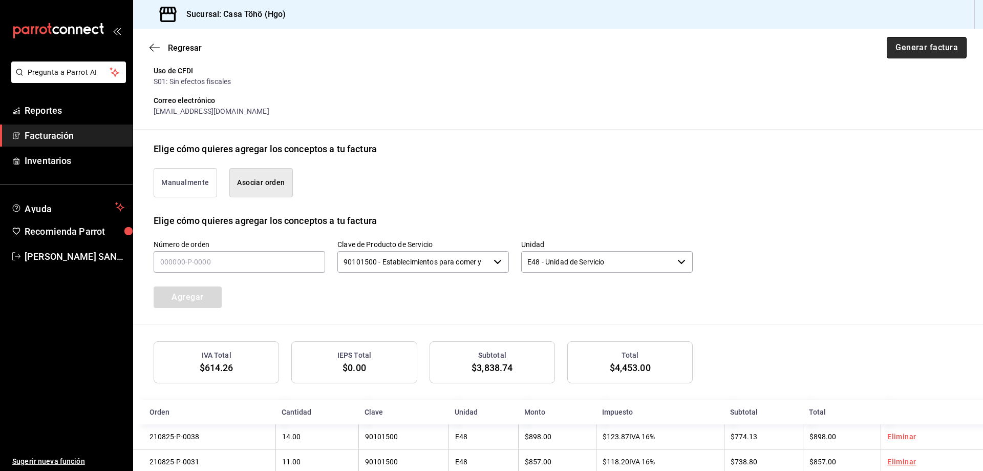
click at [916, 51] on button "Generar factura" at bounding box center [927, 48] width 80 height 22
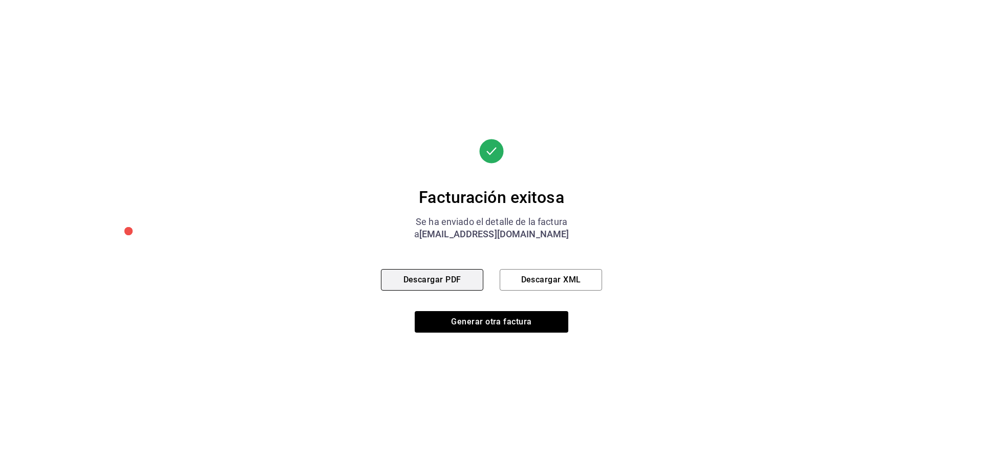
click at [437, 277] on button "Descargar PDF" at bounding box center [432, 280] width 102 height 22
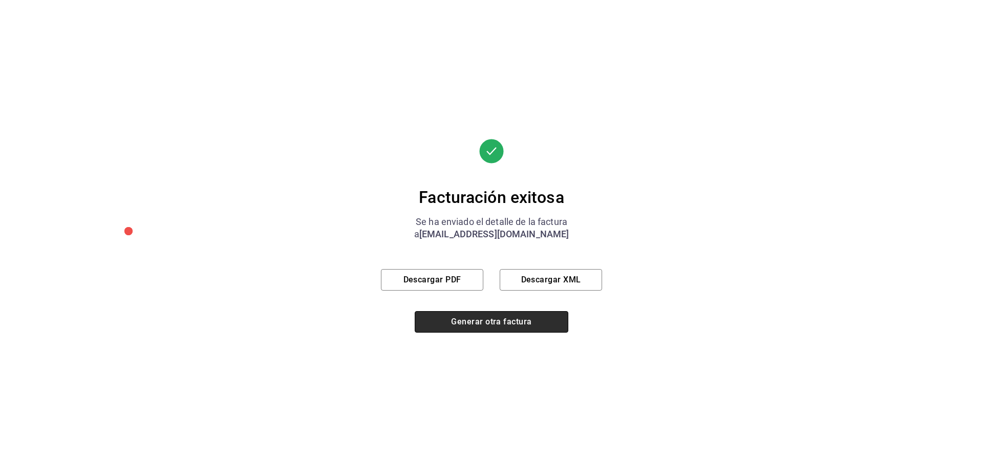
click at [475, 317] on button "Generar otra factura" at bounding box center [492, 322] width 154 height 22
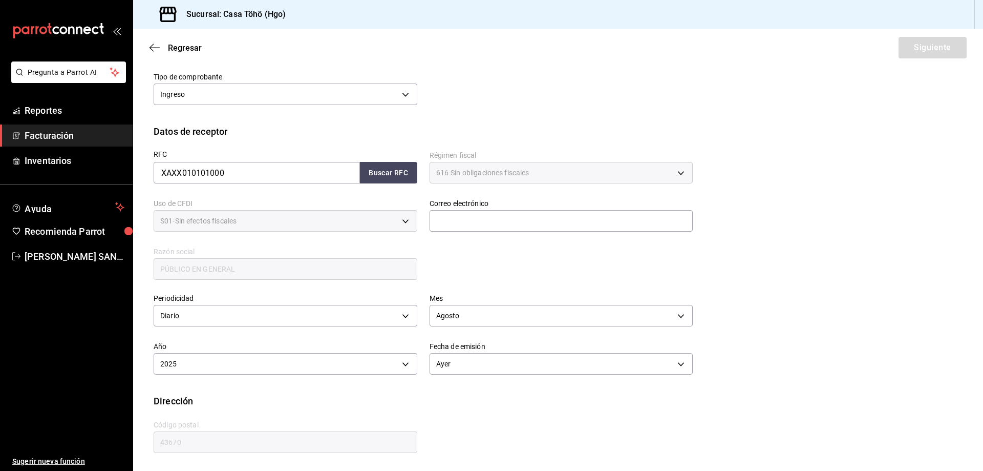
scroll to position [73, 0]
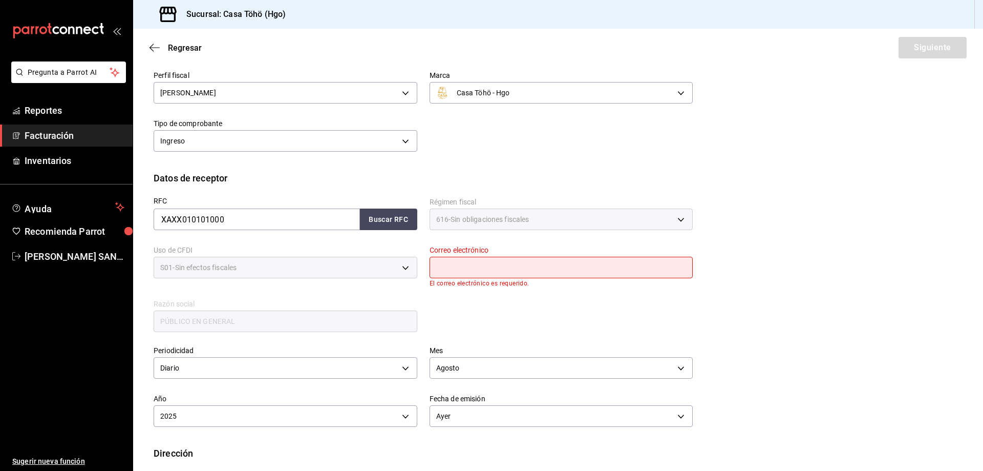
click at [465, 319] on div "RFC XAXX010101000 Buscar RFC Régimen fiscal 616 - Sin obligaciones fiscales 616…" at bounding box center [417, 259] width 552 height 149
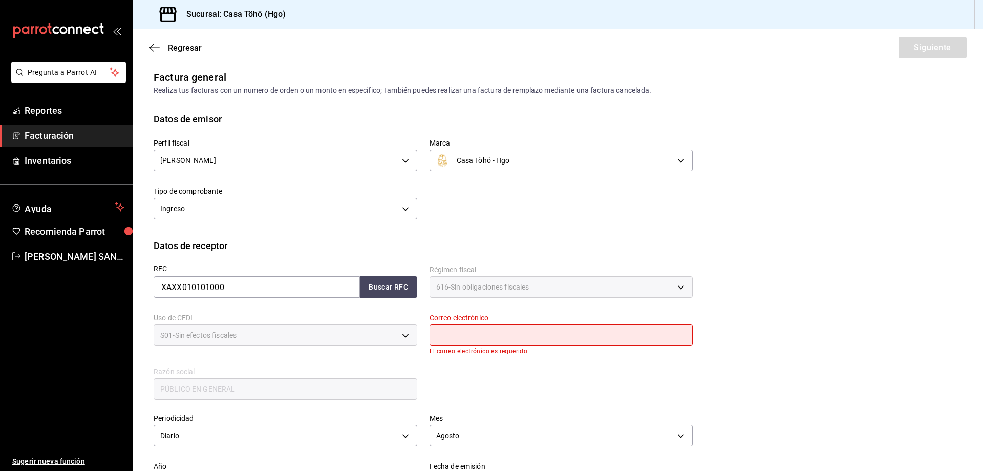
scroll to position [0, 0]
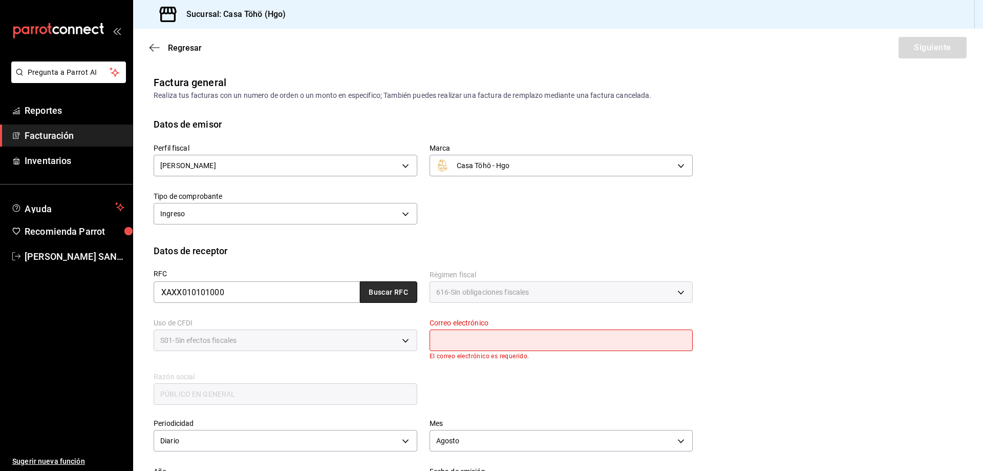
click at [371, 293] on button "Buscar RFC" at bounding box center [388, 292] width 57 height 22
type input "[EMAIL_ADDRESS][DOMAIN_NAME]"
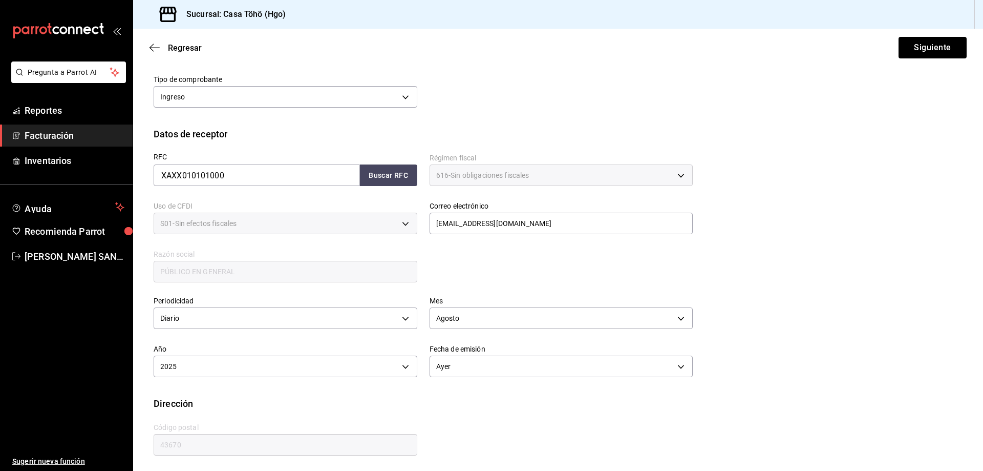
scroll to position [119, 0]
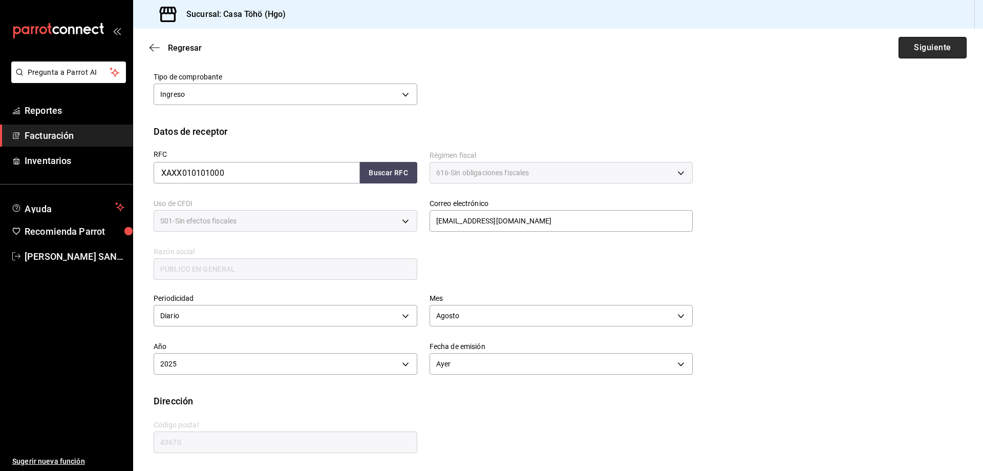
click at [933, 47] on button "Siguiente" at bounding box center [933, 48] width 68 height 22
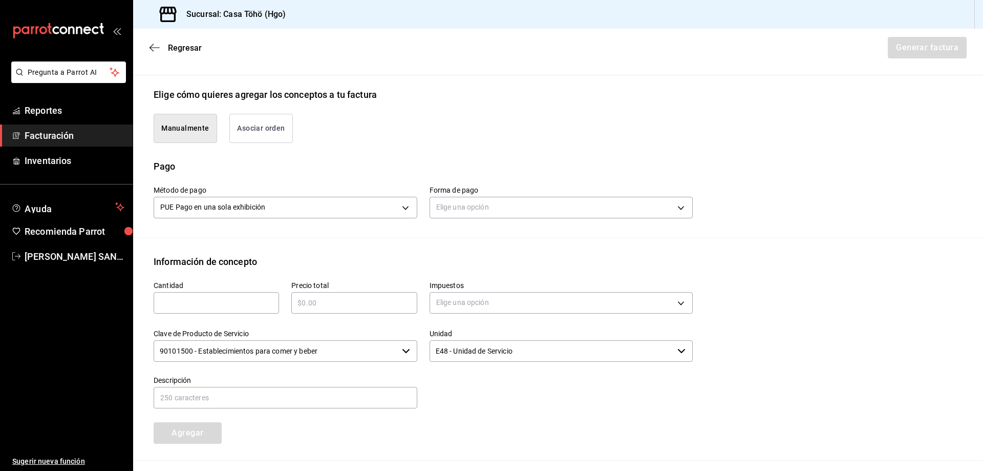
click at [263, 134] on button "Asociar orden" at bounding box center [260, 128] width 63 height 29
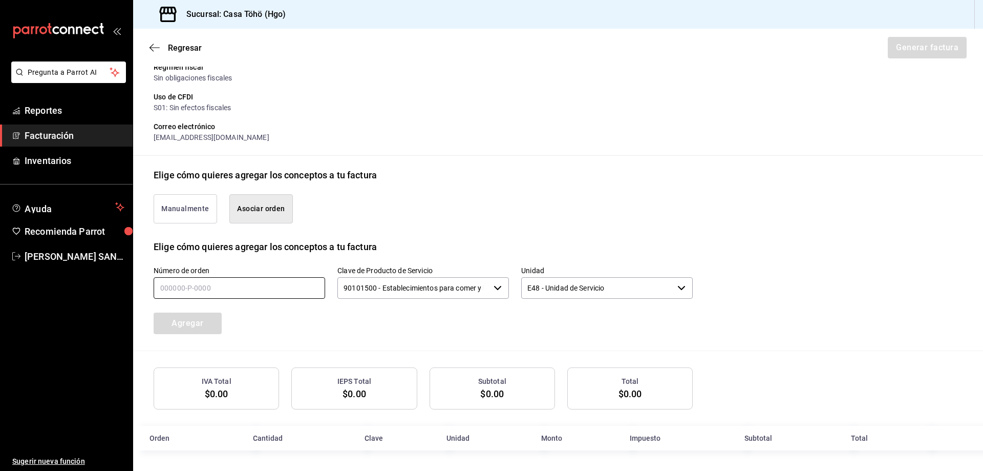
click at [198, 289] on input "text" at bounding box center [240, 288] width 172 height 22
type input "210825-P-0024"
click at [181, 320] on button "Agregar" at bounding box center [188, 323] width 68 height 22
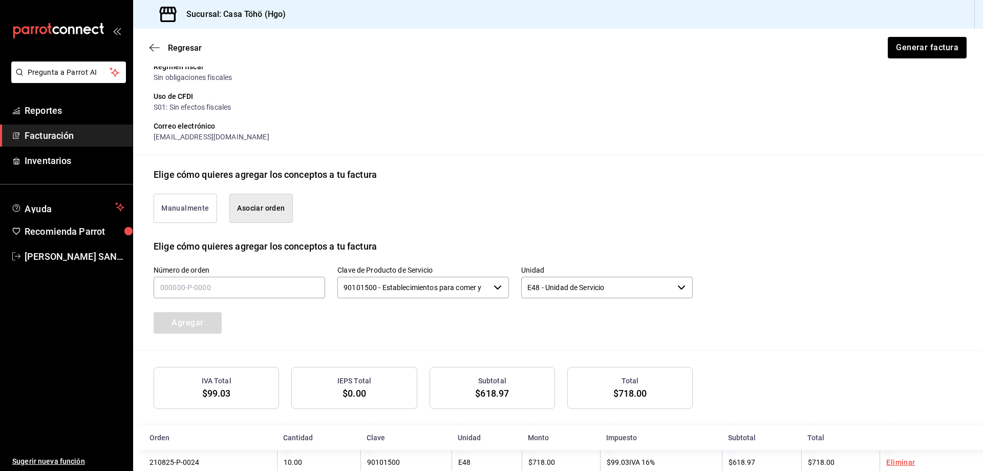
scroll to position [167, 0]
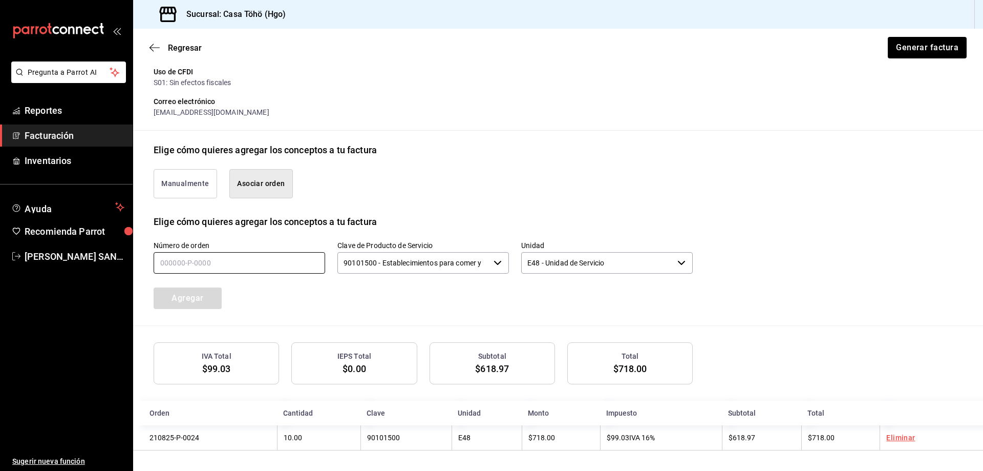
click at [201, 267] on input "text" at bounding box center [240, 263] width 172 height 22
type input "5_____-_-____"
type input "210825-P-0093"
click at [196, 295] on button "Agregar" at bounding box center [188, 298] width 68 height 22
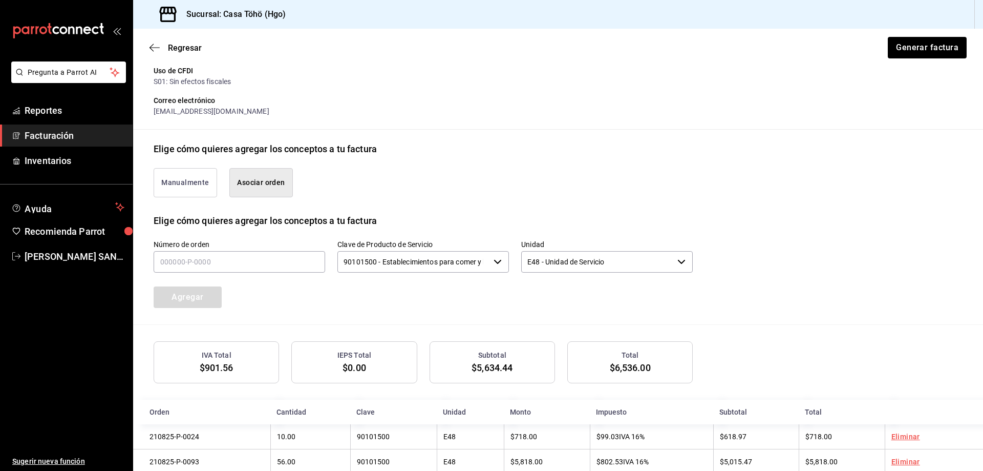
scroll to position [193, 0]
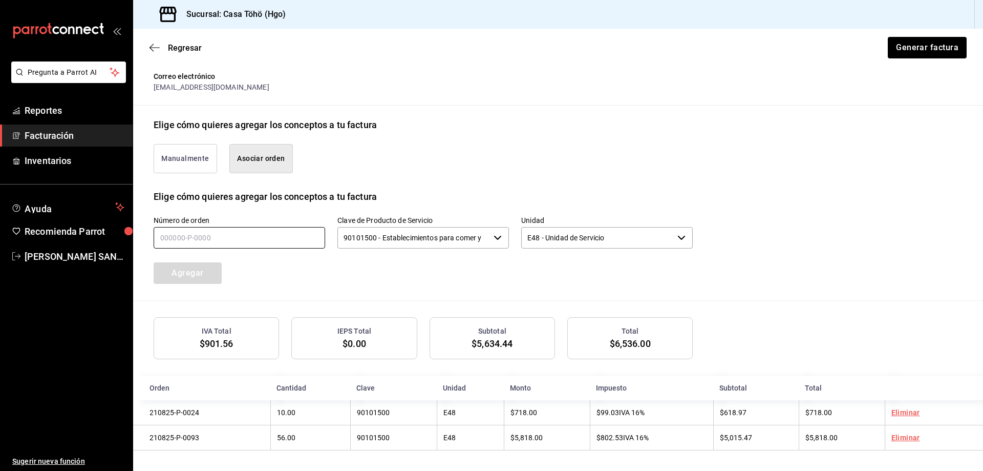
click at [301, 241] on input "text" at bounding box center [240, 238] width 172 height 22
type input "210825-P-0064"
click at [188, 265] on button "Agregar" at bounding box center [188, 273] width 68 height 22
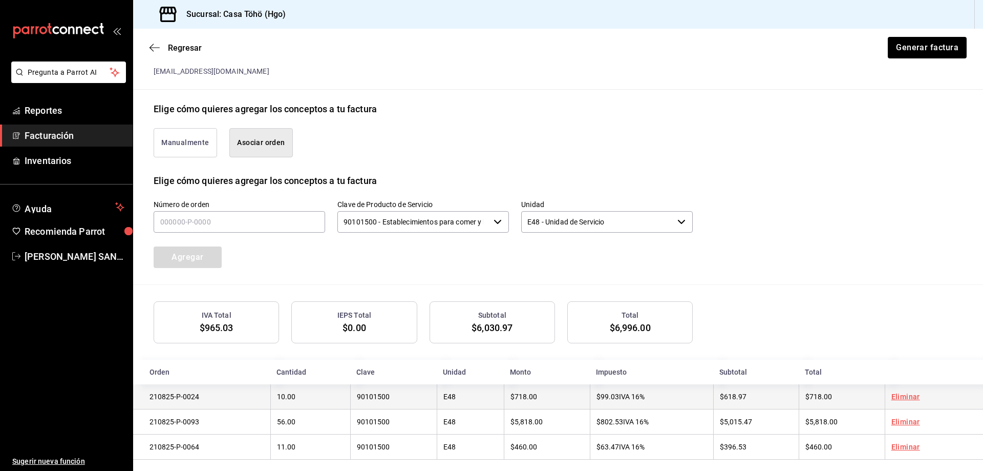
scroll to position [219, 0]
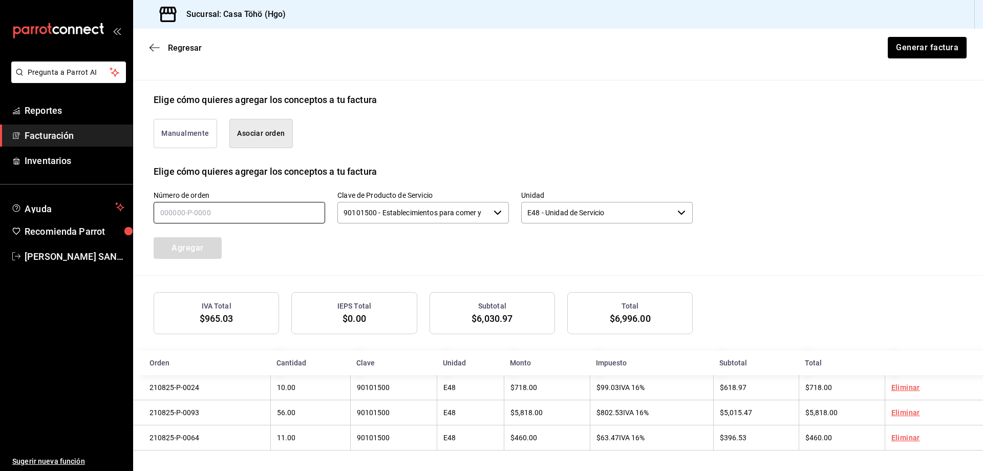
click at [203, 205] on input "text" at bounding box center [240, 213] width 172 height 22
type input "210825-P-0084"
click at [212, 249] on button "Agregar" at bounding box center [188, 248] width 68 height 22
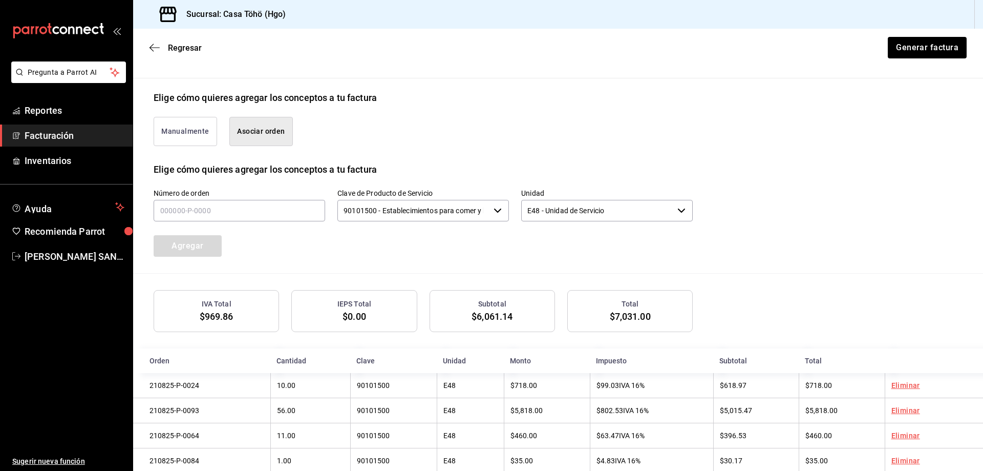
scroll to position [244, 0]
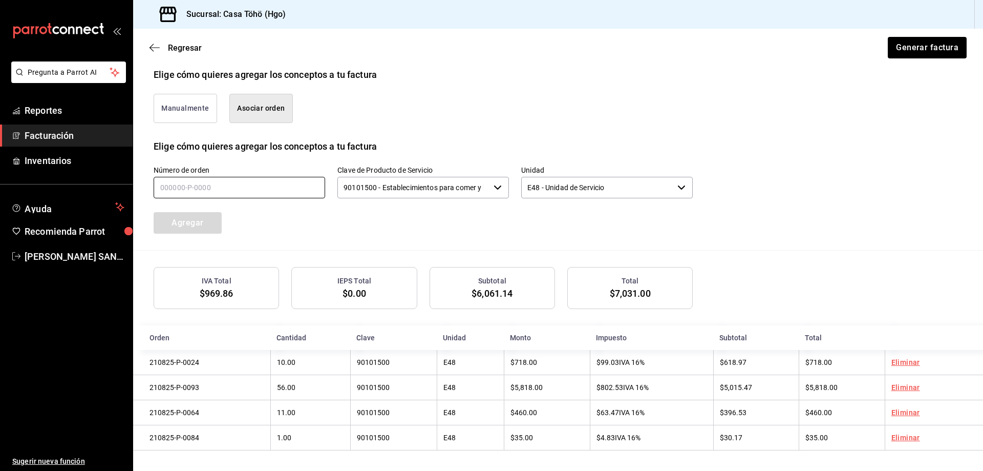
click at [302, 192] on input "text" at bounding box center [240, 188] width 172 height 22
type input "210825-P-0073"
click at [215, 212] on button "Agregar" at bounding box center [188, 223] width 68 height 22
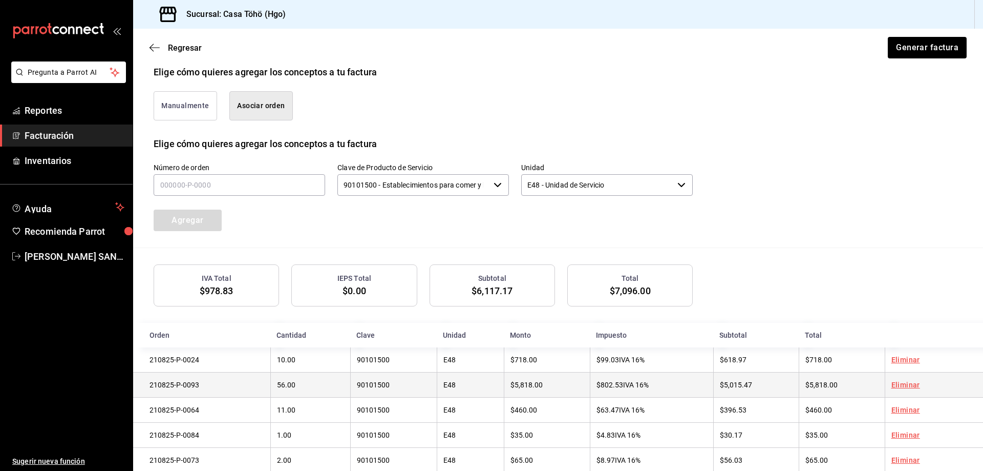
scroll to position [270, 0]
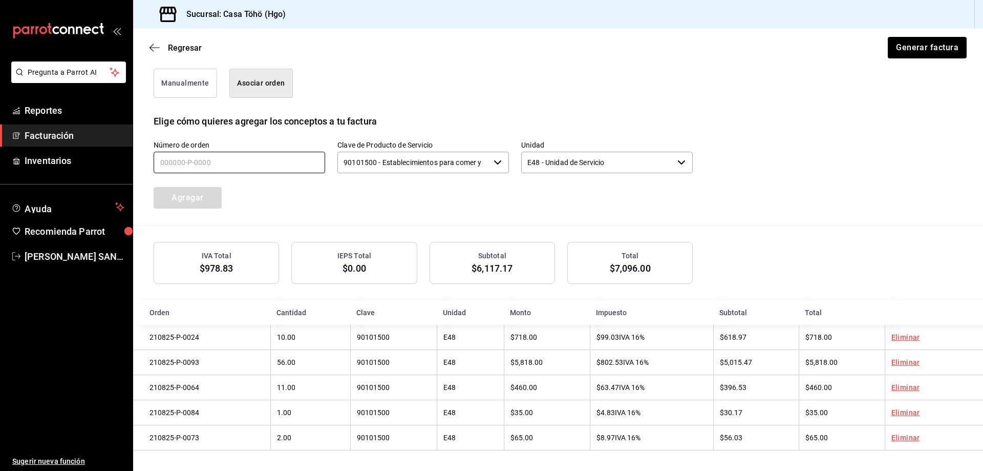
click at [291, 166] on input "text" at bounding box center [240, 163] width 172 height 22
type input "210825-P-0061"
drag, startPoint x: 173, startPoint y: 198, endPoint x: 182, endPoint y: 196, distance: 9.9
click at [173, 198] on button "Agregar" at bounding box center [188, 198] width 68 height 22
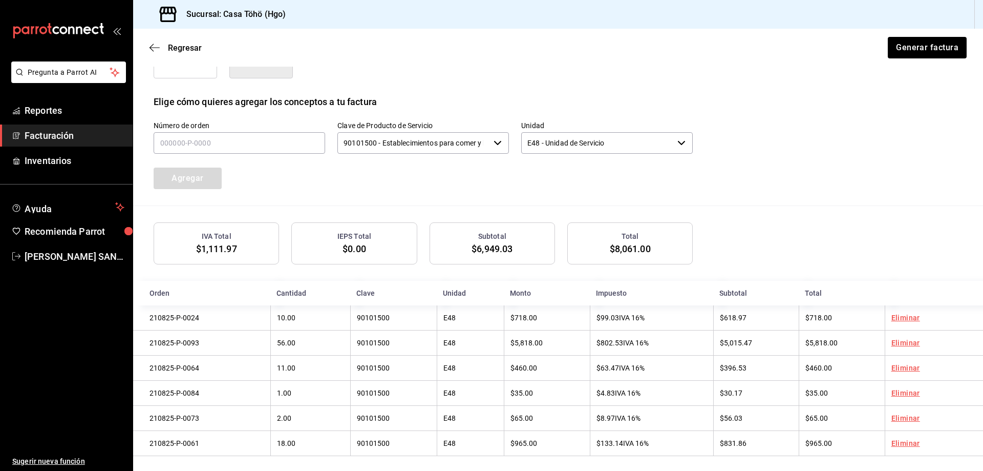
scroll to position [295, 0]
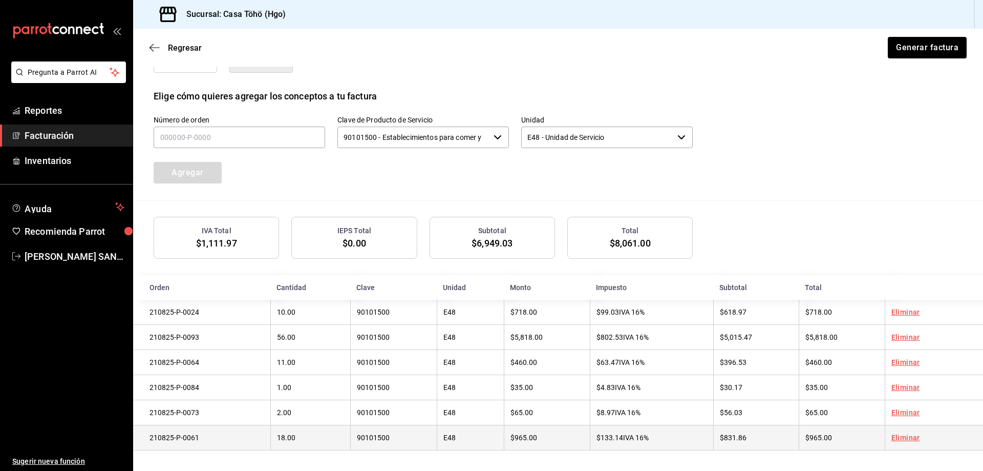
click at [904, 437] on link "Eliminar" at bounding box center [906, 437] width 29 height 8
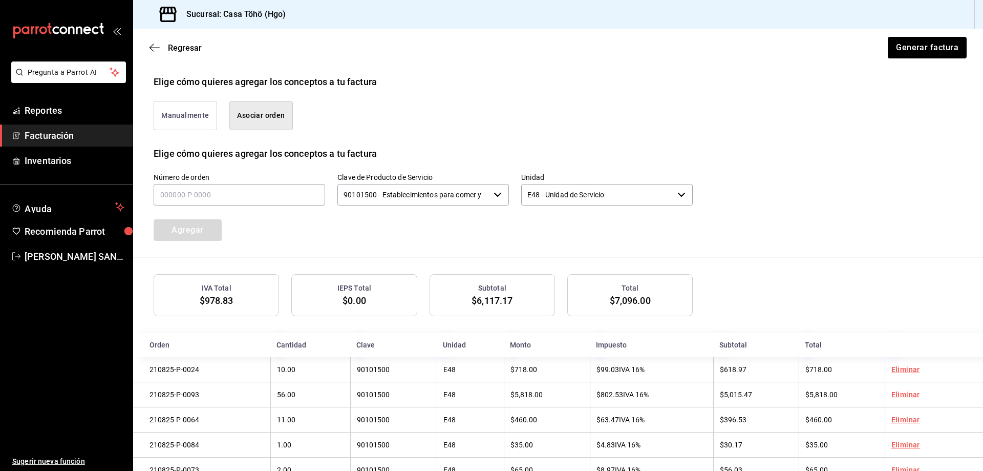
scroll to position [219, 0]
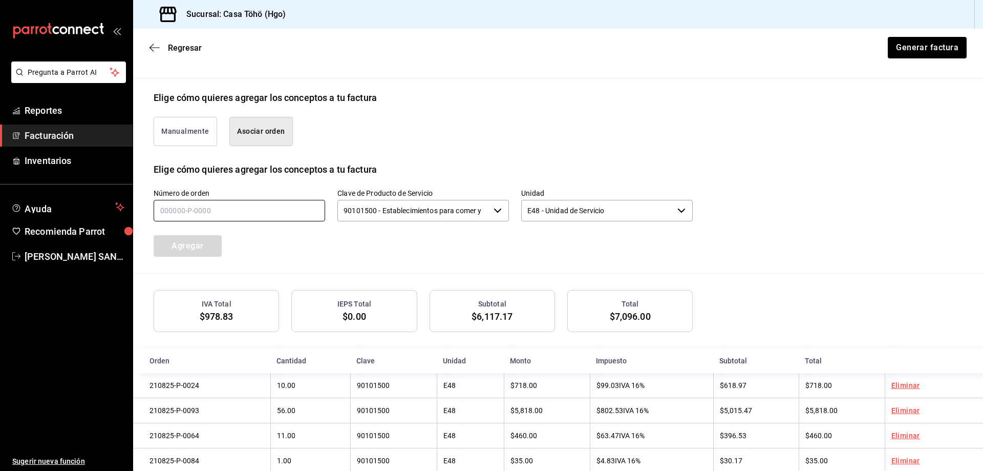
click at [229, 205] on input "text" at bounding box center [240, 211] width 172 height 22
type input "210825-P-0076"
click at [188, 242] on button "Agregar" at bounding box center [188, 246] width 68 height 22
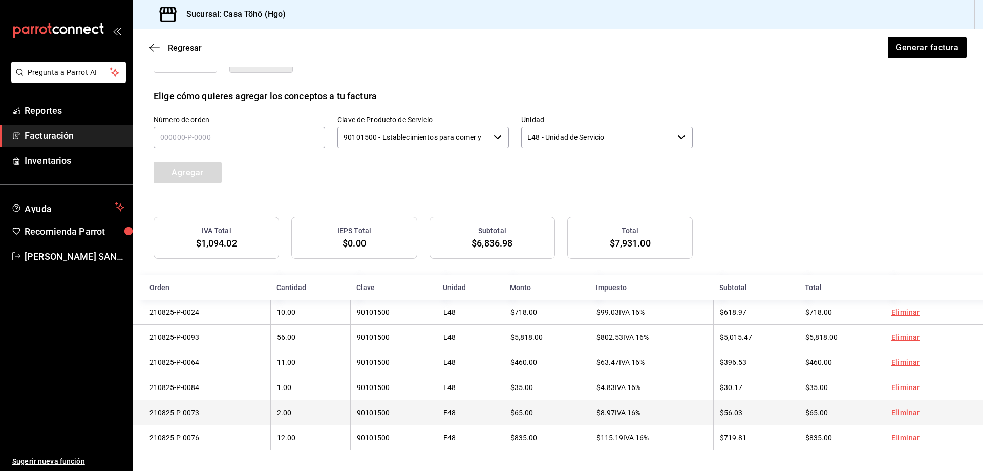
scroll to position [295, 0]
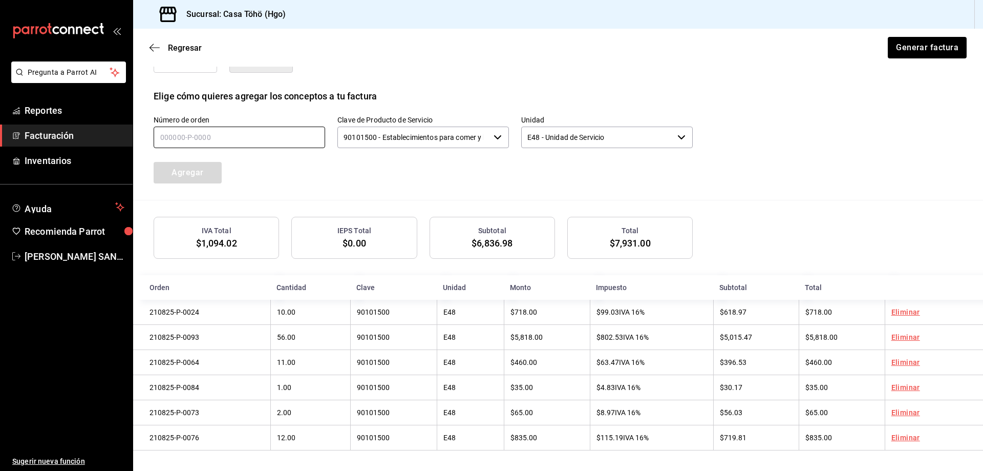
click at [235, 136] on input "text" at bounding box center [240, 137] width 172 height 22
type input "210825-P-0089"
click at [187, 165] on button "Agregar" at bounding box center [188, 173] width 68 height 22
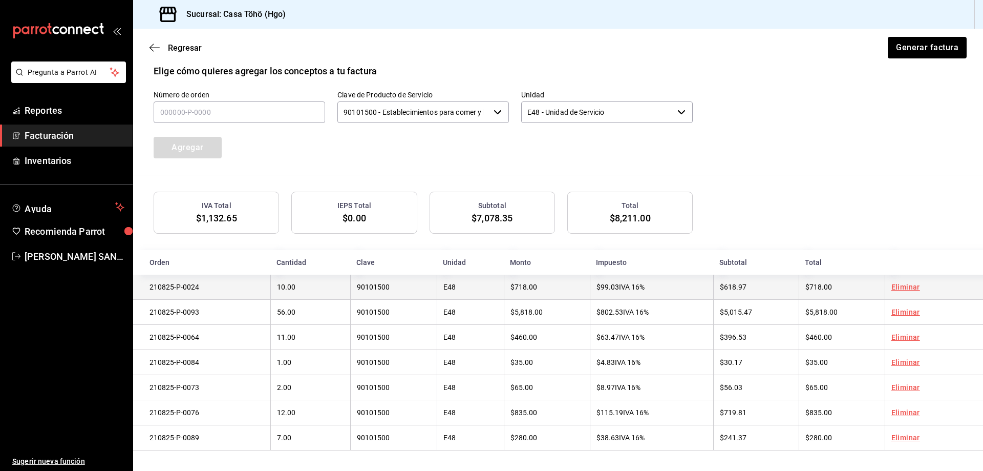
scroll to position [321, 0]
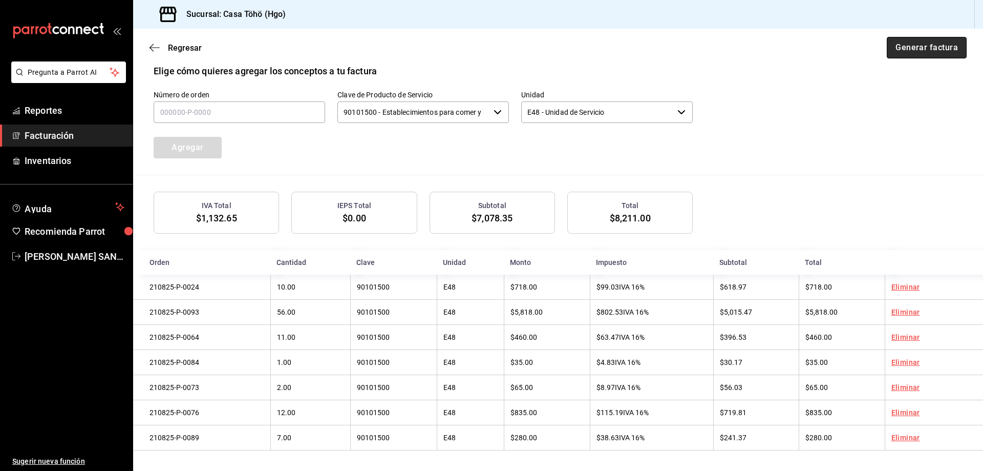
click at [912, 53] on button "Generar factura" at bounding box center [927, 48] width 80 height 22
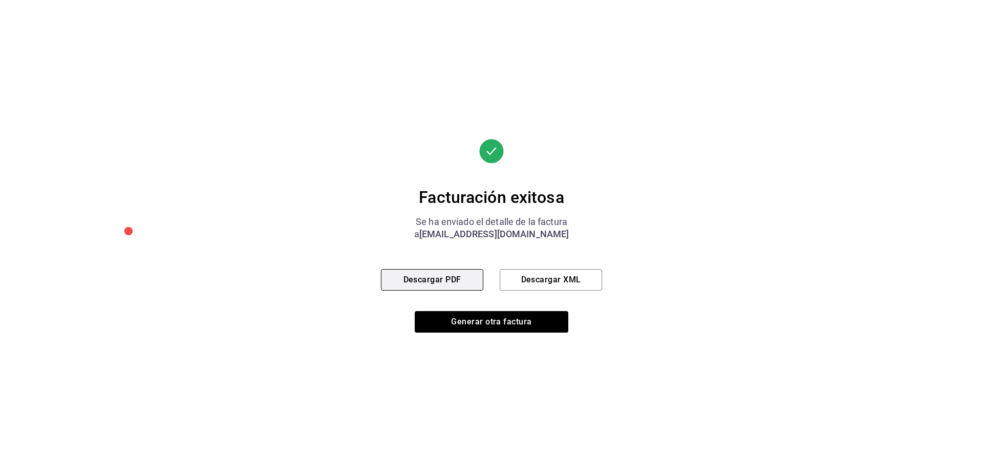
click at [445, 284] on button "Descargar PDF" at bounding box center [432, 280] width 102 height 22
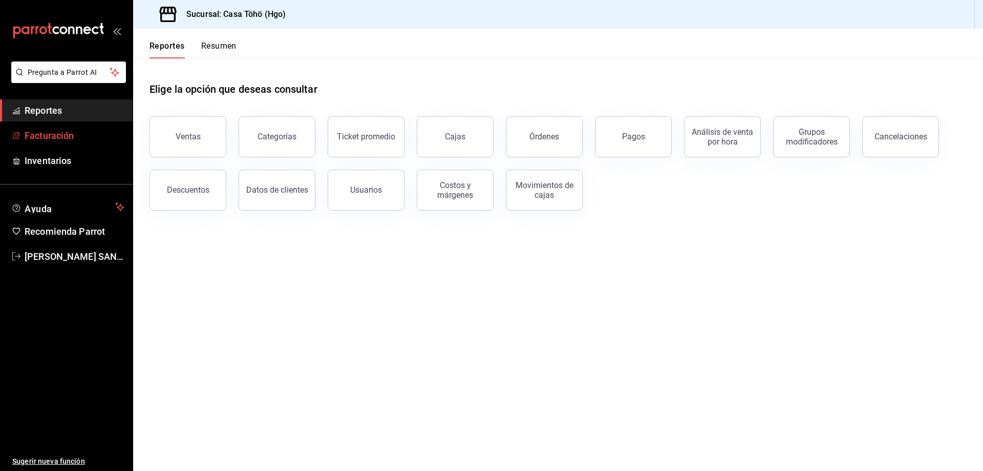
click at [92, 137] on span "Facturación" at bounding box center [75, 136] width 100 height 14
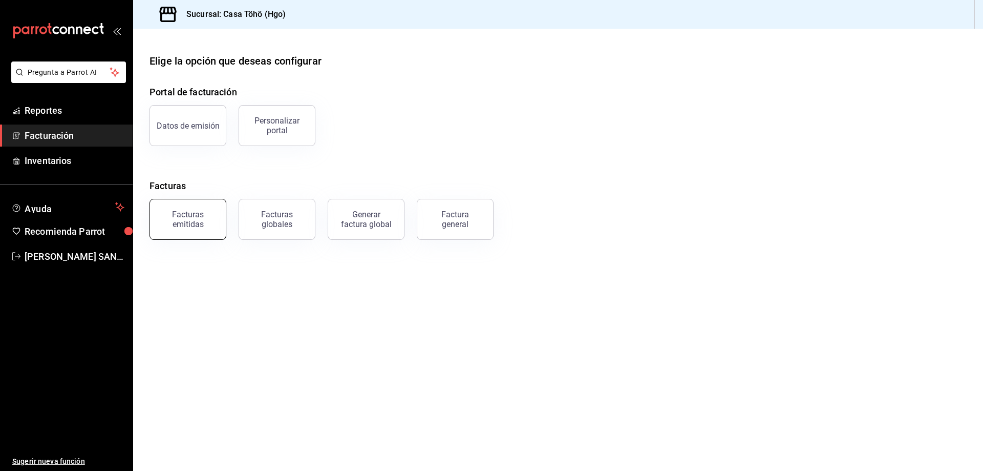
click at [220, 225] on button "Facturas emitidas" at bounding box center [188, 219] width 77 height 41
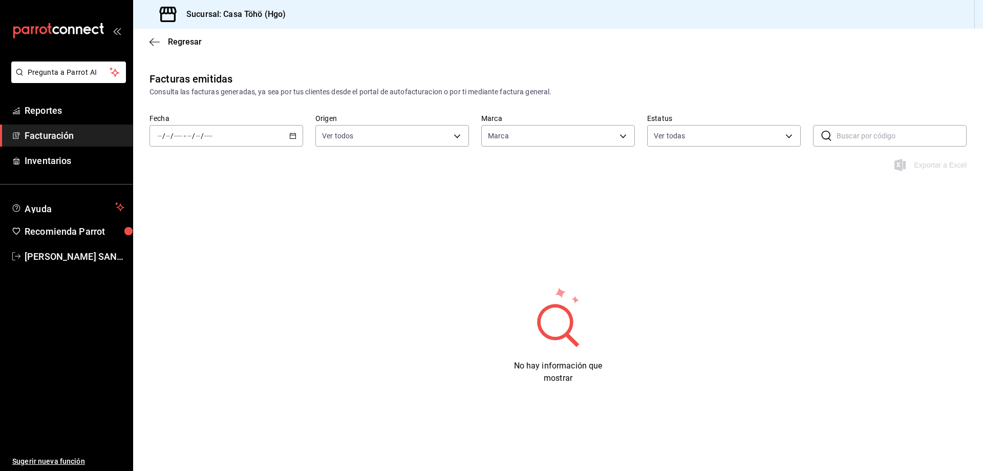
type input "3863094e-80de-4485-9a79-27000a153f73"
click at [288, 134] on div "/ / - / /" at bounding box center [227, 136] width 154 height 22
click at [204, 215] on span "Semana actual" at bounding box center [197, 212] width 79 height 11
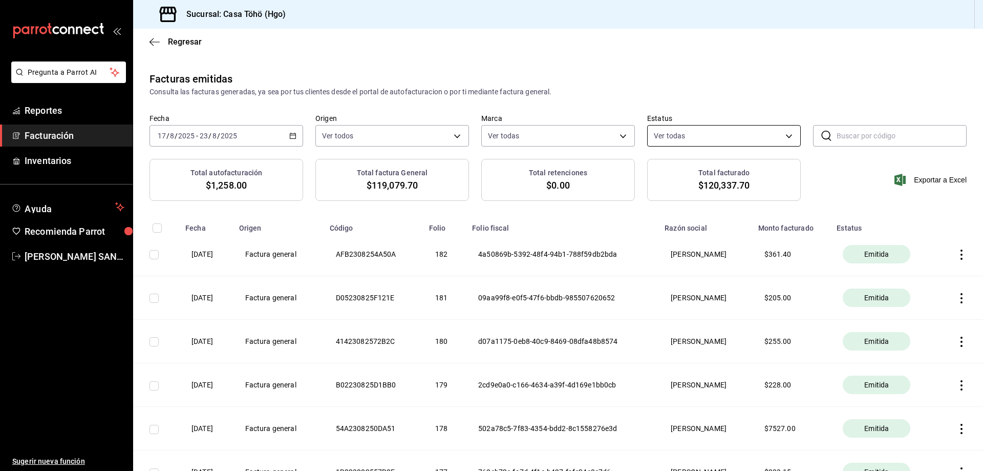
click at [693, 131] on body "Pregunta a Parrot AI Reportes Facturación Inventarios Ayuda Recomienda Parrot A…" at bounding box center [491, 235] width 983 height 471
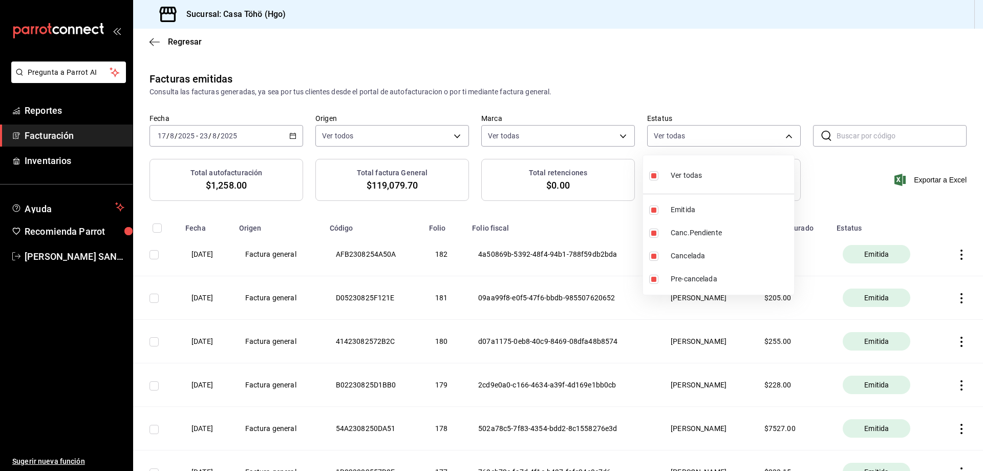
click at [679, 171] on span "Ver todas" at bounding box center [686, 175] width 31 height 11
checkbox input "false"
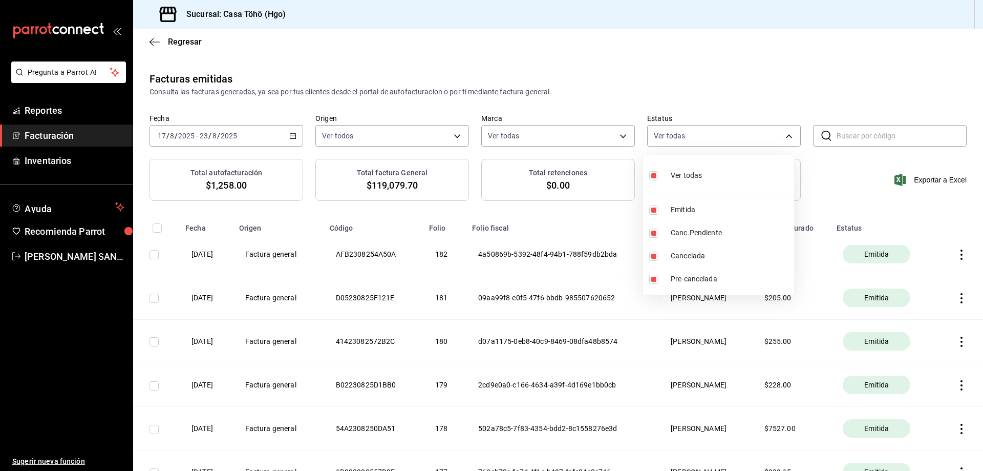
checkbox input "false"
click at [63, 107] on div at bounding box center [491, 235] width 983 height 471
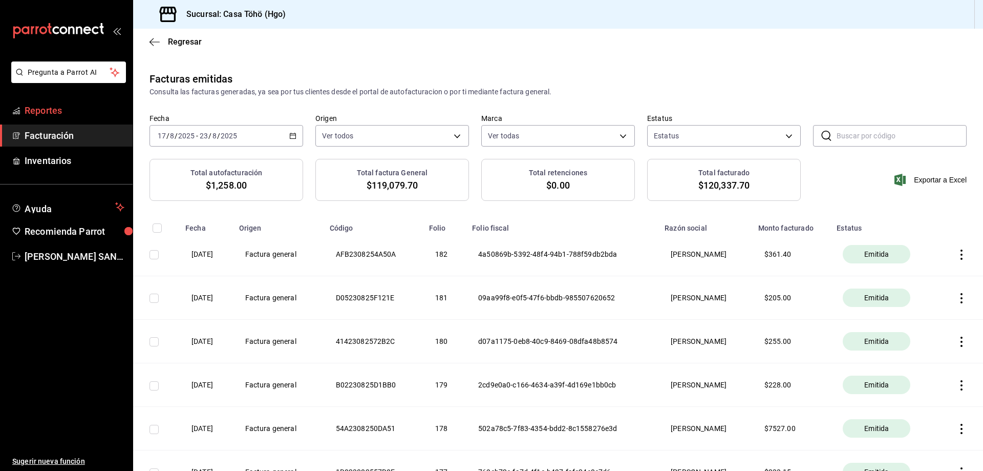
click at [56, 108] on span "Reportes" at bounding box center [75, 110] width 100 height 14
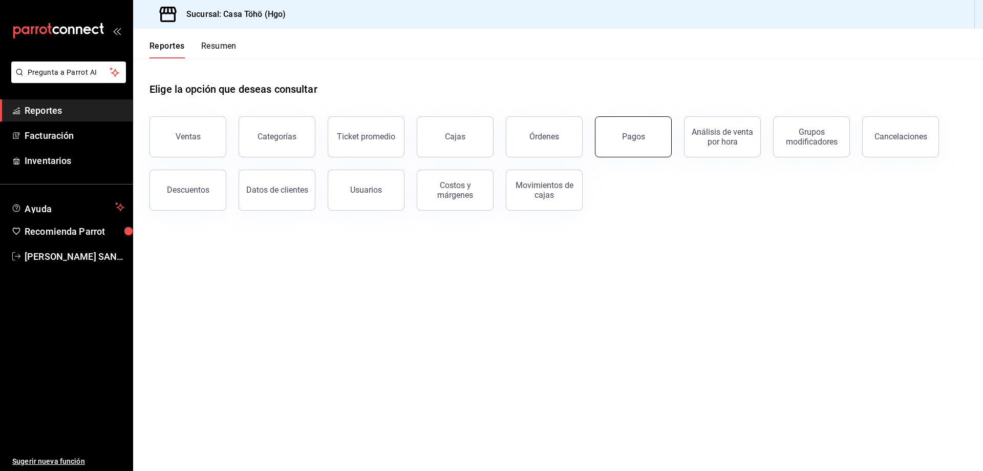
click at [621, 144] on button "Pagos" at bounding box center [633, 136] width 77 height 41
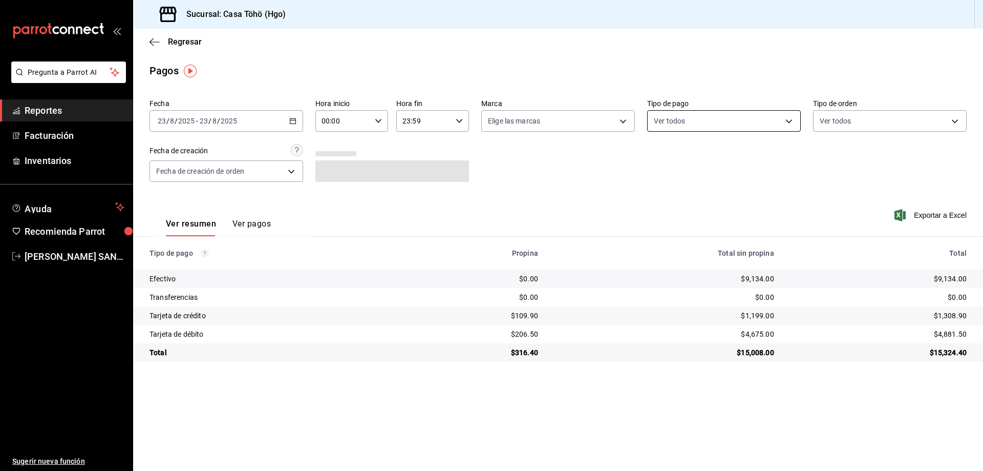
click at [679, 117] on body "Pregunta a Parrot AI Reportes Facturación Inventarios Ayuda Recomienda Parrot A…" at bounding box center [491, 235] width 983 height 471
click at [697, 260] on span "Tarjeta de débito" at bounding box center [735, 264] width 121 height 11
type input "bdf4bcce-75d9-46fb-96b4-ca52b3f374de"
checkbox input "true"
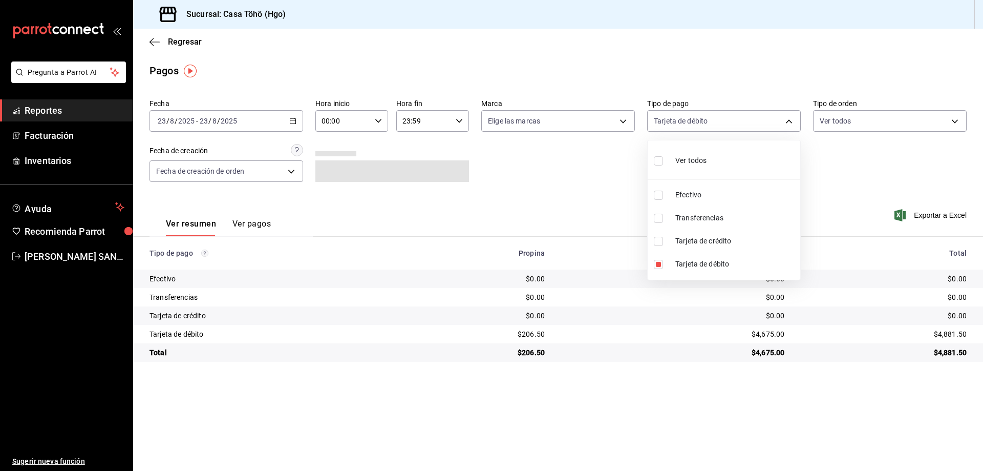
click at [295, 124] on div at bounding box center [491, 235] width 983 height 471
click at [292, 122] on icon "button" at bounding box center [292, 120] width 7 height 7
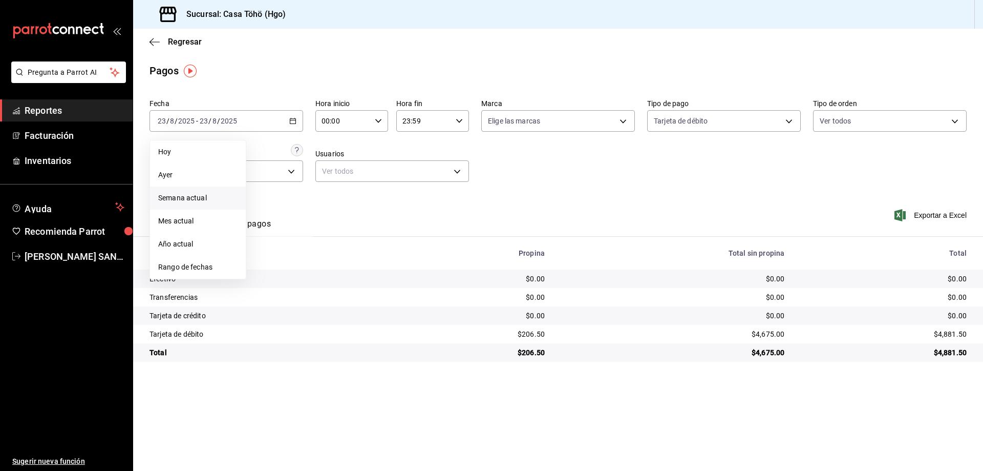
click at [178, 197] on span "Semana actual" at bounding box center [197, 198] width 79 height 11
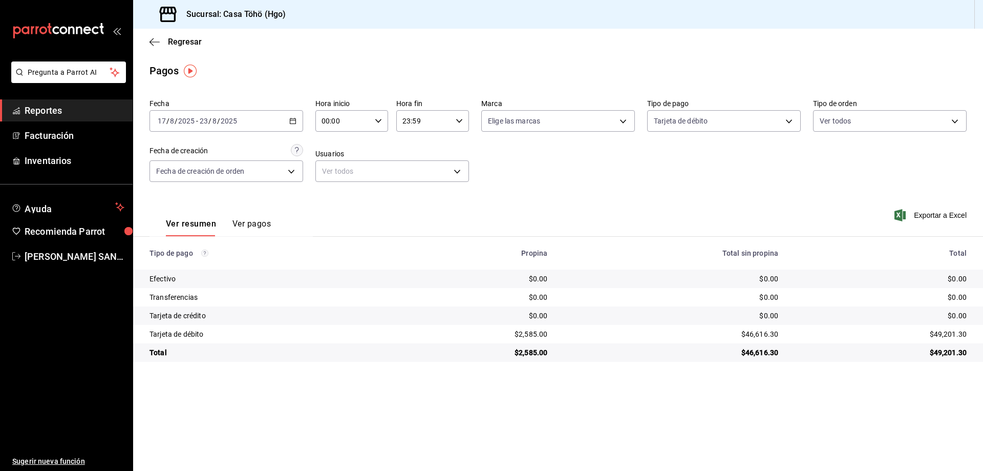
click at [248, 223] on button "Ver pagos" at bounding box center [251, 227] width 38 height 17
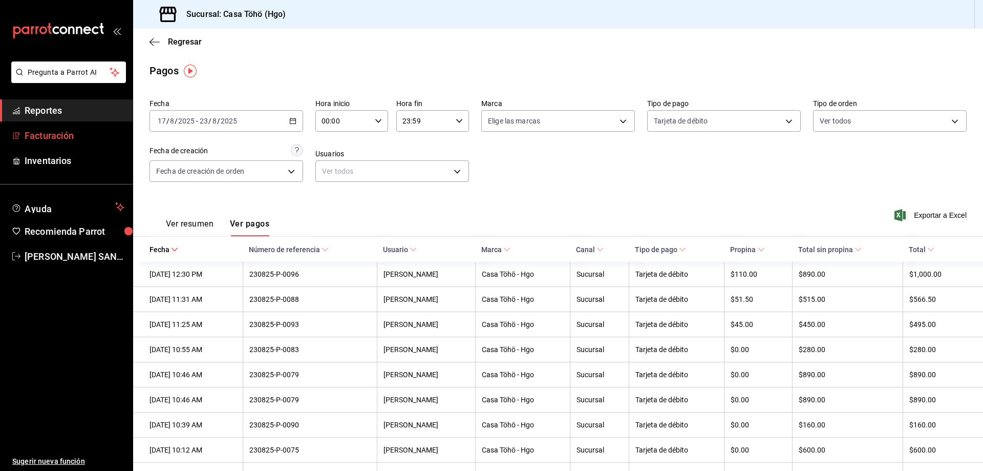
click at [48, 136] on span "Facturación" at bounding box center [75, 136] width 100 height 14
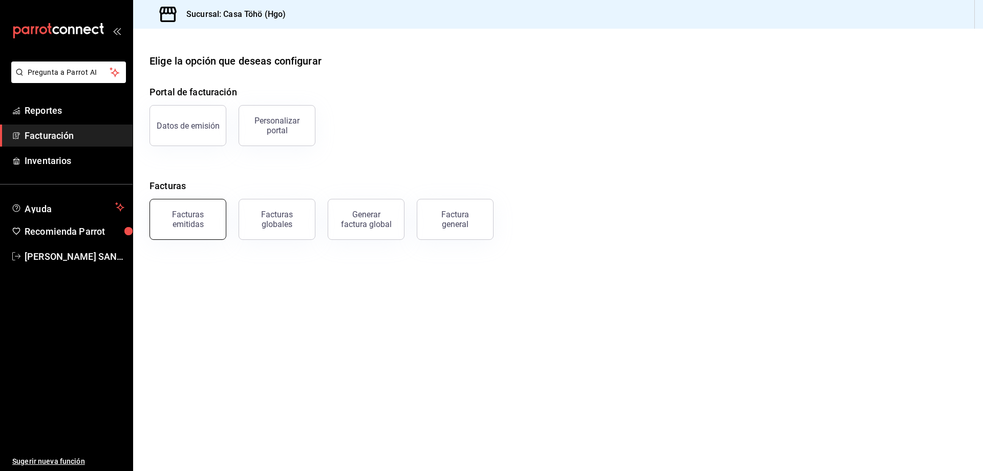
click at [200, 227] on div "Facturas emitidas" at bounding box center [187, 218] width 63 height 19
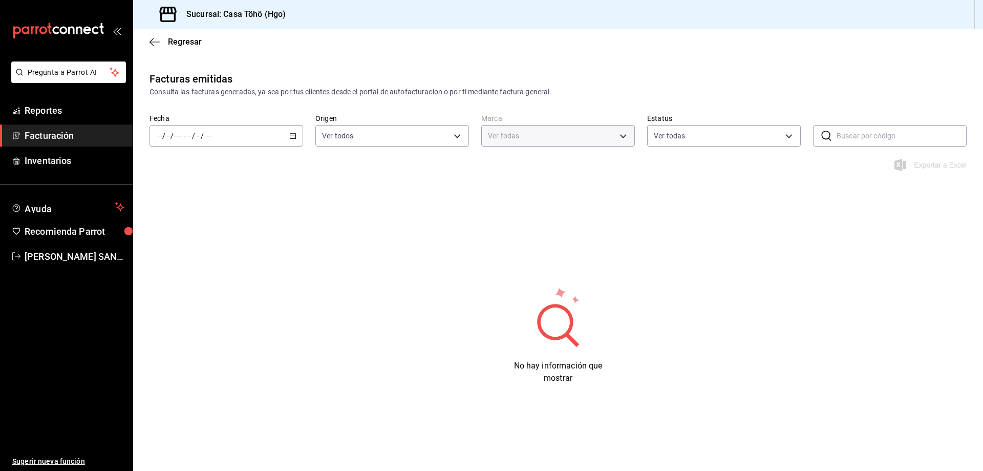
type input "3863094e-80de-4485-9a79-27000a153f73"
click at [295, 133] on \(Stroke\) "button" at bounding box center [294, 133] width 1 height 1
click at [192, 210] on span "Semana actual" at bounding box center [197, 212] width 79 height 11
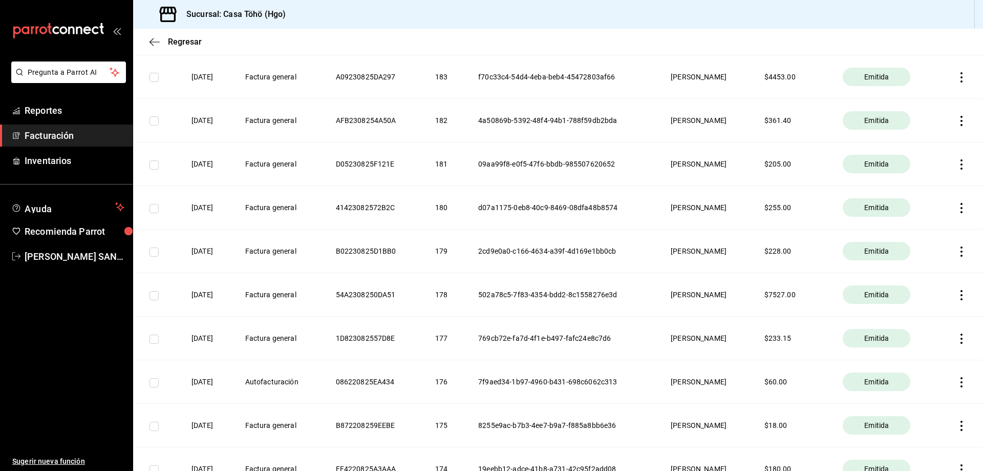
scroll to position [205, 0]
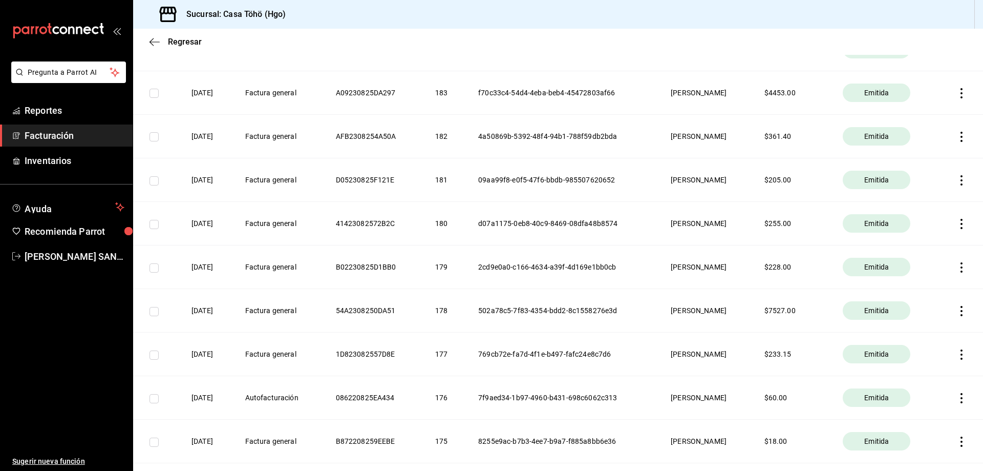
click at [53, 132] on span "Facturación" at bounding box center [75, 136] width 100 height 14
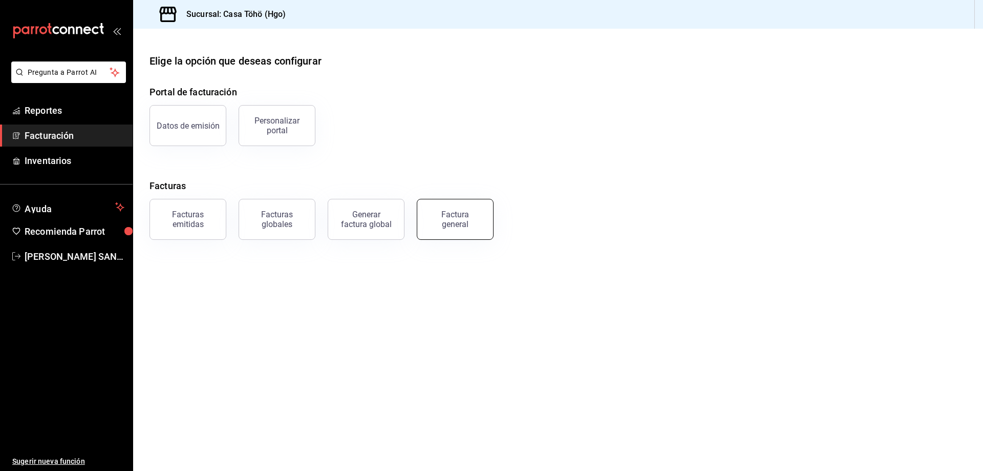
click at [459, 217] on div "Factura general" at bounding box center [455, 218] width 51 height 19
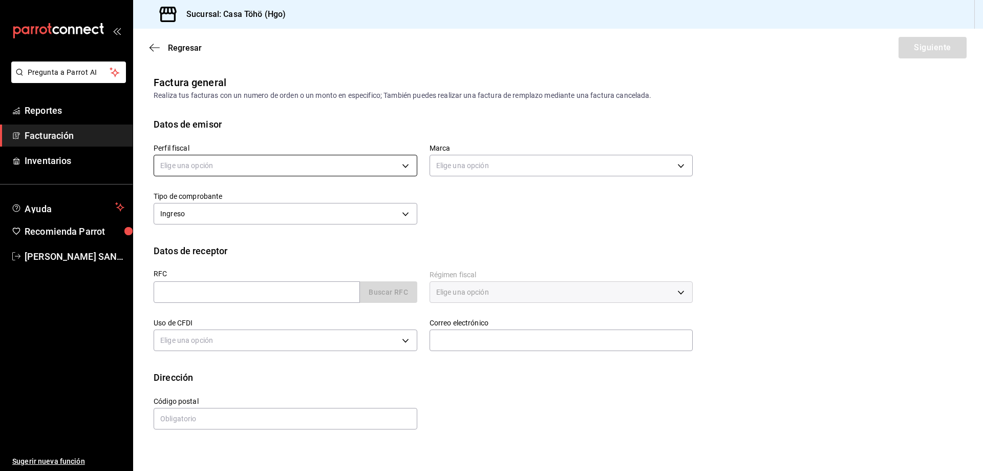
click at [191, 168] on body "Pregunta a Parrot AI Reportes Facturación Inventarios Ayuda Recomienda Parrot […" at bounding box center [491, 235] width 983 height 471
click at [219, 220] on li "[PERSON_NAME]" at bounding box center [285, 217] width 263 height 19
type input "3714fea9-f59b-4145-9474-cc315d4ea63f"
type input "3863094e-80de-4485-9a79-27000a153f73"
click at [494, 246] on div "Datos de receptor" at bounding box center [558, 251] width 809 height 14
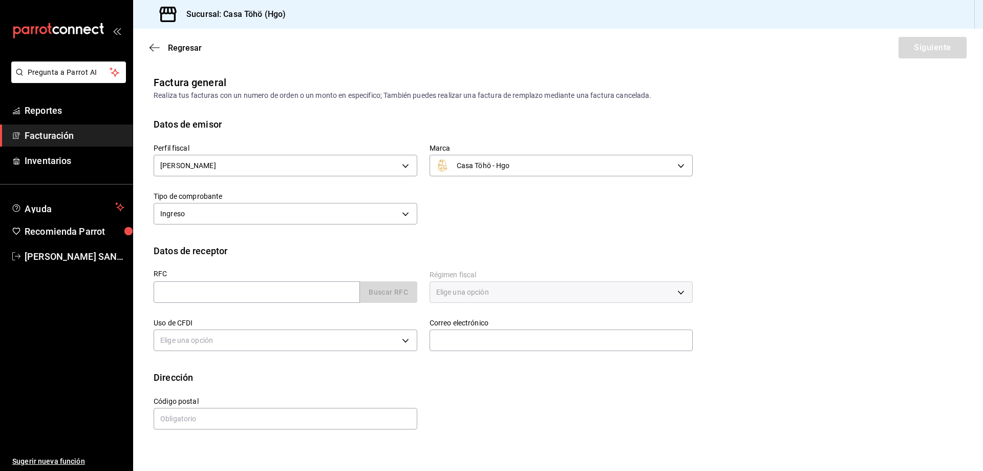
click at [313, 303] on div "RFC Buscar RFC" at bounding box center [279, 282] width 276 height 48
click at [312, 299] on input "text" at bounding box center [257, 292] width 206 height 22
type input "XAXX010101000"
type input "43670"
type input "616"
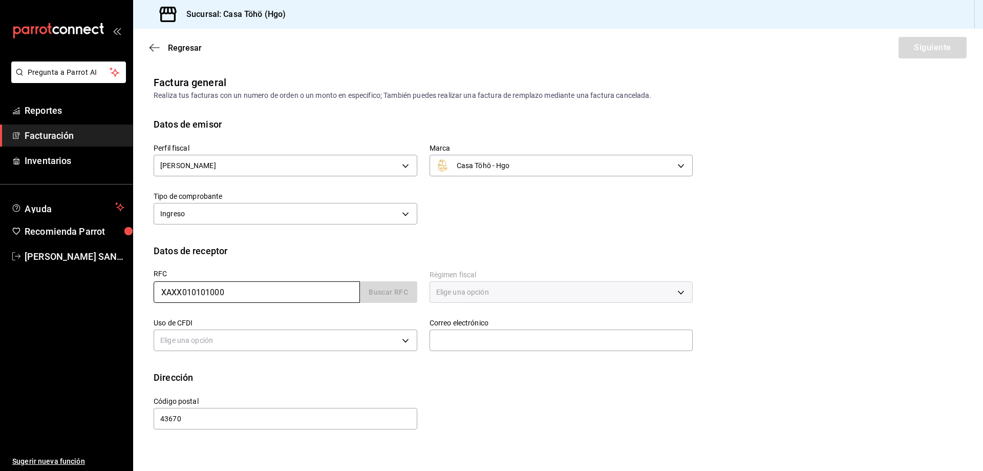
type input "S01"
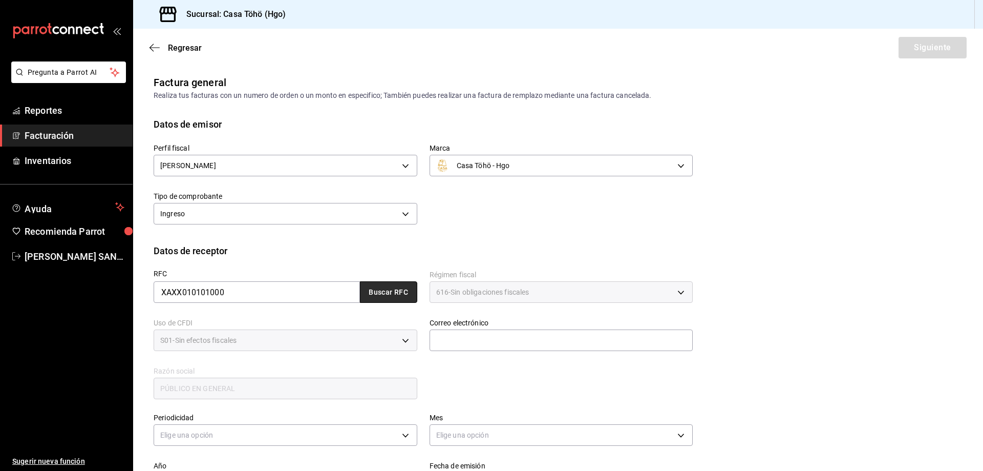
click at [385, 295] on button "Buscar RFC" at bounding box center [388, 292] width 57 height 22
type input "[EMAIL_ADDRESS][DOMAIN_NAME]"
click at [486, 387] on div "RFC XAXX010101000 Buscar RFC Régimen fiscal 616 - Sin obligaciones fiscales 616…" at bounding box center [417, 329] width 552 height 143
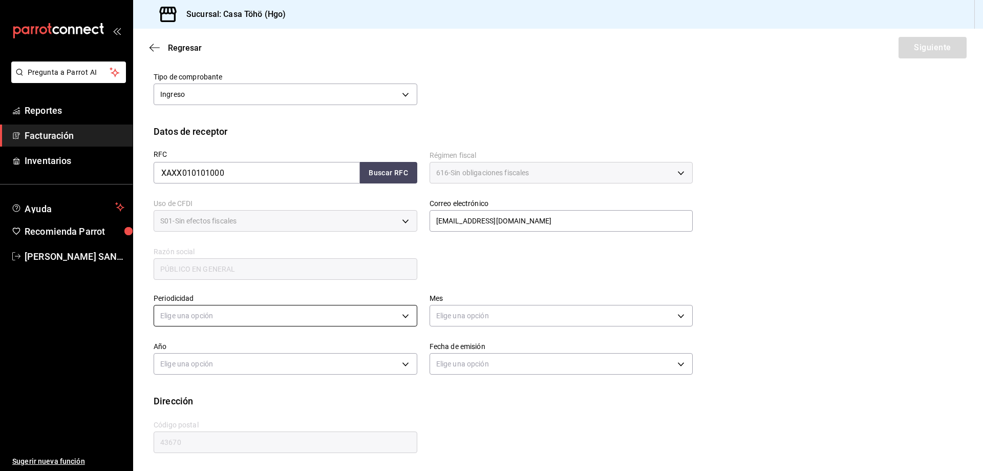
click at [307, 306] on body "Pregunta a Parrot AI Reportes Facturación Inventarios Ayuda Recomienda Parrot […" at bounding box center [491, 235] width 983 height 471
click at [208, 341] on li "Diario" at bounding box center [284, 347] width 260 height 17
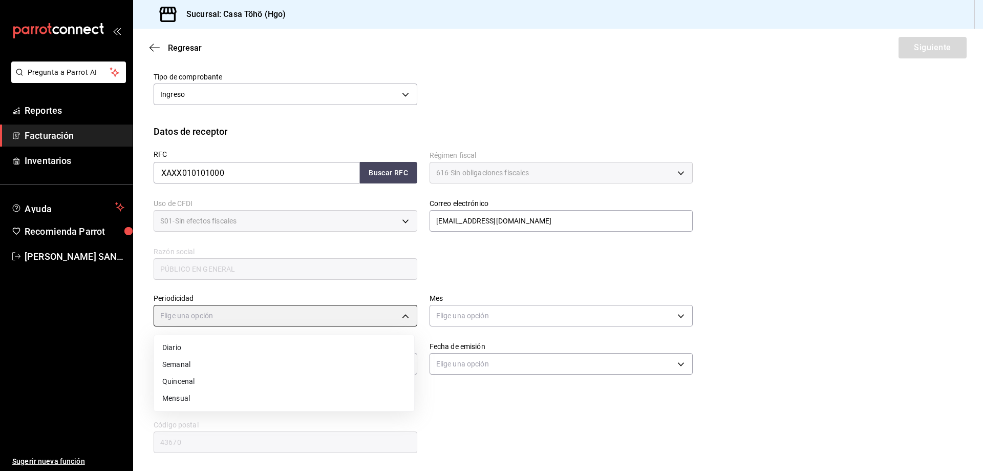
type input "DAILY"
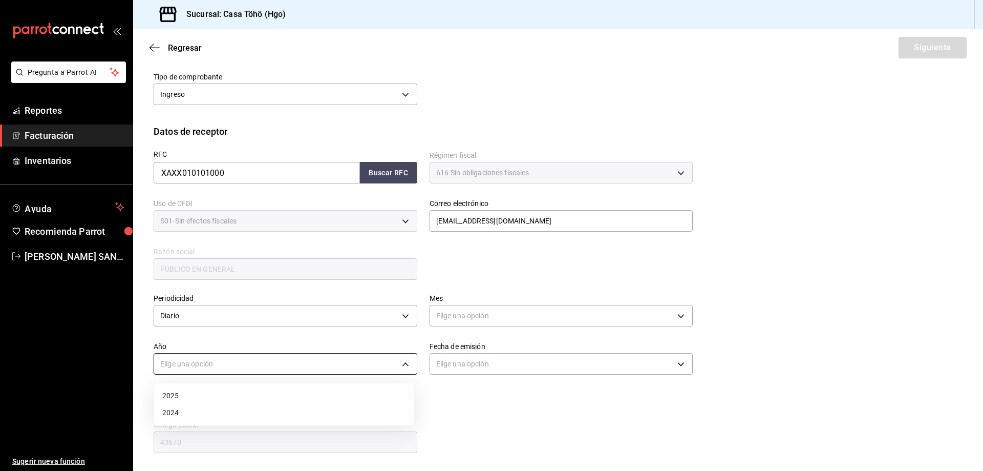
click at [220, 359] on body "Pregunta a Parrot AI Reportes Facturación Inventarios Ayuda Recomienda Parrot […" at bounding box center [491, 235] width 983 height 471
click at [197, 395] on li "2025" at bounding box center [284, 395] width 260 height 17
type input "2025"
click at [467, 317] on body "Pregunta a Parrot AI Reportes Facturación Inventarios Ayuda Recomienda Parrot […" at bounding box center [491, 235] width 983 height 471
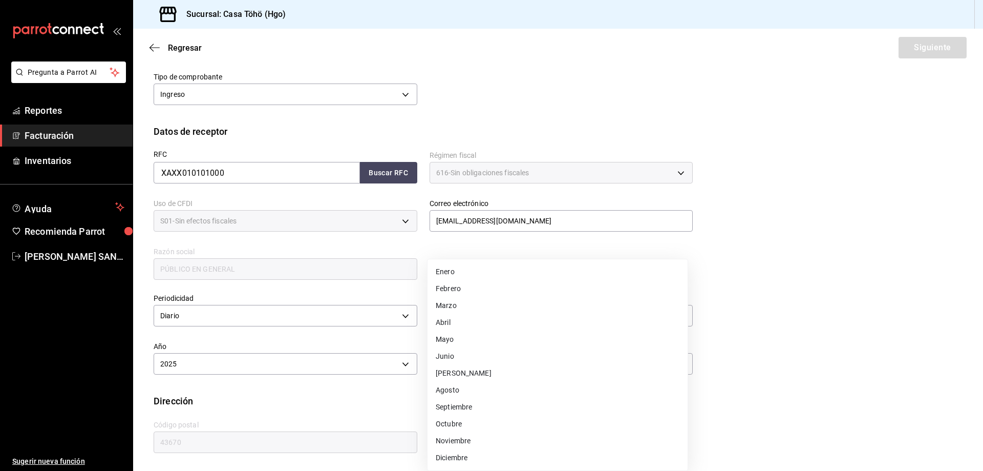
click at [468, 393] on li "Agosto" at bounding box center [558, 390] width 260 height 17
type input "8"
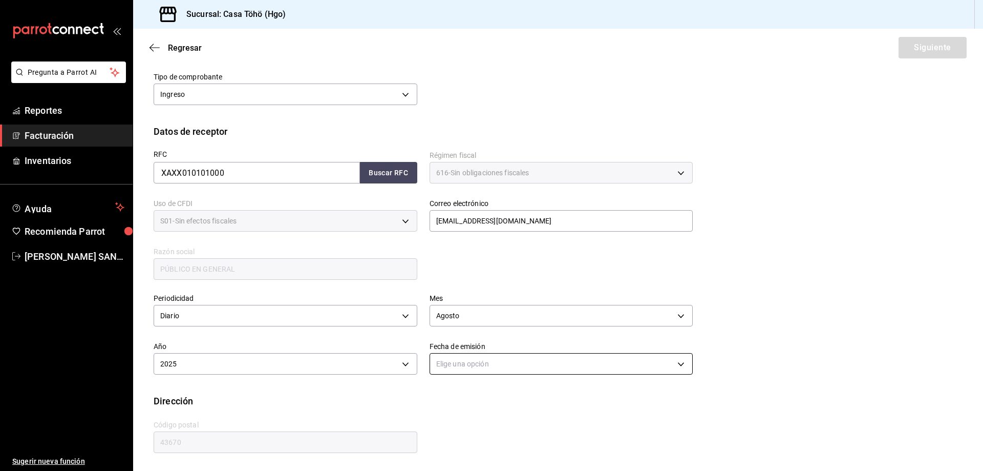
click at [482, 367] on body "Pregunta a Parrot AI Reportes Facturación Inventarios Ayuda Recomienda Parrot […" at bounding box center [491, 235] width 983 height 471
click at [448, 415] on li "Ayer" at bounding box center [558, 412] width 260 height 17
type input "[DATE]"
click at [790, 284] on div "Periodicidad Diario DAILY Mes [DATE] Año 2025 2025 Fecha de emisión [DATE] [DAT…" at bounding box center [558, 337] width 809 height 113
click at [915, 40] on button "Siguiente" at bounding box center [933, 48] width 68 height 22
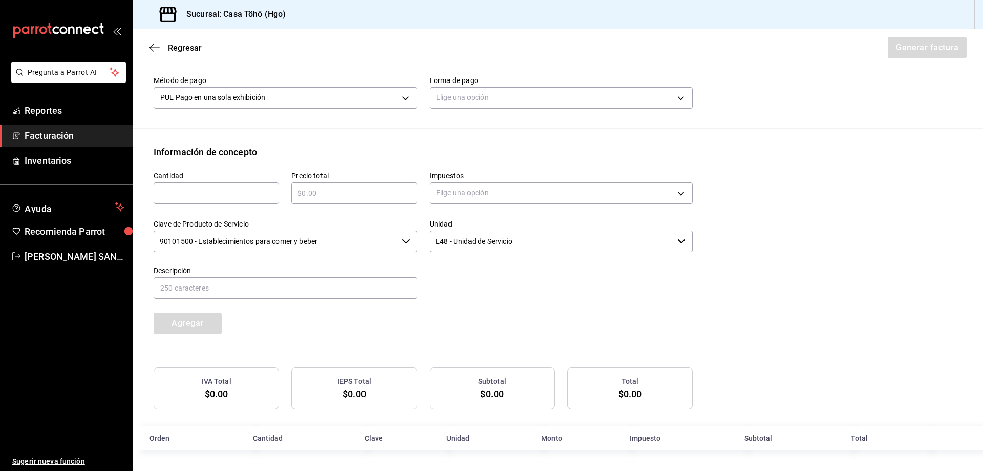
scroll to position [332, 0]
click at [460, 89] on body "Pregunta a Parrot AI Reportes Facturación Inventarios Ayuda Recomienda Parrot […" at bounding box center [491, 235] width 983 height 471
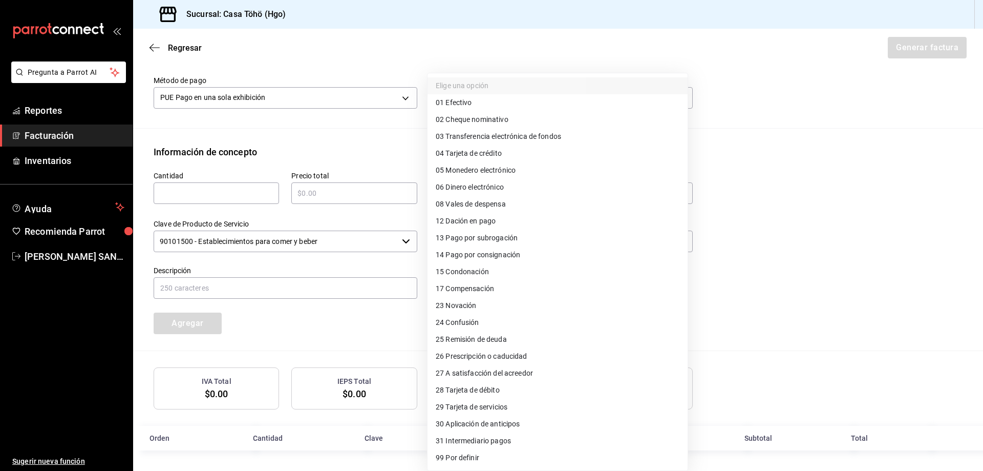
click at [460, 107] on span "01 Efectivo" at bounding box center [454, 102] width 36 height 11
type input "01"
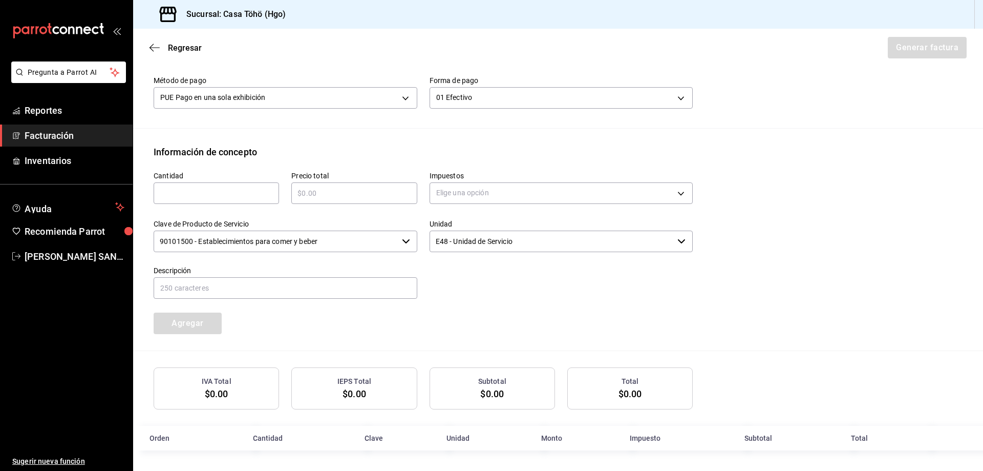
click at [268, 188] on input "text" at bounding box center [216, 193] width 125 height 12
type input "1"
click at [313, 193] on input "text" at bounding box center [353, 193] width 125 height 12
type input "$313.30"
click at [463, 192] on body "Pregunta a Parrot AI Reportes Facturación Inventarios Ayuda Recomienda Parrot A…" at bounding box center [491, 235] width 983 height 471
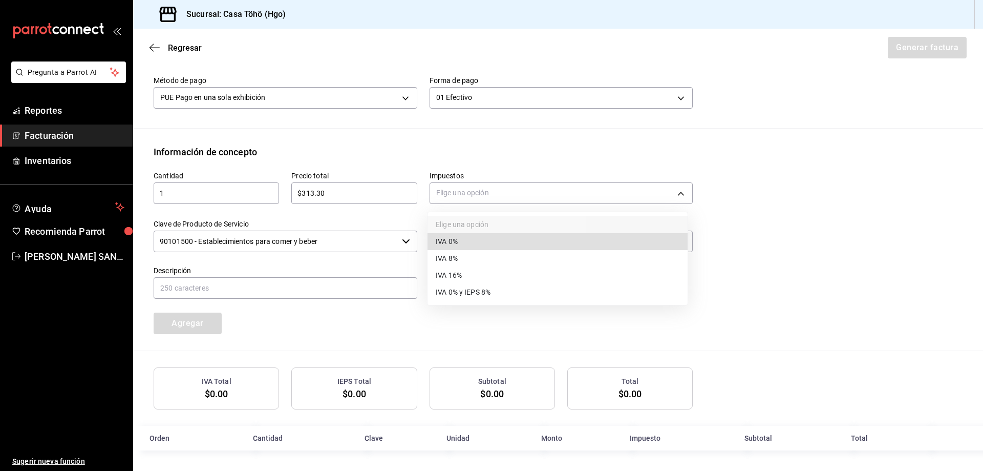
click at [470, 278] on li "IVA 16%" at bounding box center [558, 275] width 260 height 17
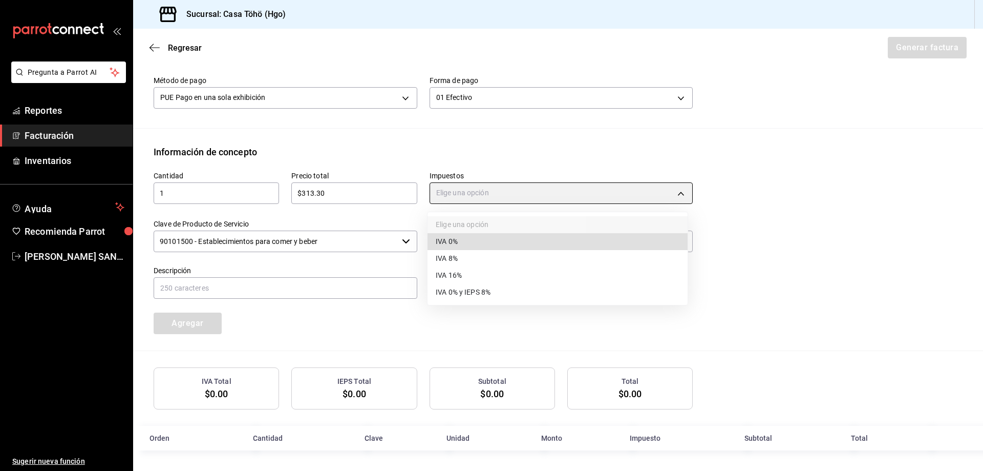
type input "IVA_16"
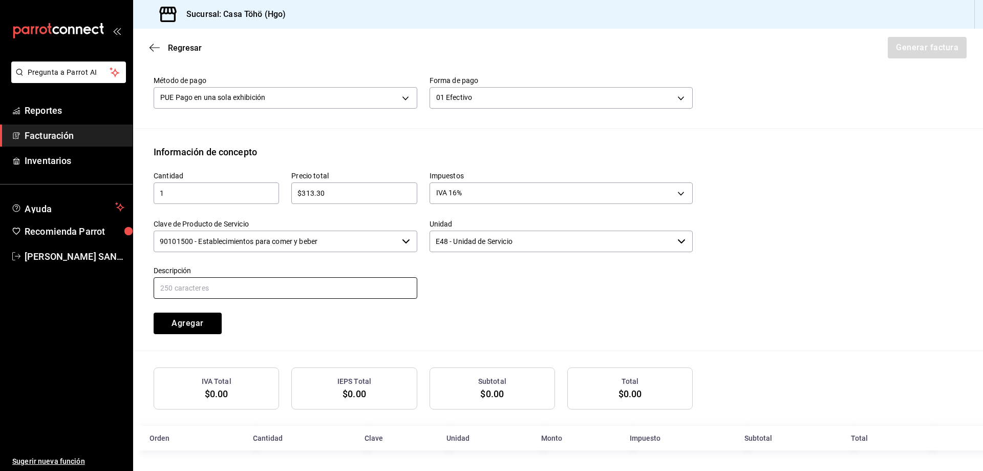
click at [300, 285] on input "text" at bounding box center [286, 288] width 264 height 22
click at [269, 287] on input "VENTA PUBLICO EN GENERAL [DATE][PERSON_NAME]" at bounding box center [286, 288] width 264 height 22
click at [351, 292] on input "VENTA PUBLICO EN GENERAL [DATE][PERSON_NAME]" at bounding box center [286, 288] width 264 height 22
click at [270, 287] on input "VENTA PUBLICO EN GENERAL [DATE][PERSON_NAME]" at bounding box center [286, 288] width 264 height 22
type input "VENTA PUBLICO EN GENERAL 21 DE AGOSTO DE 2025"
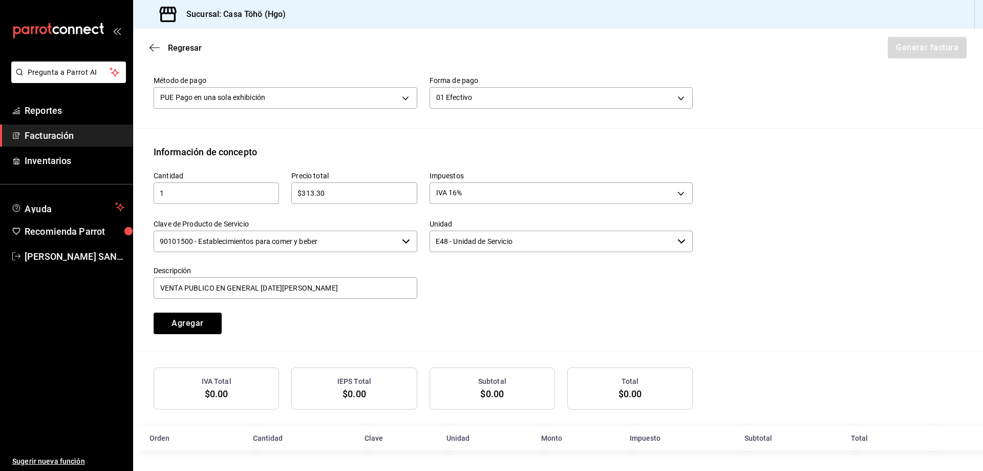
click at [460, 284] on div at bounding box center [555, 276] width 276 height 47
click at [474, 302] on div "Cantidad 1 ​ Precio total $313.30 ​ Impuestos IVA 16% IVA_16 Clave de Producto …" at bounding box center [417, 246] width 552 height 175
drag, startPoint x: 187, startPoint y: 322, endPoint x: 192, endPoint y: 318, distance: 5.8
click at [188, 322] on button "Agregar" at bounding box center [188, 323] width 68 height 22
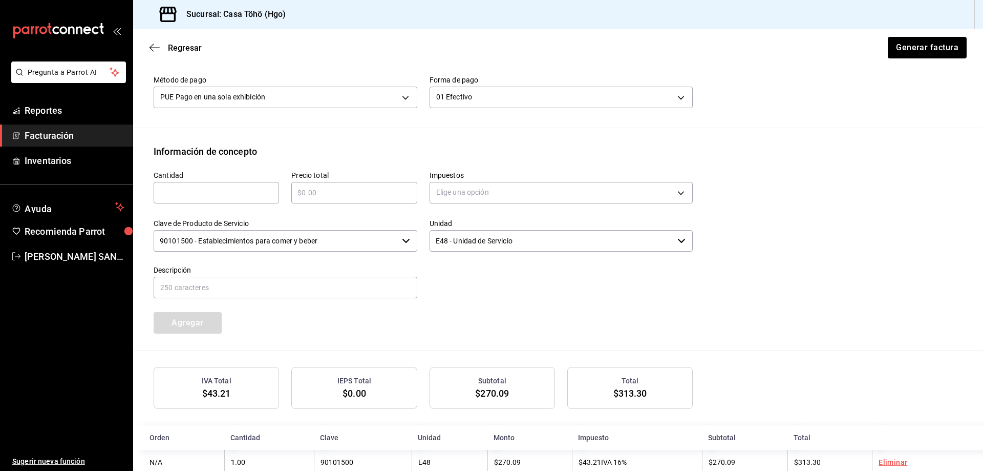
scroll to position [357, 0]
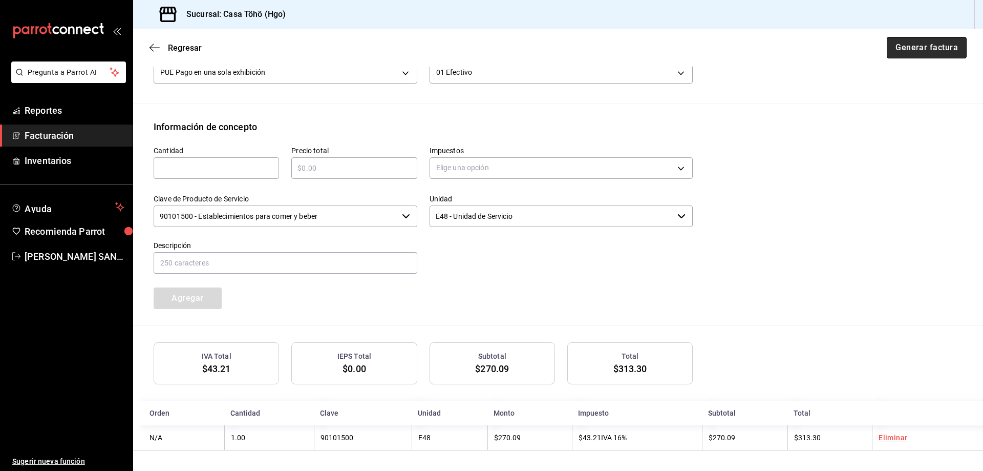
click at [914, 44] on button "Generar factura" at bounding box center [927, 48] width 80 height 22
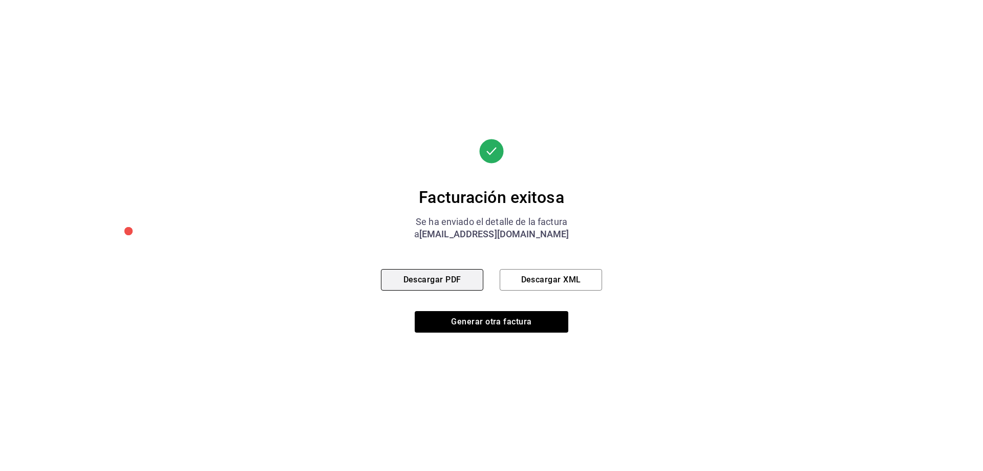
click at [460, 277] on button "Descargar PDF" at bounding box center [432, 280] width 102 height 22
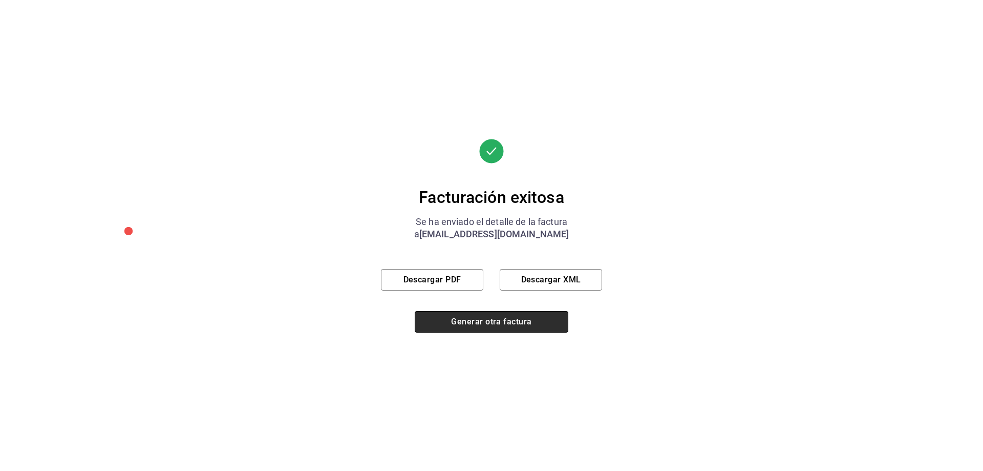
click at [475, 317] on button "Generar otra factura" at bounding box center [492, 322] width 154 height 22
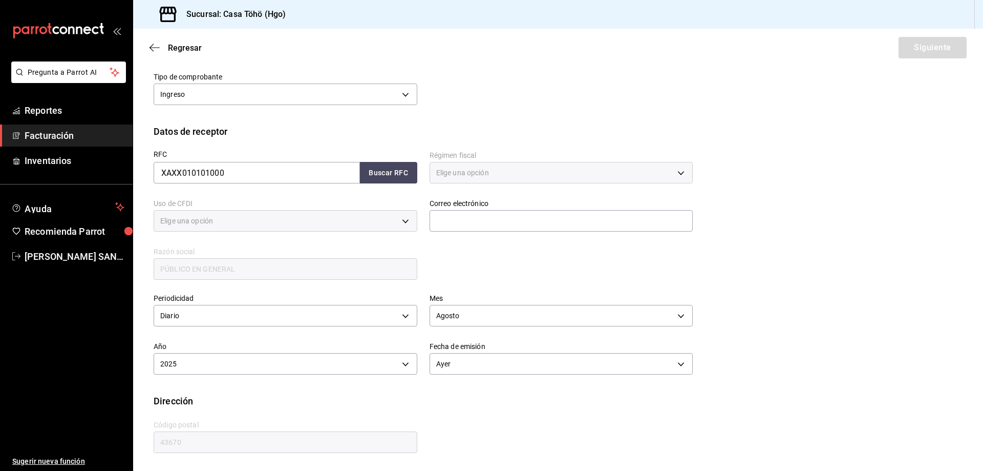
type input "616"
type input "S01"
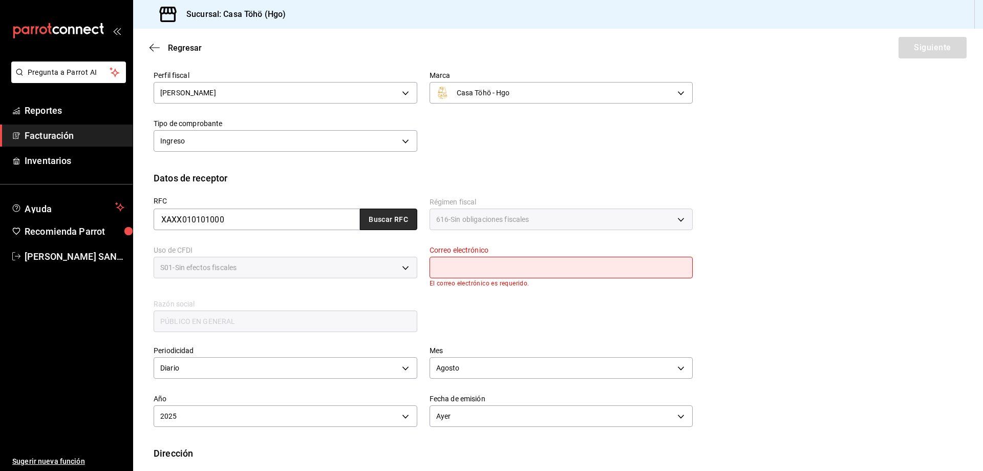
click at [399, 219] on button "Buscar RFC" at bounding box center [388, 219] width 57 height 22
type input "[EMAIL_ADDRESS][DOMAIN_NAME]"
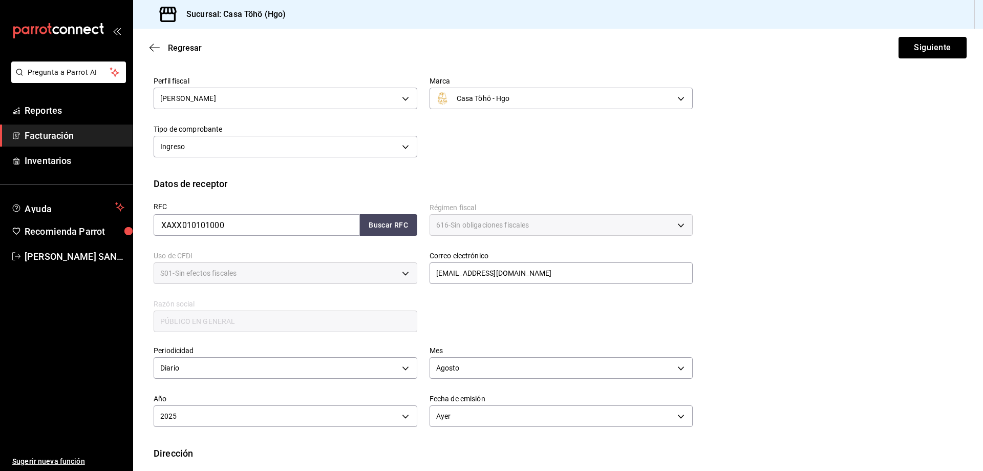
scroll to position [17, 0]
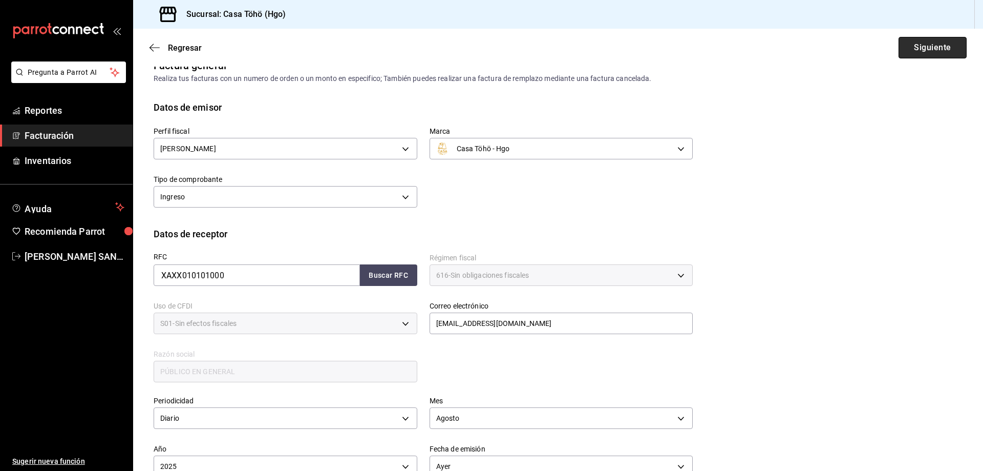
click at [920, 50] on button "Siguiente" at bounding box center [933, 48] width 68 height 22
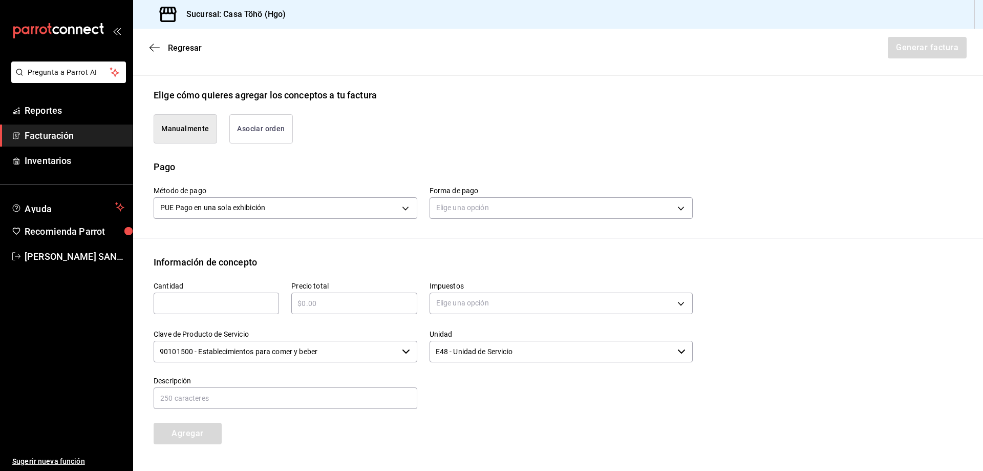
scroll to position [222, 0]
click at [467, 211] on body "Pregunta a Parrot AI Reportes Facturación Inventarios Ayuda Recomienda Parrot […" at bounding box center [491, 235] width 983 height 471
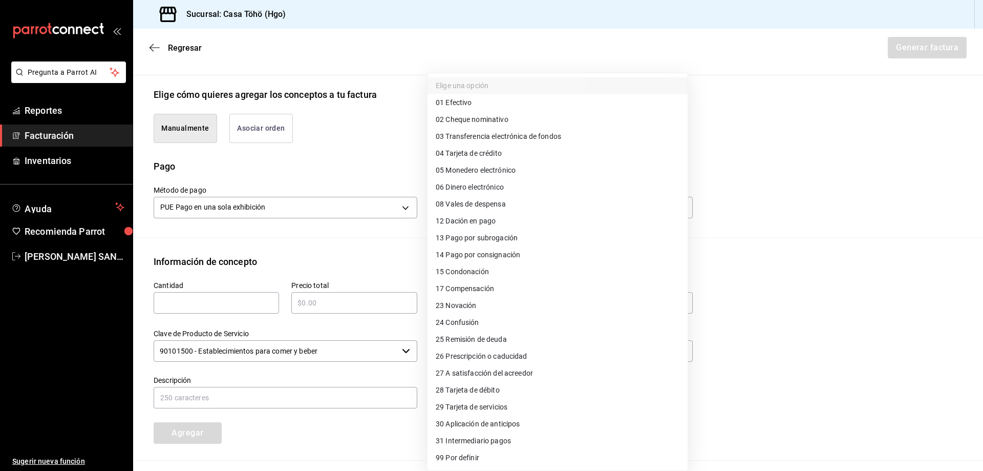
click at [476, 101] on li "01 Efectivo" at bounding box center [558, 102] width 260 height 17
type input "01"
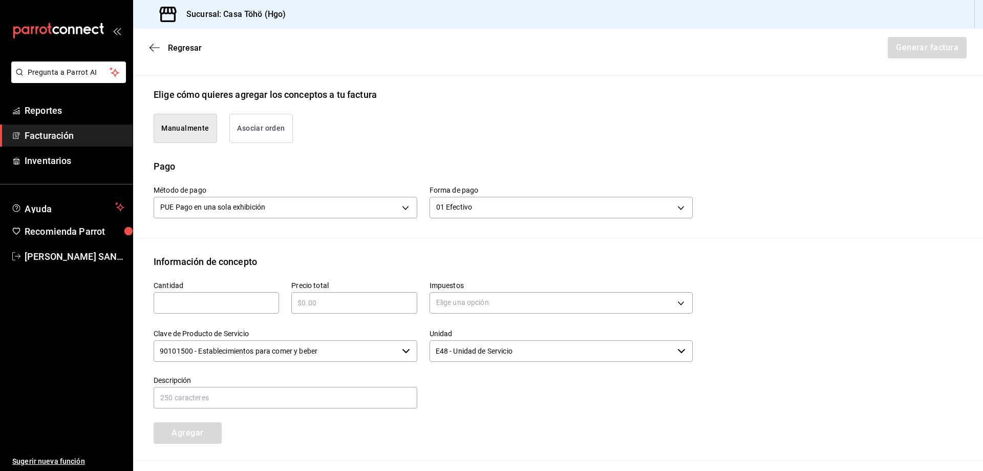
click at [188, 298] on input "text" at bounding box center [216, 303] width 125 height 12
type input "1"
click at [312, 302] on input "text" at bounding box center [353, 303] width 125 height 12
type input "$365.05"
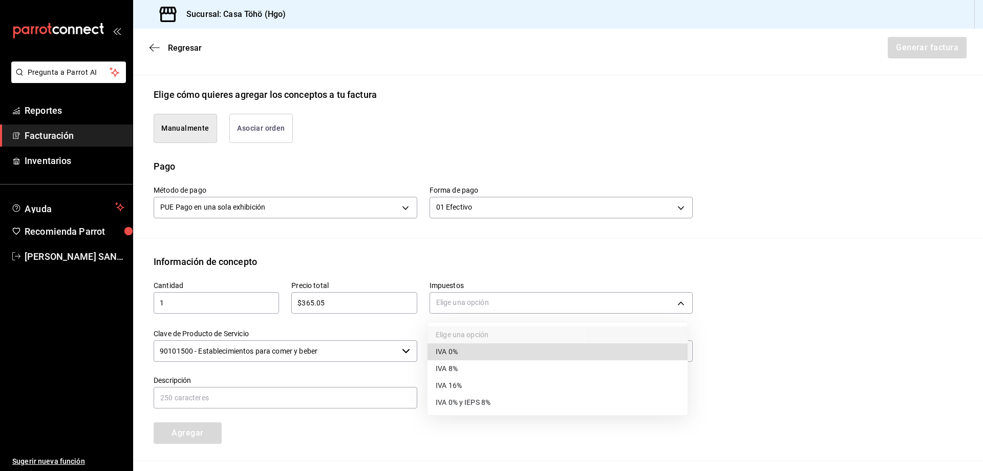
click at [461, 302] on body "Pregunta a Parrot AI Reportes Facturación Inventarios Ayuda Recomienda Parrot A…" at bounding box center [491, 235] width 983 height 471
click at [453, 382] on span "IVA 16%" at bounding box center [449, 385] width 26 height 11
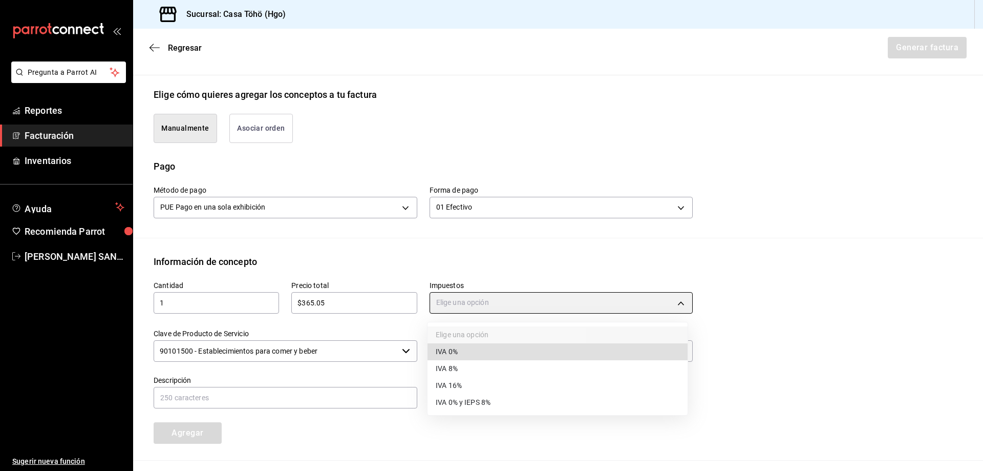
type input "IVA_16"
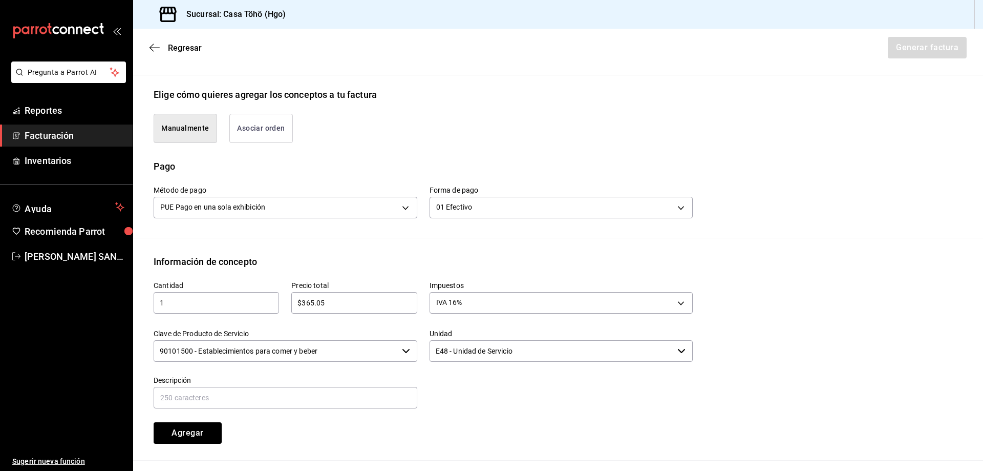
click at [476, 387] on div at bounding box center [555, 386] width 276 height 47
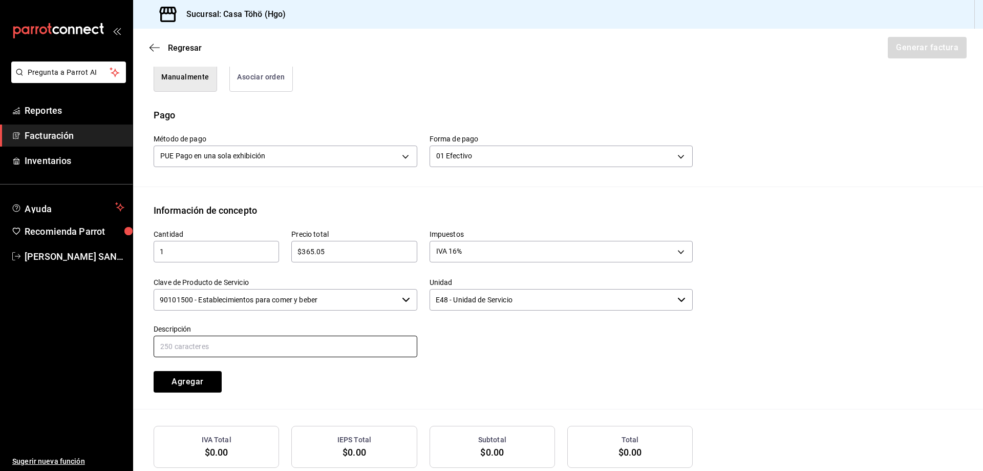
drag, startPoint x: 248, startPoint y: 344, endPoint x: 327, endPoint y: 410, distance: 102.9
click at [248, 344] on input "text" at bounding box center [286, 346] width 264 height 22
click at [268, 346] on input "VENTA PUBLICO EN GENERAL [DATE][PERSON_NAME]" at bounding box center [286, 346] width 264 height 22
click at [365, 343] on input "VENTA PUBLICO EN GENERAL 21 DE AGOSTO DE 2025" at bounding box center [286, 346] width 264 height 22
type input "VENTA PUBLICO EN GENERAL 21 DE AGOSTO DE 2025"
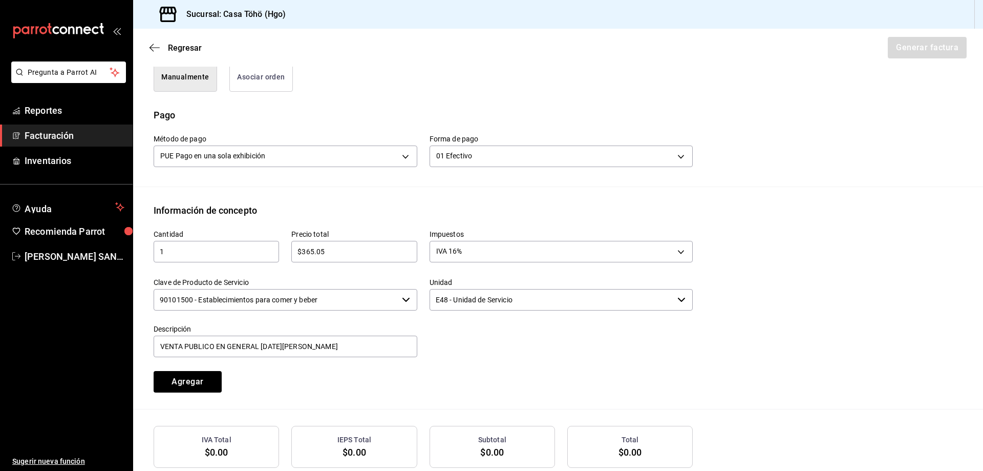
click at [341, 418] on div "IEPS Total $0.00" at bounding box center [348, 440] width 138 height 54
click at [340, 395] on div "Cantidad 1 ​ Precio total $365.05 ​ Impuestos IVA 16% IVA_16 Clave de Producto …" at bounding box center [558, 313] width 809 height 192
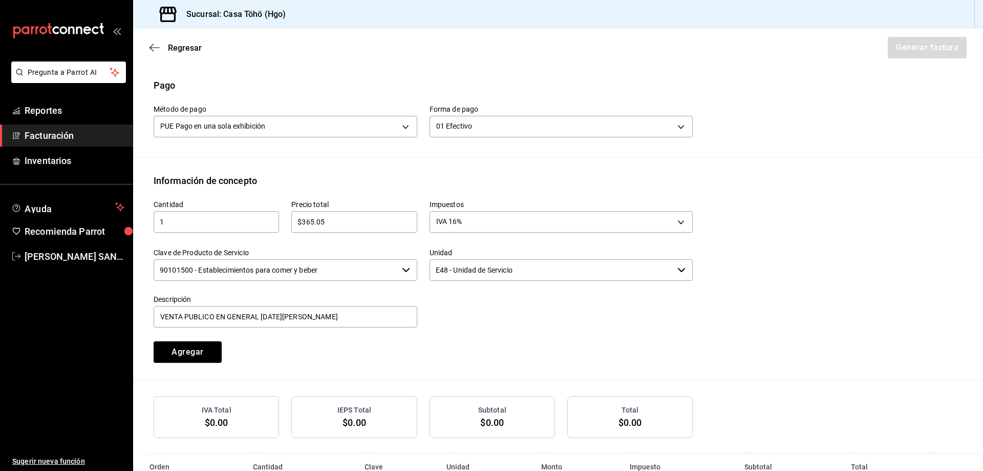
scroll to position [332, 0]
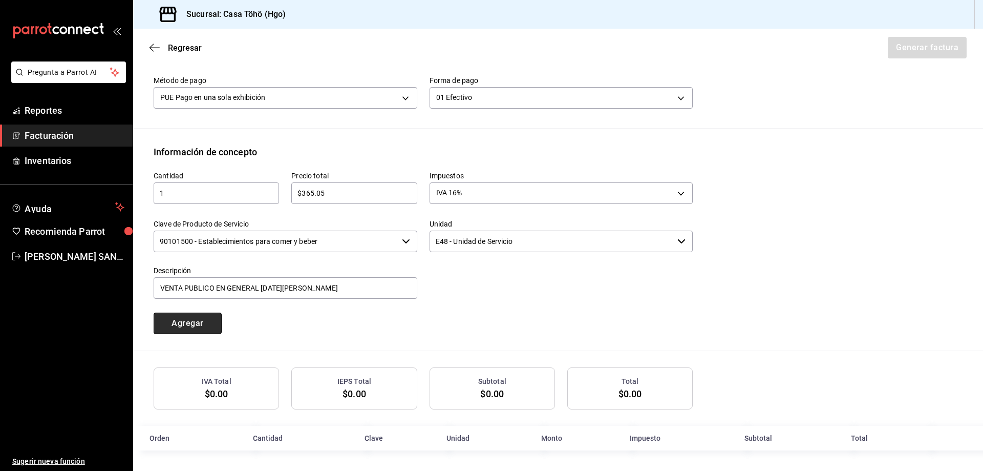
click at [178, 320] on button "Agregar" at bounding box center [188, 323] width 68 height 22
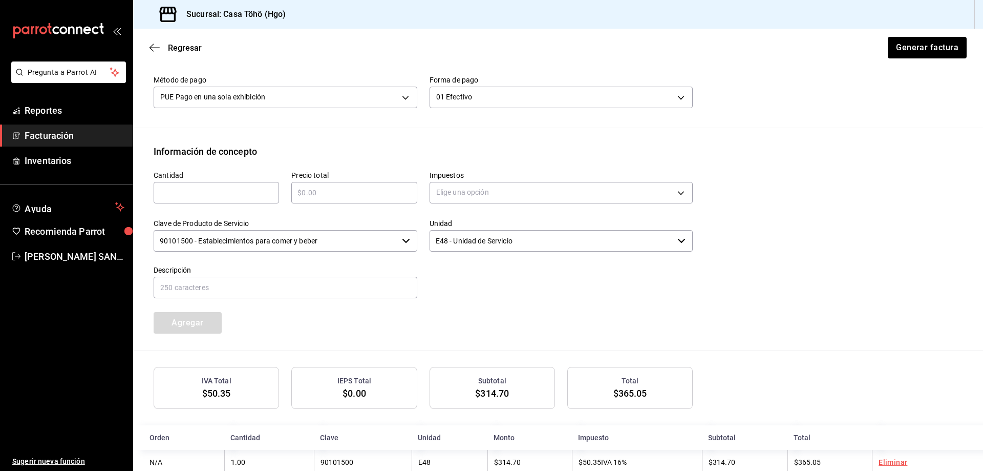
scroll to position [357, 0]
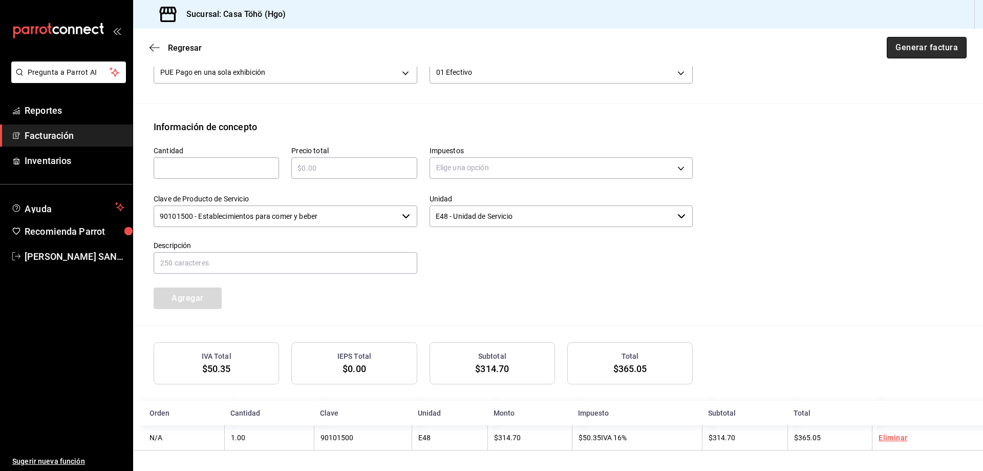
click at [906, 50] on button "Generar factura" at bounding box center [927, 48] width 80 height 22
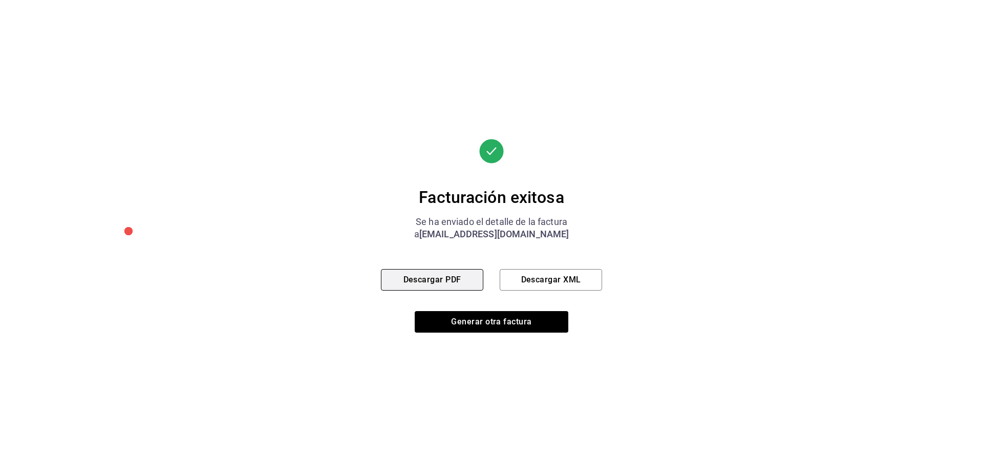
click at [461, 284] on button "Descargar PDF" at bounding box center [432, 280] width 102 height 22
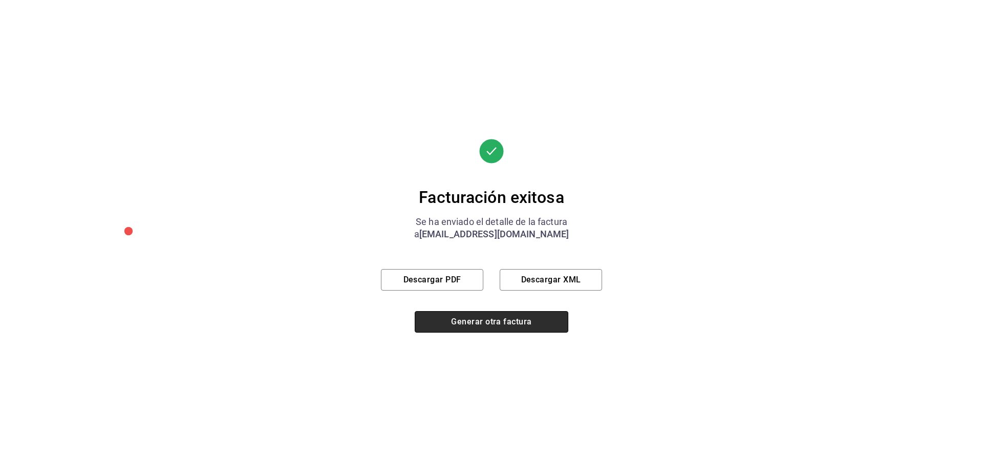
click at [468, 327] on button "Generar otra factura" at bounding box center [492, 322] width 154 height 22
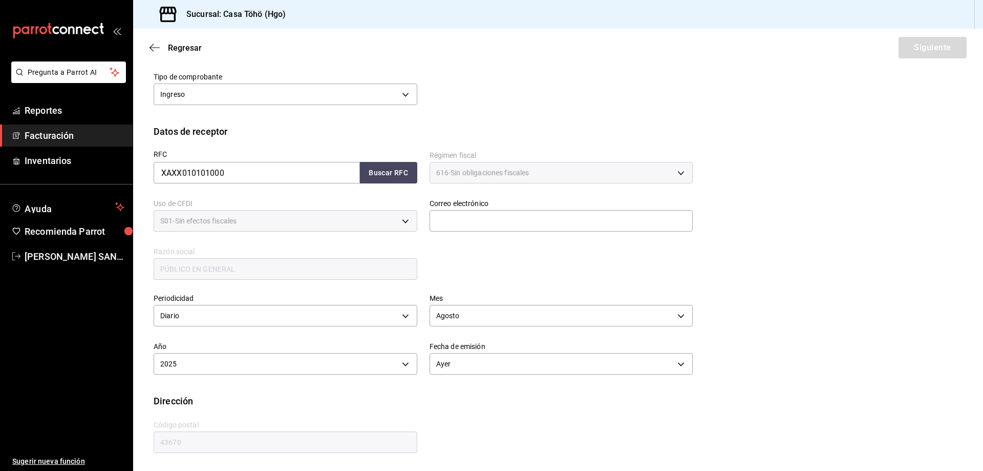
scroll to position [73, 0]
